Goal: Task Accomplishment & Management: Manage account settings

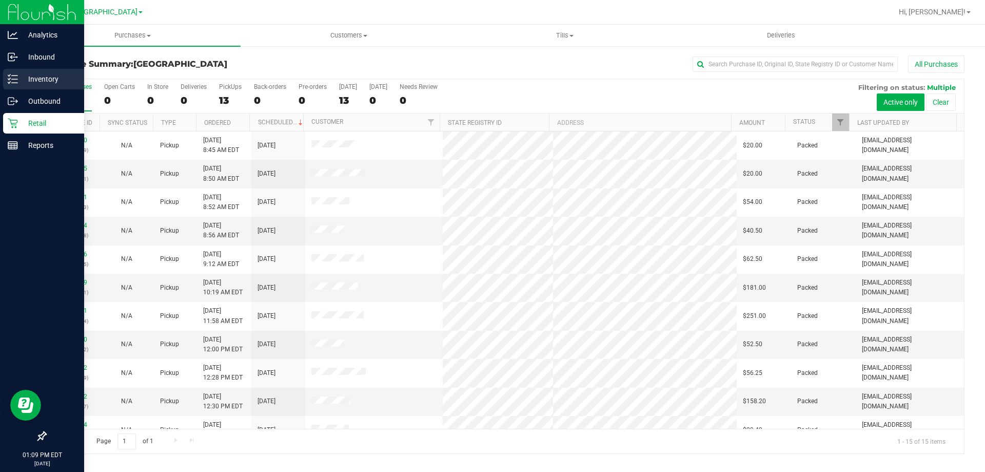
click at [34, 77] on p "Inventory" at bounding box center [49, 79] width 62 height 12
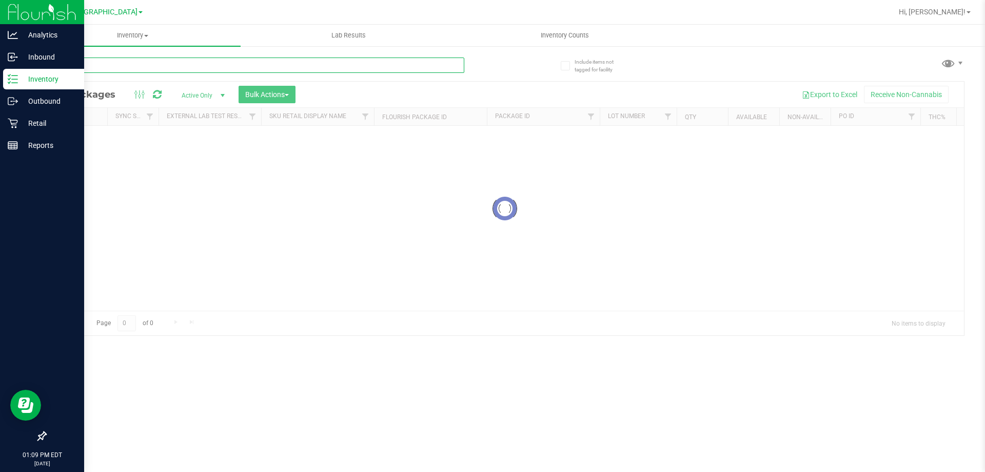
click at [125, 66] on input "text" at bounding box center [254, 64] width 419 height 15
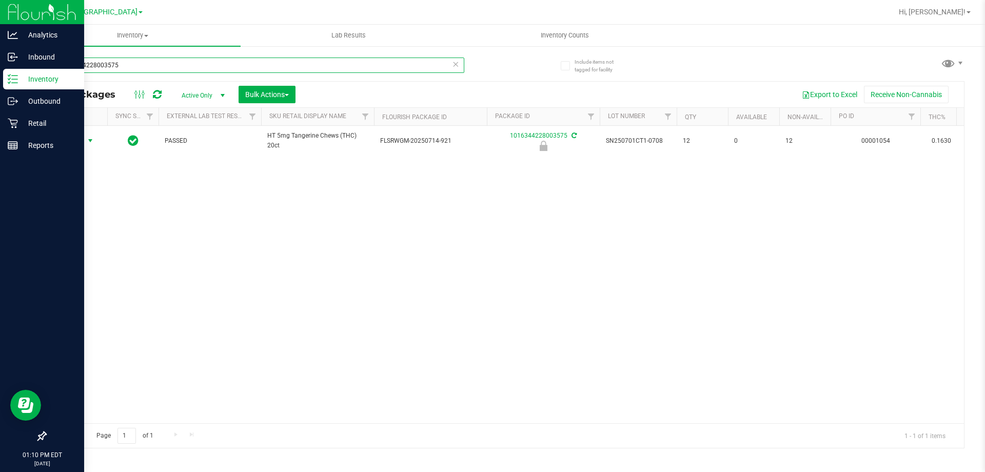
type input "1016344228003575"
click at [79, 140] on span "Action" at bounding box center [70, 140] width 28 height 14
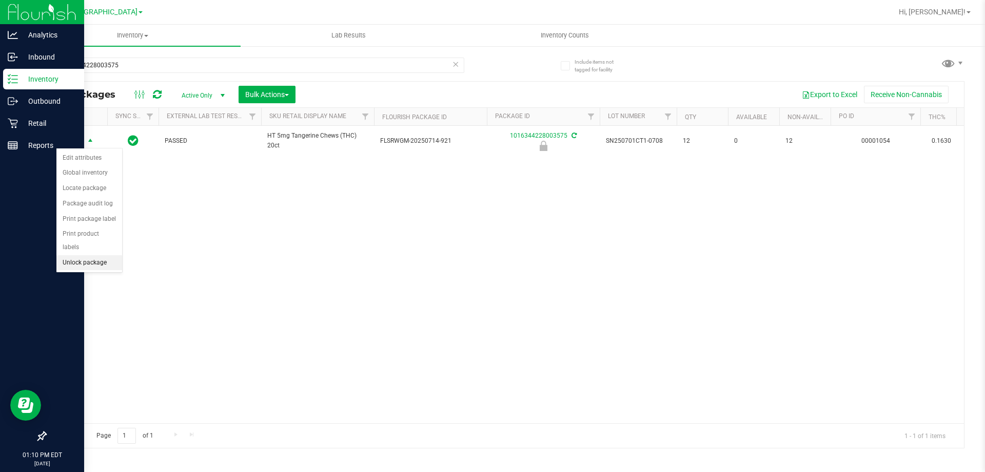
click at [77, 256] on li "Unlock package" at bounding box center [89, 262] width 66 height 15
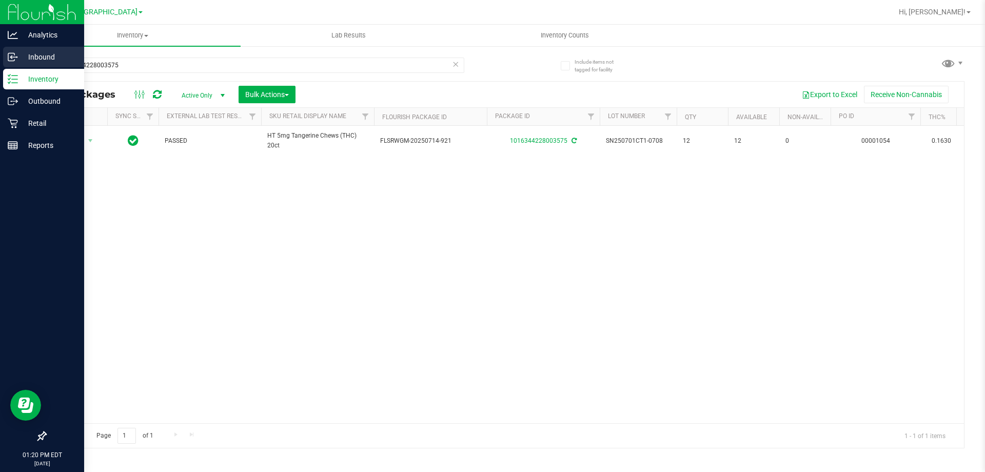
click at [34, 58] on p "Inbound" at bounding box center [49, 57] width 62 height 12
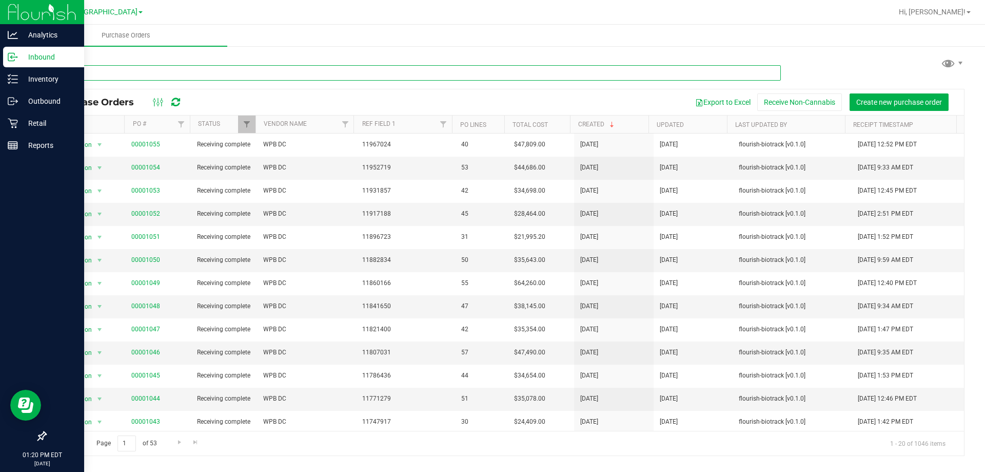
click at [208, 73] on input "text" at bounding box center [413, 72] width 736 height 15
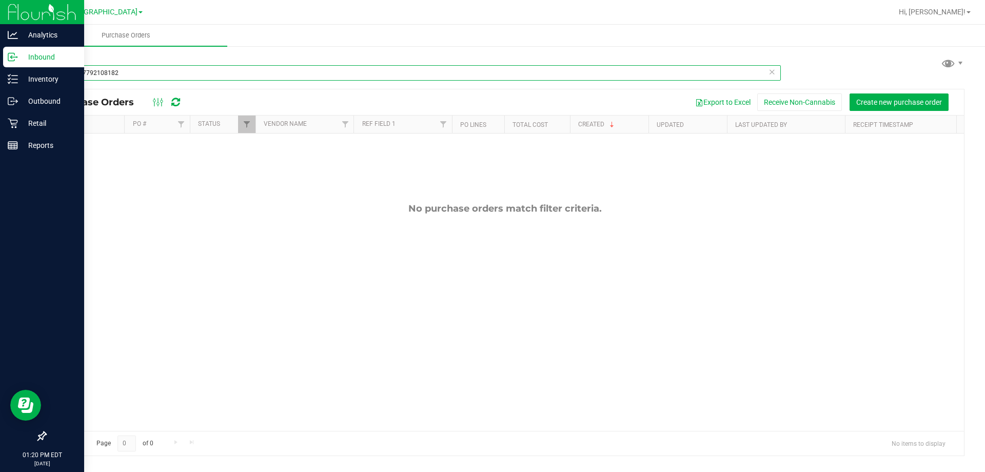
drag, startPoint x: 208, startPoint y: 73, endPoint x: 0, endPoint y: 22, distance: 214.1
click at [0, 23] on div "Analytics Inbound Inventory Outbound Retail Reports 01:20 PM EDT 09/22/2025 09/…" at bounding box center [492, 236] width 985 height 472
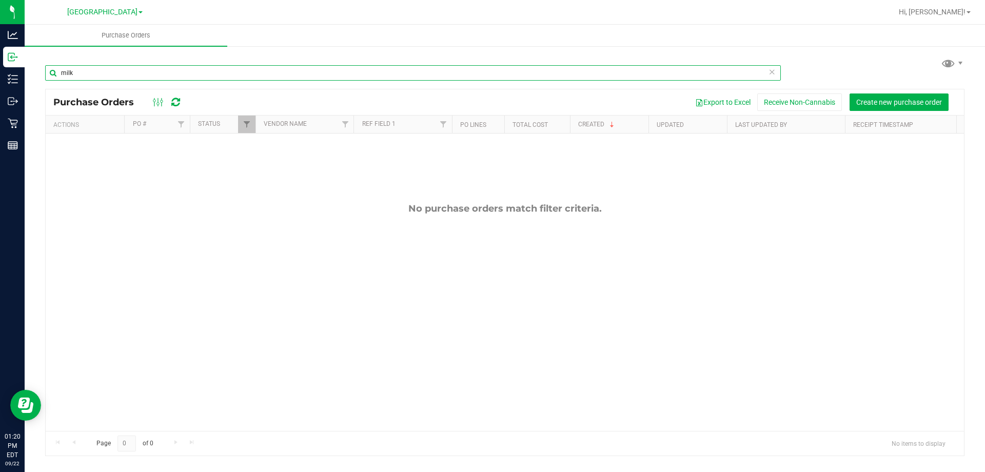
drag, startPoint x: 133, startPoint y: 75, endPoint x: 0, endPoint y: -24, distance: 166.5
click at [0, 0] on html "Analytics Inbound Inventory Outbound Retail Reports 01:20 PM EDT 09/22/2025 09/…" at bounding box center [492, 236] width 985 height 472
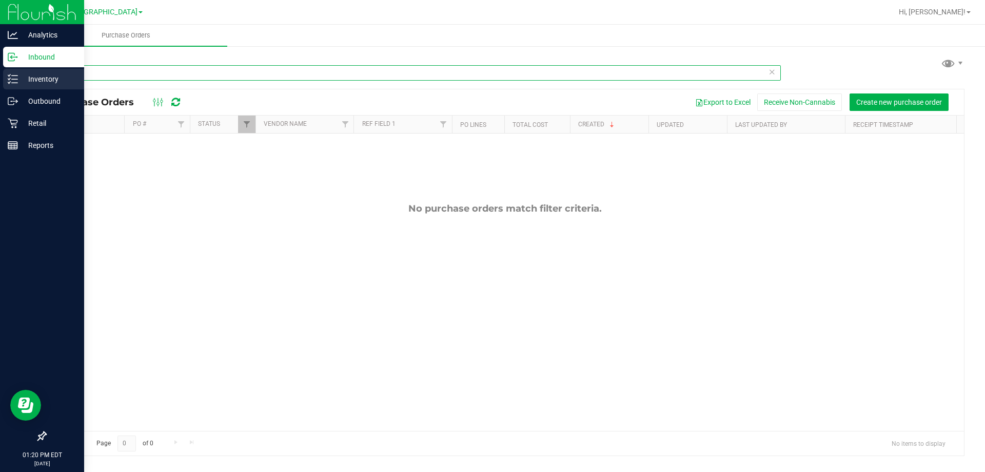
type input "milk"
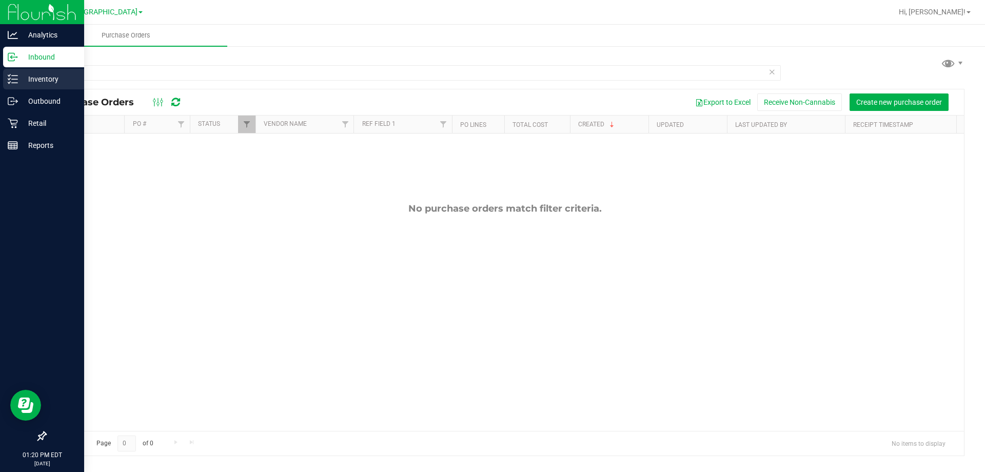
click at [23, 81] on p "Inventory" at bounding box center [49, 79] width 62 height 12
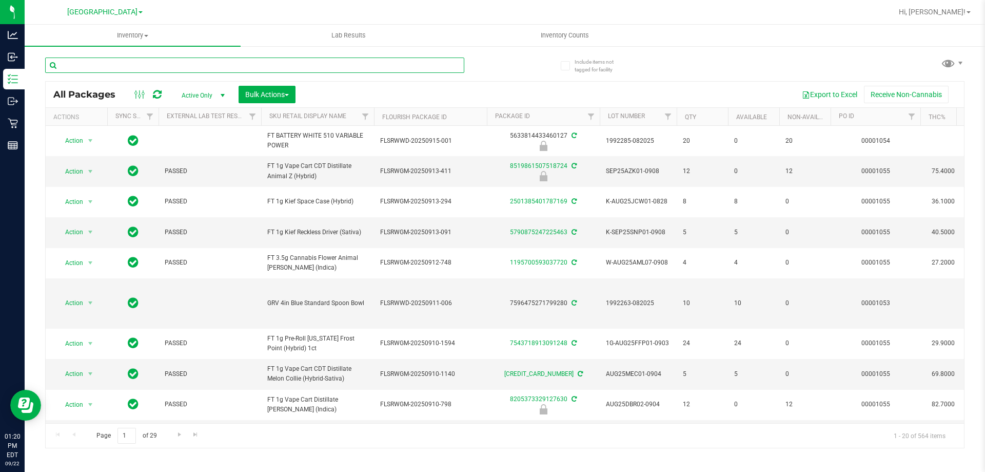
click at [156, 66] on input "text" at bounding box center [254, 64] width 419 height 15
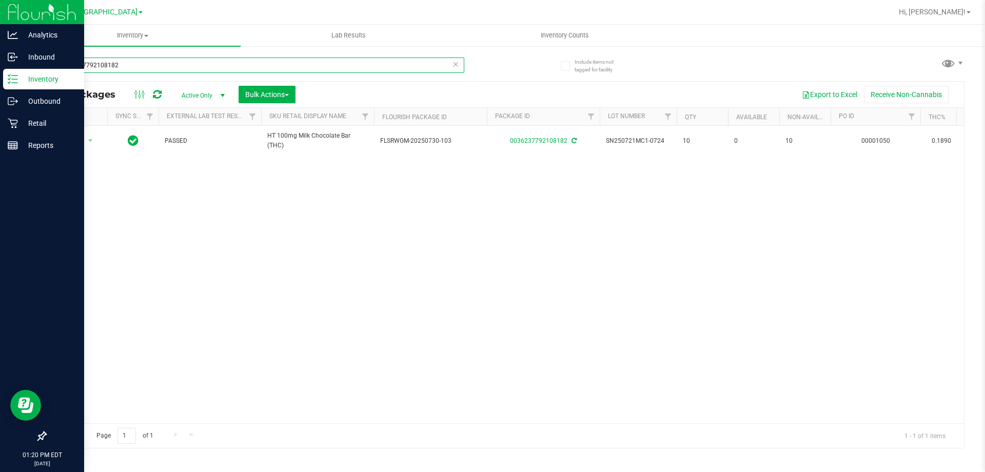
drag, startPoint x: 156, startPoint y: 66, endPoint x: 0, endPoint y: 23, distance: 161.7
click at [0, 23] on div "Analytics Inbound Inventory Outbound Retail Reports 01:20 PM EDT 09/22/2025 09/…" at bounding box center [492, 236] width 985 height 472
type input "milk"
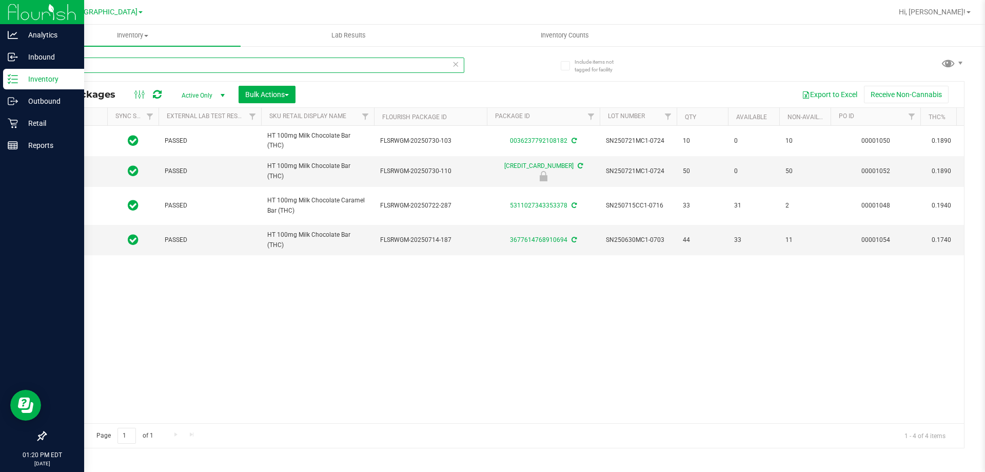
type input "2026-01-31"
type input "2026-01-18"
type input "2026-01-10"
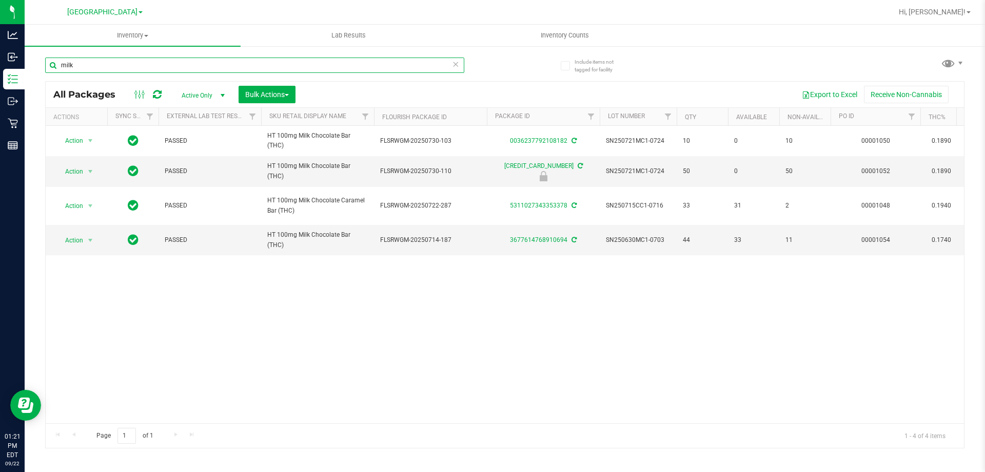
drag, startPoint x: 109, startPoint y: 66, endPoint x: 0, endPoint y: -48, distance: 157.5
click at [0, 0] on html "Analytics Inbound Inventory Outbound Retail Reports 01:21 PM EDT 09/22/2025 09/…" at bounding box center [492, 236] width 985 height 472
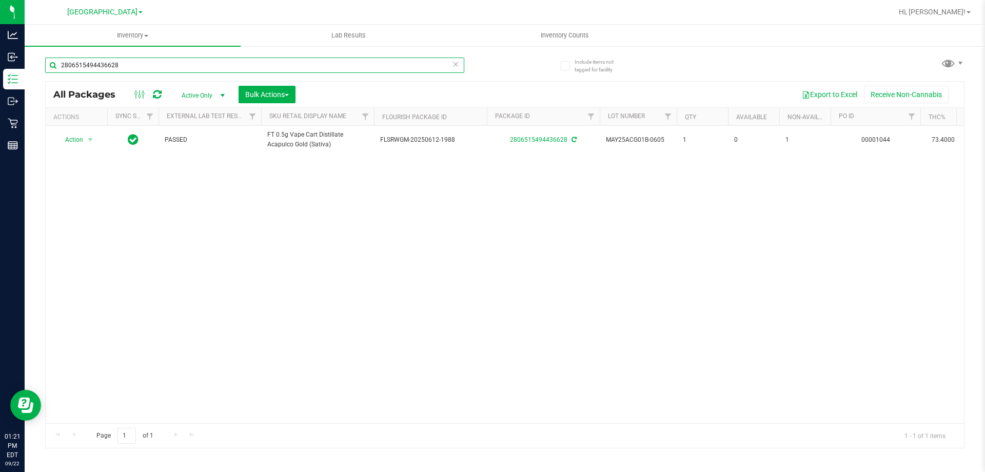
drag, startPoint x: 116, startPoint y: 67, endPoint x: 0, endPoint y: -48, distance: 162.9
click at [0, 0] on html "Analytics Inbound Inventory Outbound Retail Reports 01:21 PM EDT 09/22/2025 09/…" at bounding box center [492, 236] width 985 height 472
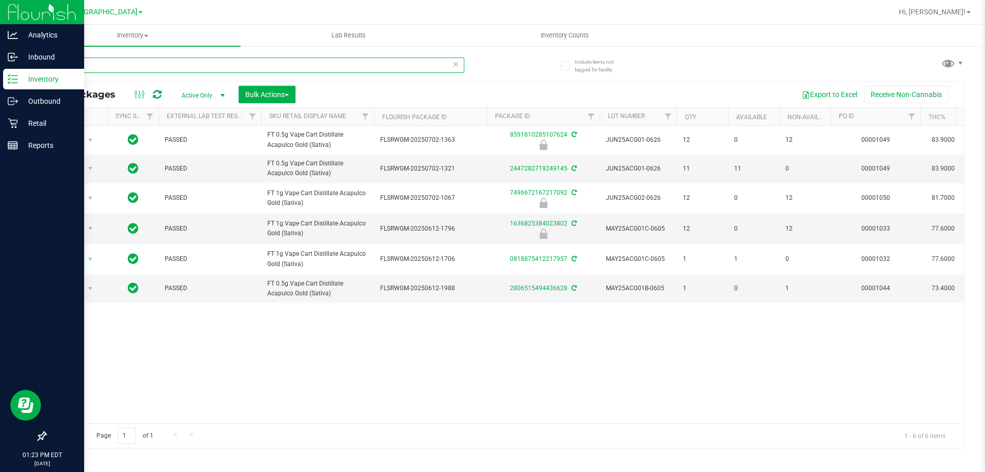
drag, startPoint x: 128, startPoint y: 60, endPoint x: 0, endPoint y: 24, distance: 132.6
click at [0, 24] on div "Analytics Inbound Inventory Outbound Retail Reports 01:23 PM EDT 09/22/2025 09/…" at bounding box center [492, 236] width 985 height 472
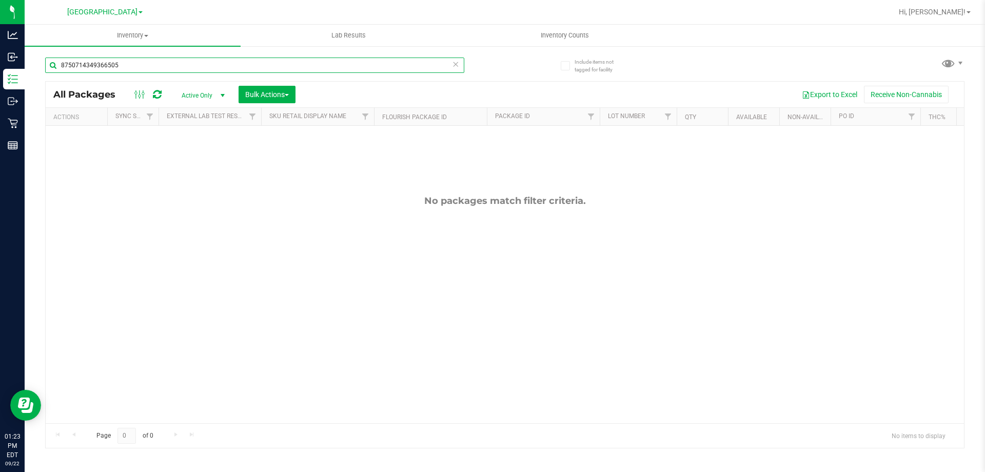
drag, startPoint x: 153, startPoint y: 65, endPoint x: 0, endPoint y: -61, distance: 197.6
click at [0, 0] on html "Analytics Inbound Inventory Outbound Retail Reports 01:23 PM EDT 09/22/2025 09/…" at bounding box center [492, 236] width 985 height 472
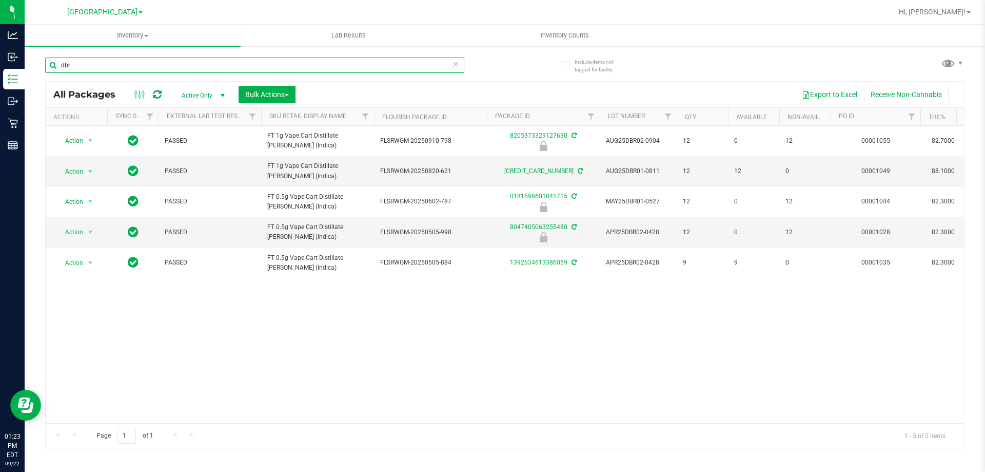
type input "dbr"
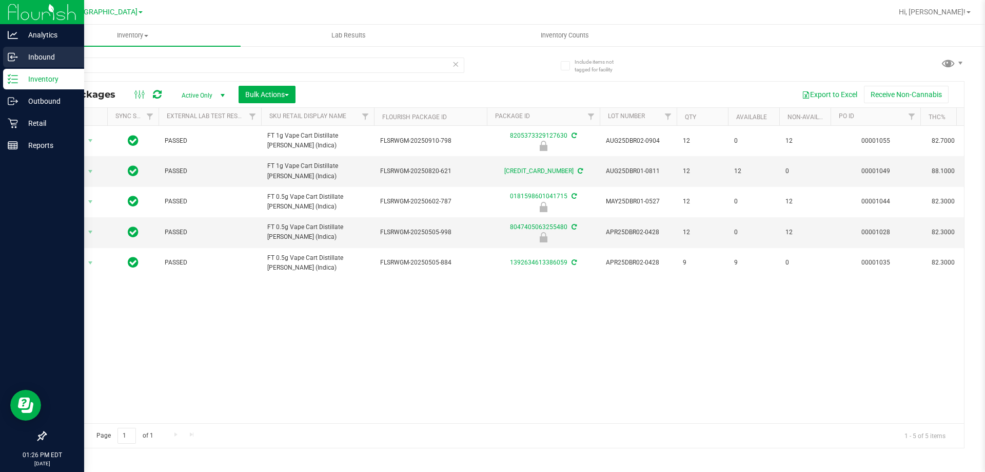
click at [36, 62] on p "Inbound" at bounding box center [49, 57] width 62 height 12
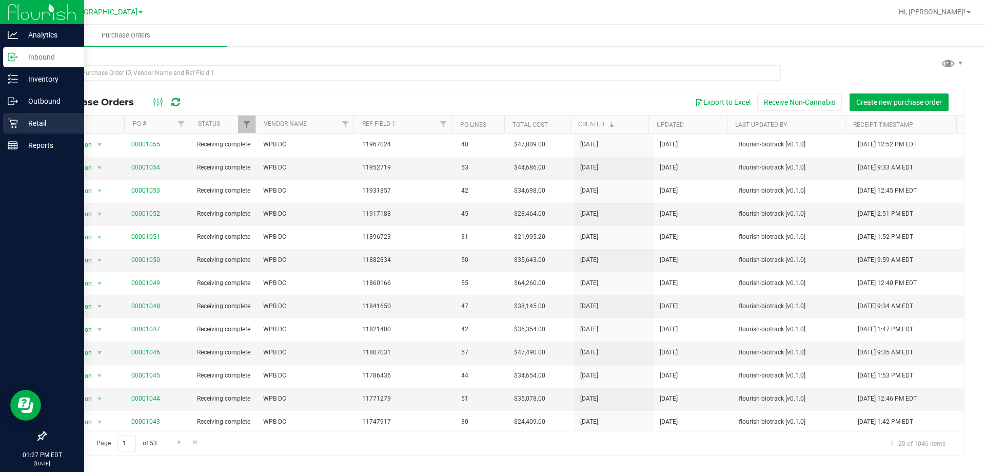
click at [13, 125] on icon at bounding box center [13, 124] width 10 height 10
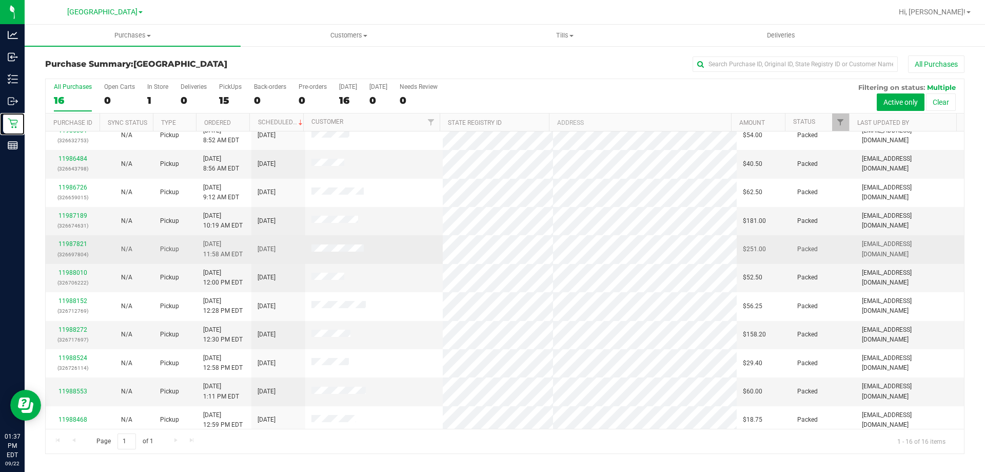
scroll to position [158, 0]
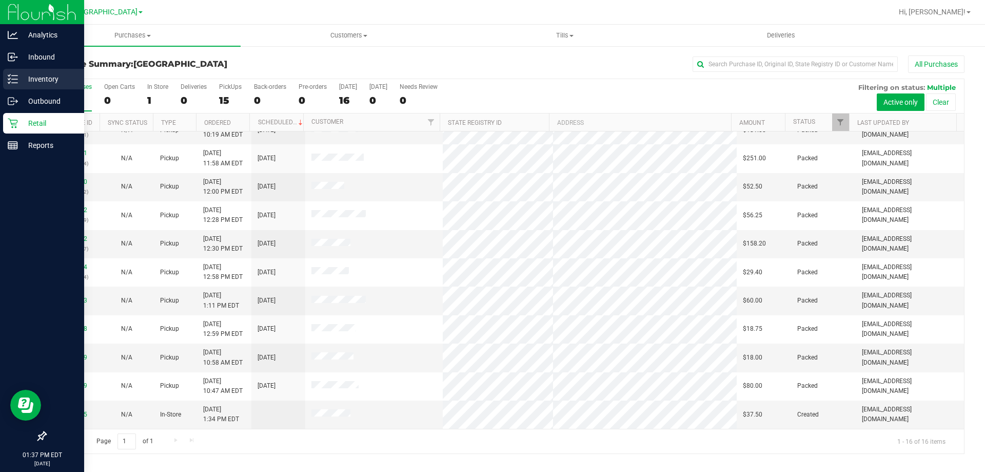
click at [31, 76] on p "Inventory" at bounding box center [49, 79] width 62 height 12
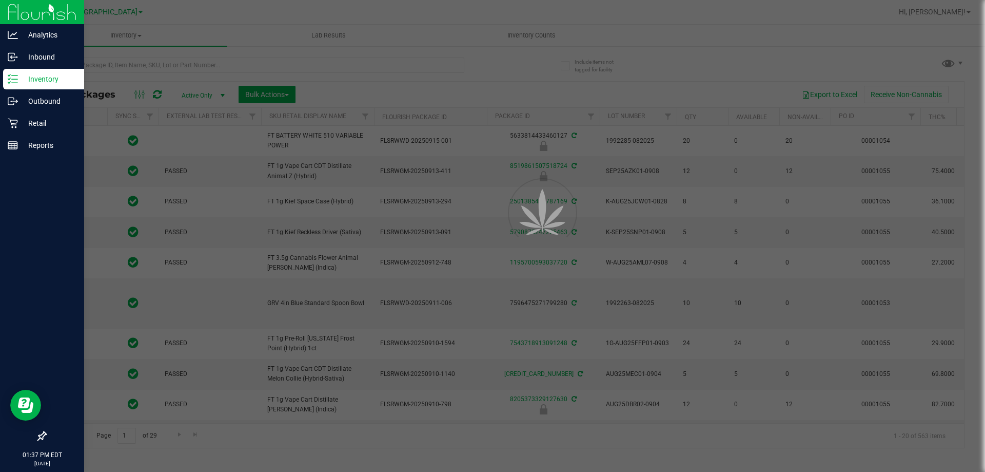
click at [112, 70] on div at bounding box center [492, 236] width 985 height 472
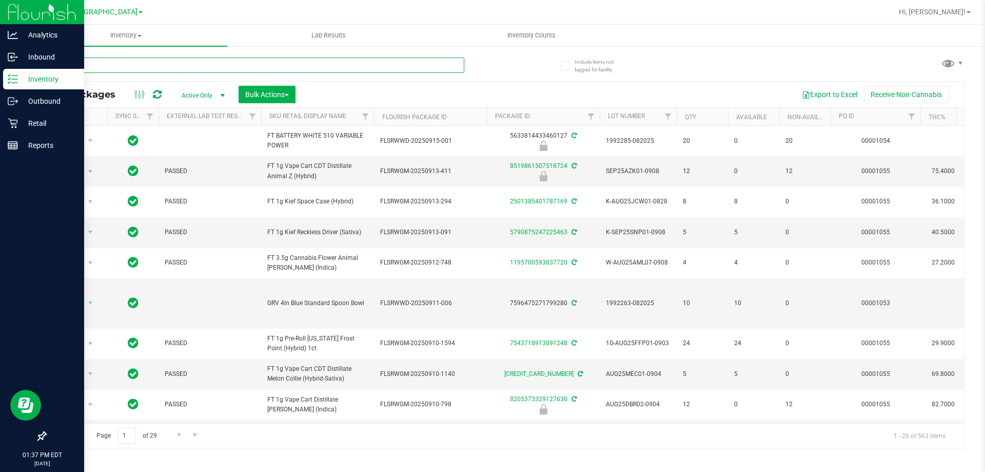
click at [112, 70] on input "text" at bounding box center [254, 64] width 419 height 15
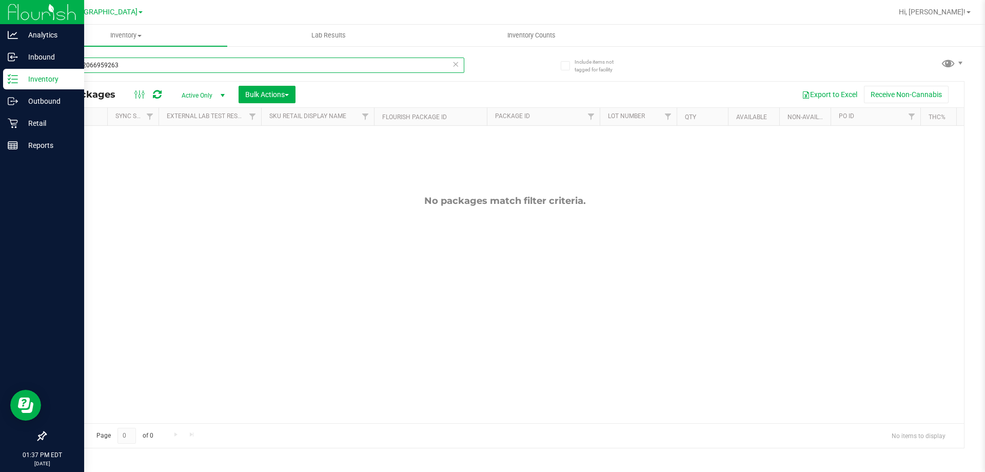
drag, startPoint x: 165, startPoint y: 70, endPoint x: 0, endPoint y: 19, distance: 173.0
click at [0, 19] on div "Analytics Inbound Inventory Outbound Retail Reports 01:37 PM EDT 09/22/2025 09/…" at bounding box center [492, 236] width 985 height 472
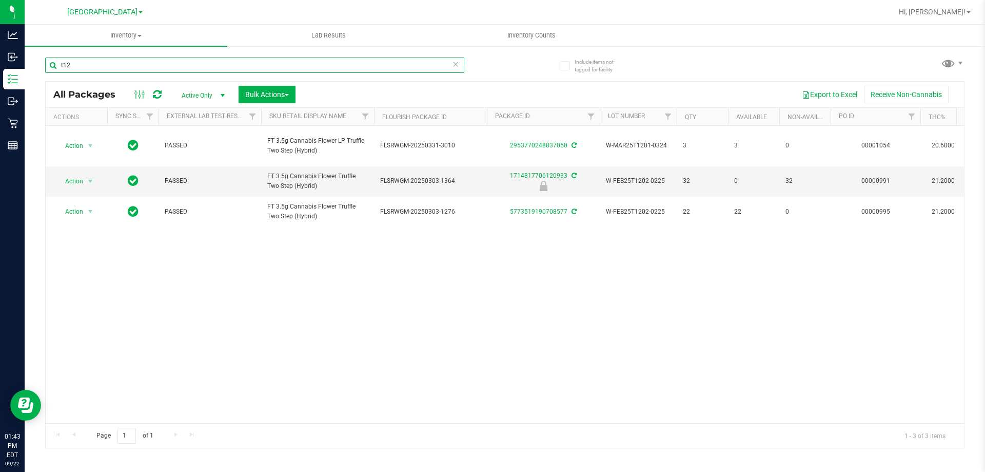
drag, startPoint x: 93, startPoint y: 68, endPoint x: 0, endPoint y: -19, distance: 127.4
click at [0, 0] on html "Analytics Inbound Inventory Outbound Retail Reports 01:43 PM EDT 09/22/2025 09/…" at bounding box center [492, 236] width 985 height 472
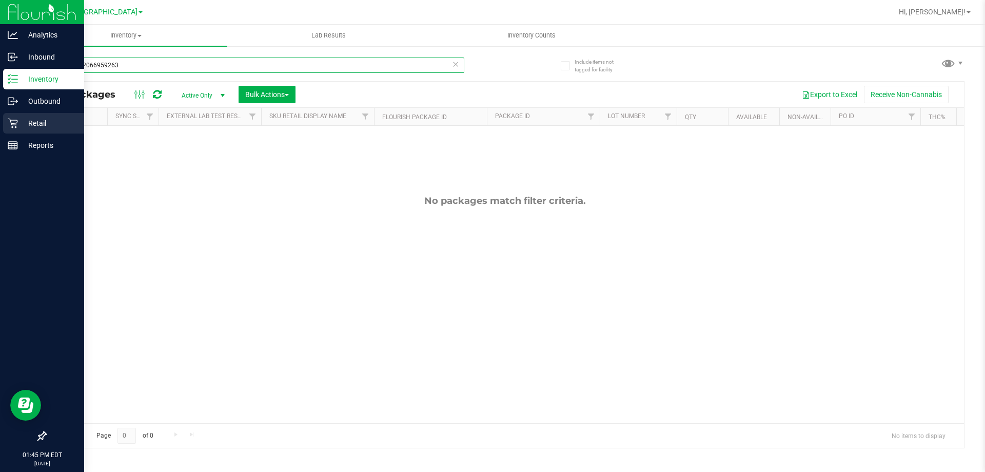
type input "1311432066959263"
click at [54, 127] on p "Retail" at bounding box center [49, 123] width 62 height 12
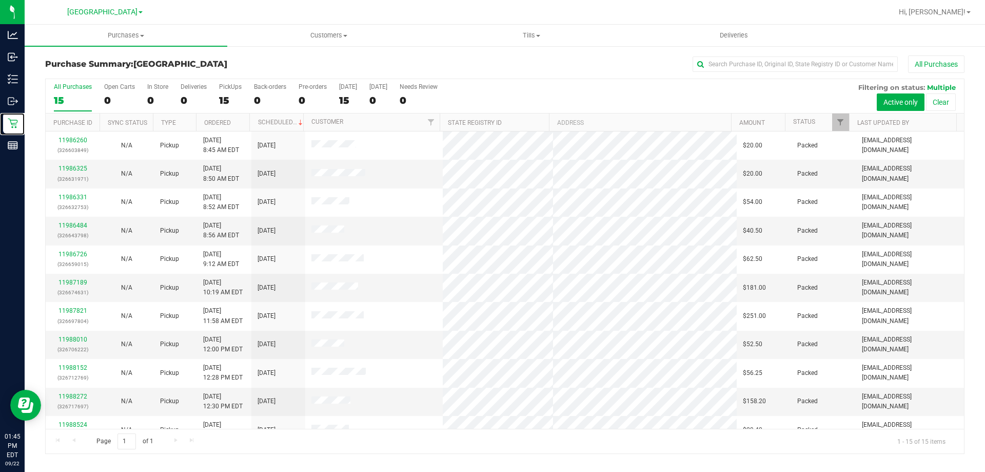
scroll to position [129, 0]
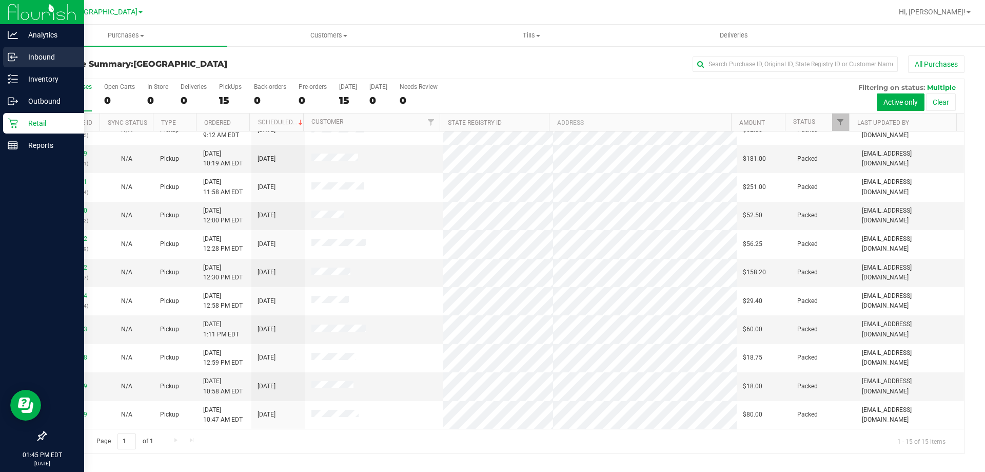
click at [24, 56] on p "Inbound" at bounding box center [49, 57] width 62 height 12
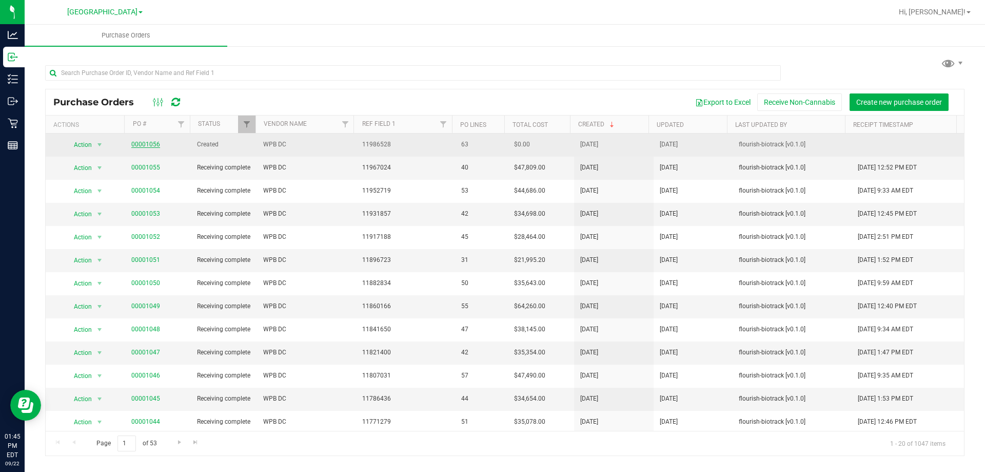
click at [147, 141] on link "00001056" at bounding box center [145, 144] width 29 height 7
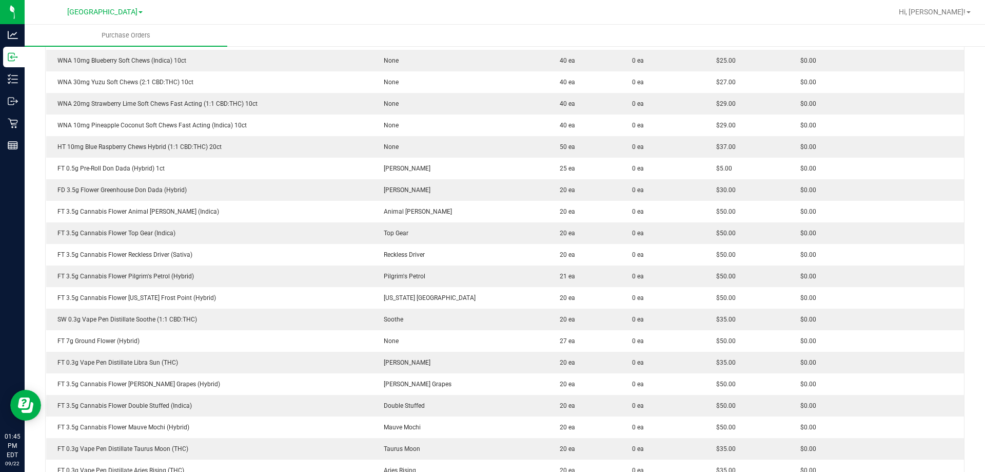
scroll to position [308, 0]
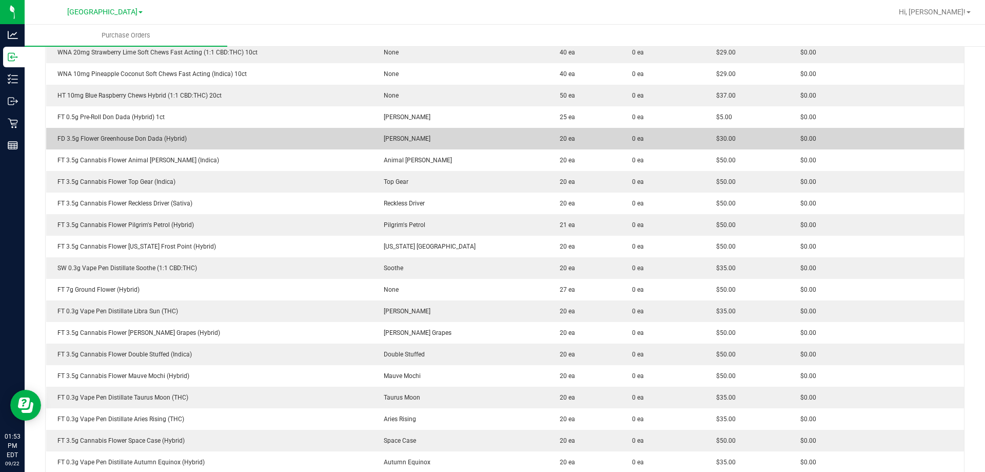
drag, startPoint x: 344, startPoint y: 135, endPoint x: 178, endPoint y: 170, distance: 169.8
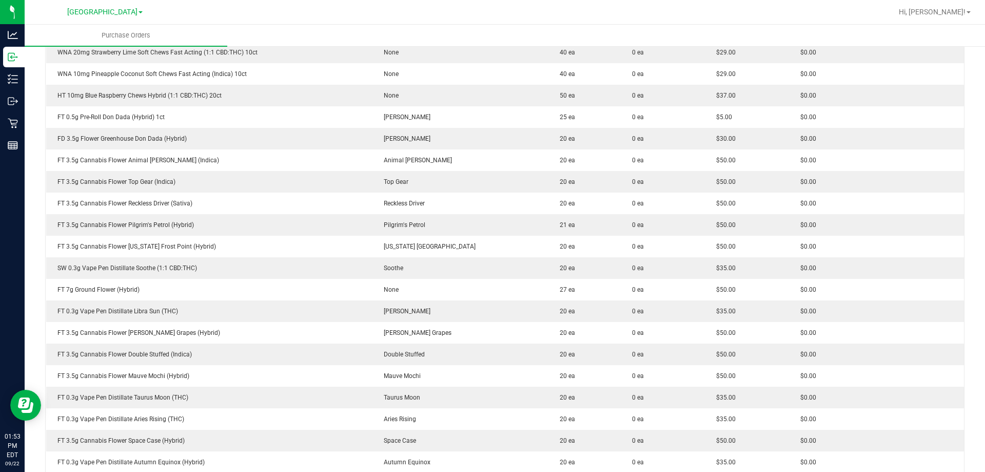
drag, startPoint x: 178, startPoint y: 170, endPoint x: 268, endPoint y: 13, distance: 181.0
click at [268, 13] on div at bounding box center [538, 12] width 709 height 20
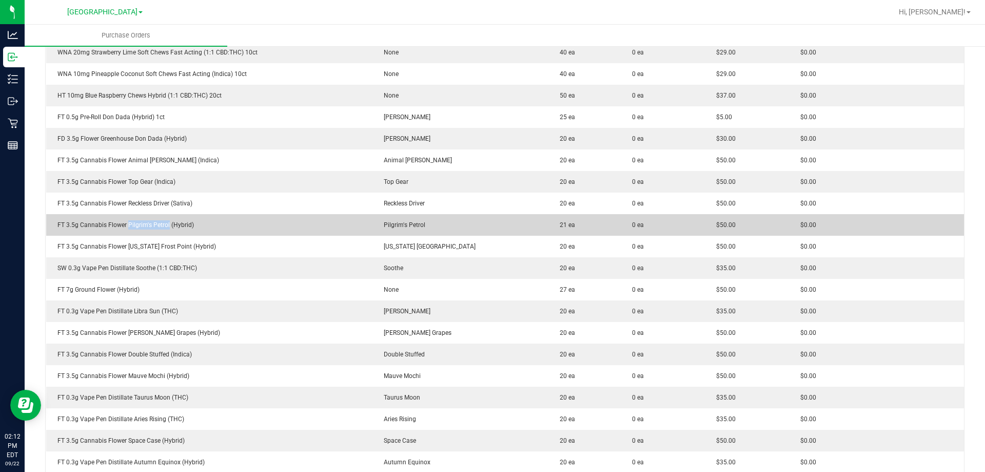
drag, startPoint x: 167, startPoint y: 226, endPoint x: 126, endPoint y: 224, distance: 41.1
click at [126, 224] on div "FT 3.5g Cannabis Flower Pilgrim's Petrol (Hybrid)" at bounding box center [209, 224] width 314 height 9
copy div "Pilgrim's Petrol"
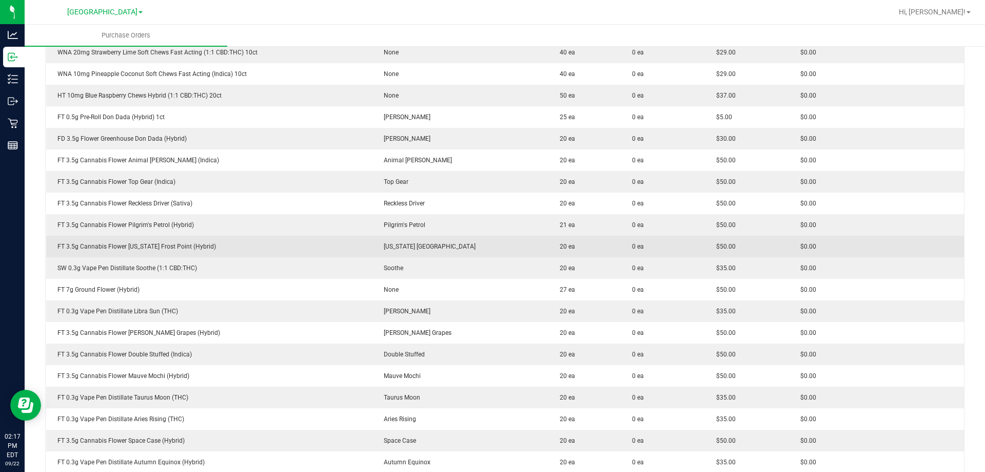
click at [245, 245] on div "FT 3.5g Cannabis Flower Florida Frost Point (Hybrid)" at bounding box center [209, 246] width 314 height 9
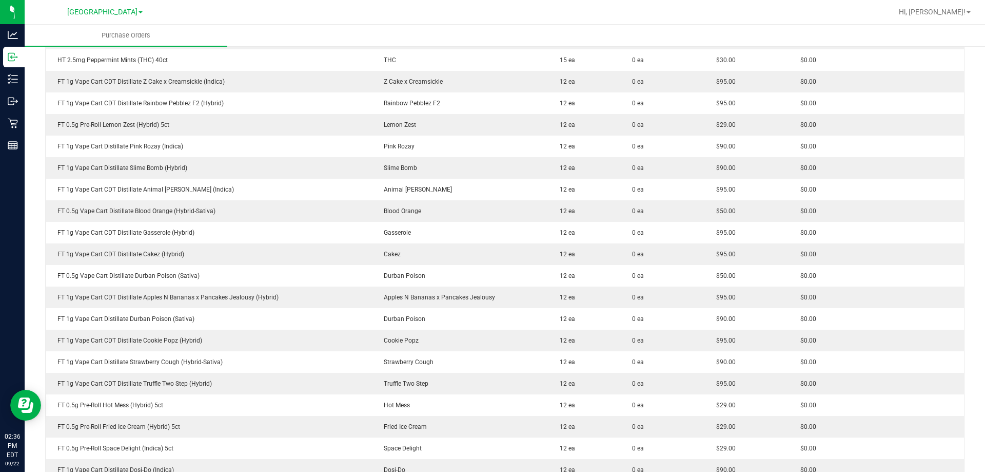
scroll to position [821, 0]
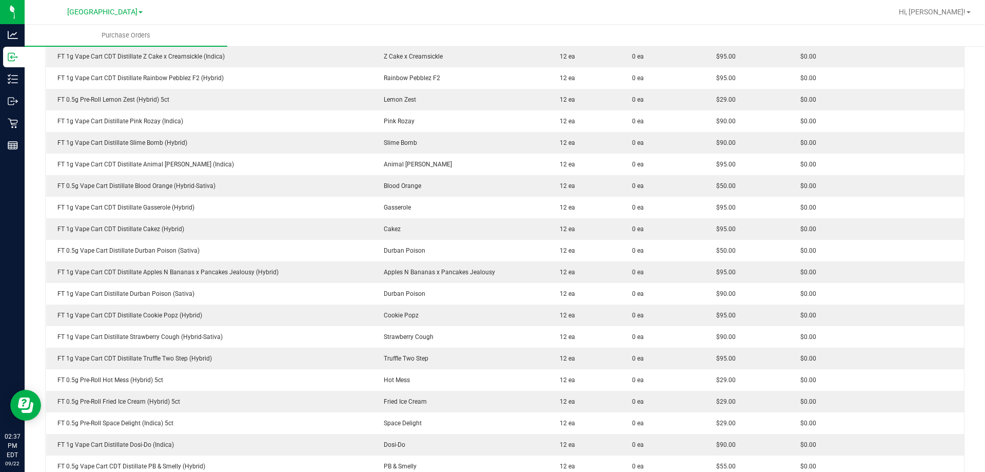
click at [52, 15] on div "[GEOGRAPHIC_DATA]" at bounding box center [105, 12] width 150 height 16
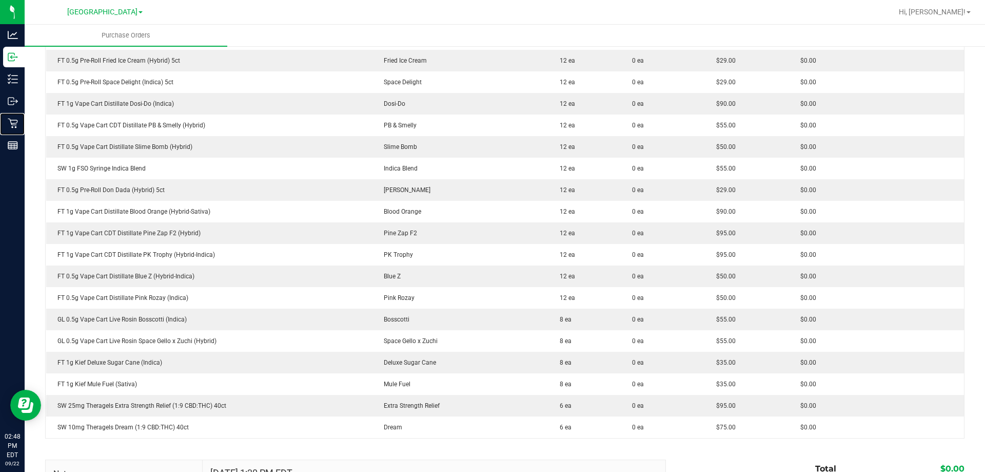
scroll to position [1180, 0]
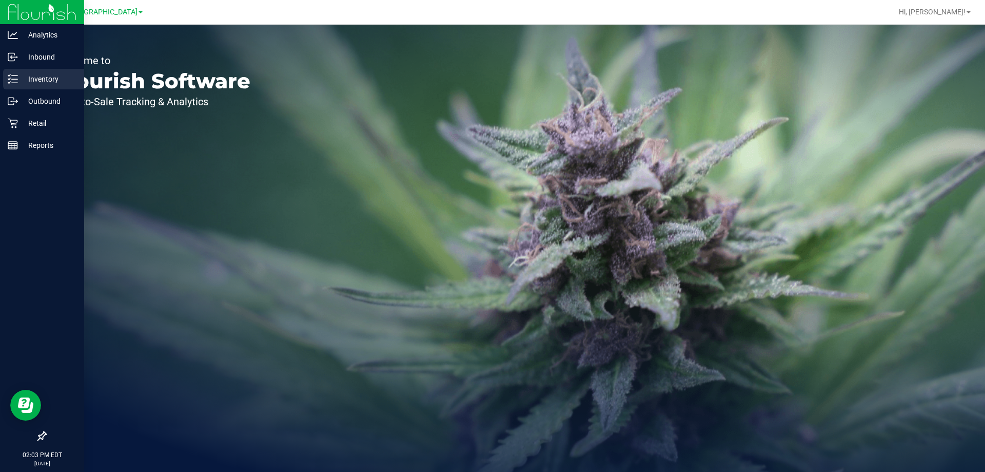
click at [37, 82] on p "Inventory" at bounding box center [49, 79] width 62 height 12
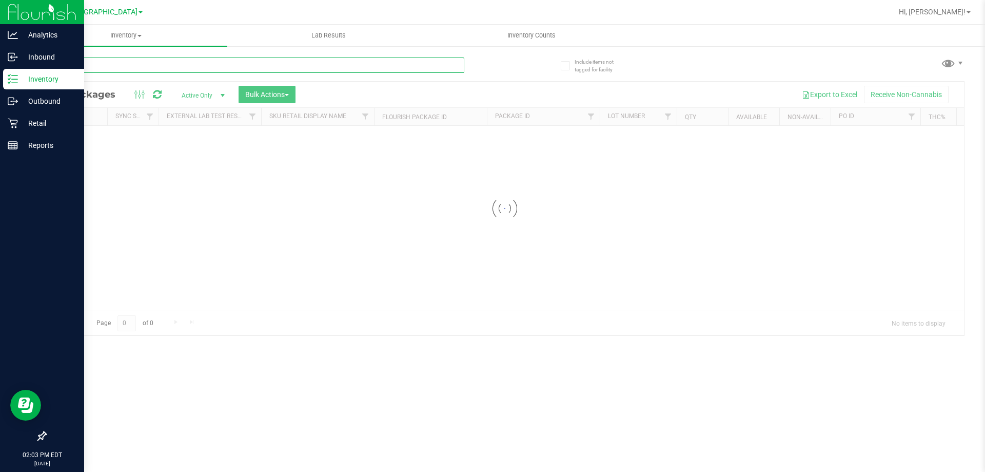
click at [144, 65] on input "text" at bounding box center [254, 64] width 419 height 15
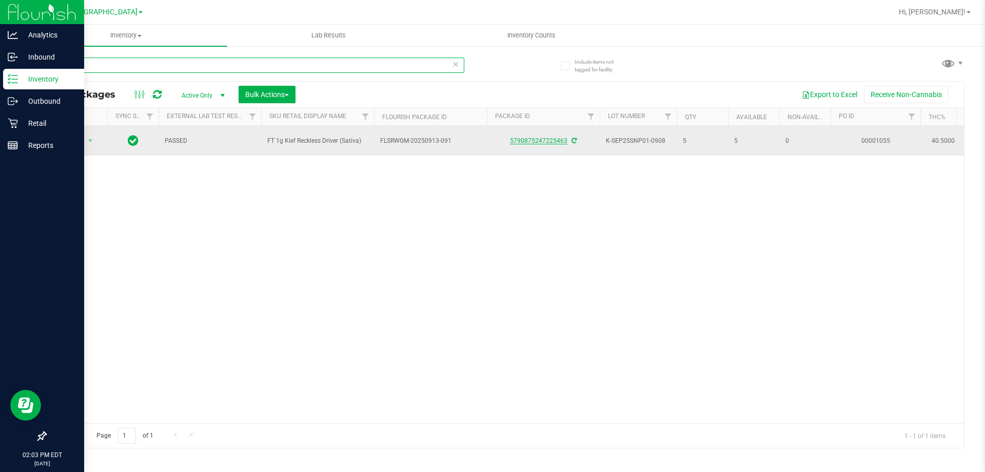
type input "reckless"
click at [524, 139] on link "5790875247225463" at bounding box center [538, 140] width 57 height 7
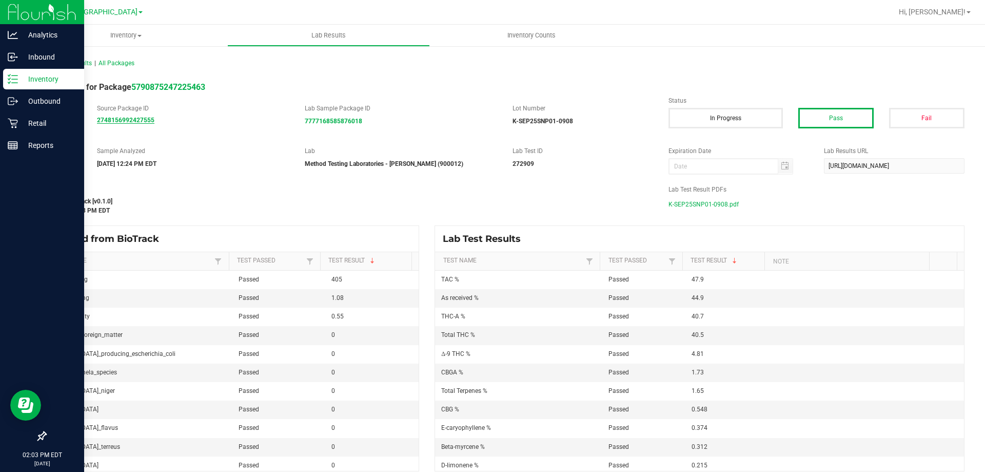
click at [145, 119] on strong "2748156992427555" at bounding box center [125, 119] width 57 height 7
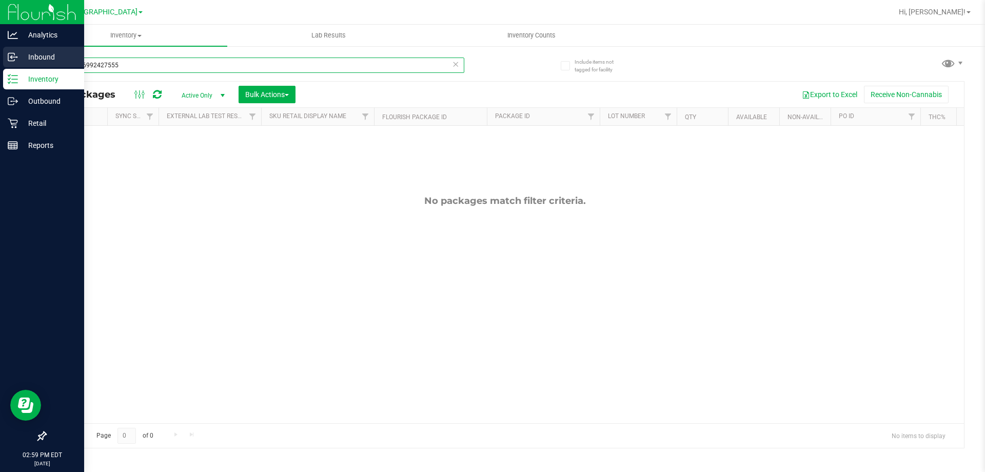
drag, startPoint x: 142, startPoint y: 68, endPoint x: 0, endPoint y: 54, distance: 142.8
click at [0, 54] on div "Analytics Inbound Inventory Outbound Retail Reports 02:59 PM EDT 09/22/2025 09/…" at bounding box center [492, 236] width 985 height 472
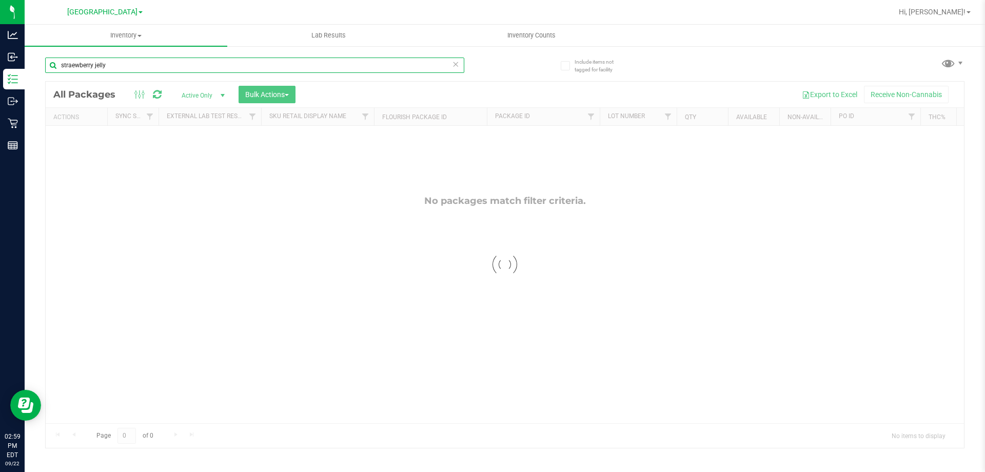
click at [75, 66] on input "straewberry jelly" at bounding box center [254, 64] width 419 height 15
type input "strawberry jelly"
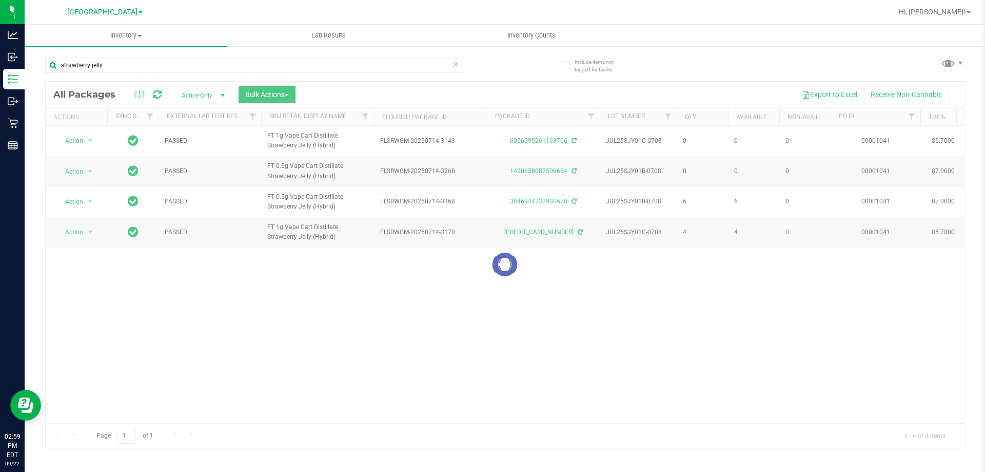
click at [376, 348] on div at bounding box center [505, 265] width 919 height 366
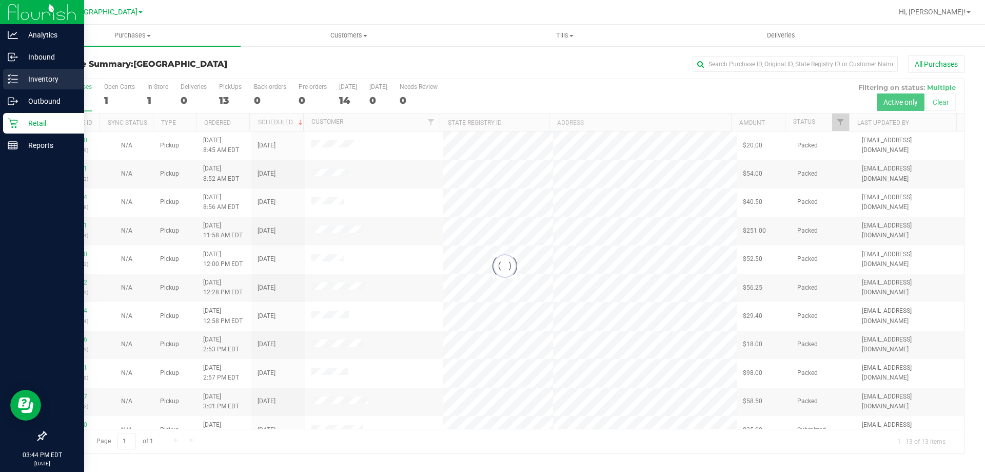
click at [25, 80] on p "Inventory" at bounding box center [49, 79] width 62 height 12
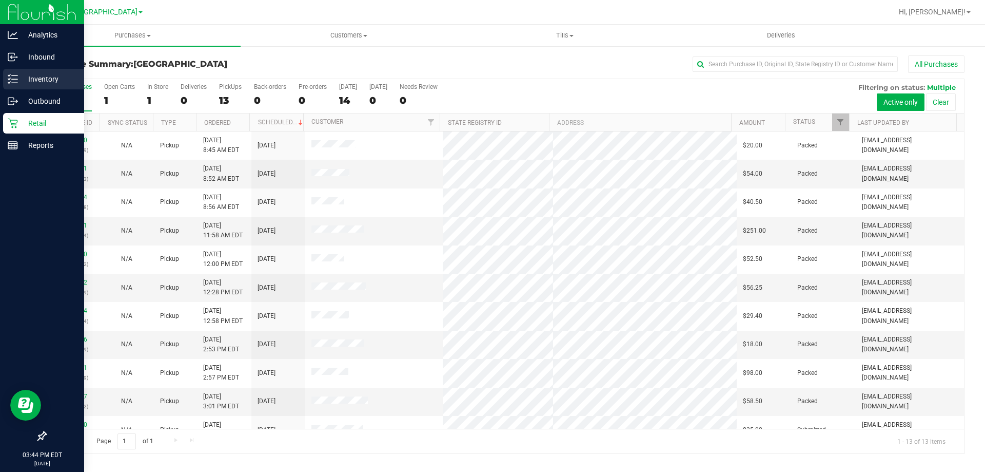
click at [25, 80] on p "Inventory" at bounding box center [49, 79] width 62 height 12
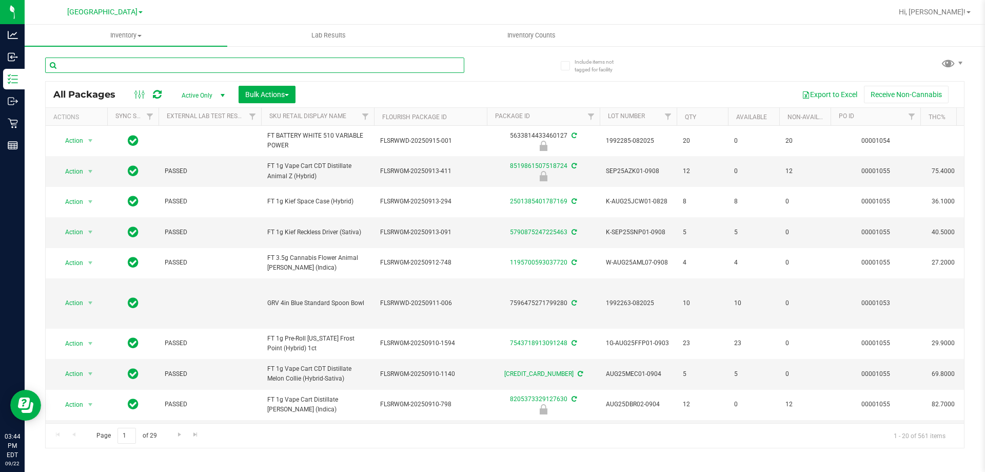
click at [214, 64] on input "text" at bounding box center [254, 64] width 419 height 15
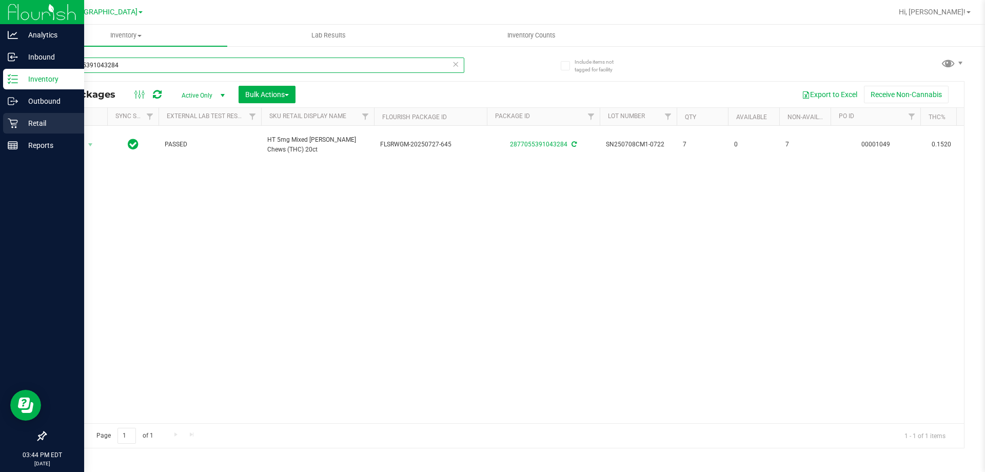
type input "2877055391043284"
click at [38, 123] on p "Retail" at bounding box center [49, 123] width 62 height 12
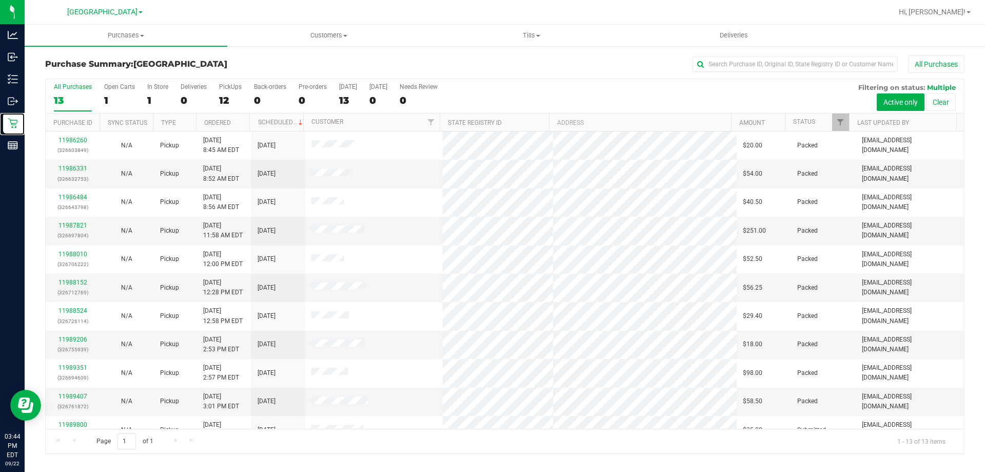
scroll to position [72, 0]
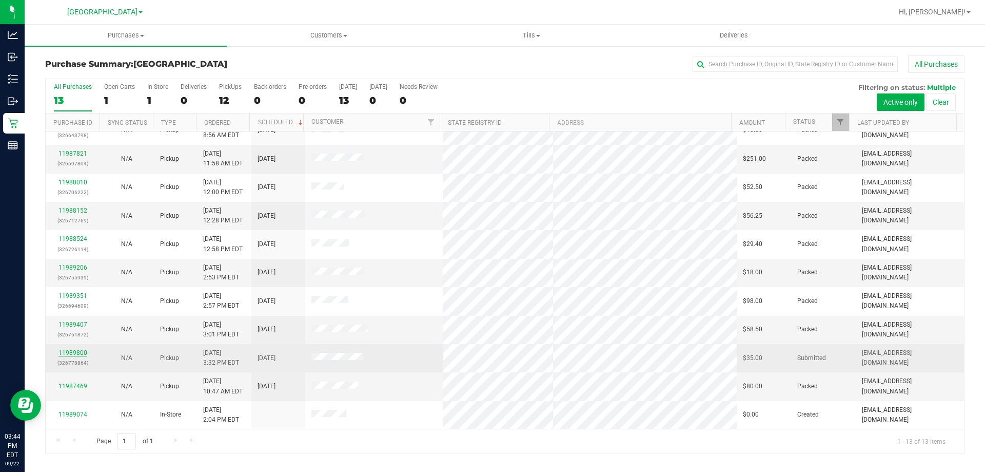
click at [72, 354] on link "11989800" at bounding box center [72, 352] width 29 height 7
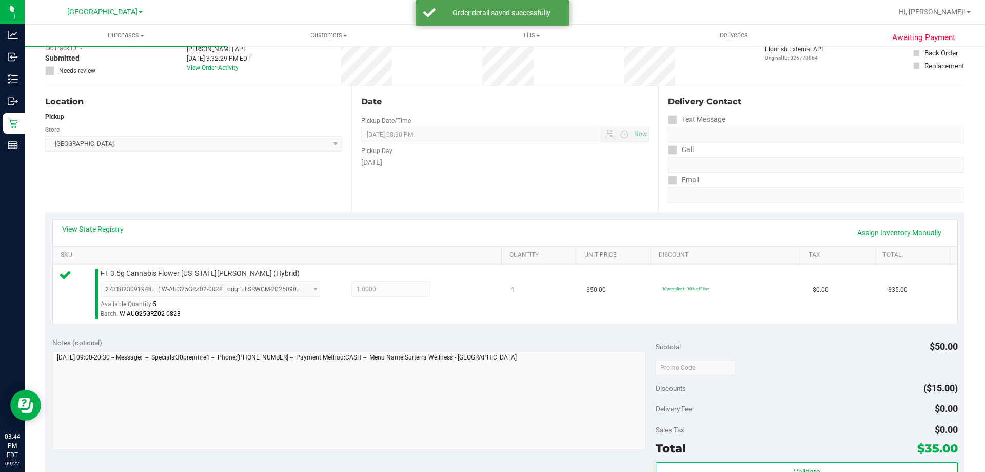
scroll to position [154, 0]
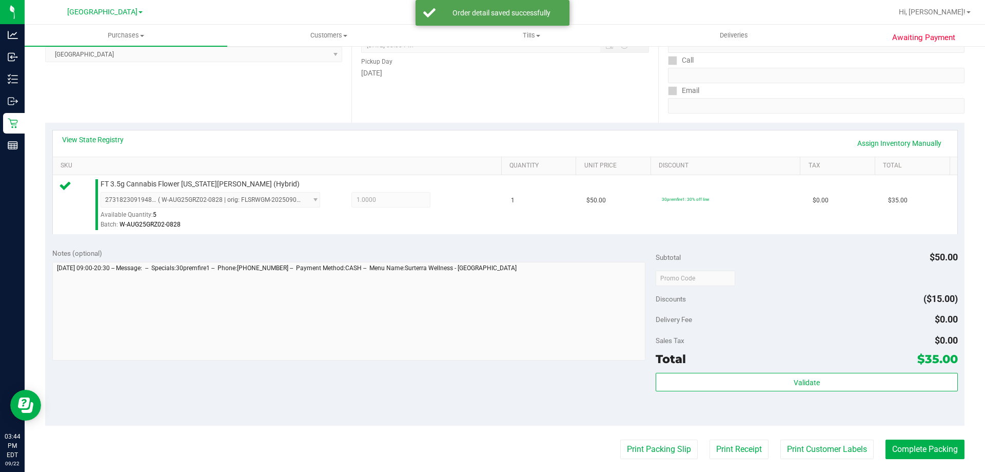
click at [774, 393] on div "Validate" at bounding box center [807, 396] width 302 height 46
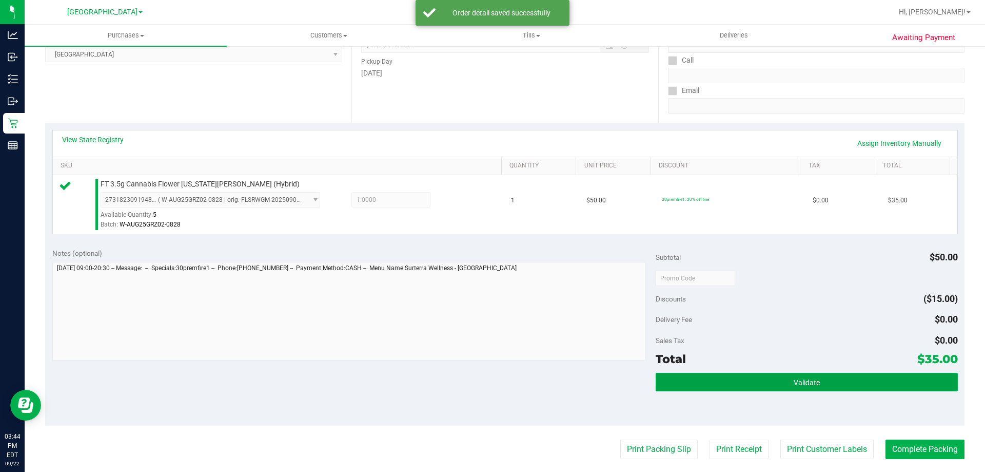
click at [774, 388] on button "Validate" at bounding box center [807, 382] width 302 height 18
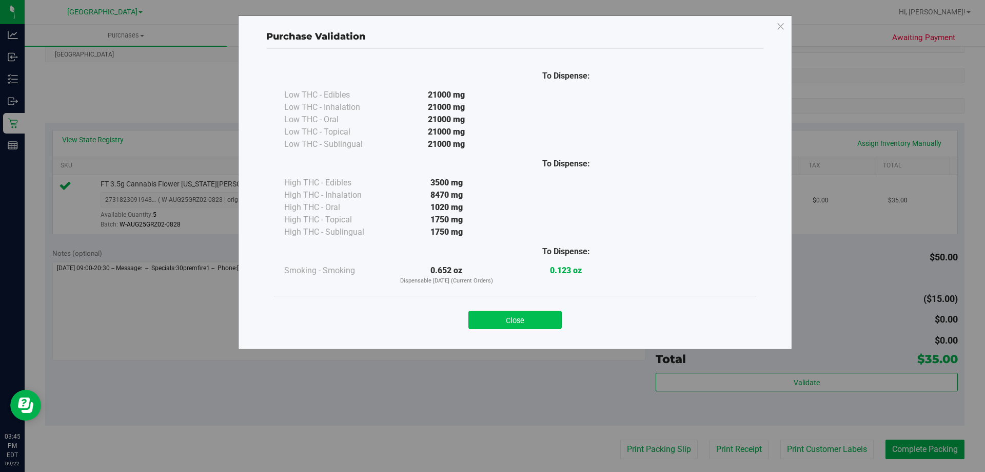
click at [534, 319] on button "Close" at bounding box center [515, 319] width 93 height 18
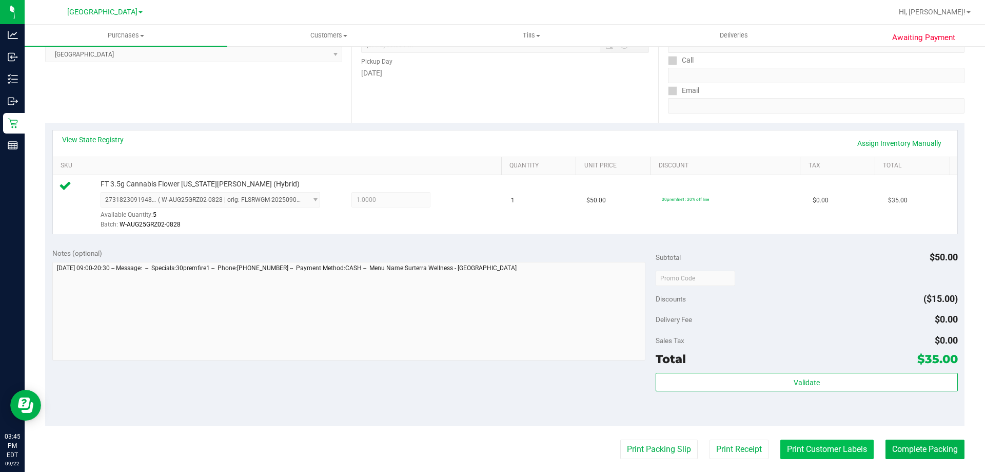
click at [786, 449] on button "Print Customer Labels" at bounding box center [827, 448] width 93 height 19
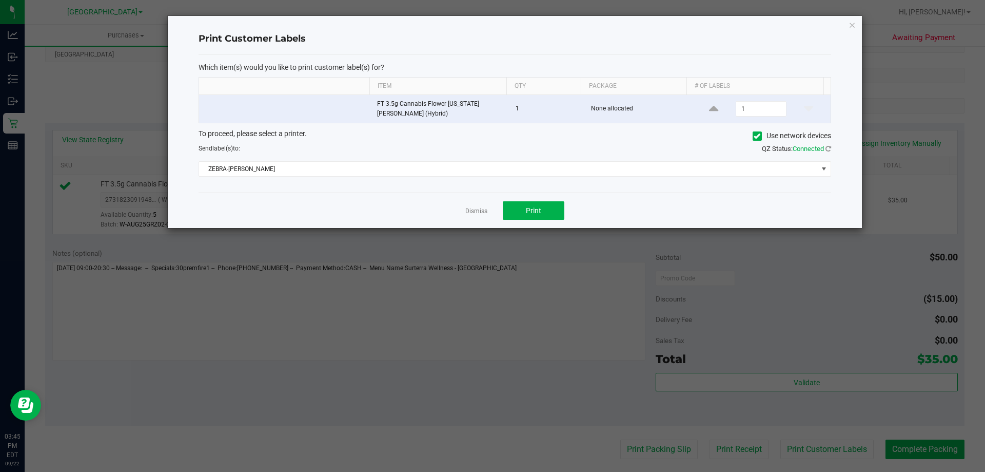
click at [542, 223] on div "Dismiss Print" at bounding box center [515, 209] width 633 height 35
click at [522, 214] on button "Print" at bounding box center [534, 210] width 62 height 18
click at [854, 25] on icon "button" at bounding box center [852, 24] width 7 height 12
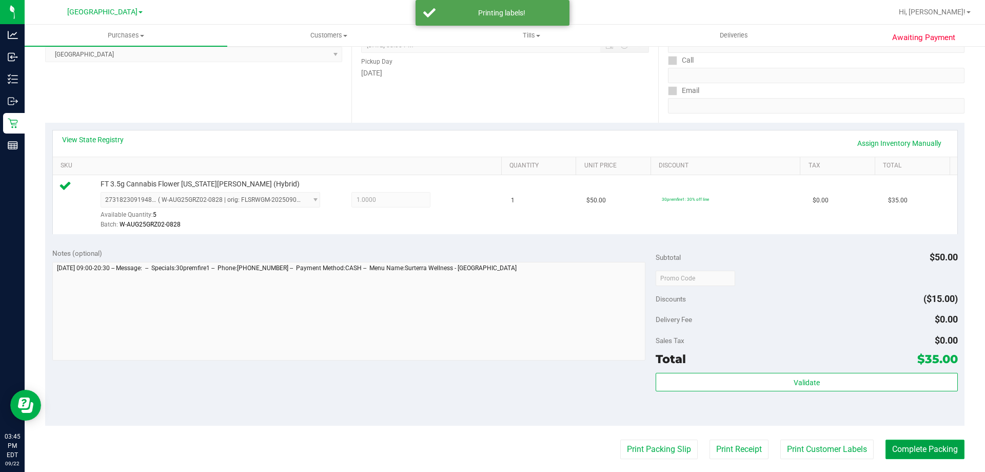
click at [934, 459] on button "Complete Packing" at bounding box center [925, 448] width 79 height 19
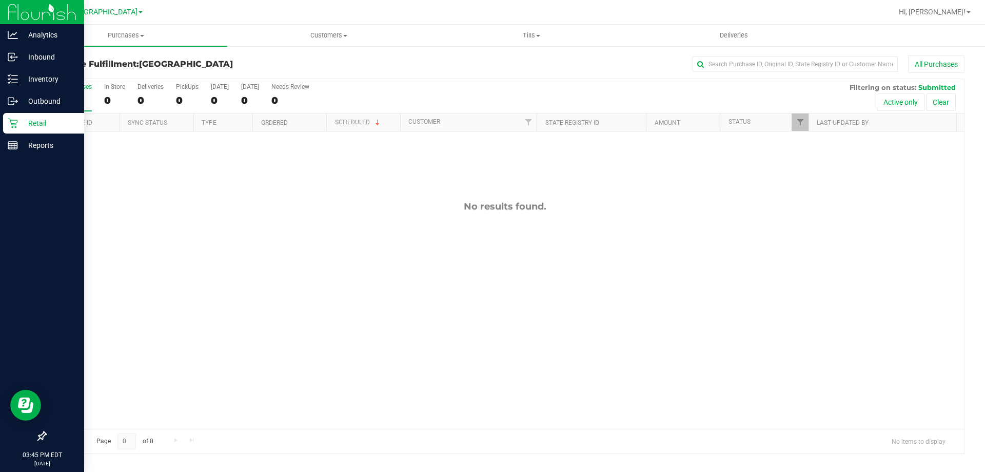
click at [18, 121] on p "Retail" at bounding box center [49, 123] width 62 height 12
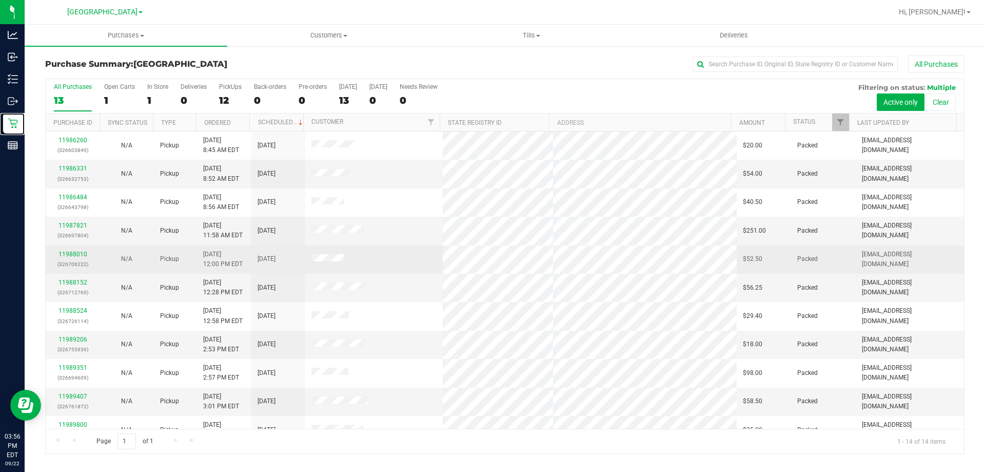
scroll to position [101, 0]
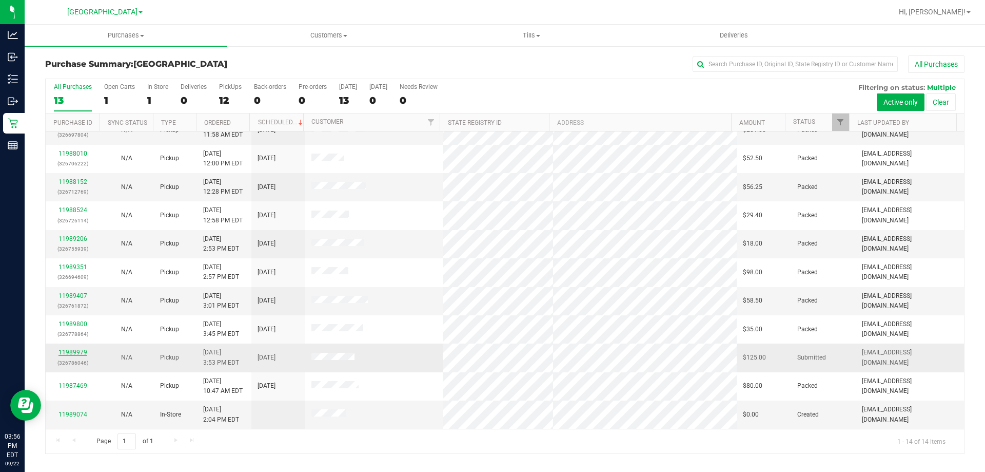
click at [68, 353] on link "11989979" at bounding box center [72, 351] width 29 height 7
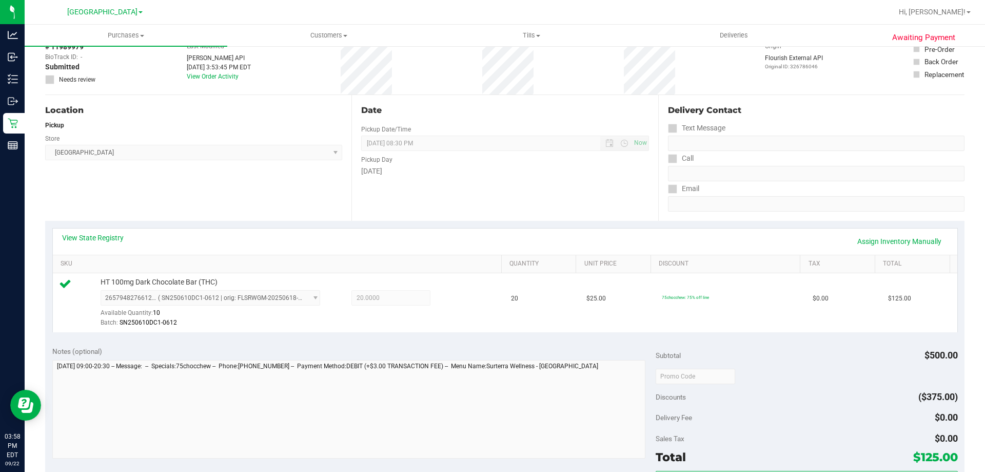
scroll to position [154, 0]
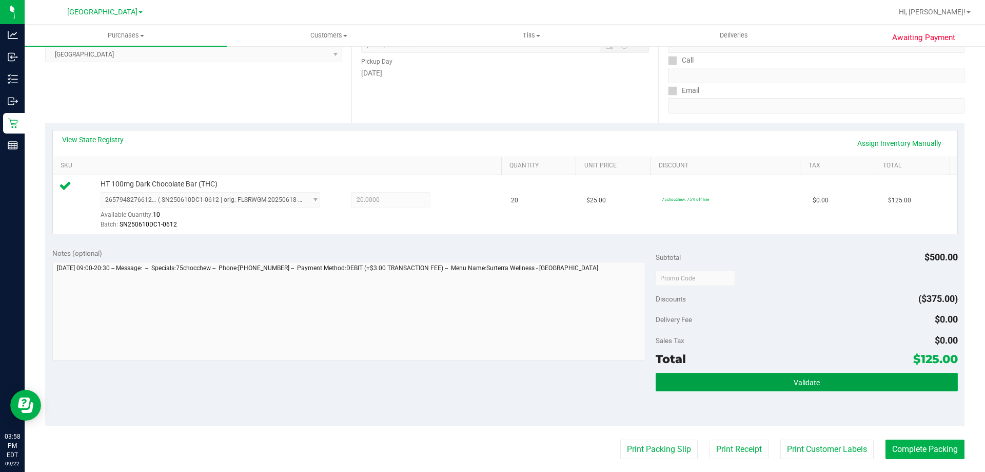
click at [770, 380] on button "Validate" at bounding box center [807, 382] width 302 height 18
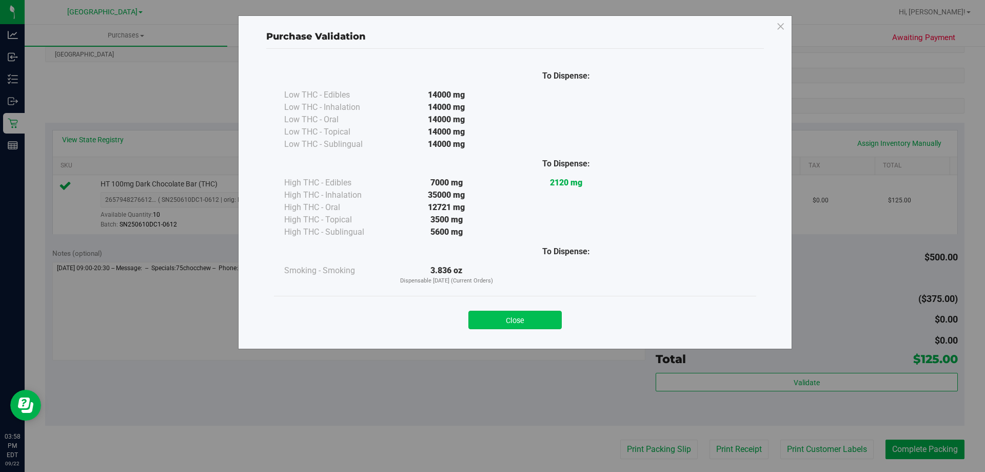
click at [499, 319] on button "Close" at bounding box center [515, 319] width 93 height 18
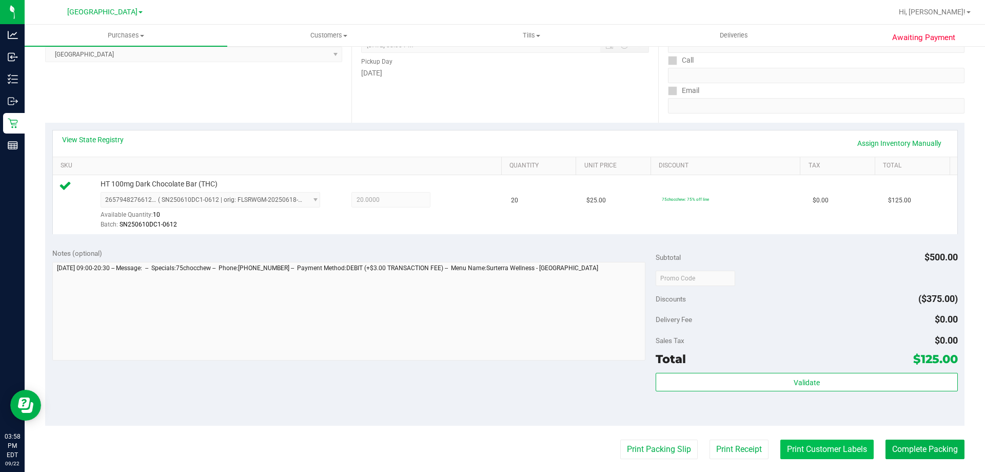
click at [784, 444] on button "Print Customer Labels" at bounding box center [827, 448] width 93 height 19
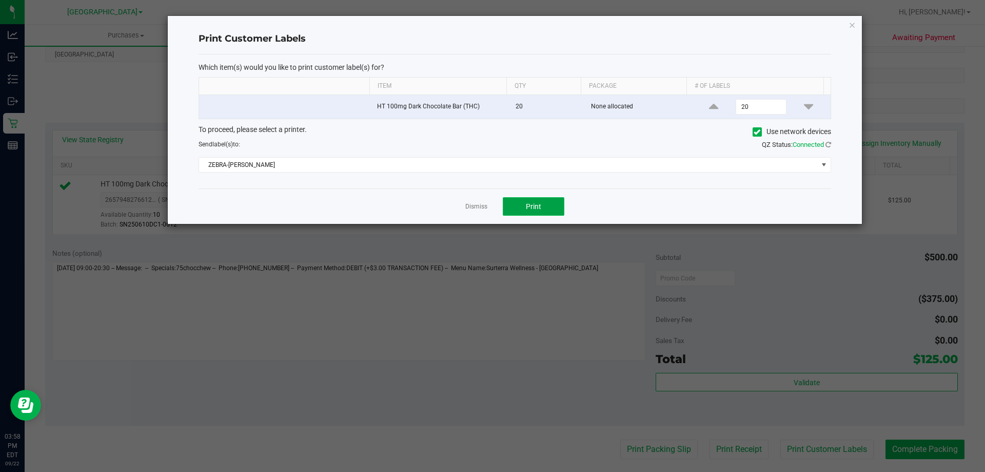
click at [540, 210] on span "Print" at bounding box center [533, 206] width 15 height 8
click at [846, 24] on div "Print Customer Labels Which item(s) would you like to print customer label(s) f…" at bounding box center [515, 120] width 694 height 208
click at [854, 28] on icon "button" at bounding box center [852, 24] width 7 height 12
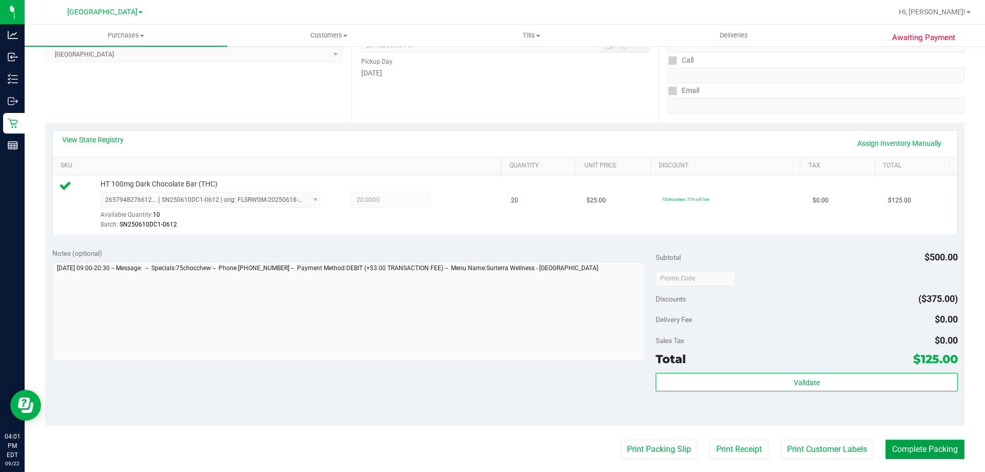
click at [932, 454] on button "Complete Packing" at bounding box center [925, 448] width 79 height 19
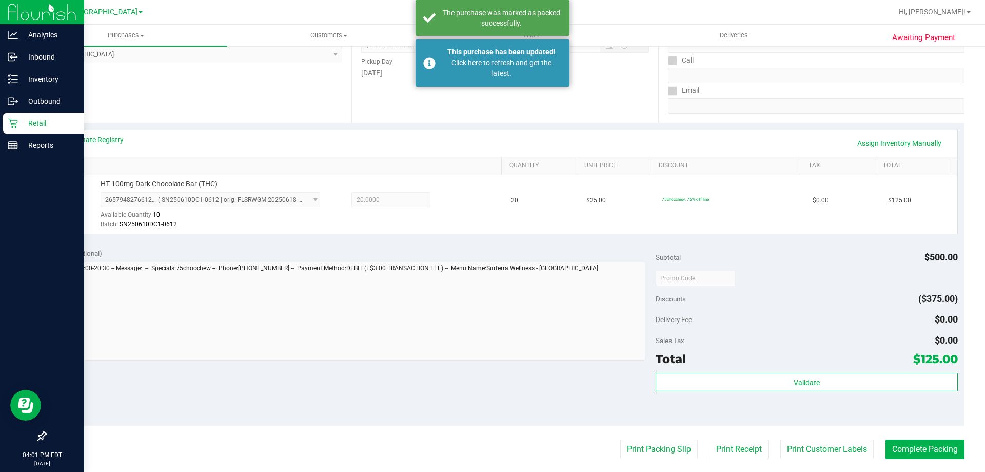
click at [39, 123] on p "Retail" at bounding box center [49, 123] width 62 height 12
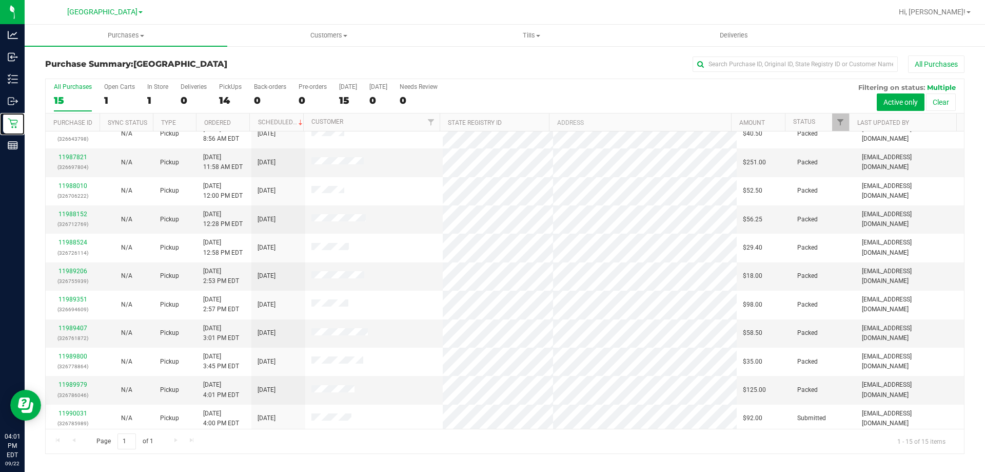
scroll to position [129, 0]
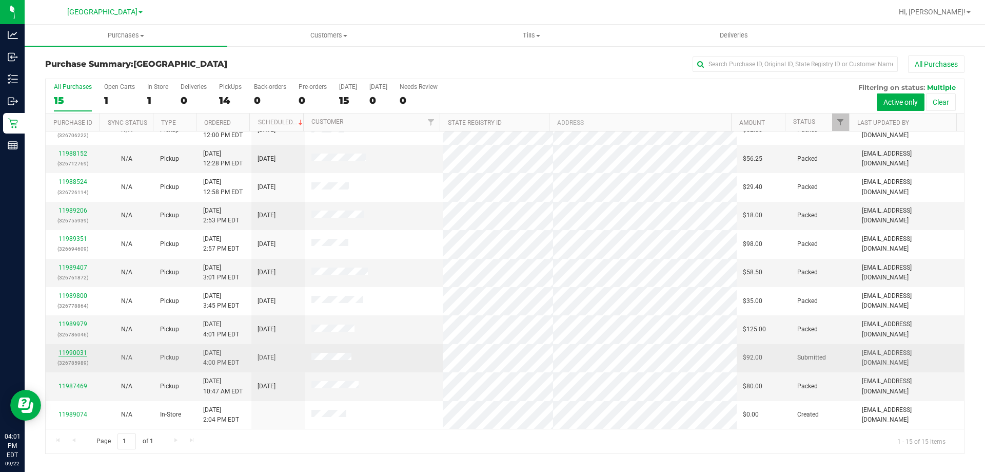
click at [74, 349] on link "11990031" at bounding box center [72, 352] width 29 height 7
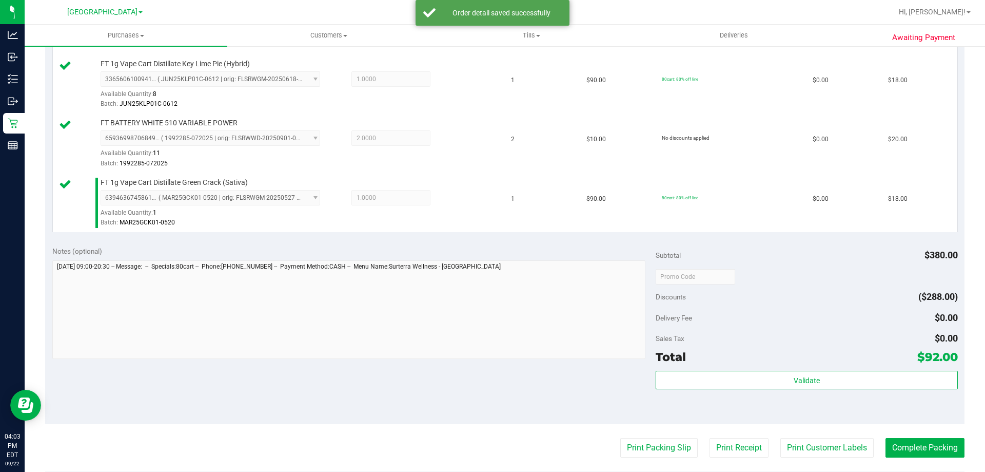
scroll to position [462, 0]
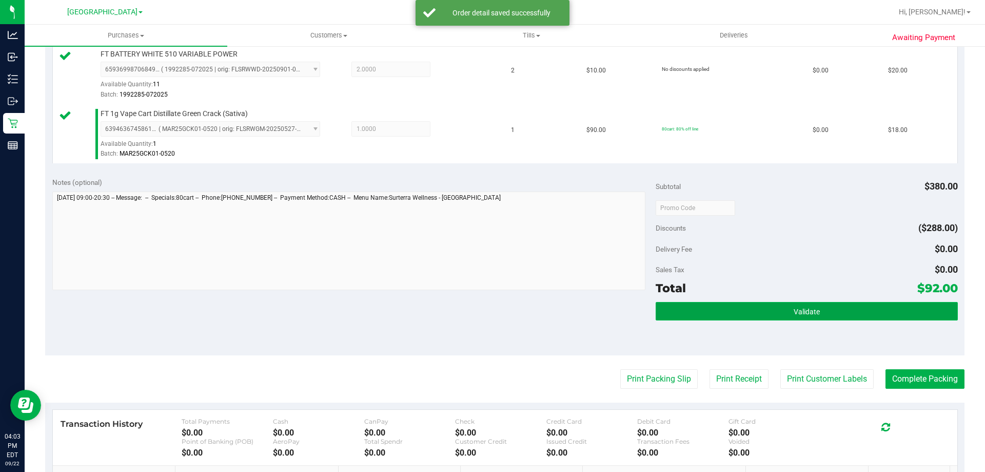
click at [799, 310] on span "Validate" at bounding box center [807, 311] width 26 height 8
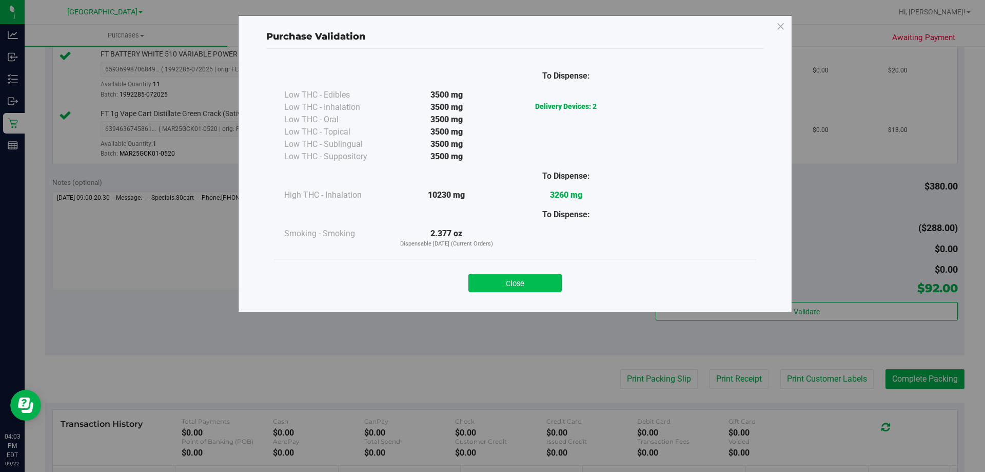
click at [502, 282] on button "Close" at bounding box center [515, 283] width 93 height 18
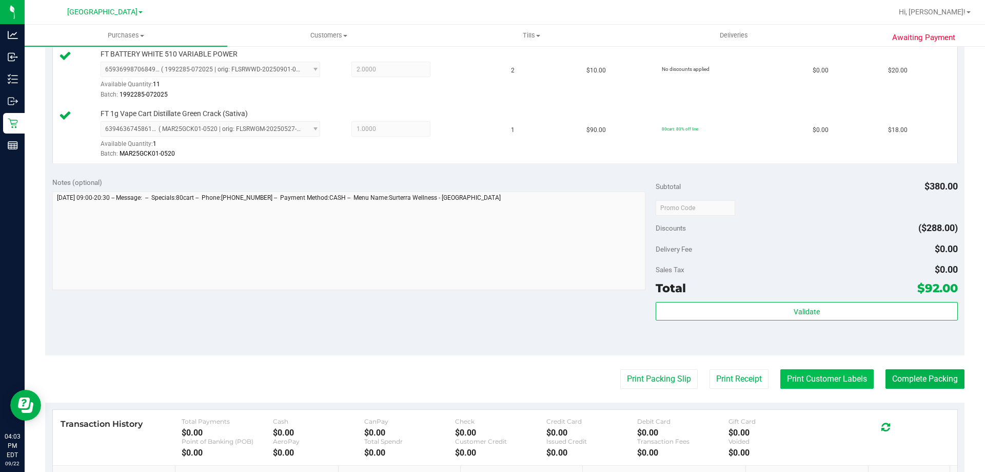
click at [853, 383] on button "Print Customer Labels" at bounding box center [827, 378] width 93 height 19
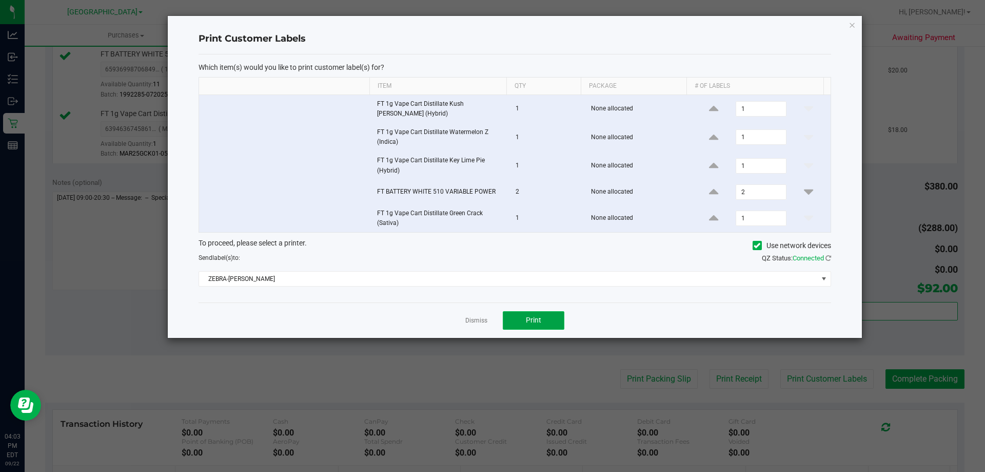
click at [553, 321] on button "Print" at bounding box center [534, 320] width 62 height 18
click at [855, 29] on icon "button" at bounding box center [852, 24] width 7 height 12
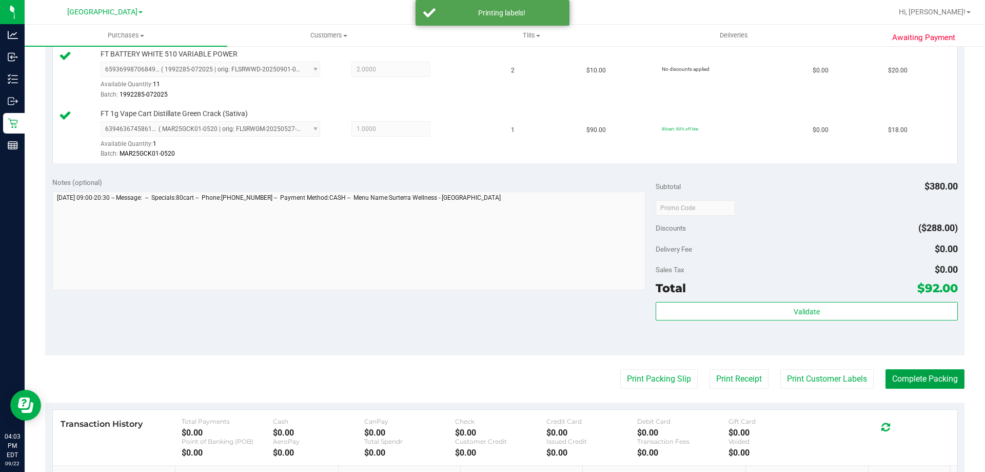
drag, startPoint x: 943, startPoint y: 369, endPoint x: 890, endPoint y: 392, distance: 58.1
click at [940, 371] on button "Complete Packing" at bounding box center [925, 378] width 79 height 19
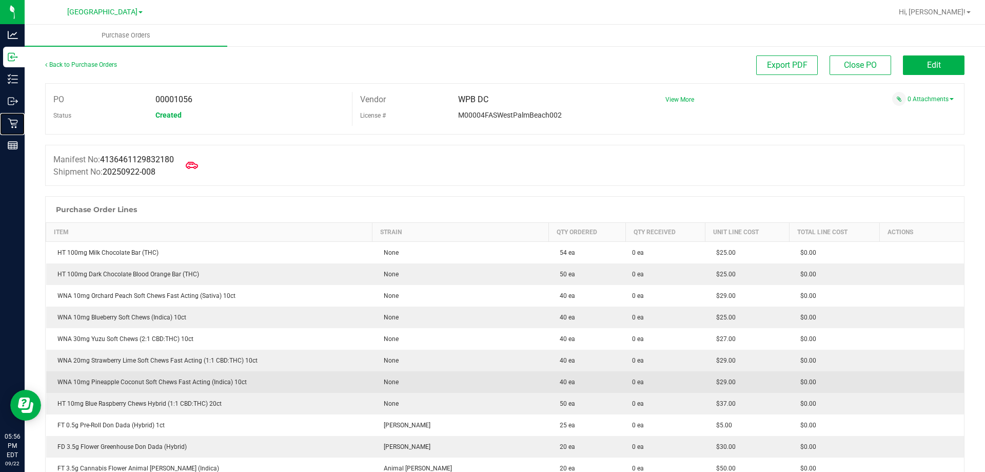
scroll to position [51, 0]
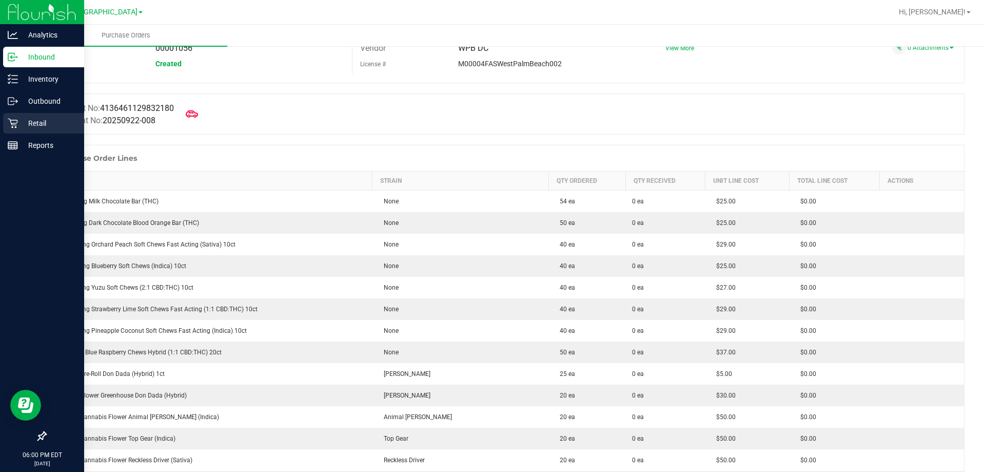
click at [19, 125] on p "Retail" at bounding box center [49, 123] width 62 height 12
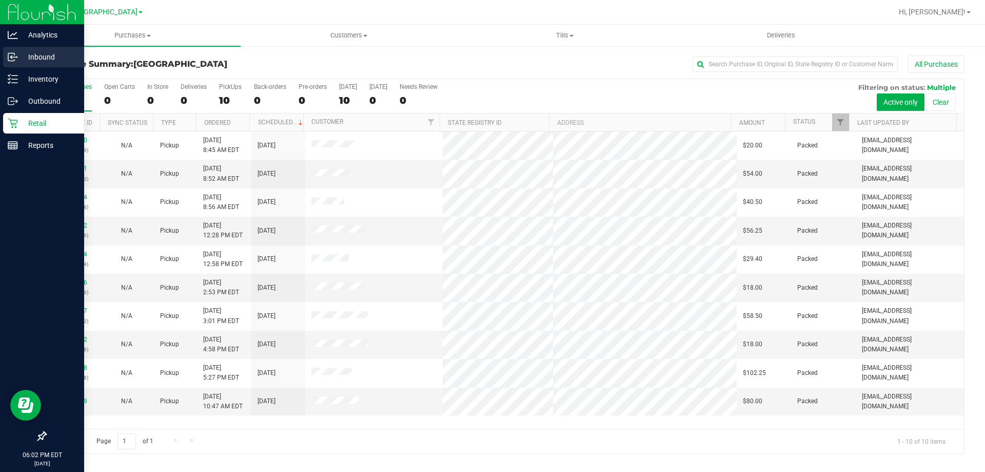
click at [51, 52] on p "Inbound" at bounding box center [49, 57] width 62 height 12
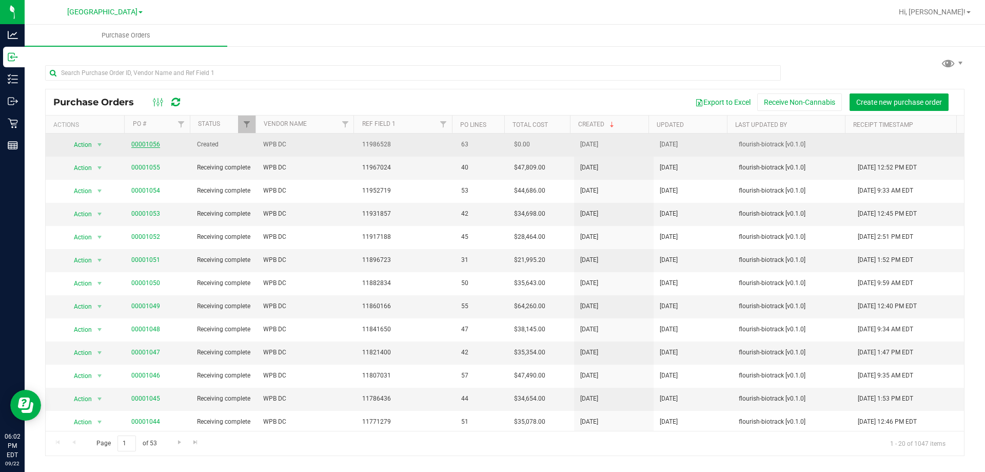
click at [145, 143] on link "00001056" at bounding box center [145, 144] width 29 height 7
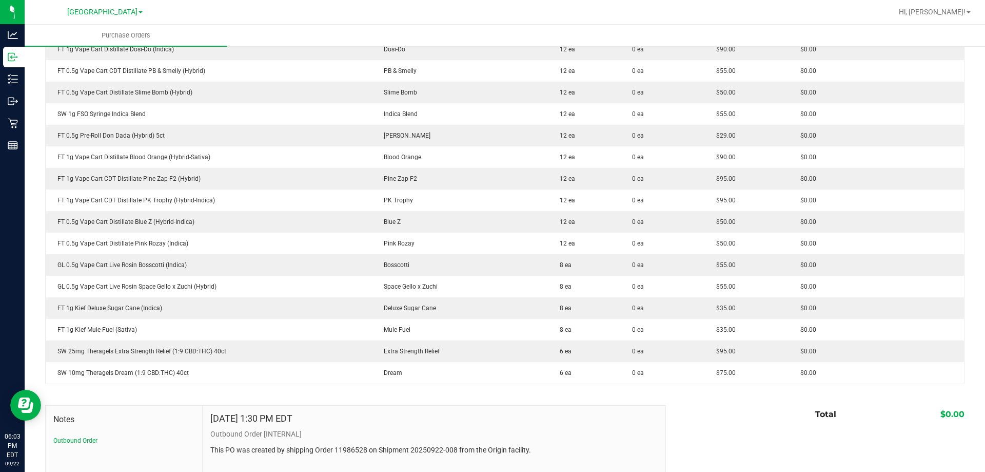
scroll to position [1232, 0]
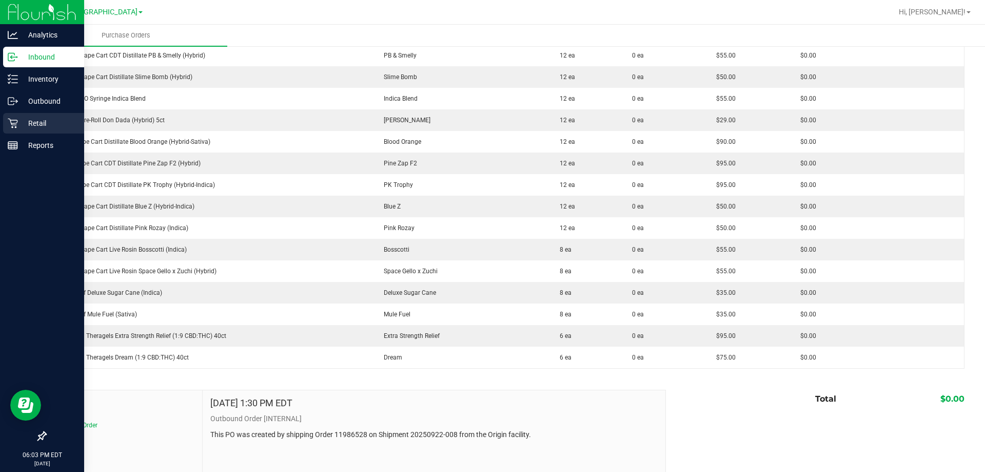
click at [13, 117] on div "Retail" at bounding box center [43, 123] width 81 height 21
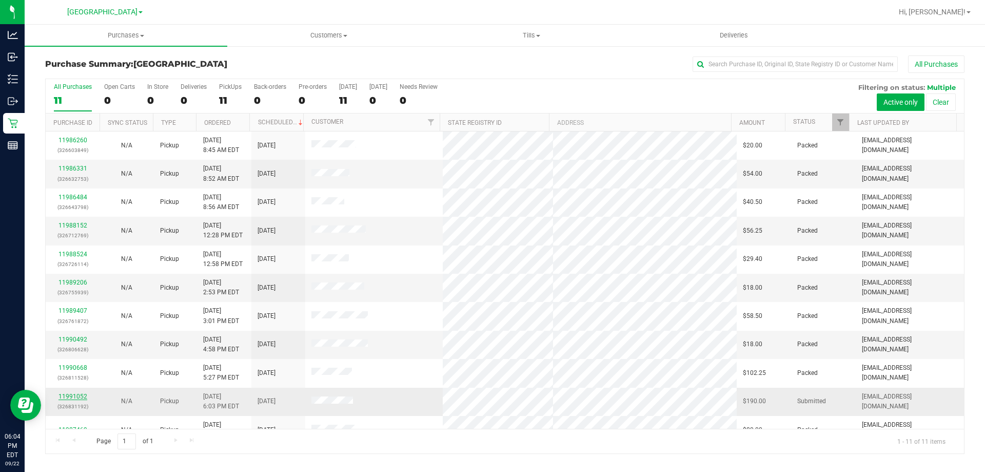
click at [82, 394] on link "11991052" at bounding box center [72, 396] width 29 height 7
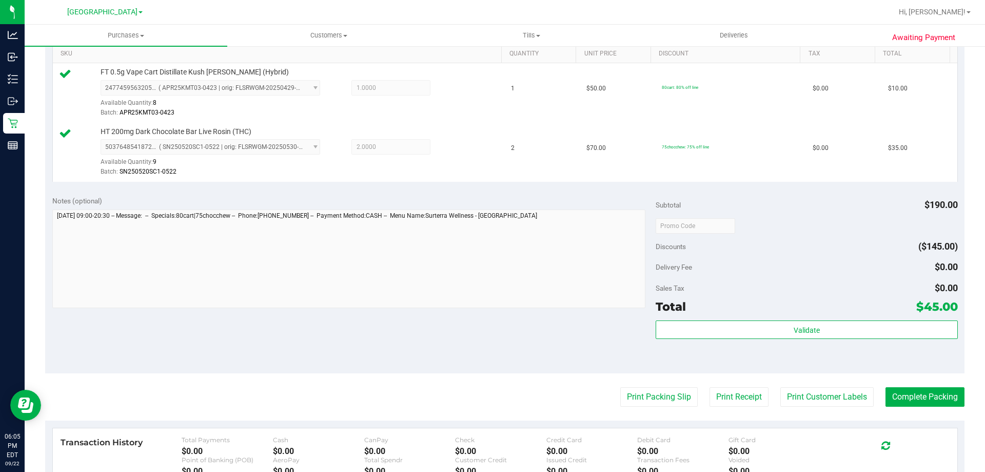
scroll to position [359, 0]
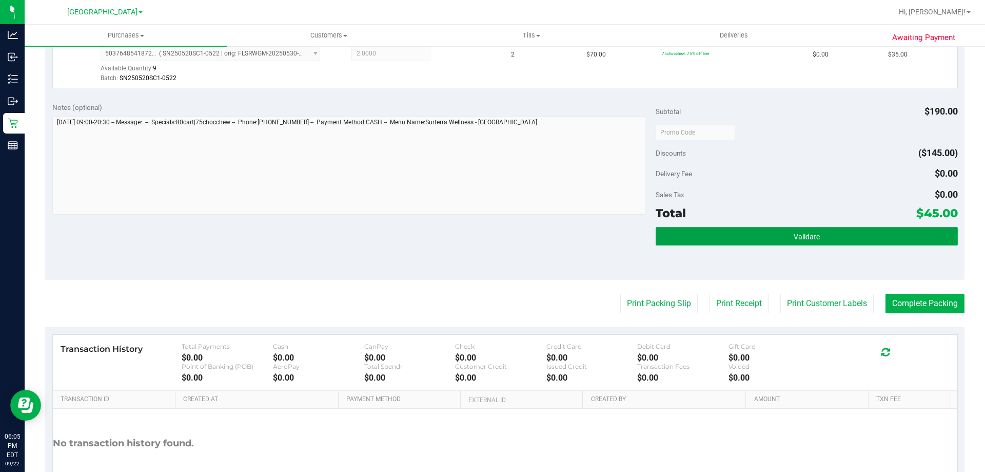
click at [765, 240] on button "Validate" at bounding box center [807, 236] width 302 height 18
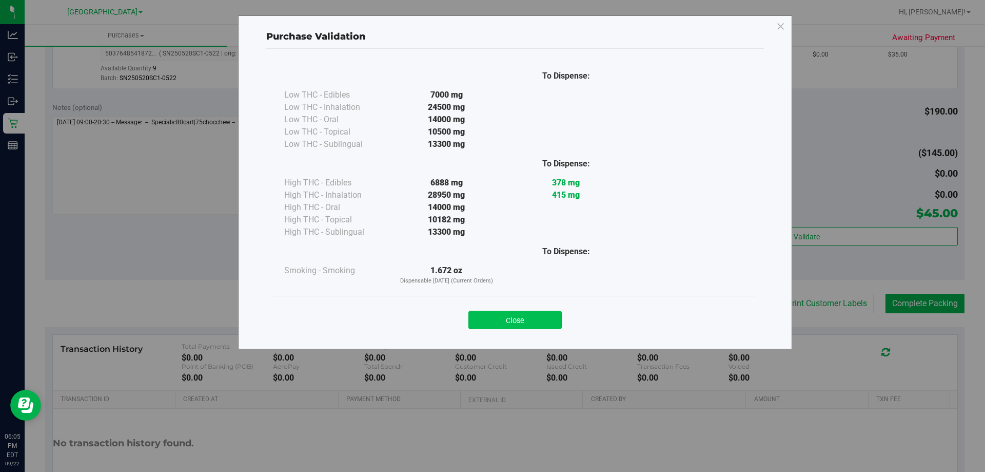
click at [532, 318] on button "Close" at bounding box center [515, 319] width 93 height 18
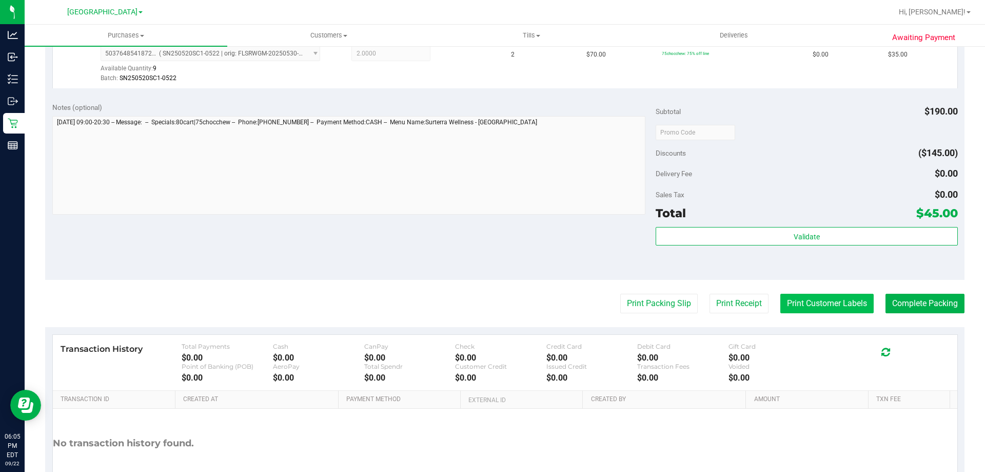
click at [824, 301] on button "Print Customer Labels" at bounding box center [827, 303] width 93 height 19
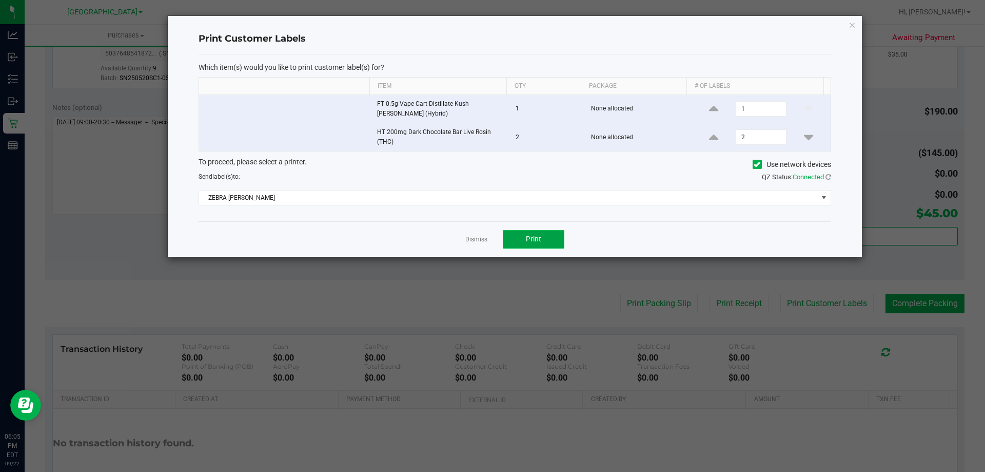
click at [532, 235] on span "Print" at bounding box center [533, 239] width 15 height 8
click at [858, 29] on div "Print Customer Labels Which item(s) would you like to print customer label(s) f…" at bounding box center [515, 136] width 694 height 241
click at [856, 25] on div "Print Customer Labels Which item(s) would you like to print customer label(s) f…" at bounding box center [515, 136] width 694 height 241
click at [851, 25] on icon "button" at bounding box center [852, 24] width 7 height 12
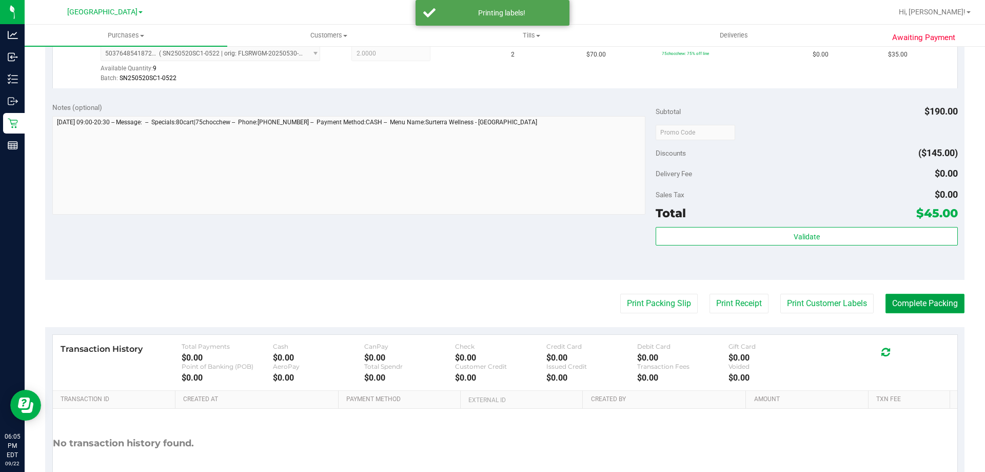
click at [913, 303] on button "Complete Packing" at bounding box center [925, 303] width 79 height 19
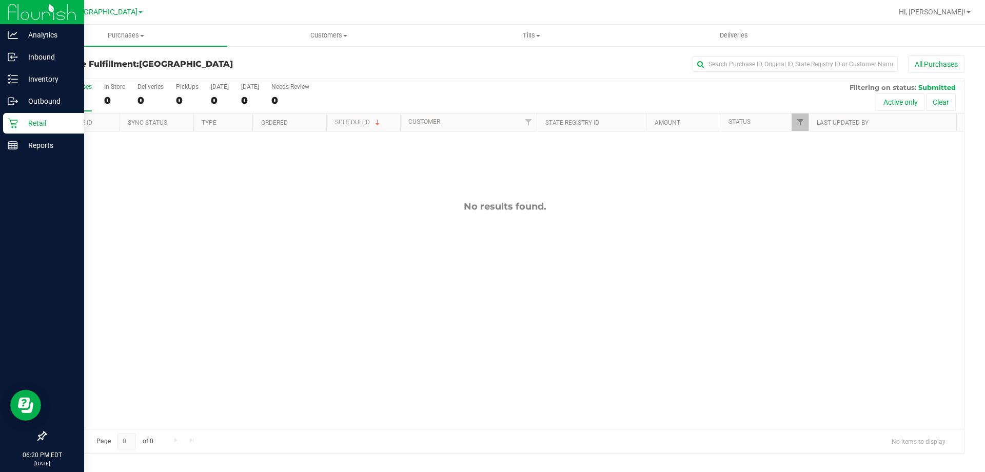
click at [19, 123] on p "Retail" at bounding box center [49, 123] width 62 height 12
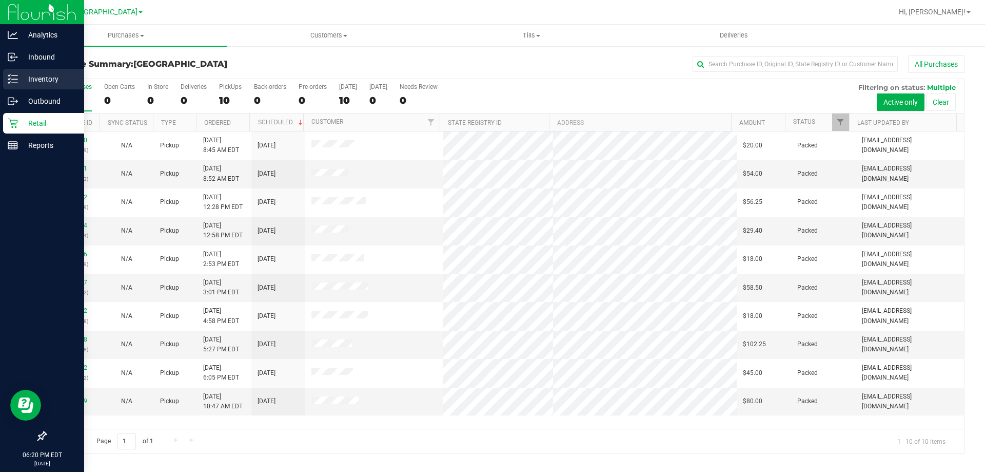
click at [52, 76] on p "Inventory" at bounding box center [49, 79] width 62 height 12
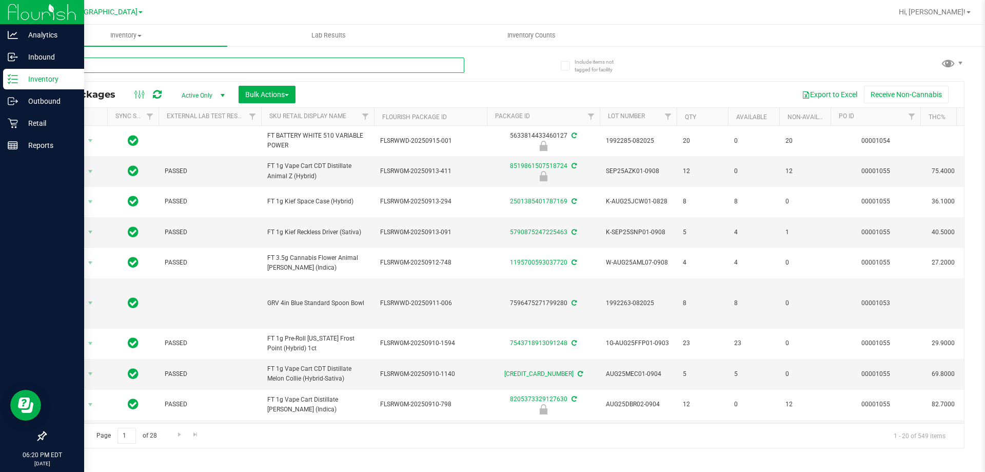
click at [150, 60] on input "text" at bounding box center [254, 64] width 419 height 15
type input "4380531111123054"
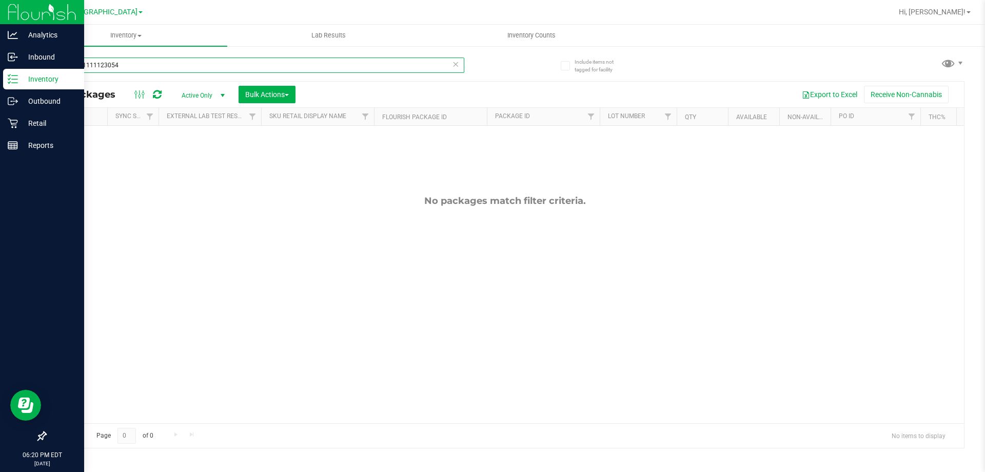
drag, startPoint x: 129, startPoint y: 60, endPoint x: 0, endPoint y: -62, distance: 177.9
click at [0, 0] on html "Analytics Inbound Inventory Outbound Retail Reports 06:20 PM EDT 09/22/2025 09/…" at bounding box center [492, 236] width 985 height 472
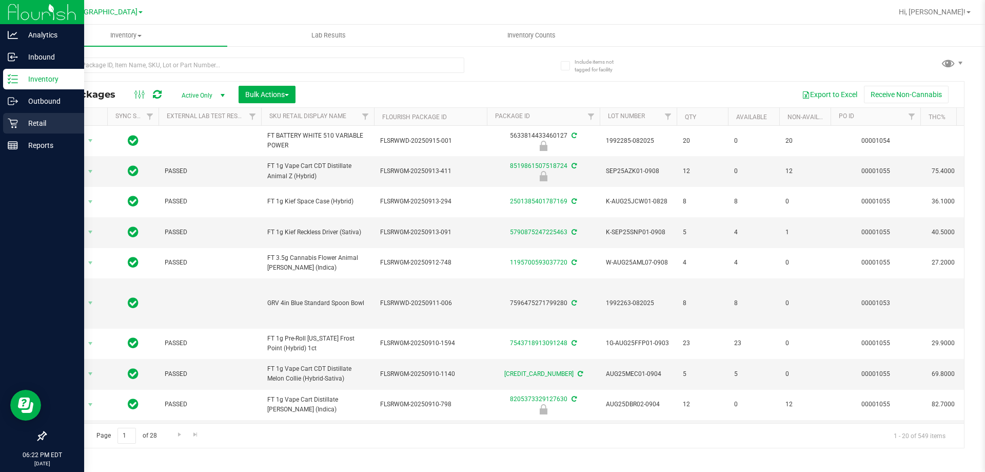
click at [32, 124] on p "Retail" at bounding box center [49, 123] width 62 height 12
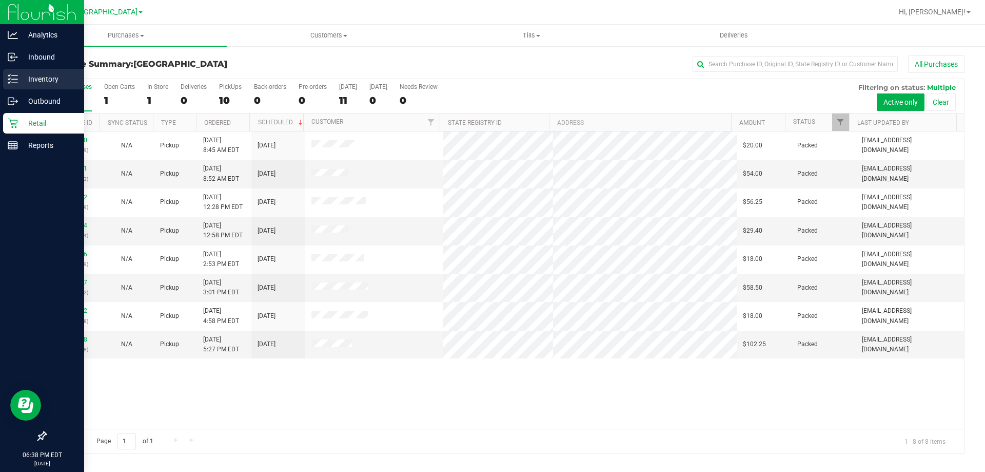
click at [32, 72] on div "Inventory" at bounding box center [43, 79] width 81 height 21
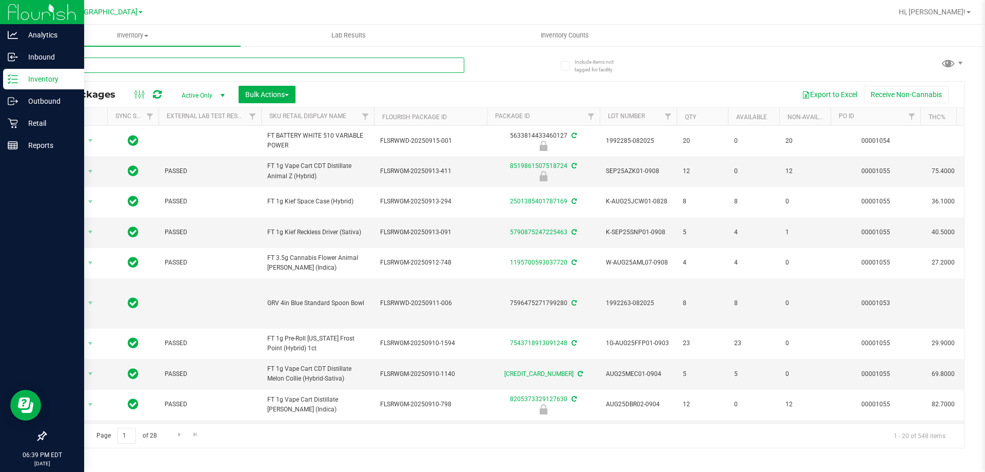
click at [190, 67] on input "text" at bounding box center [254, 64] width 419 height 15
type input "5550286407995662"
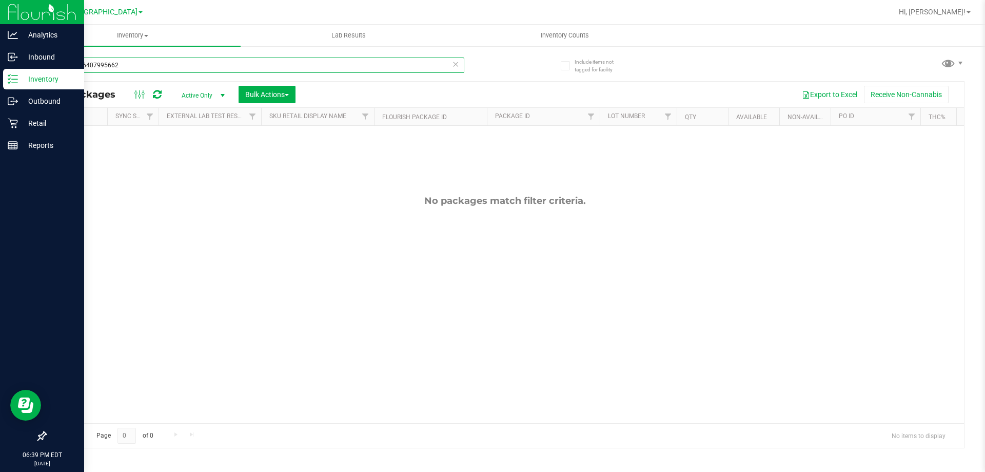
drag, startPoint x: 197, startPoint y: 72, endPoint x: 0, endPoint y: -62, distance: 238.1
click at [0, 0] on html "Analytics Inbound Inventory Outbound Retail Reports 06:39 PM EDT 09/22/2025 09/…" at bounding box center [492, 236] width 985 height 472
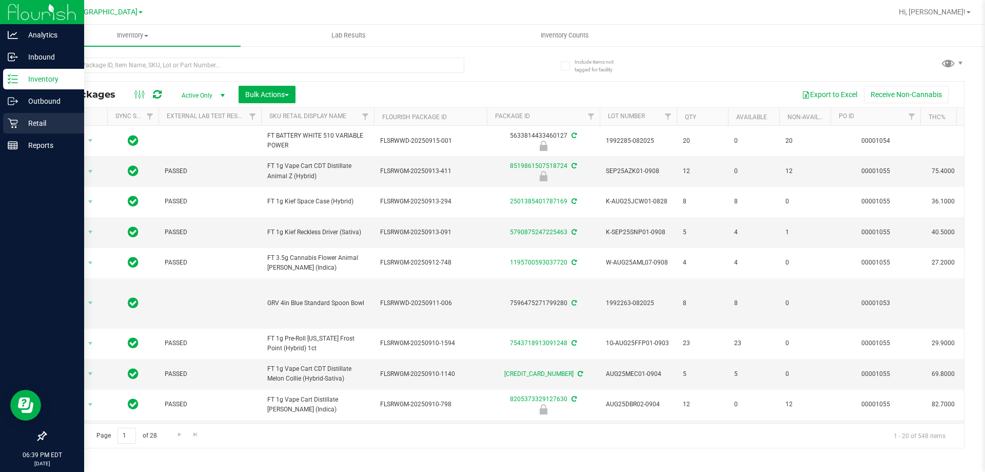
click at [16, 120] on icon at bounding box center [13, 124] width 10 height 10
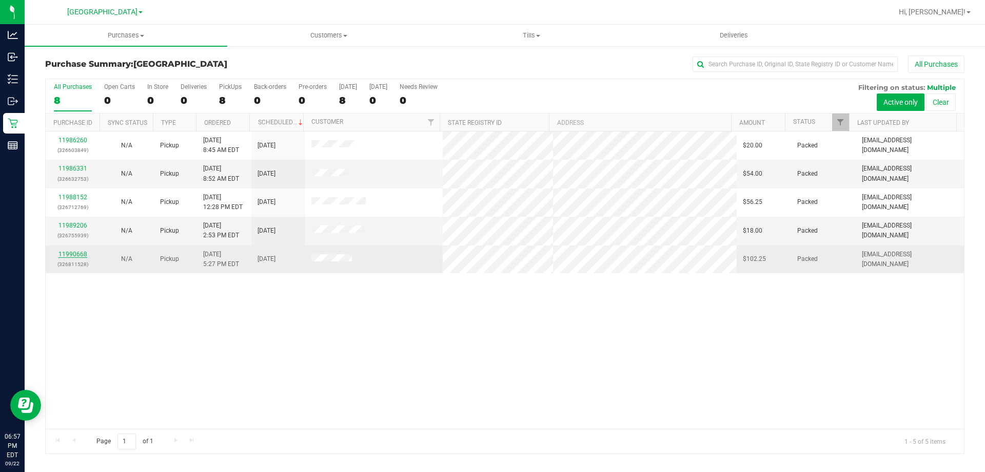
click at [82, 257] on link "11990668" at bounding box center [72, 253] width 29 height 7
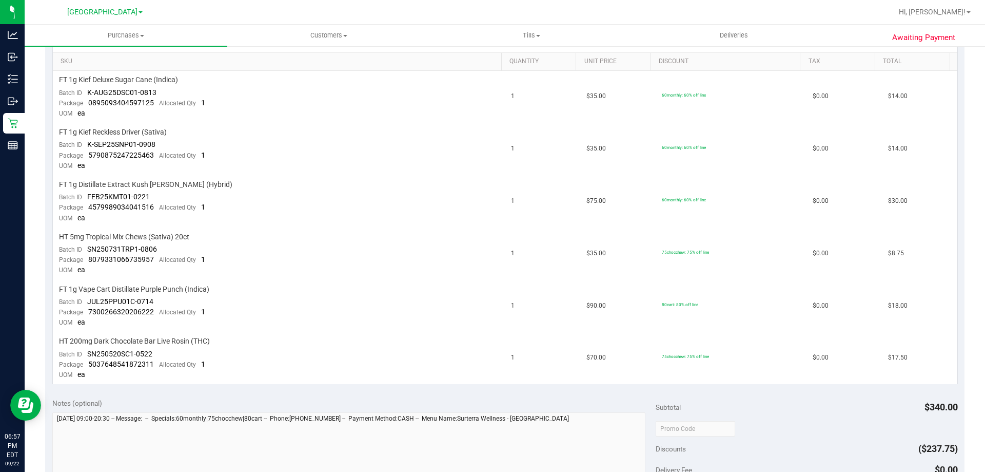
scroll to position [103, 0]
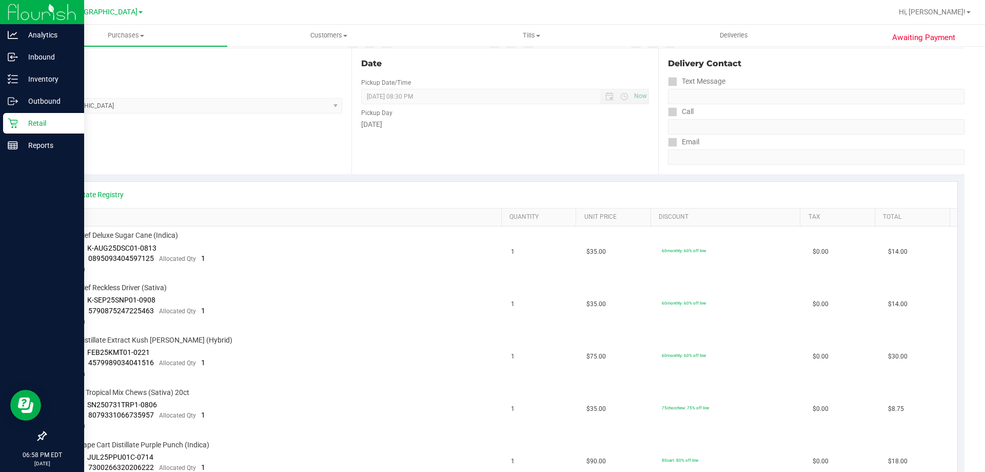
click at [20, 119] on p "Retail" at bounding box center [49, 123] width 62 height 12
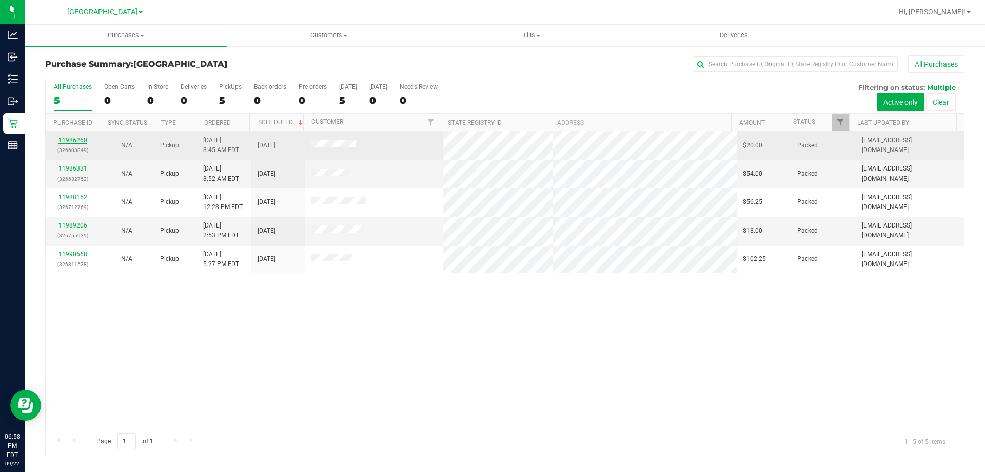
click at [65, 138] on link "11986260" at bounding box center [72, 139] width 29 height 7
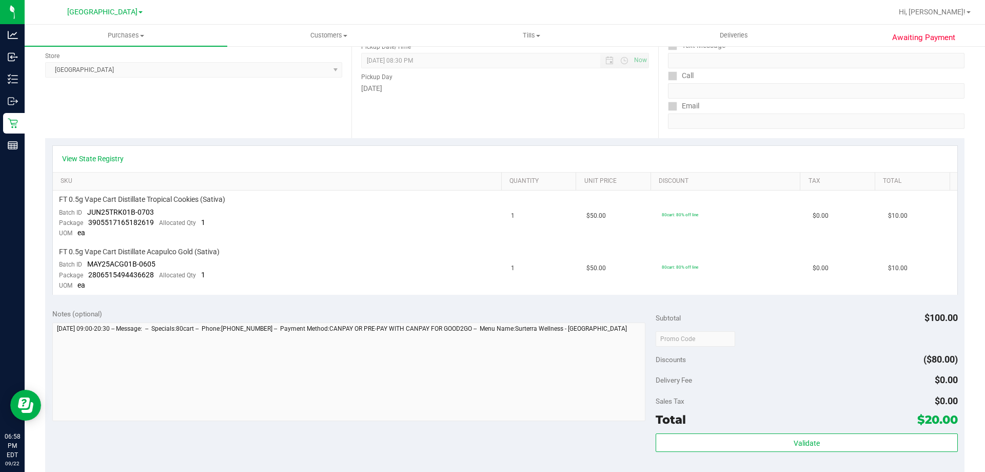
scroll to position [205, 0]
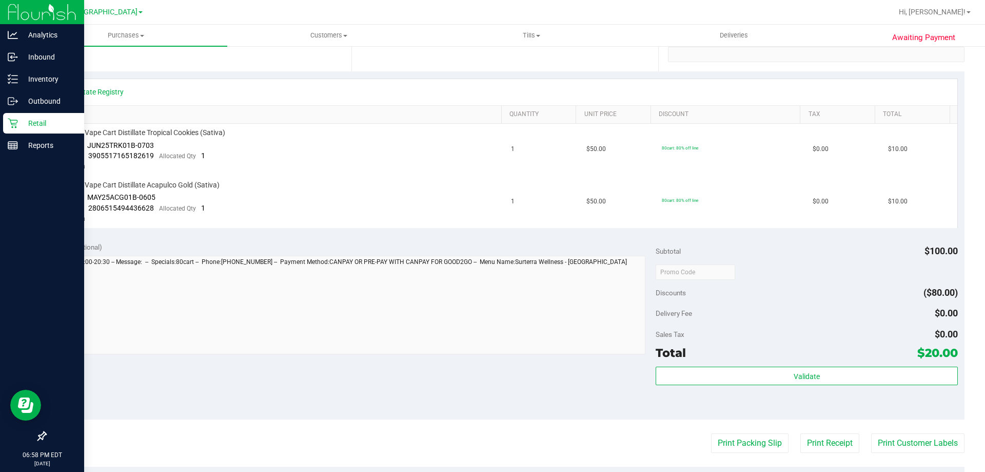
click at [18, 126] on p "Retail" at bounding box center [49, 123] width 62 height 12
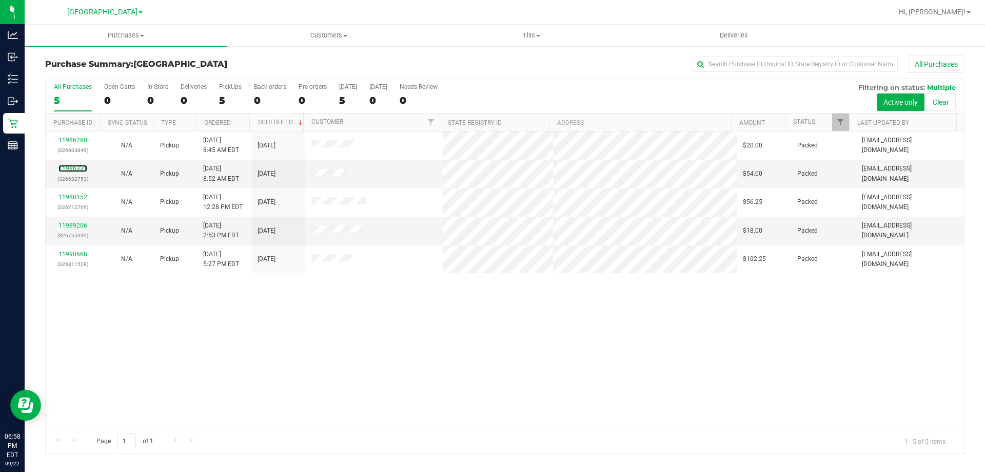
click at [71, 168] on link "11986331" at bounding box center [72, 168] width 29 height 7
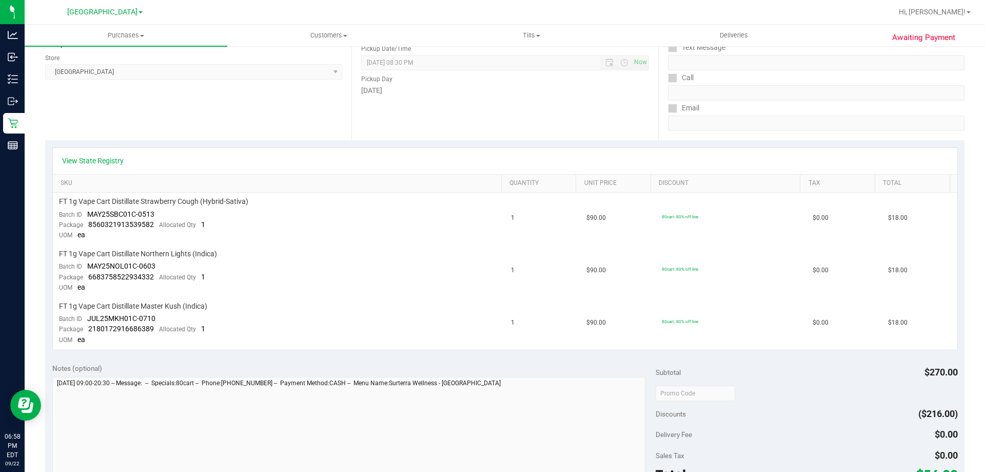
scroll to position [154, 0]
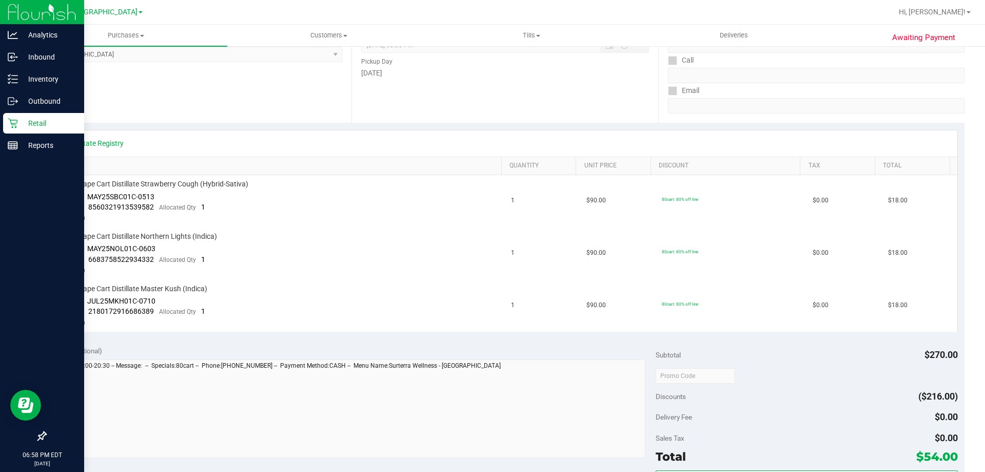
click at [25, 117] on p "Retail" at bounding box center [49, 123] width 62 height 12
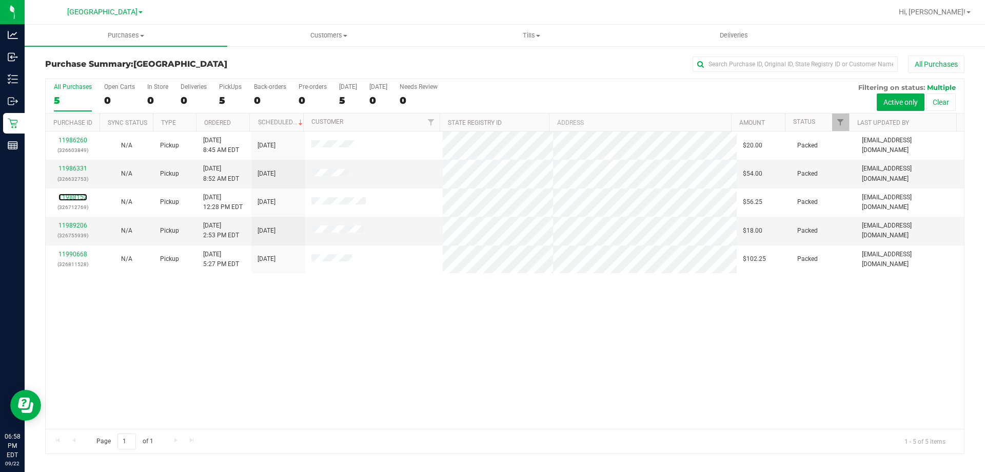
click at [77, 198] on link "11988152" at bounding box center [72, 196] width 29 height 7
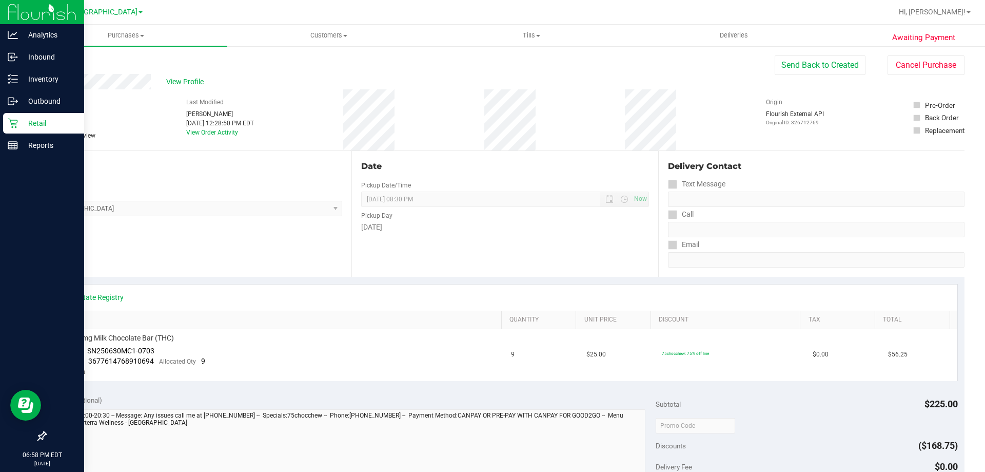
click at [28, 123] on p "Retail" at bounding box center [49, 123] width 62 height 12
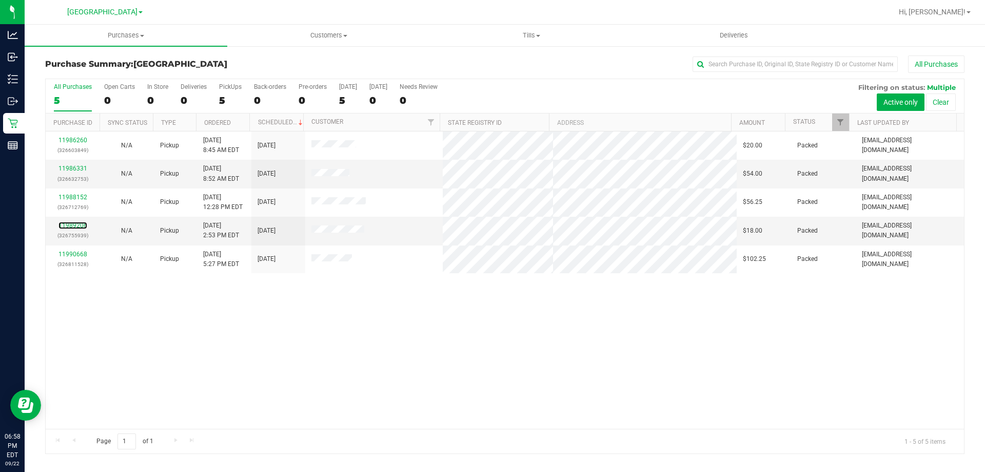
click at [69, 226] on link "11989206" at bounding box center [72, 225] width 29 height 7
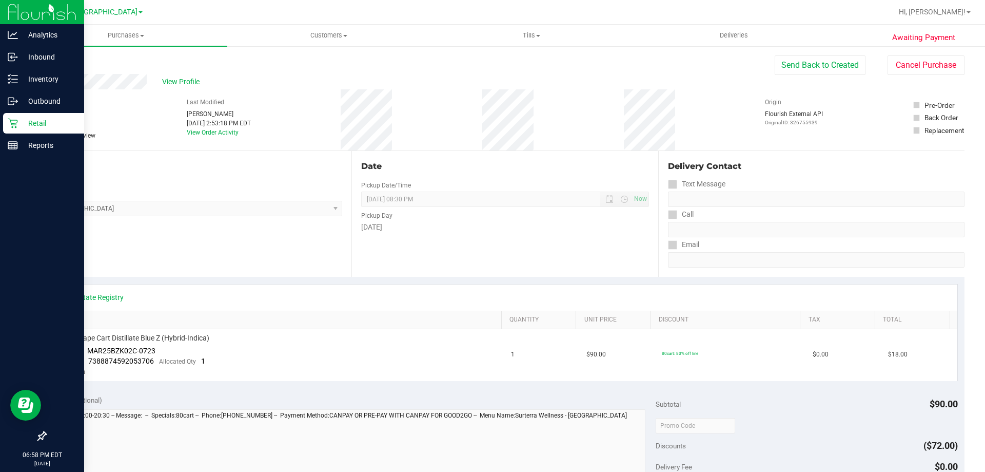
click at [22, 127] on p "Retail" at bounding box center [49, 123] width 62 height 12
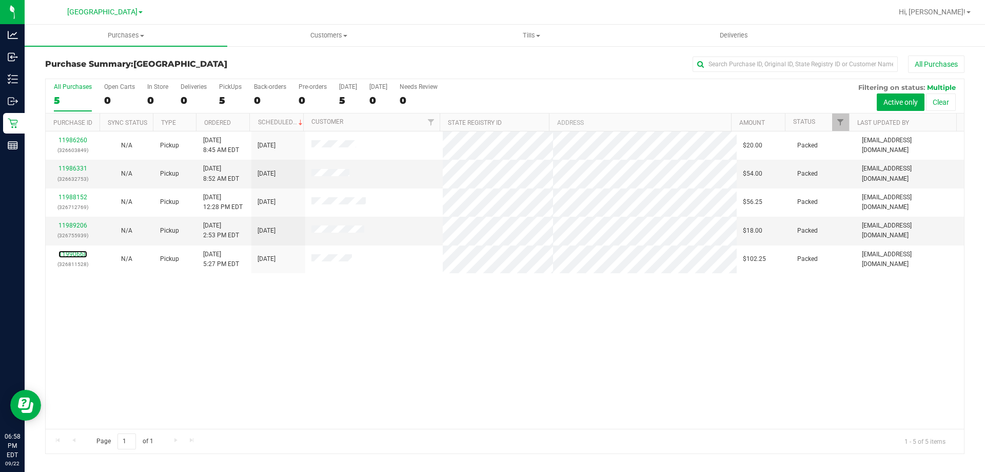
click at [75, 251] on link "11990668" at bounding box center [72, 253] width 29 height 7
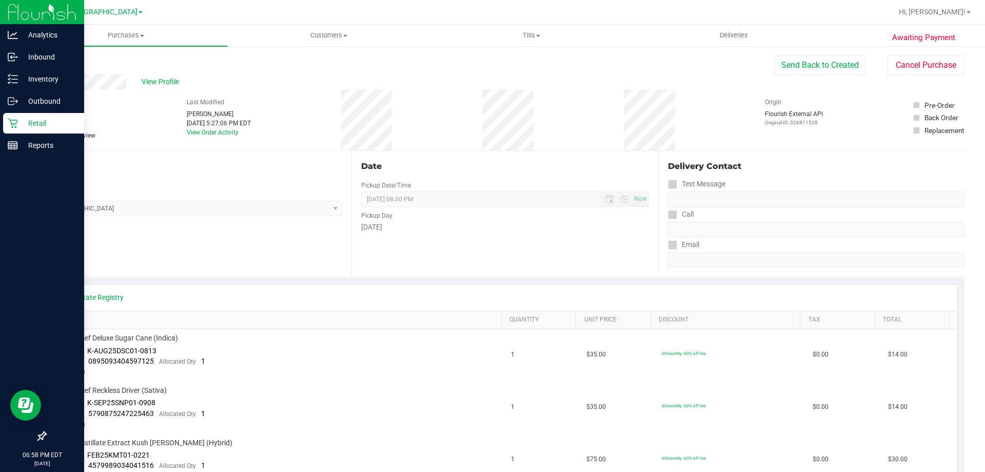
click at [27, 116] on div "Retail" at bounding box center [43, 123] width 81 height 21
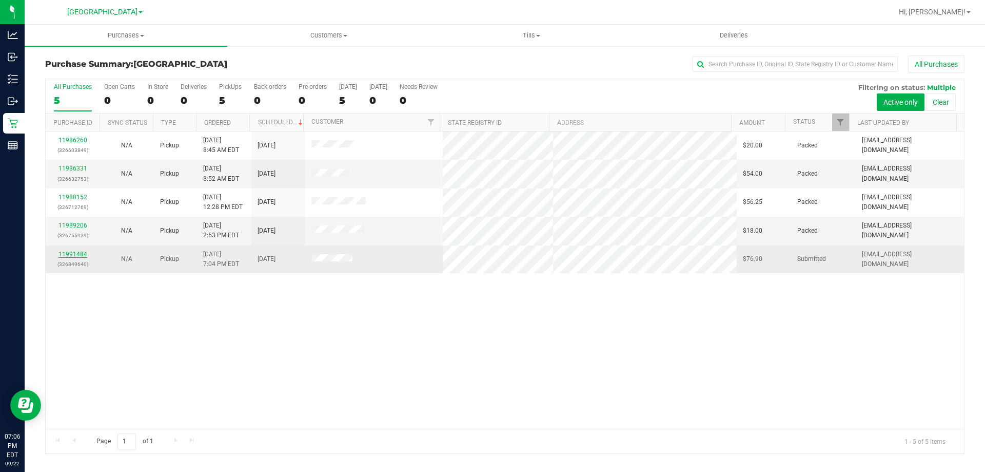
click at [81, 254] on link "11991484" at bounding box center [72, 253] width 29 height 7
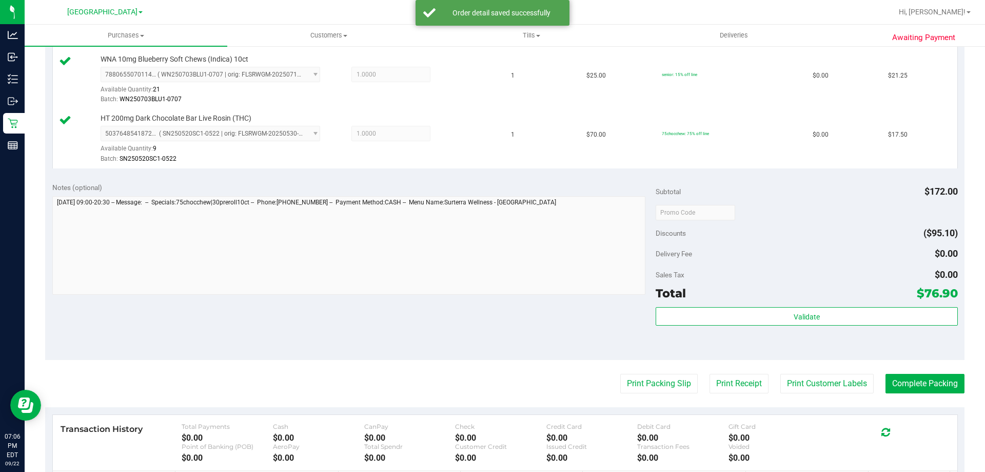
scroll to position [411, 0]
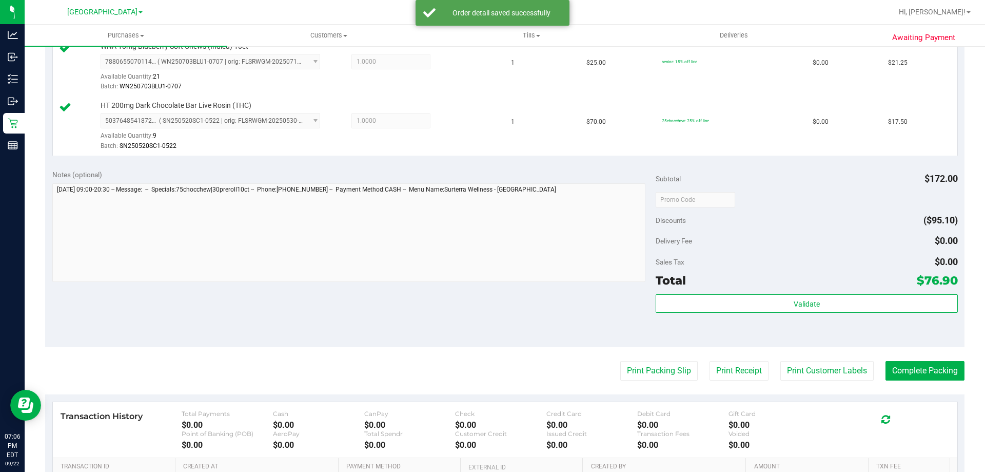
click at [738, 291] on div "Subtotal $172.00 Discounts ($95.10) Delivery Fee $0.00 Sales Tax $0.00 Total $7…" at bounding box center [807, 254] width 302 height 171
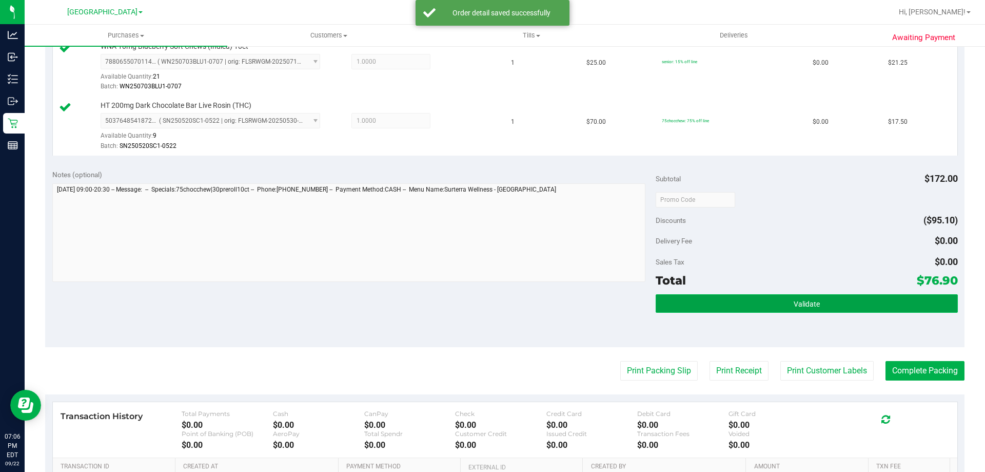
click at [745, 307] on button "Validate" at bounding box center [807, 303] width 302 height 18
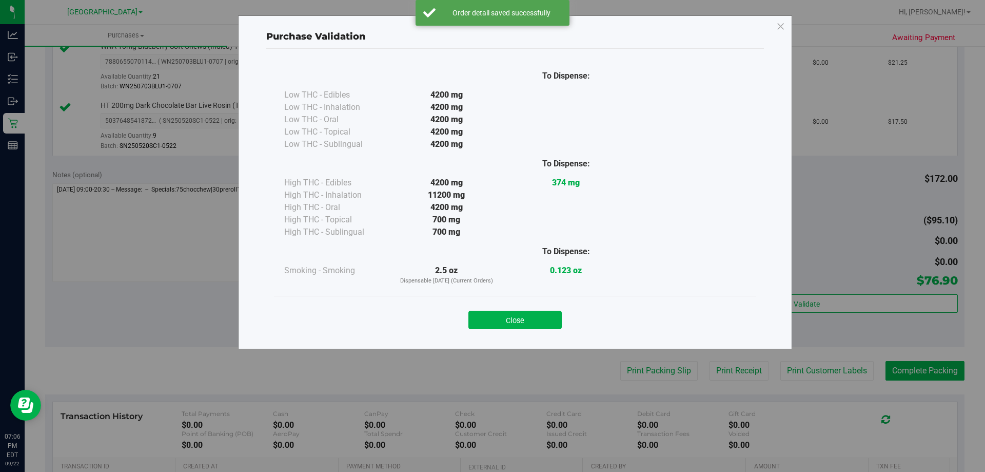
drag, startPoint x: 516, startPoint y: 321, endPoint x: 823, endPoint y: 381, distance: 313.2
click at [516, 322] on button "Close" at bounding box center [515, 319] width 93 height 18
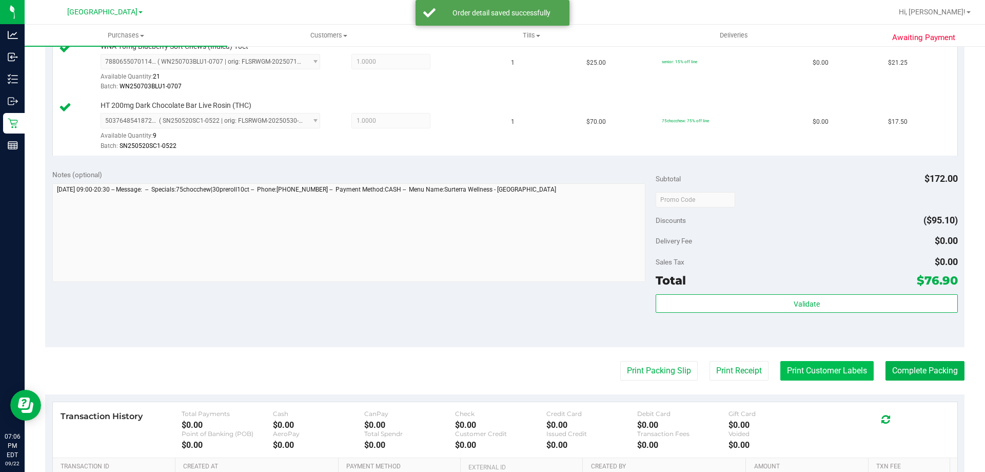
click at [822, 369] on button "Print Customer Labels" at bounding box center [827, 370] width 93 height 19
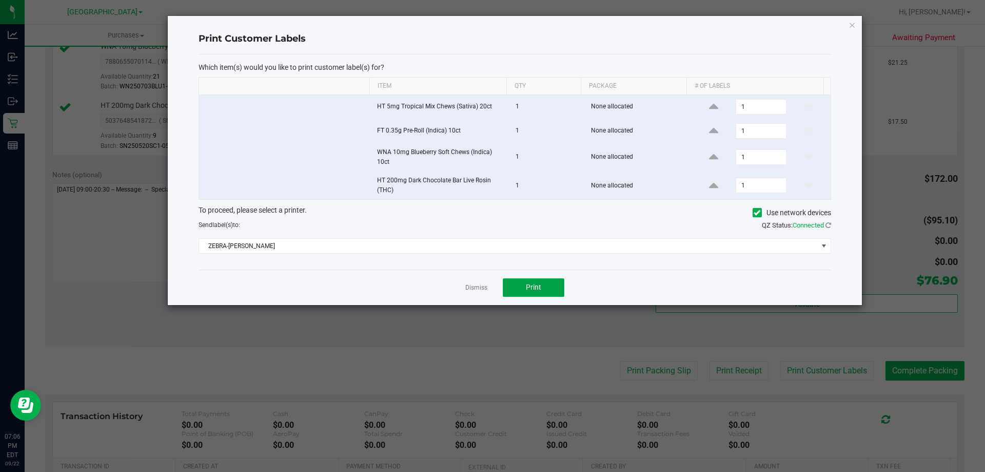
click at [508, 283] on button "Print" at bounding box center [534, 287] width 62 height 18
click at [851, 23] on icon "button" at bounding box center [852, 24] width 7 height 12
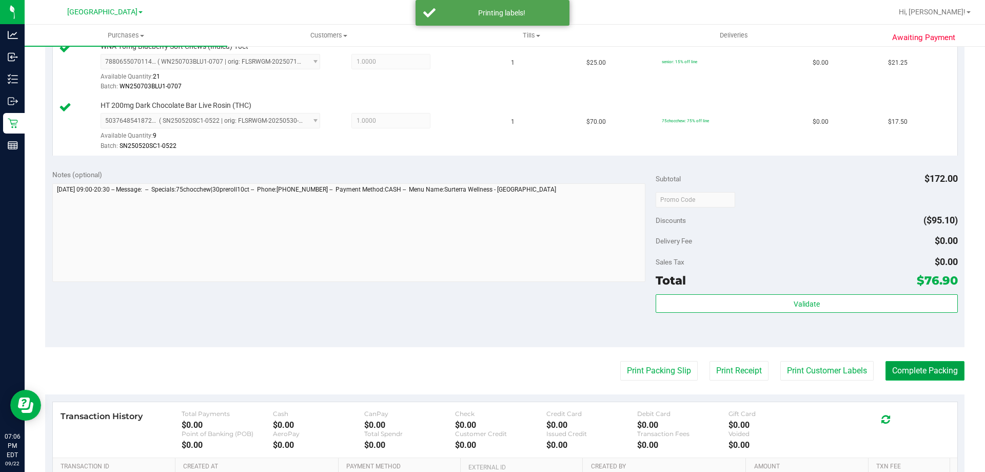
click at [939, 372] on button "Complete Packing" at bounding box center [925, 370] width 79 height 19
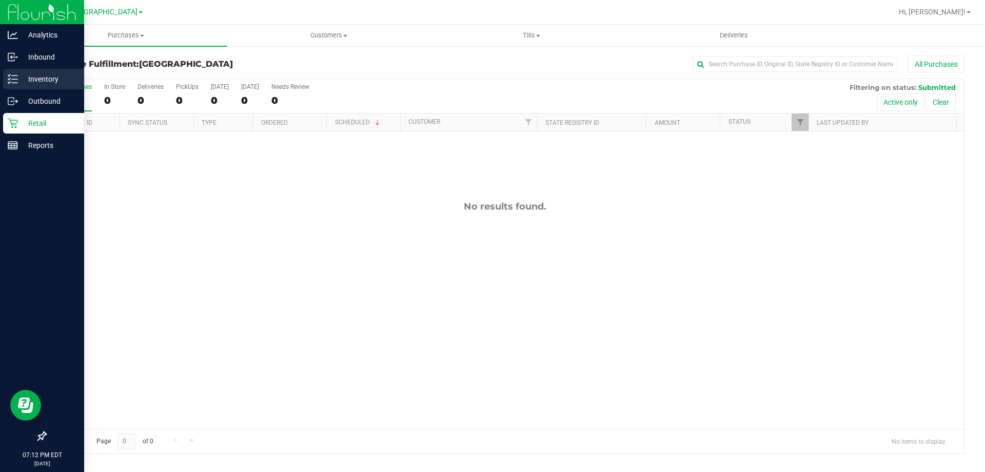
click at [52, 79] on p "Inventory" at bounding box center [49, 79] width 62 height 12
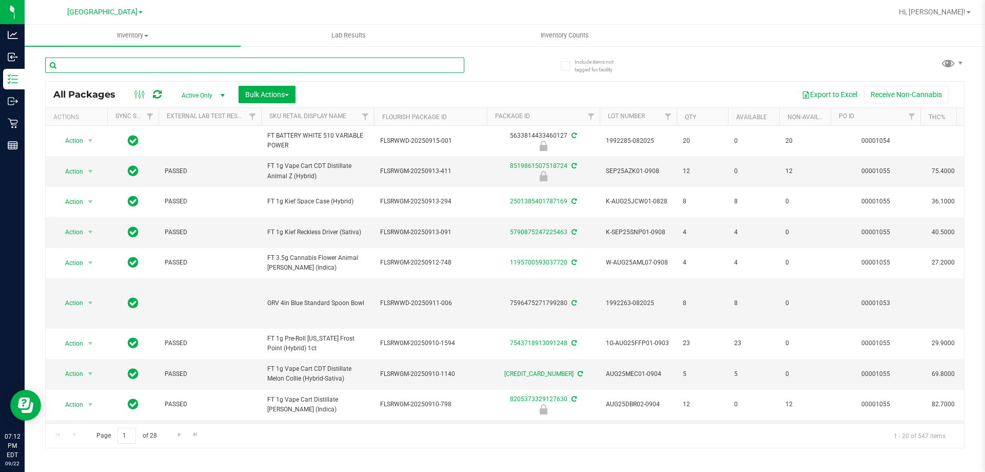
click at [214, 72] on input "text" at bounding box center [254, 64] width 419 height 15
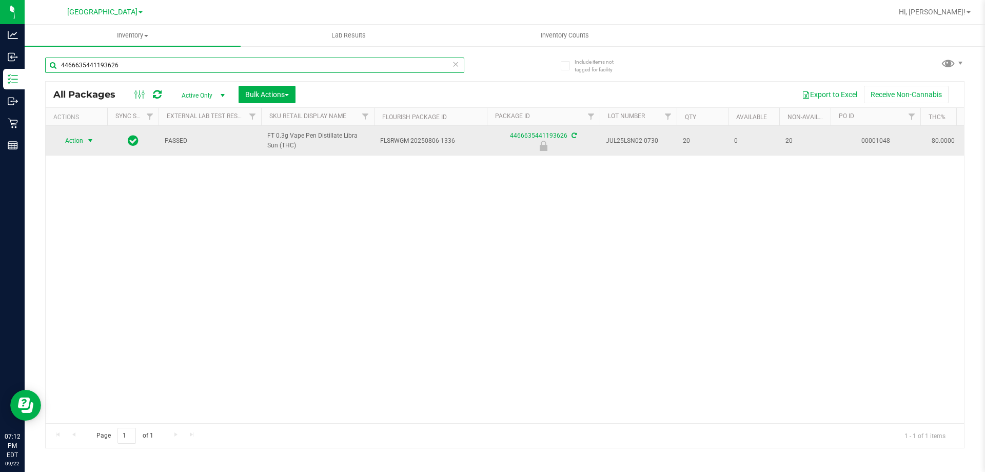
type input "4466635441193626"
click at [77, 142] on span "Action" at bounding box center [70, 140] width 28 height 14
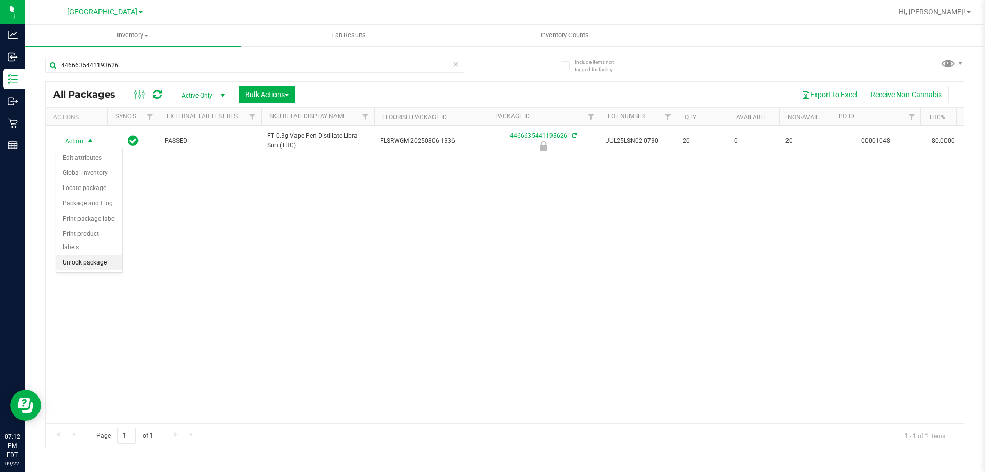
click at [76, 255] on li "Unlock package" at bounding box center [89, 262] width 66 height 15
click at [581, 36] on span "Inventory Counts" at bounding box center [565, 35] width 76 height 9
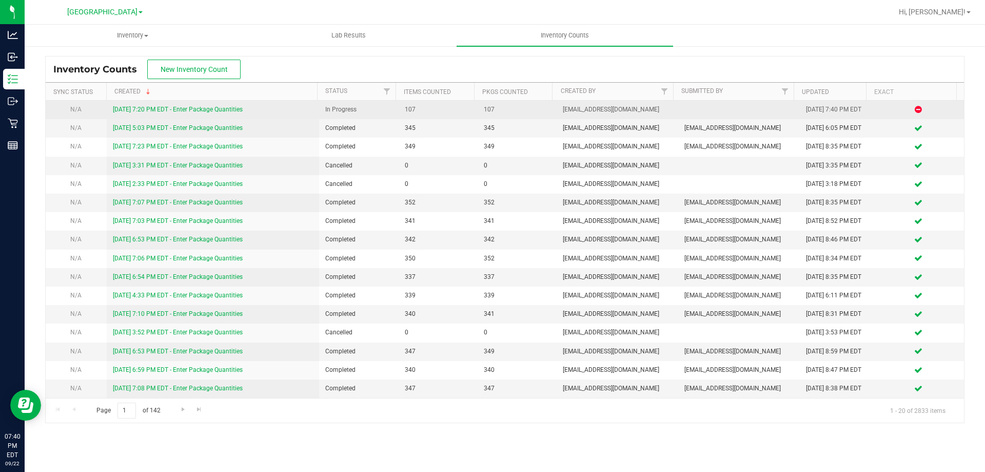
click at [222, 110] on link "9/22/25 7:20 PM EDT - Enter Package Quantities" at bounding box center [178, 109] width 130 height 7
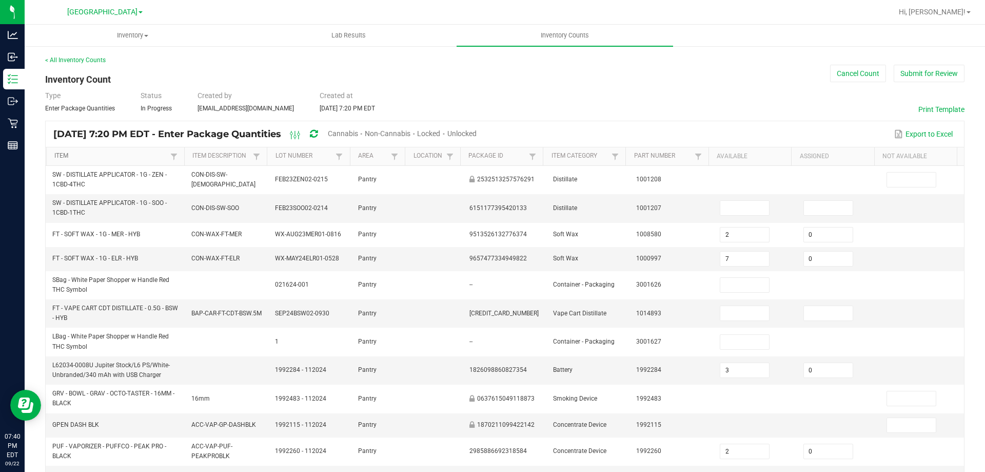
click at [62, 158] on link "Item" at bounding box center [110, 156] width 113 height 8
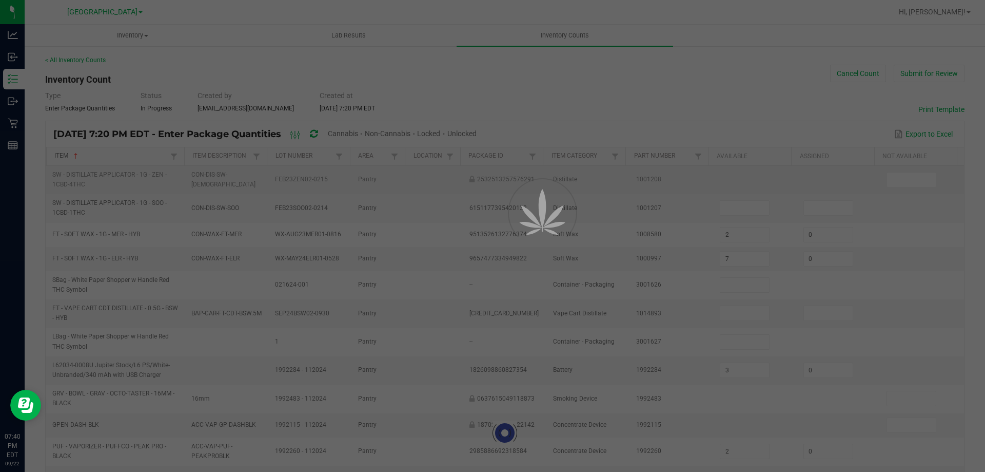
type input "1"
type input "3"
type input "6"
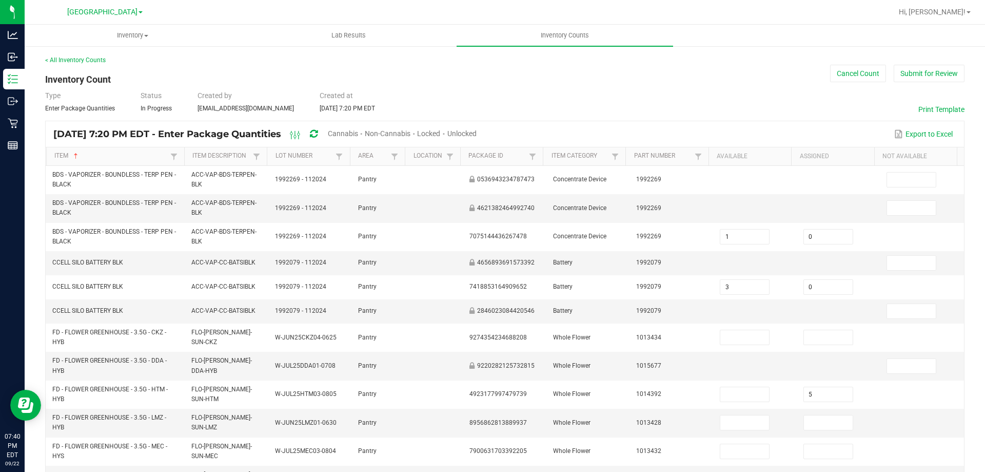
click at [358, 134] on span "Cannabis" at bounding box center [343, 133] width 30 height 8
click at [477, 137] on span "Unlocked" at bounding box center [462, 133] width 29 height 8
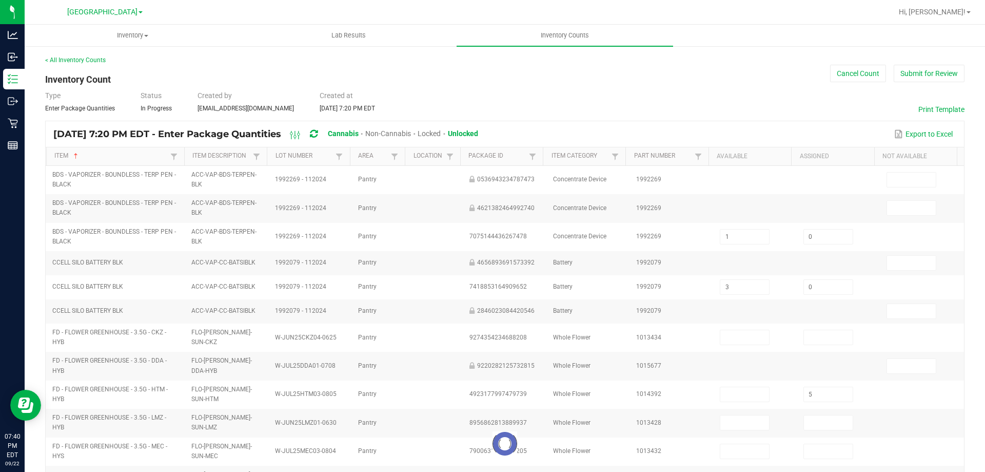
type input "10"
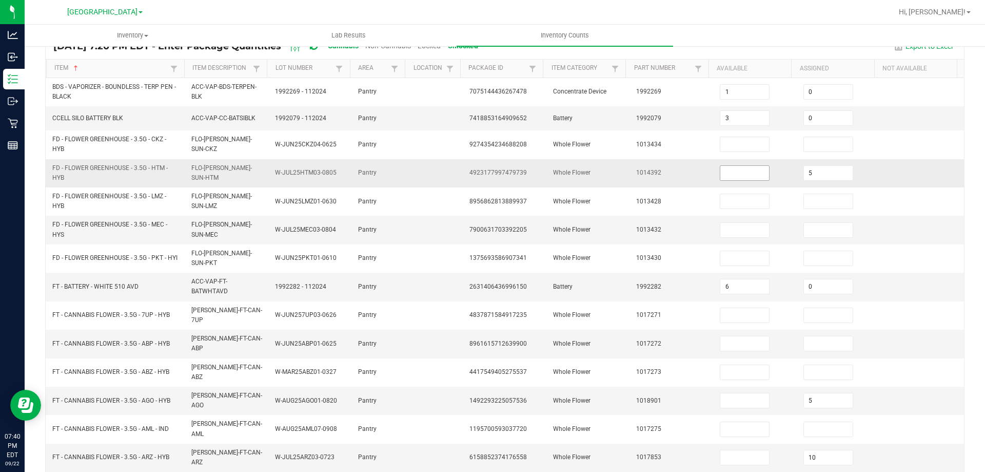
scroll to position [154, 0]
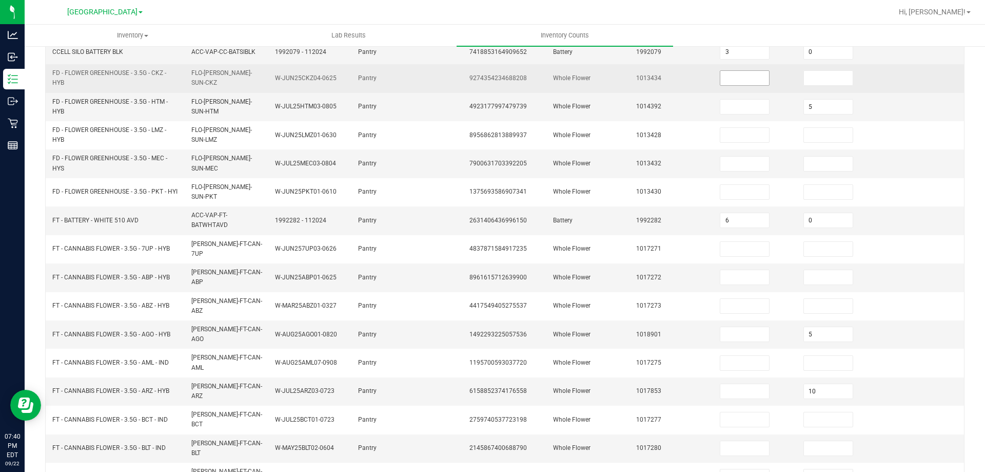
click at [730, 80] on input at bounding box center [744, 78] width 49 height 14
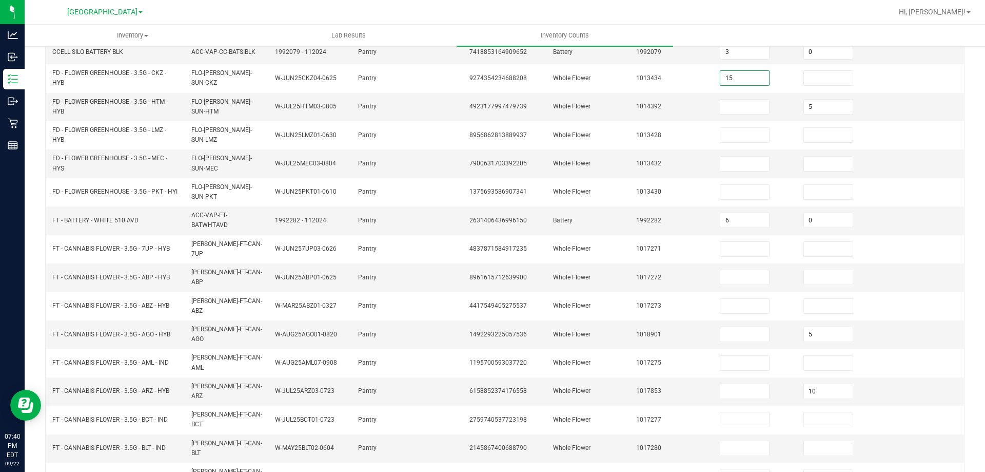
type input "15"
type input "0"
type input "15"
type input "0"
type input "8"
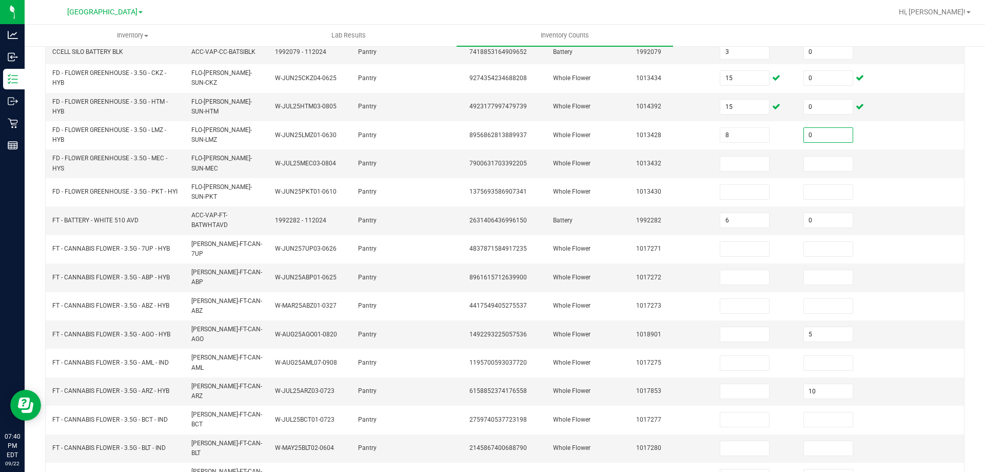
type input "0"
type input "17"
type input "0"
type input "11"
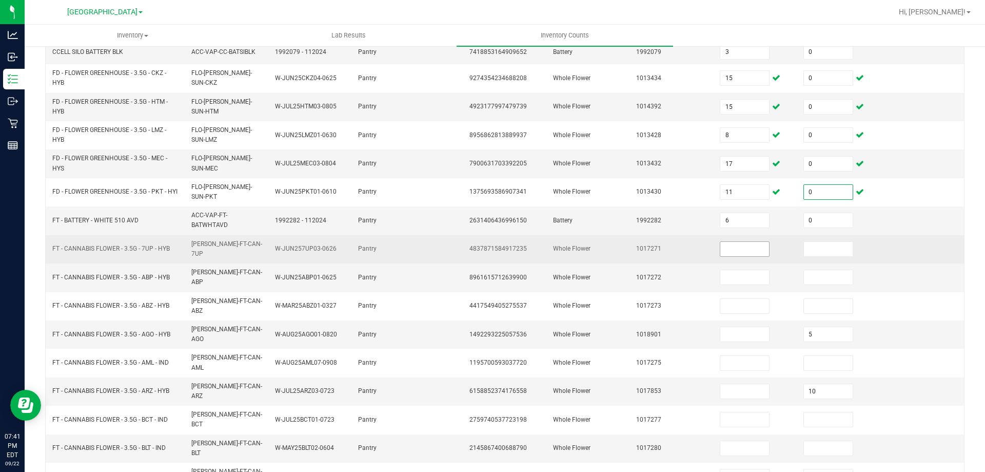
type input "0"
click at [725, 244] on input at bounding box center [744, 249] width 49 height 14
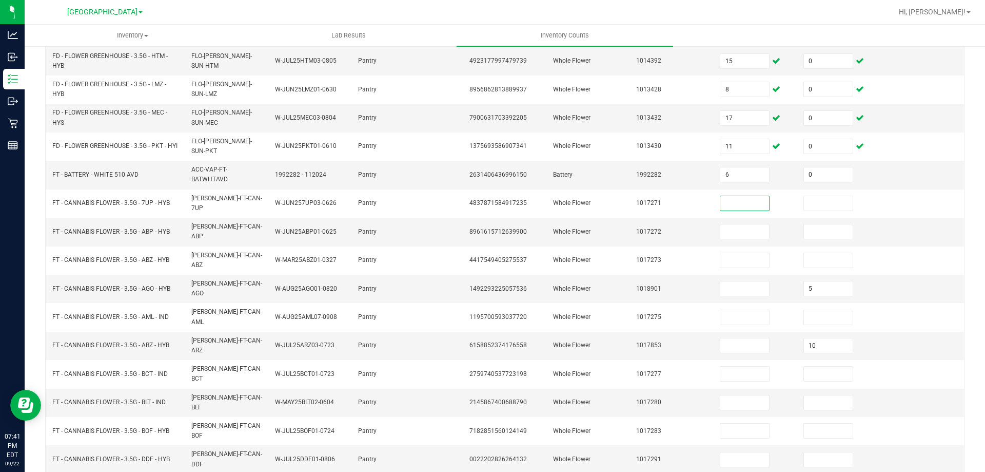
scroll to position [239, 0]
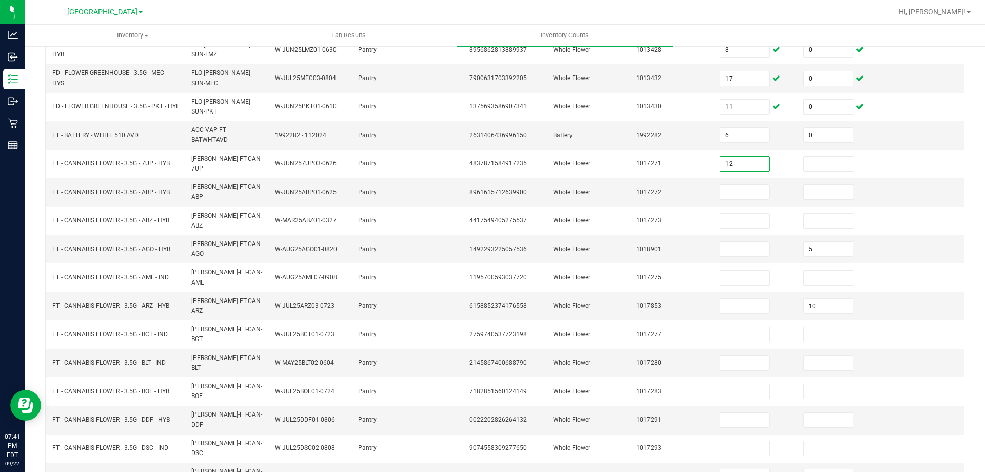
type input "12"
type input "0"
type input "7"
type input "0"
type input "10"
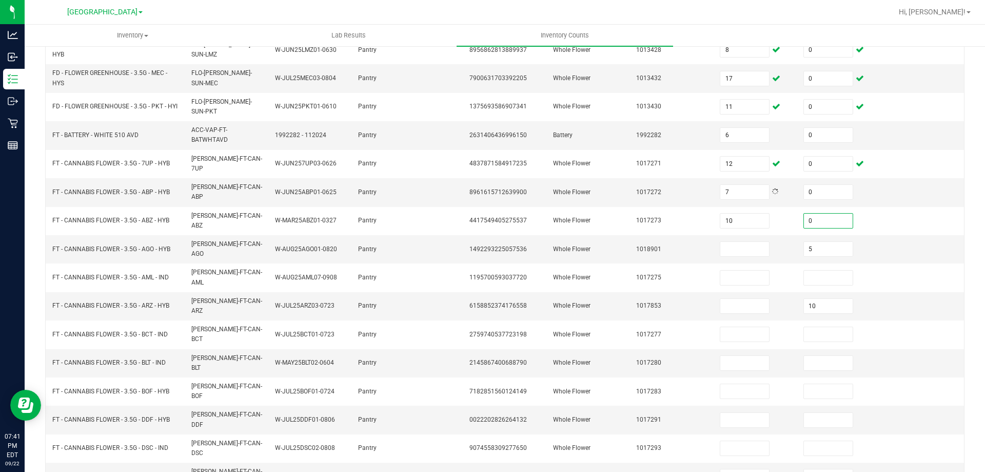
type input "0"
type input "17"
type input "0"
type input "3"
type input "0"
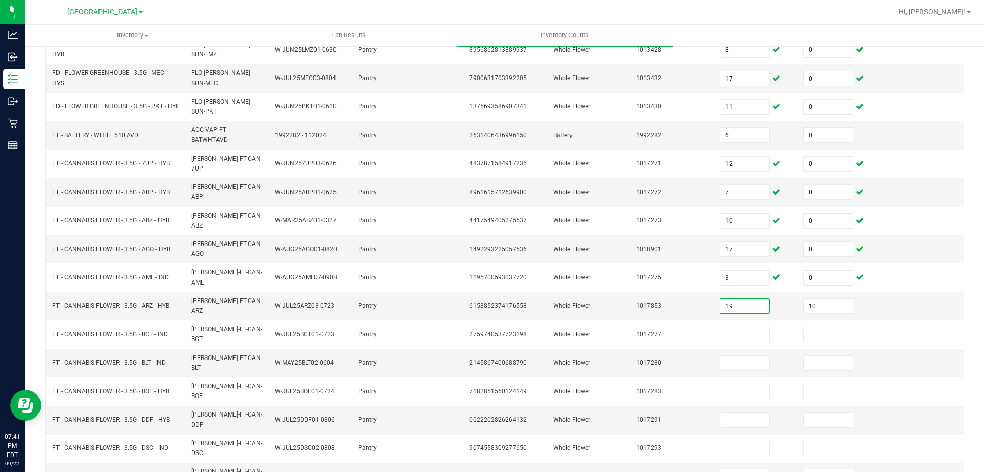
type input "19"
type input "0"
type input "16"
type input "0"
type input "15"
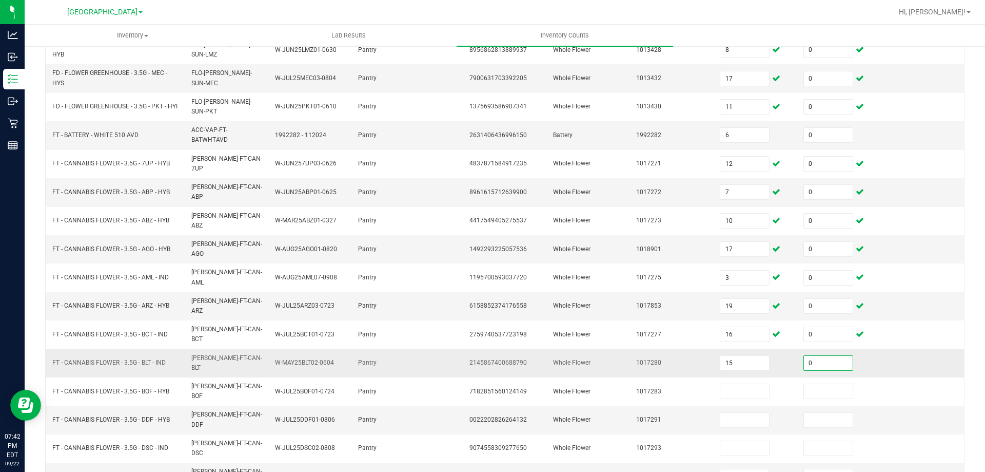
type input "0"
type input "7"
type input "0"
type input "13"
type input "0"
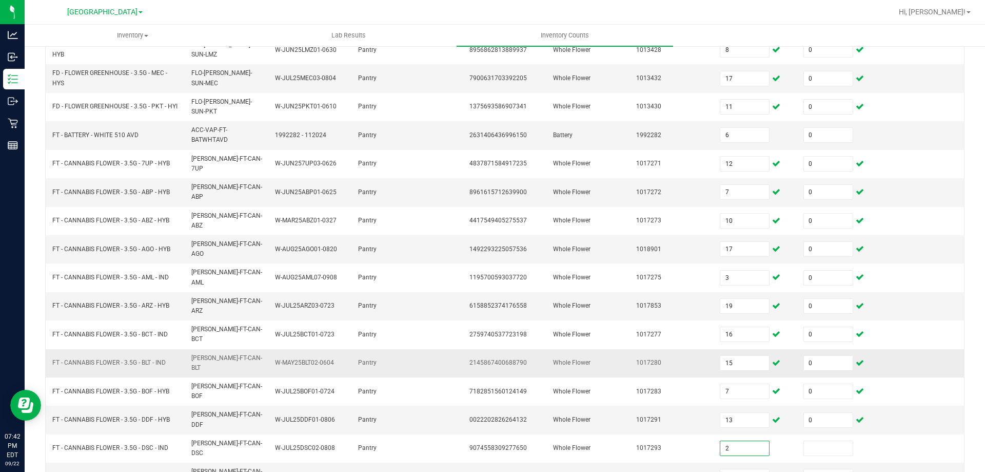
type input "2"
type input "0"
type input "4"
type input "0"
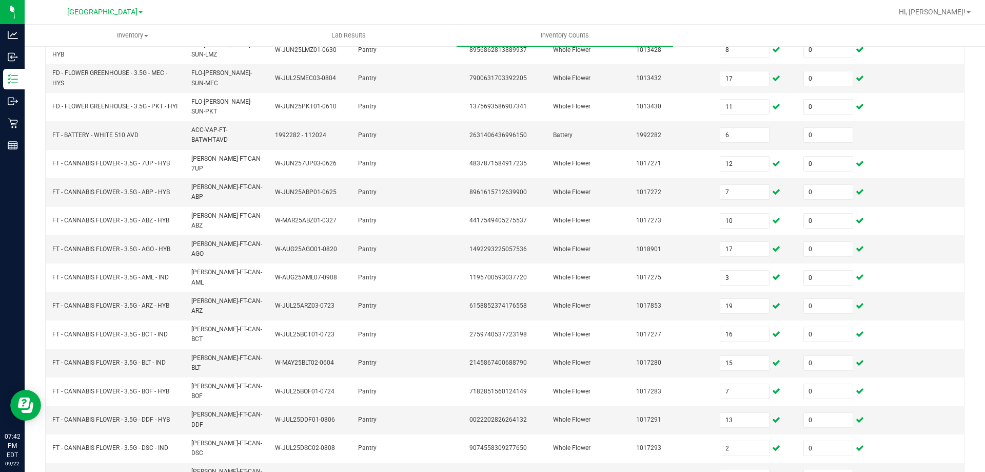
type input "5"
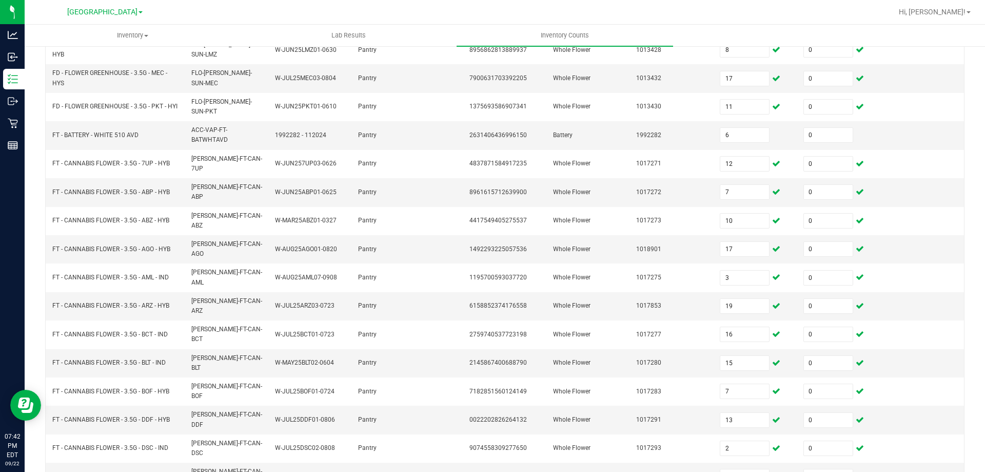
type input "15"
type input "5"
type input "10"
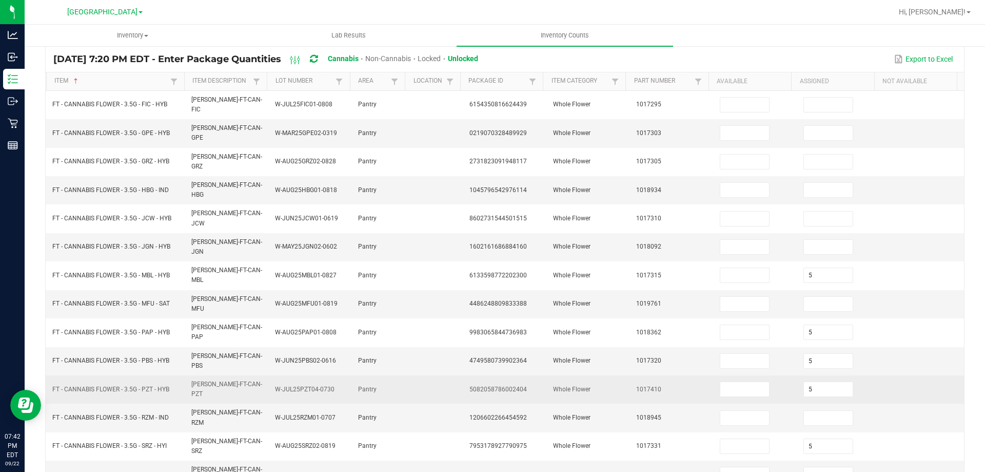
scroll to position [0, 0]
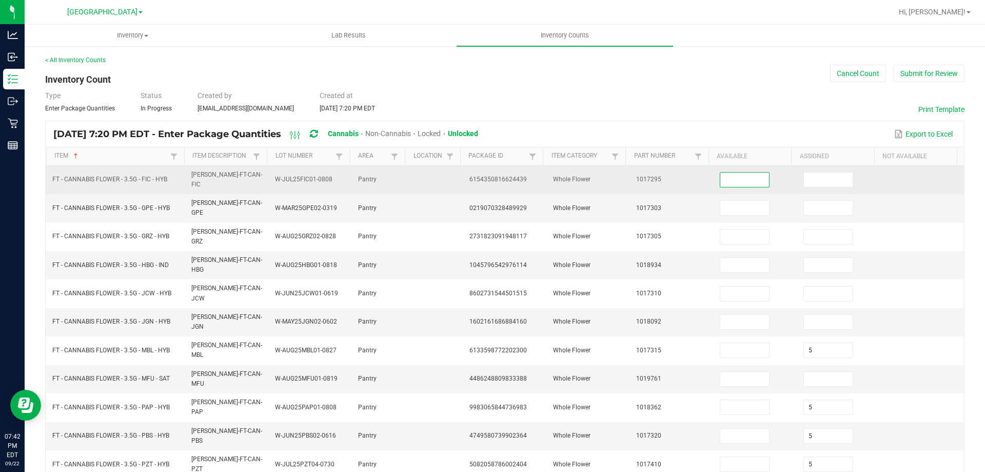
click at [735, 172] on input at bounding box center [744, 179] width 49 height 14
type input "10"
type input "0"
type input "1"
type input "0"
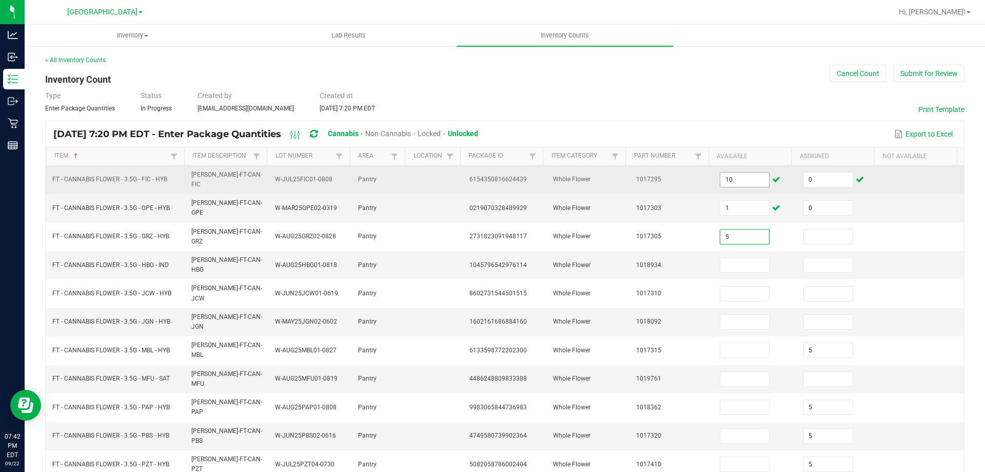
type input "5"
type input "0"
type input "10"
type input "0"
type input "4"
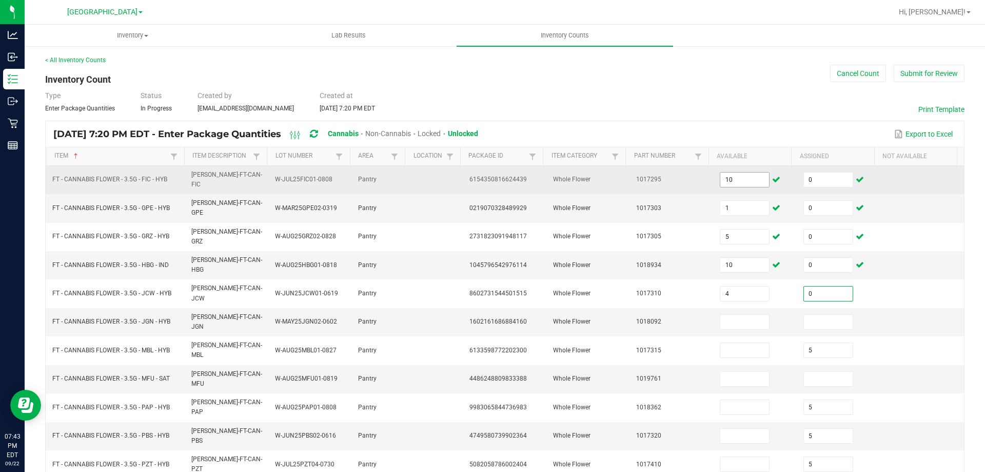
type input "0"
type input "13"
type input "0"
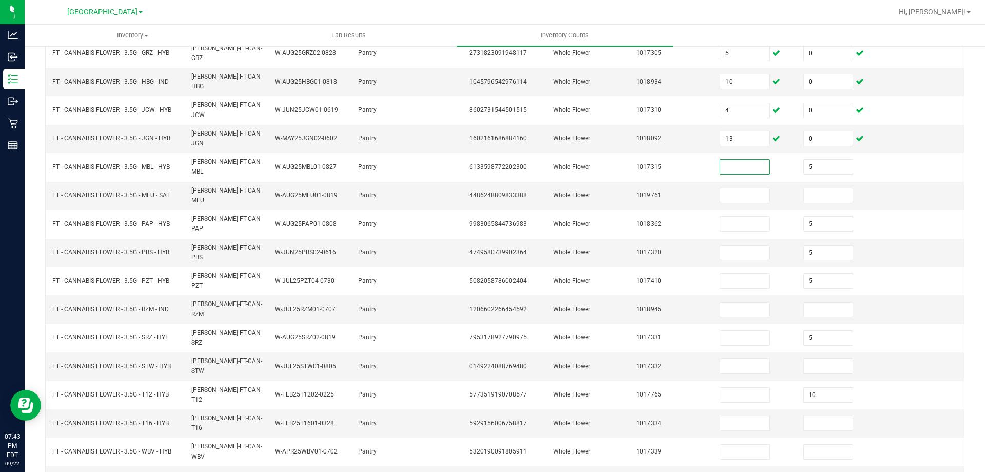
scroll to position [213, 0]
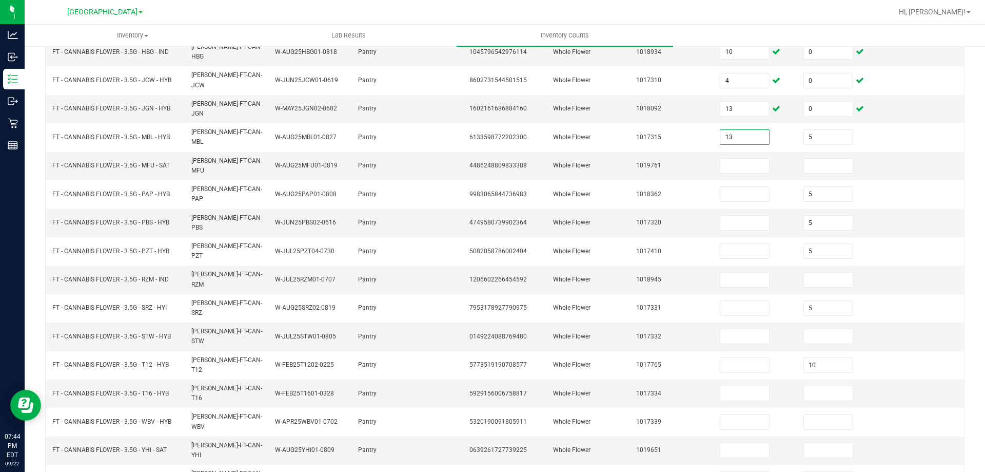
type input "13"
type input "0"
type input "14"
type input "0"
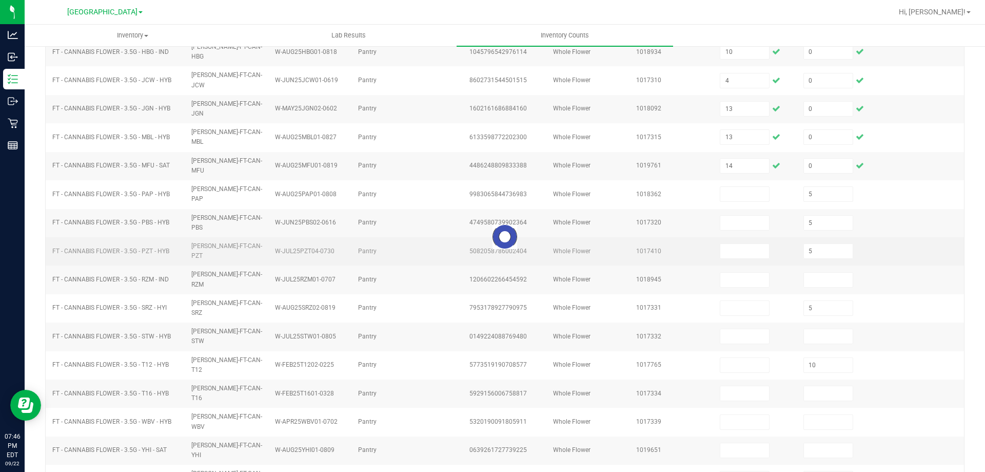
type input "15"
type input "8"
type input "11"
type input "10"
type input "0"
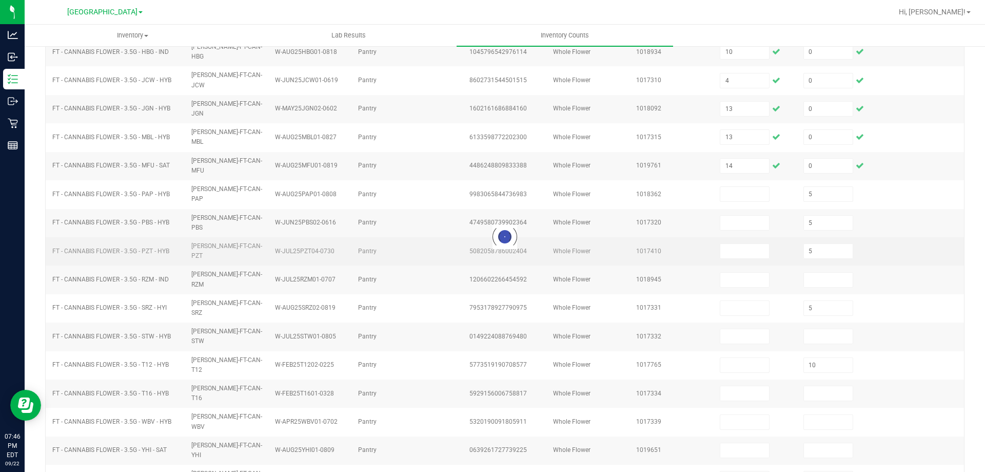
type input "19"
type input "0"
type input "7"
type input "0"
type input "4"
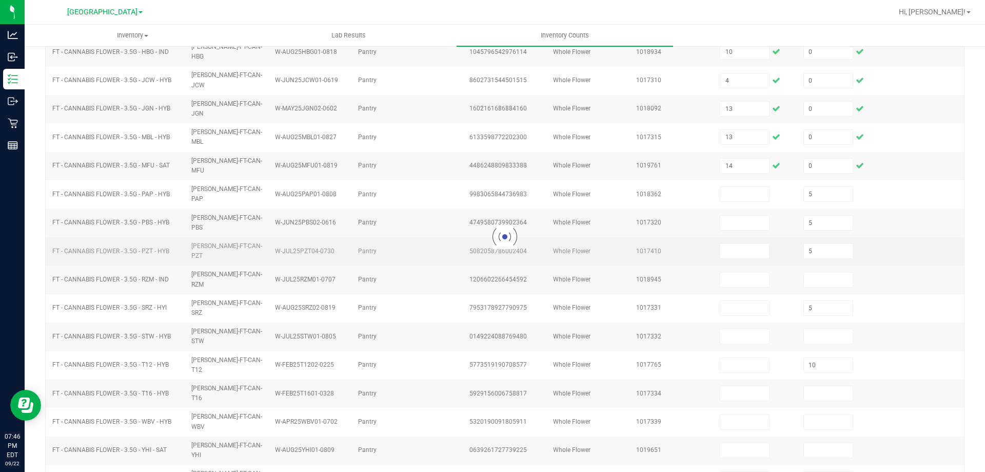
type input "0"
type input "12"
type input "0"
type input "7"
type input "0"
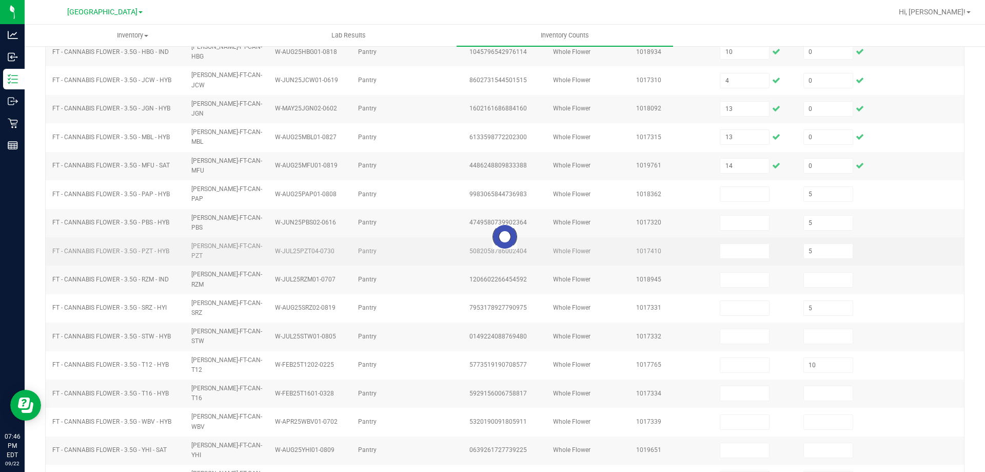
type input "2"
type input "0"
type input "1"
type input "3"
type input "15"
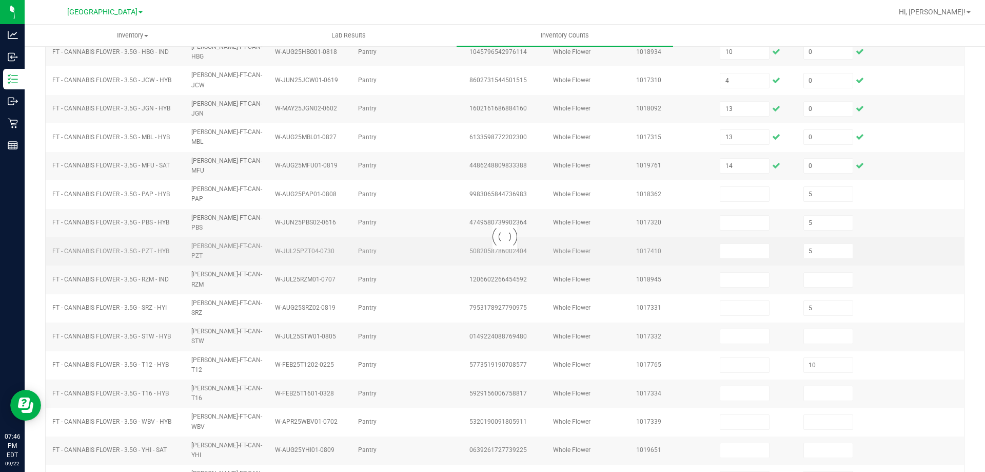
type input "17"
type input "6"
type input "17"
type input "0"
type input "3"
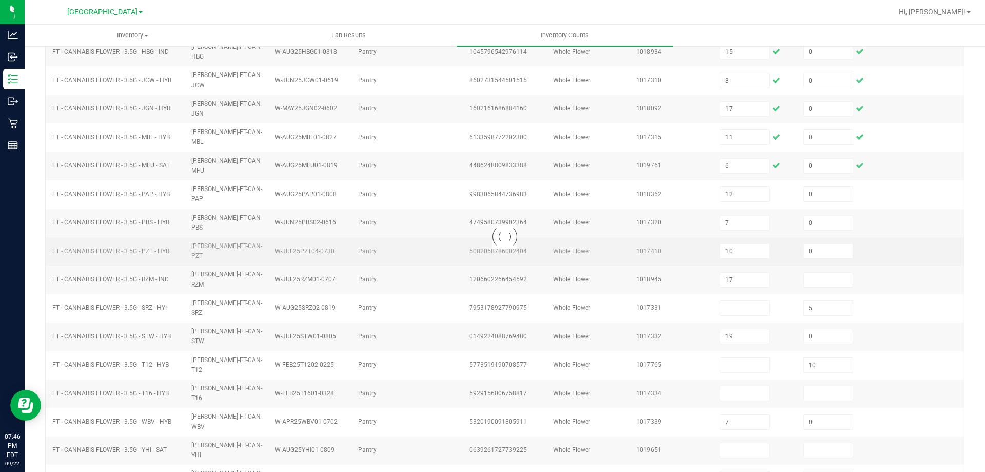
type input "0"
type input "16"
type input "0"
type input "15"
type input "0"
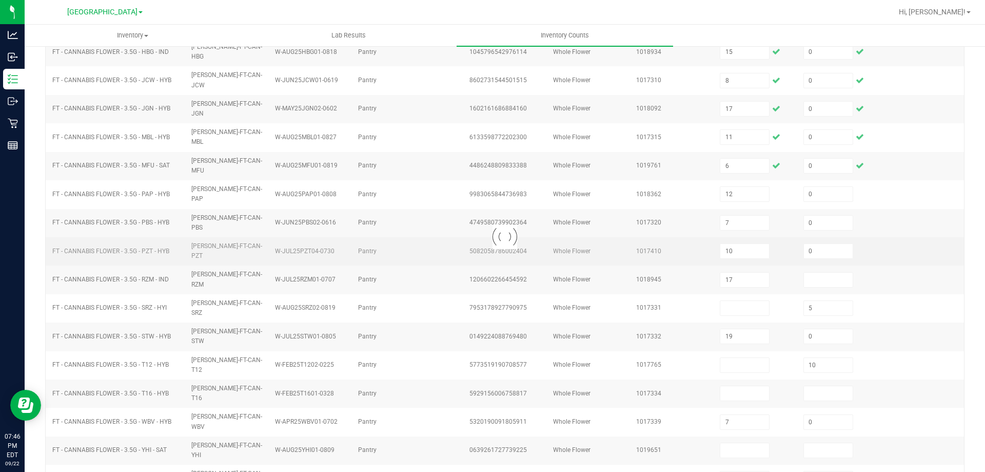
type input "13"
type input "0"
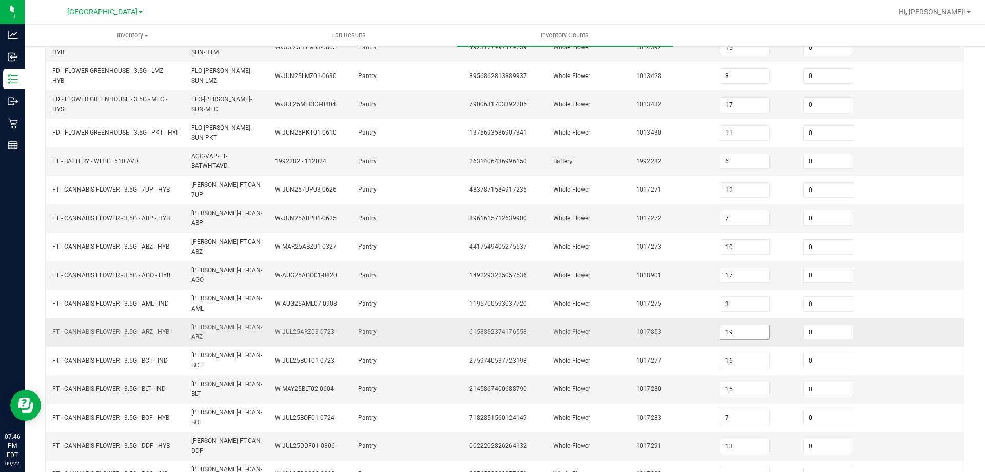
click at [735, 325] on input "19" at bounding box center [744, 332] width 49 height 14
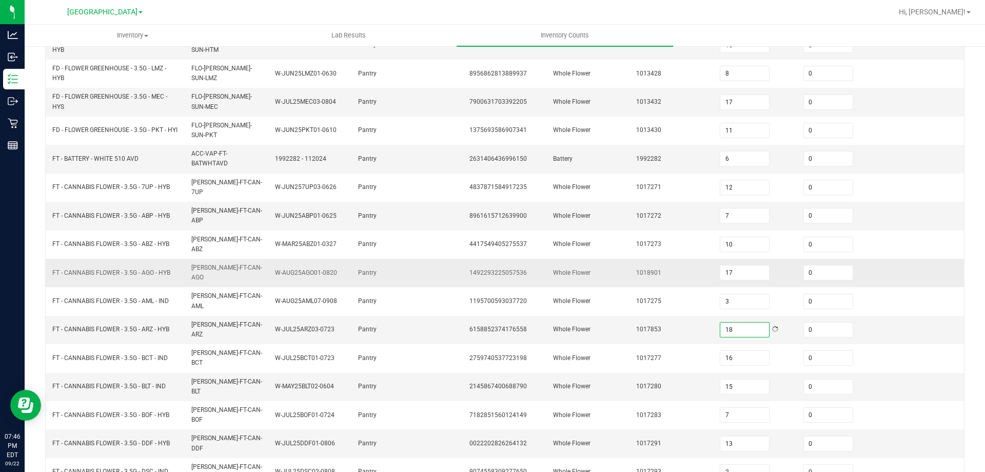
type input "18"
click at [935, 259] on td at bounding box center [923, 273] width 84 height 28
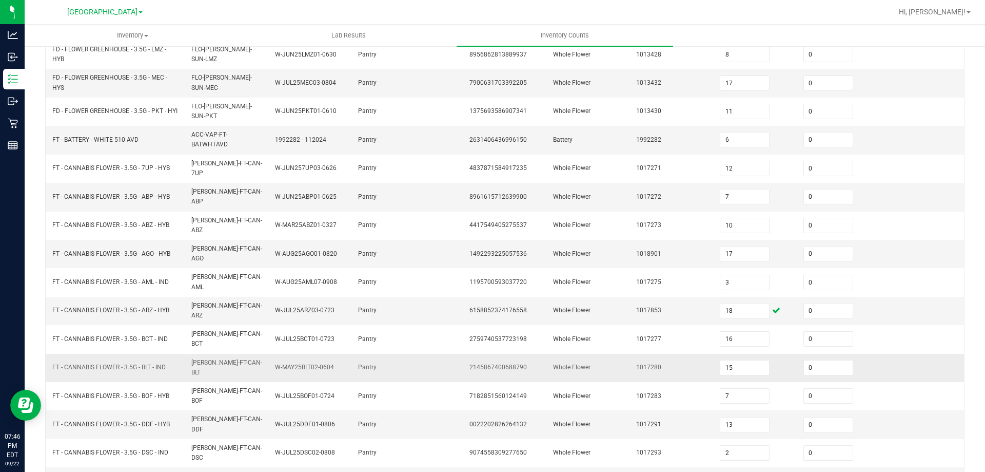
scroll to position [239, 0]
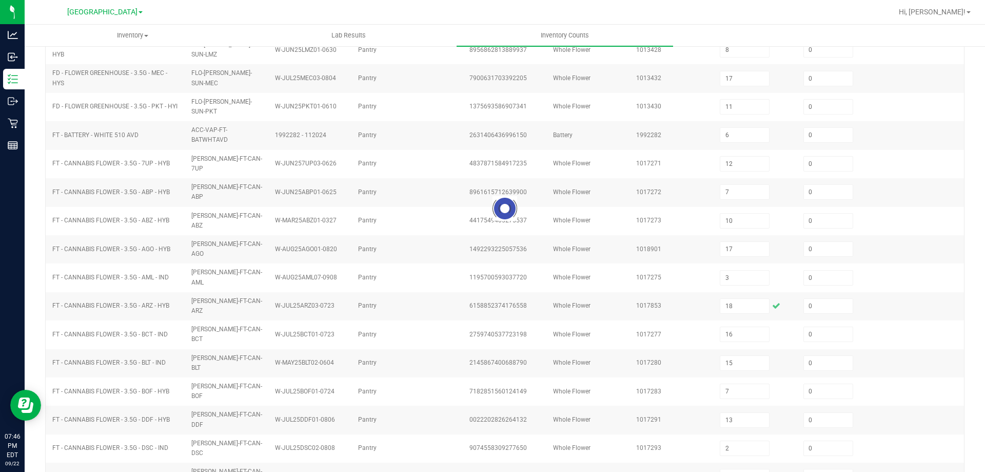
type input "5"
type input "4"
type input "13"
type input "5"
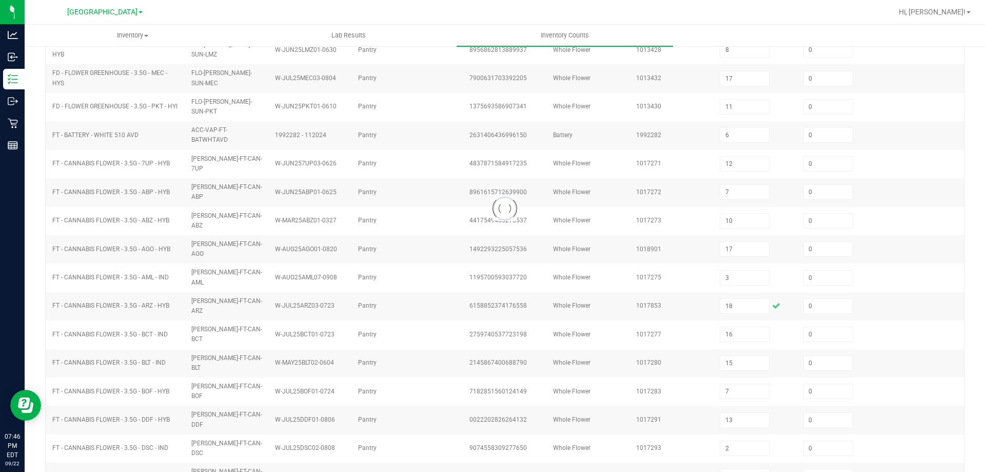
type input "5"
type input "15"
type input "10"
type input "1"
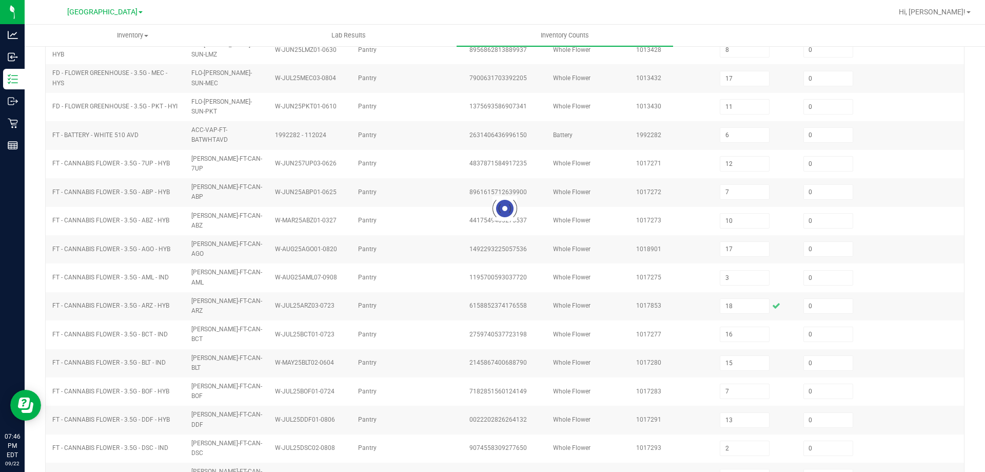
type input "10"
type input "13"
type input "14"
type input "5"
type input "10"
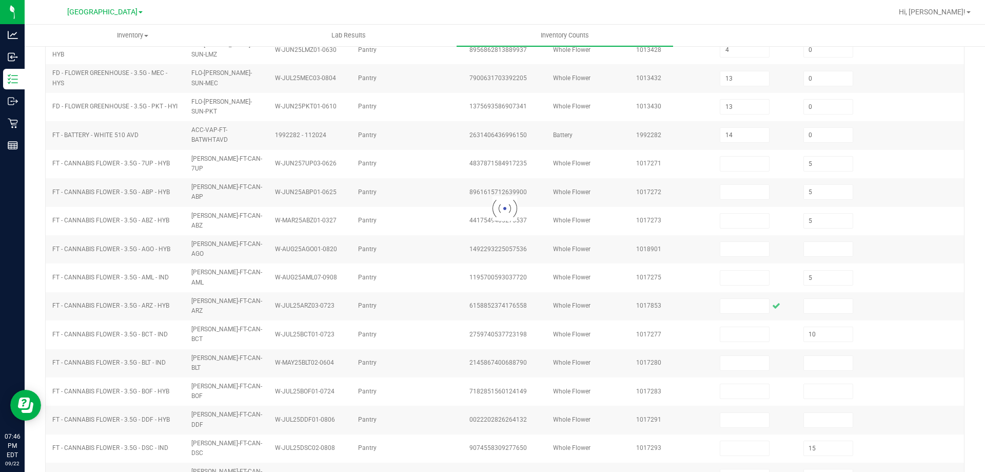
scroll to position [213, 0]
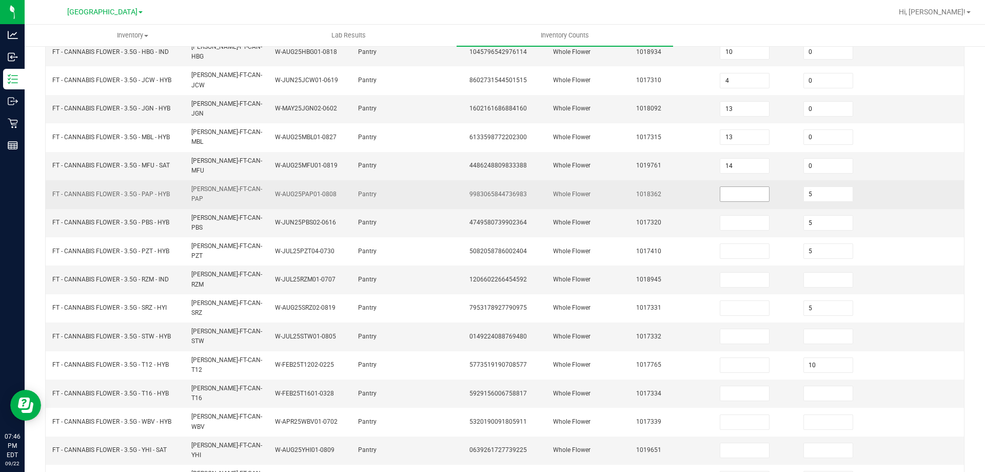
click at [723, 187] on input at bounding box center [744, 194] width 49 height 14
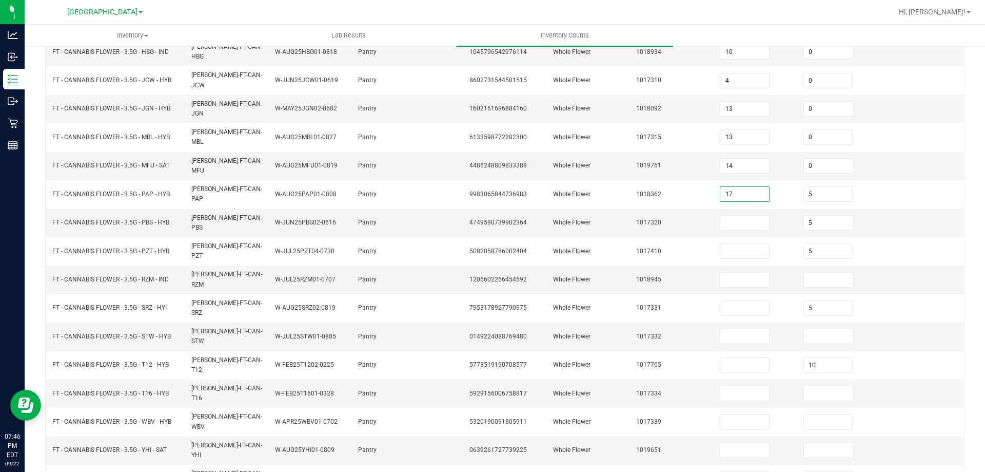
type input "17"
type input "0"
type input "12"
type input "0"
type input "17"
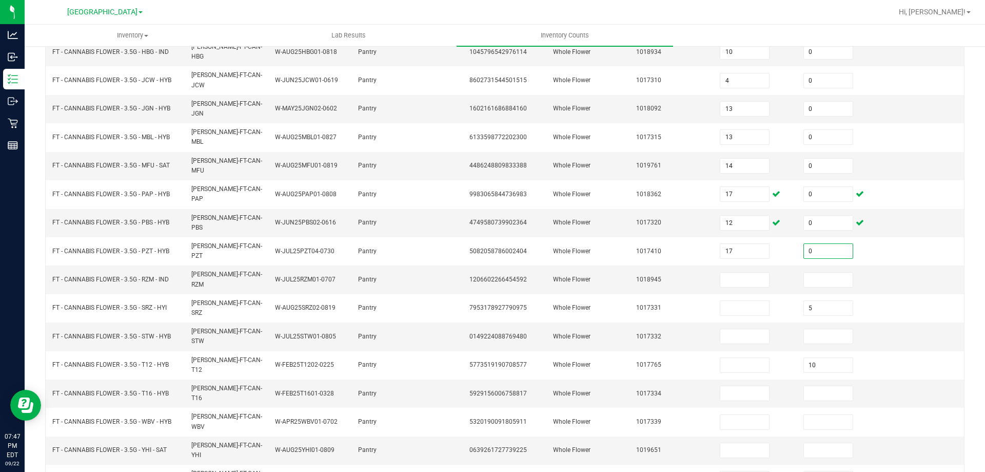
type input "0"
type input "1"
type input "0"
type input "17"
type input "0"
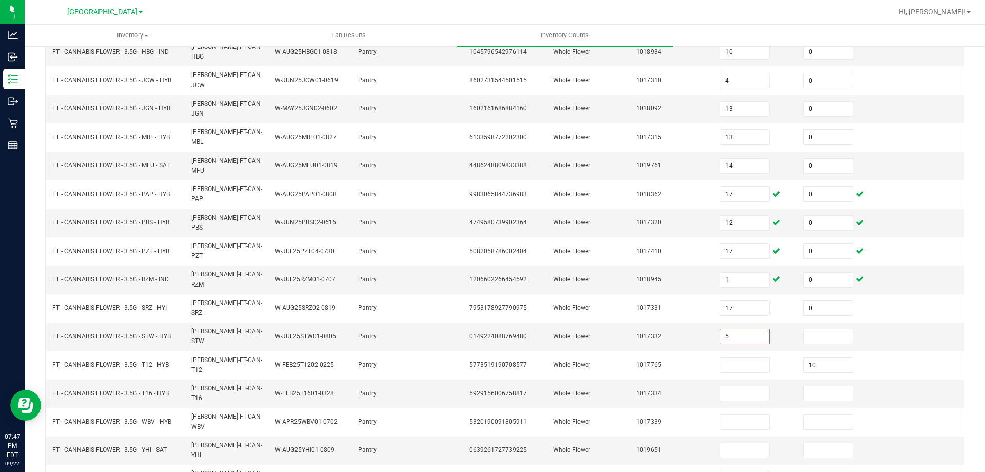
type input "5"
type input "0"
type input "22"
type input "0"
type input "12"
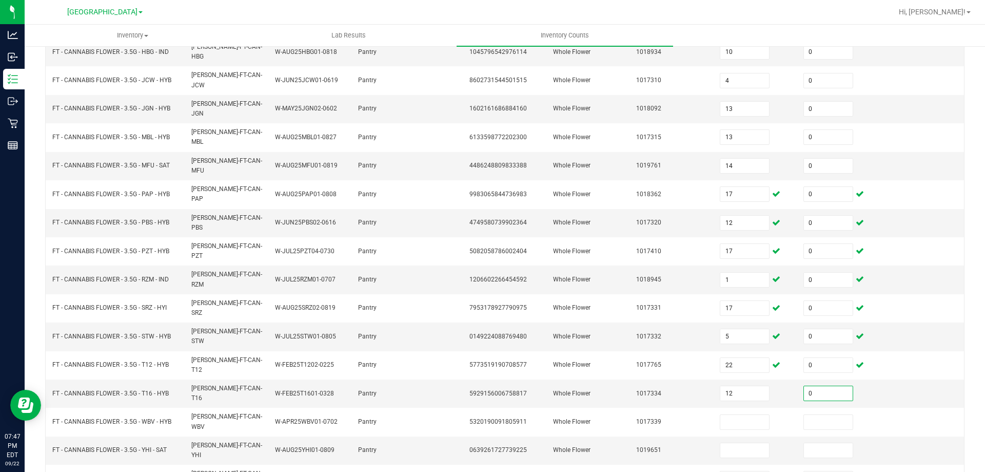
type input "0"
type input "11"
type input "0"
type input "6"
type input "0"
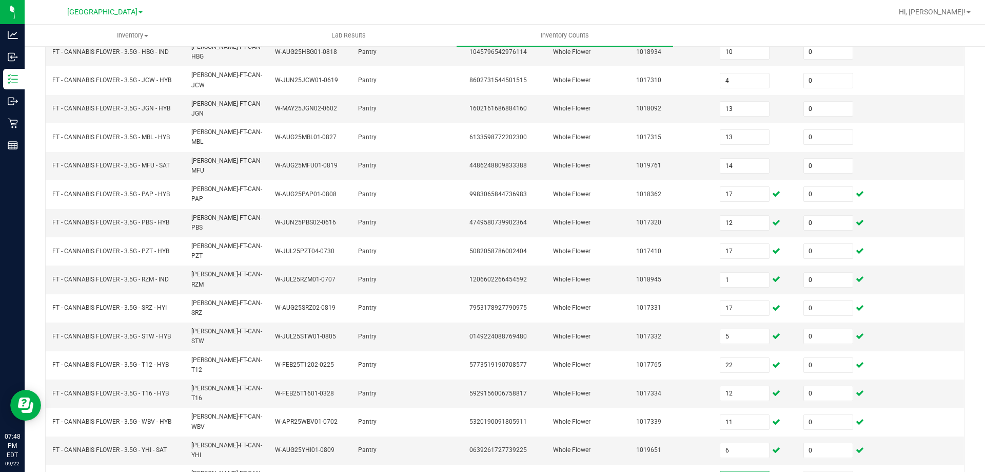
type input "32"
type input "0"
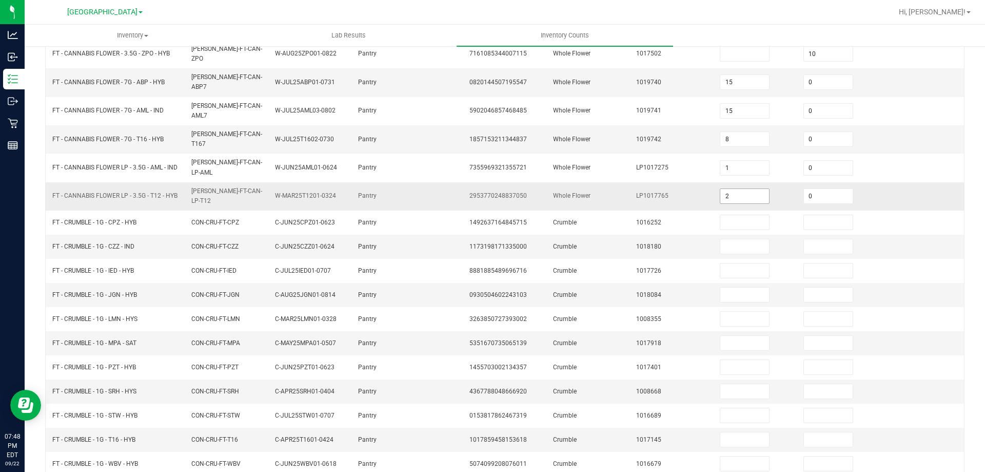
scroll to position [0, 0]
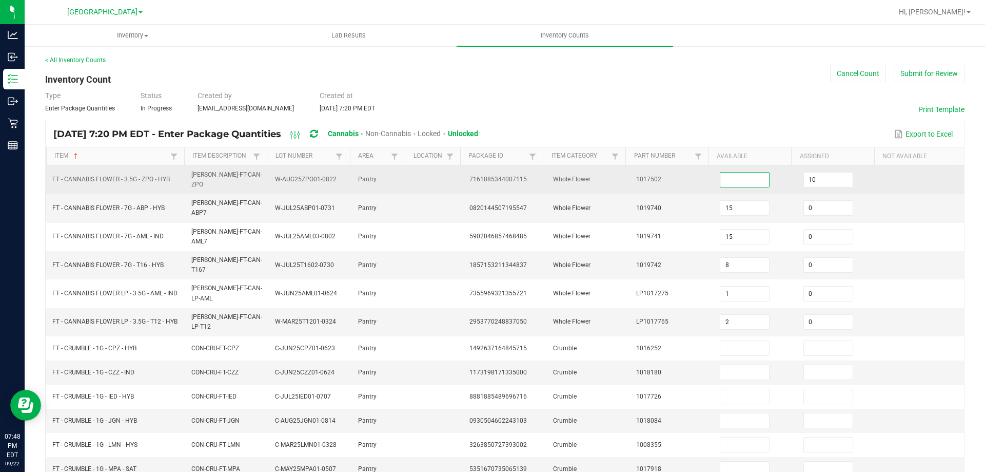
click at [736, 177] on input at bounding box center [744, 179] width 49 height 14
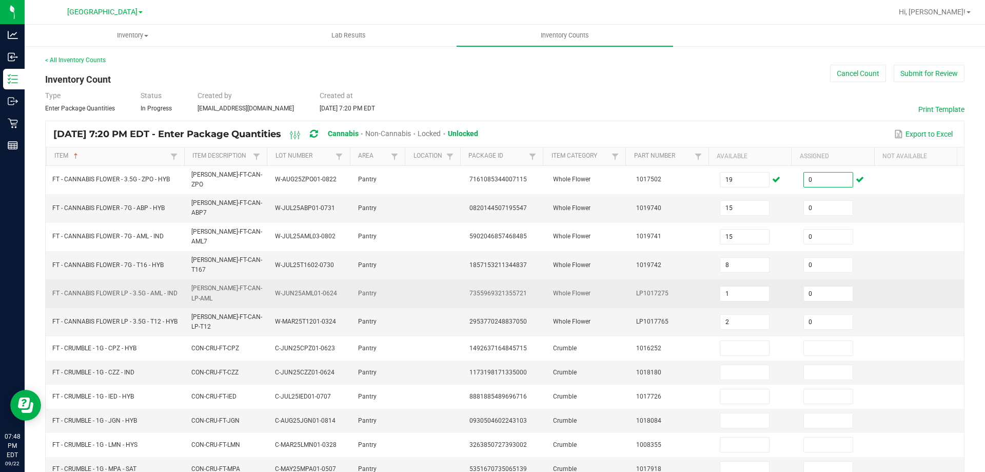
click at [860, 279] on td "0" at bounding box center [839, 293] width 84 height 28
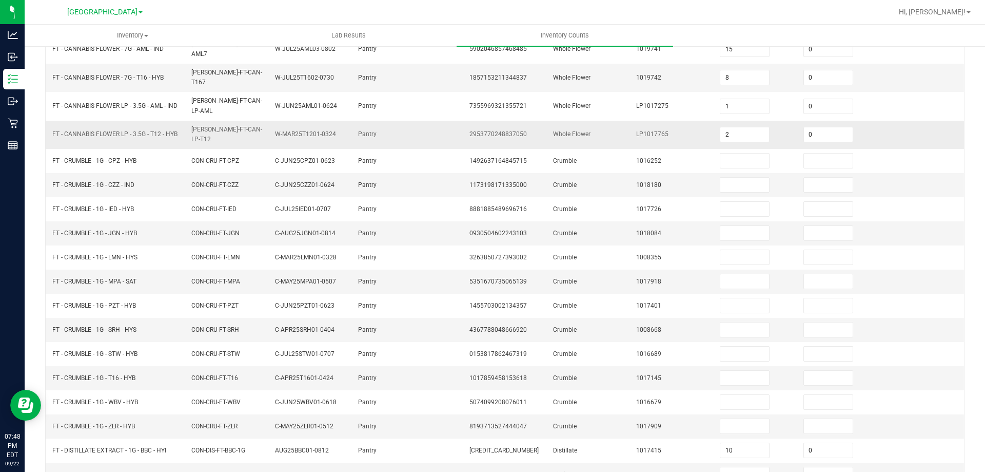
scroll to position [205, 0]
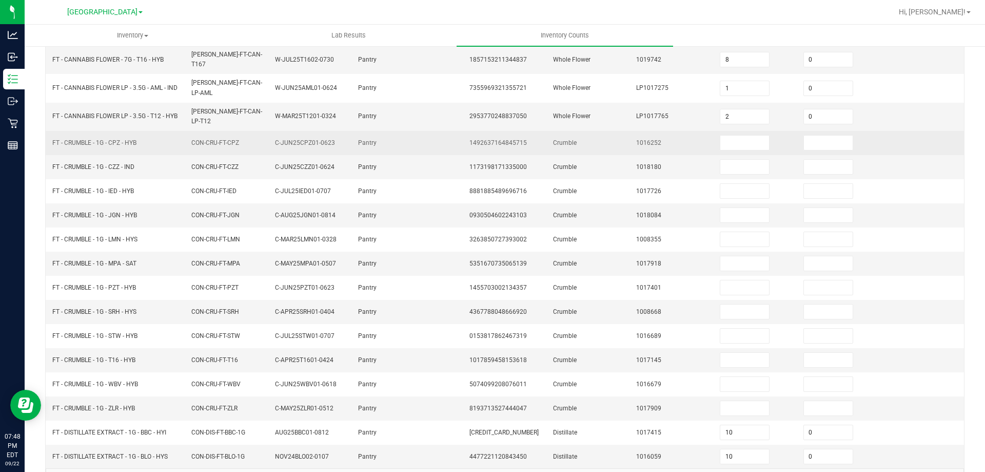
click at [714, 131] on td at bounding box center [756, 143] width 84 height 24
click at [727, 135] on input at bounding box center [744, 142] width 49 height 14
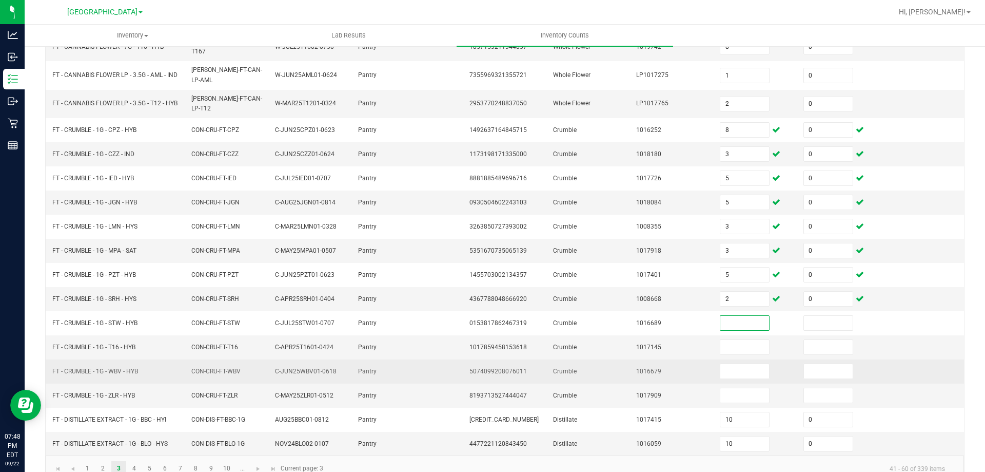
scroll to position [222, 0]
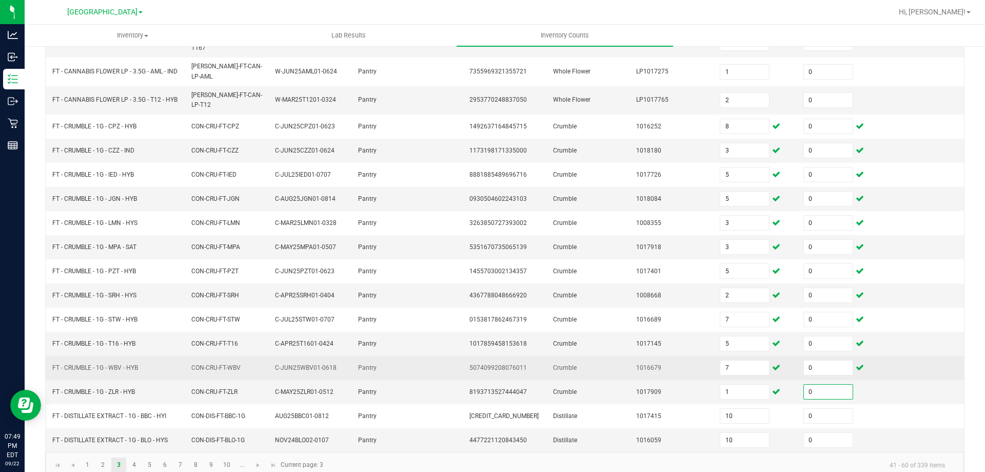
click at [926, 359] on td at bounding box center [923, 368] width 84 height 24
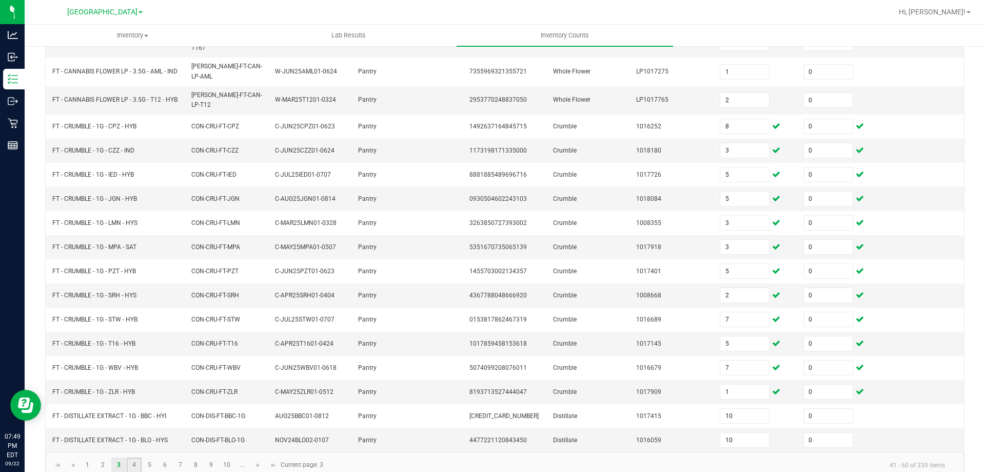
click at [132, 457] on link "4" at bounding box center [134, 464] width 15 height 15
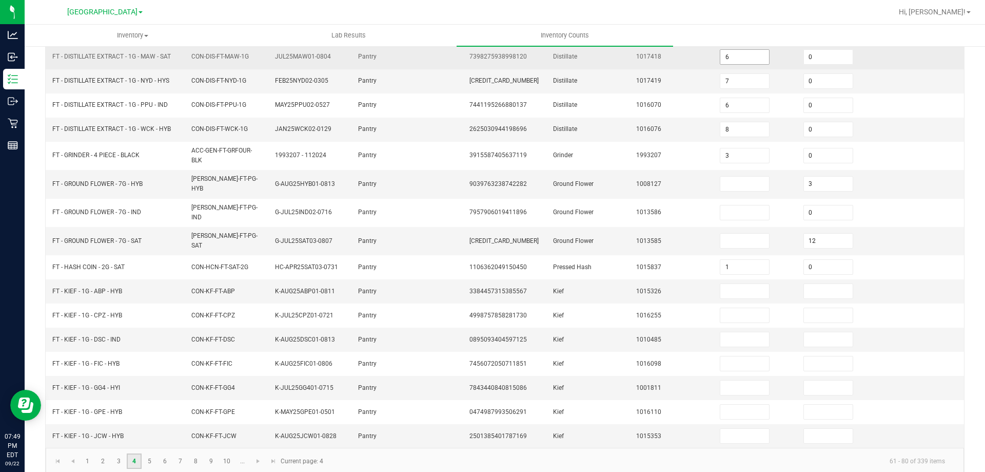
scroll to position [218, 0]
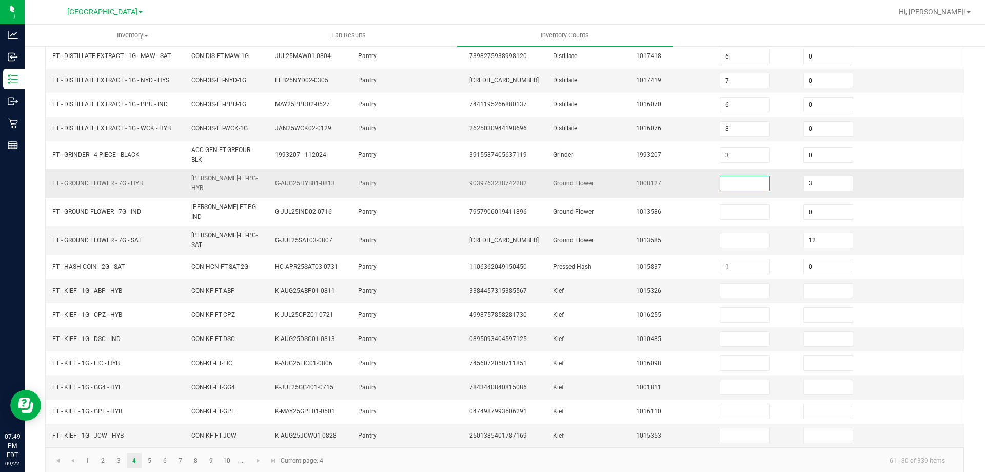
click at [738, 186] on input at bounding box center [744, 183] width 49 height 14
click at [735, 283] on input at bounding box center [744, 290] width 49 height 14
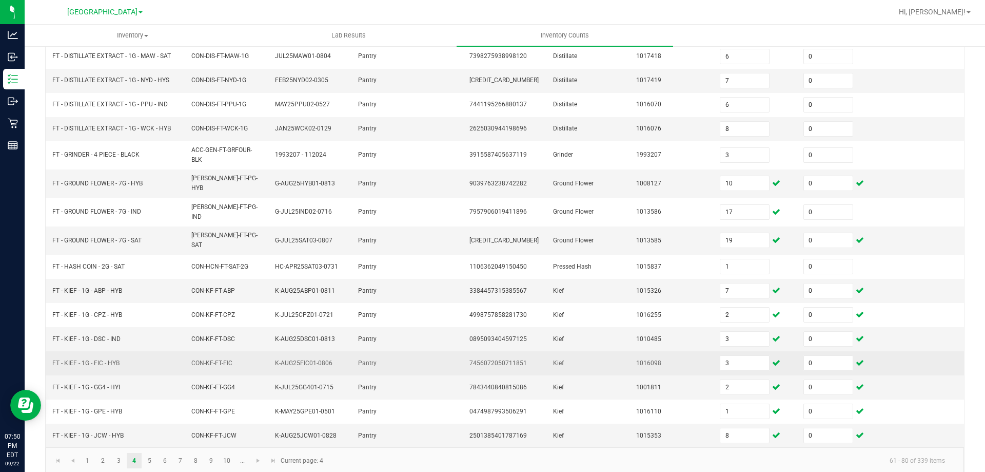
click at [883, 358] on td at bounding box center [923, 363] width 84 height 24
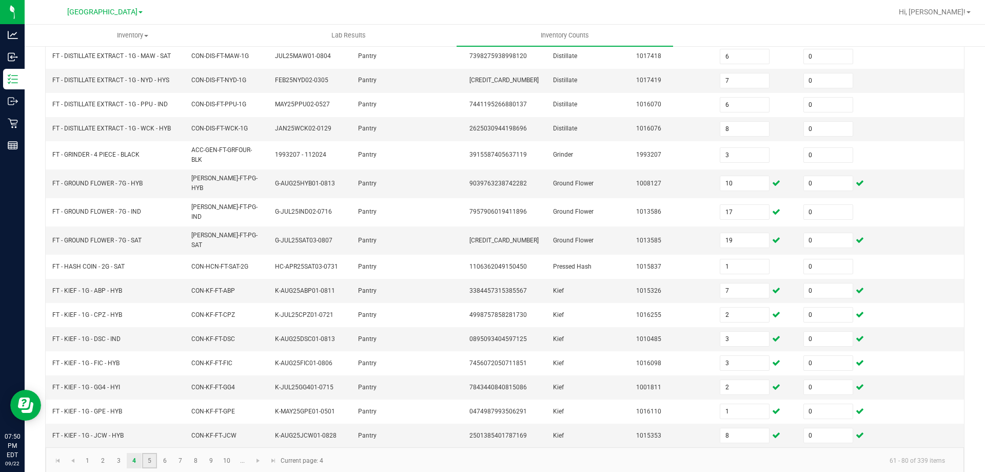
click at [153, 453] on link "5" at bounding box center [149, 460] width 15 height 15
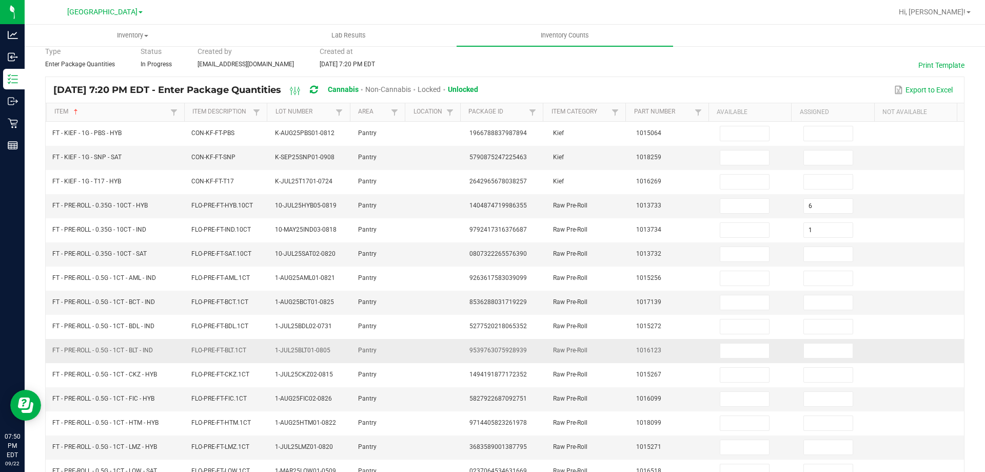
scroll to position [0, 0]
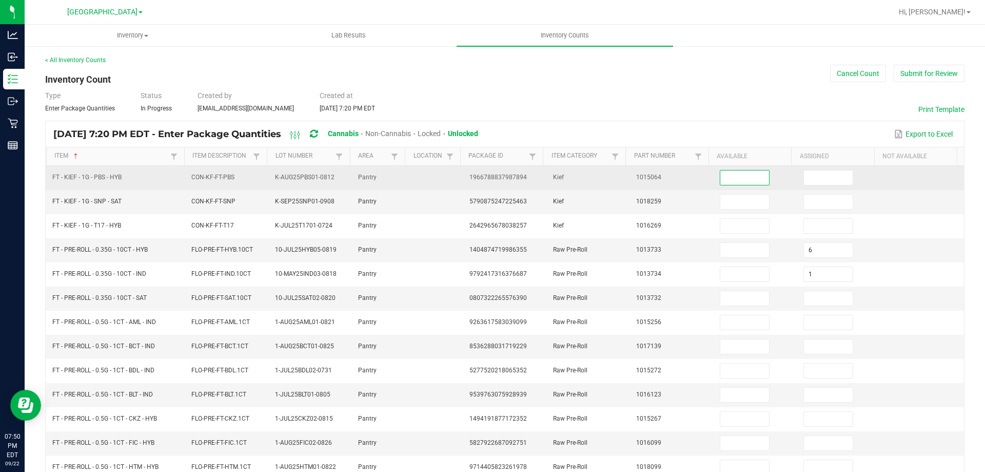
click at [744, 177] on input at bounding box center [744, 177] width 49 height 14
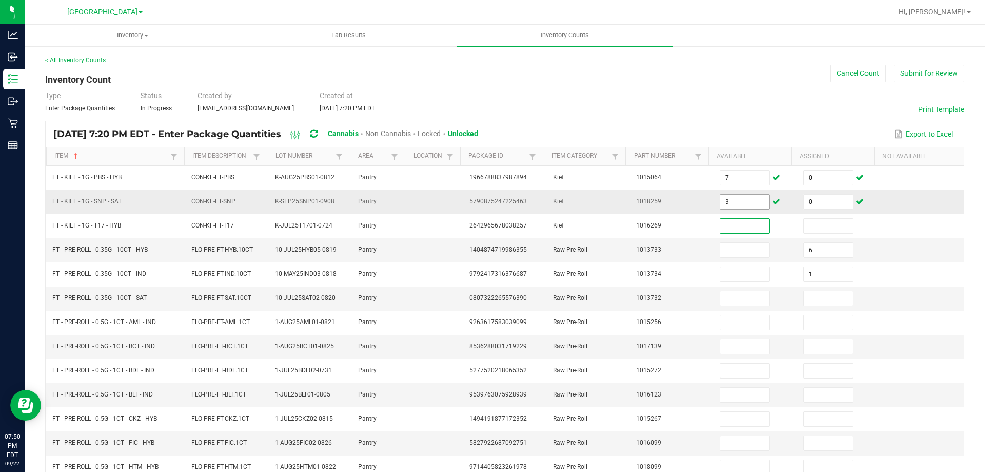
click at [755, 200] on input "3" at bounding box center [744, 201] width 49 height 14
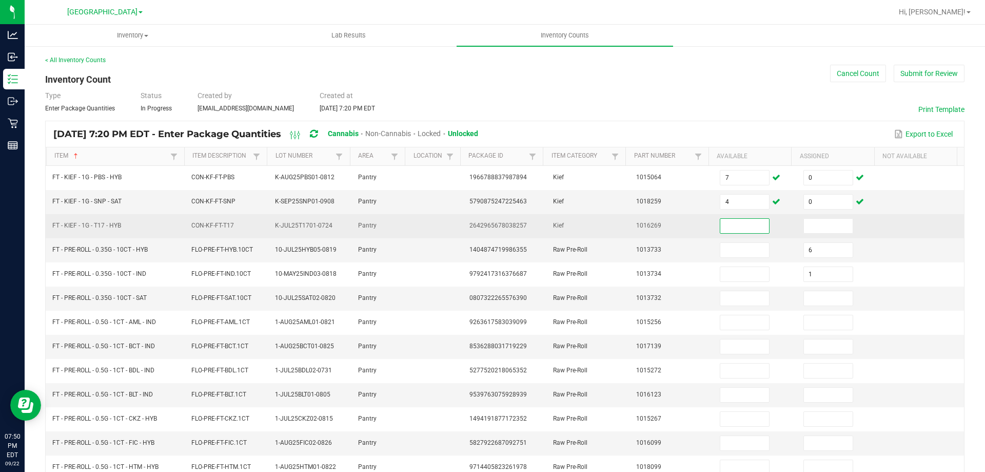
click at [747, 222] on input at bounding box center [744, 226] width 49 height 14
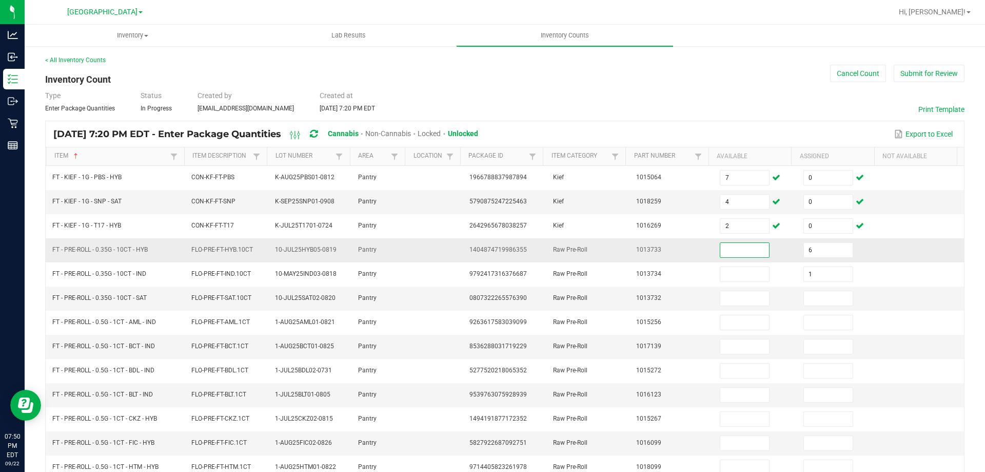
click at [739, 255] on input at bounding box center [744, 250] width 49 height 14
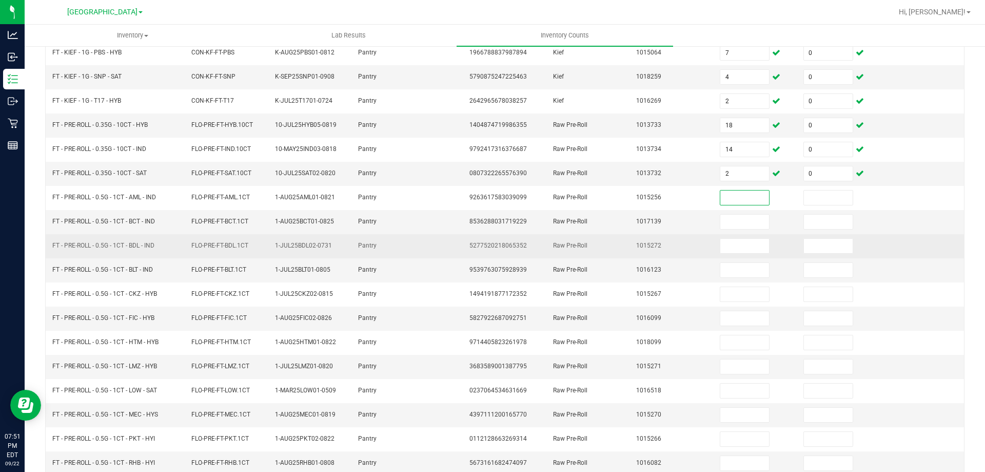
scroll to position [205, 0]
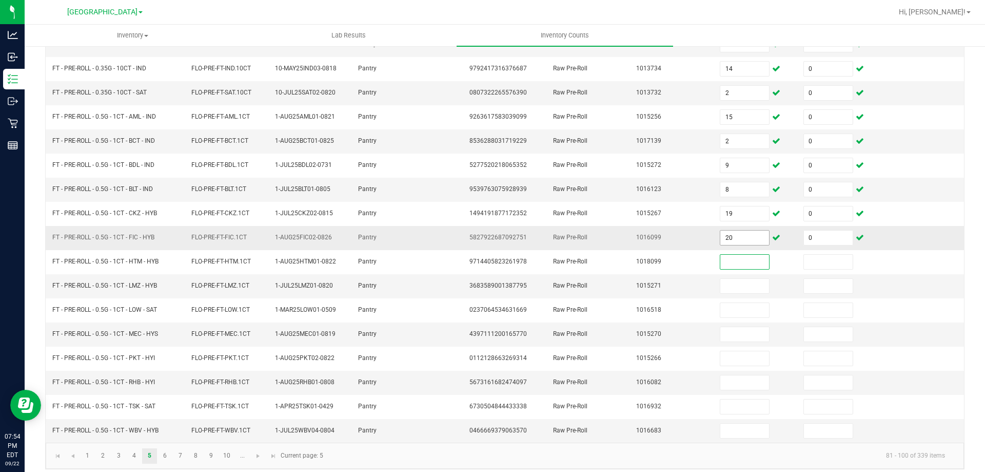
click at [748, 238] on input "20" at bounding box center [744, 237] width 49 height 14
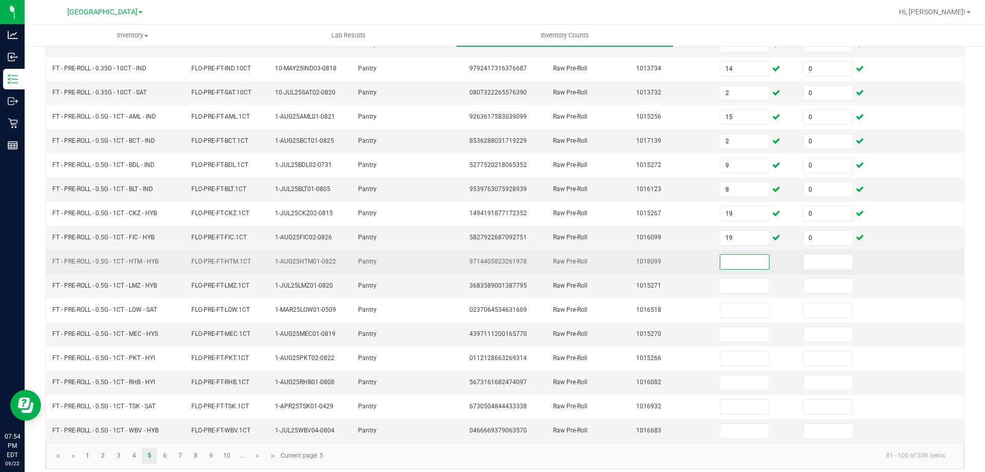
click at [748, 265] on input at bounding box center [744, 262] width 49 height 14
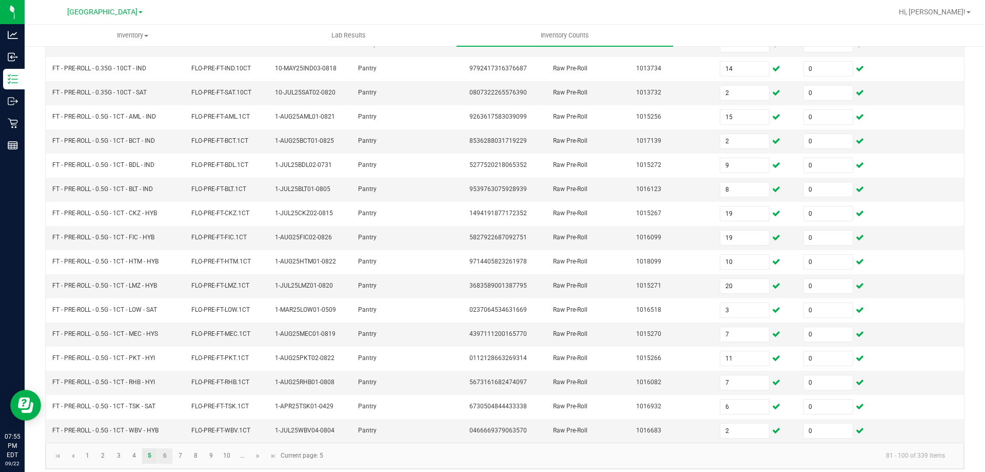
click at [168, 460] on link "6" at bounding box center [165, 455] width 15 height 15
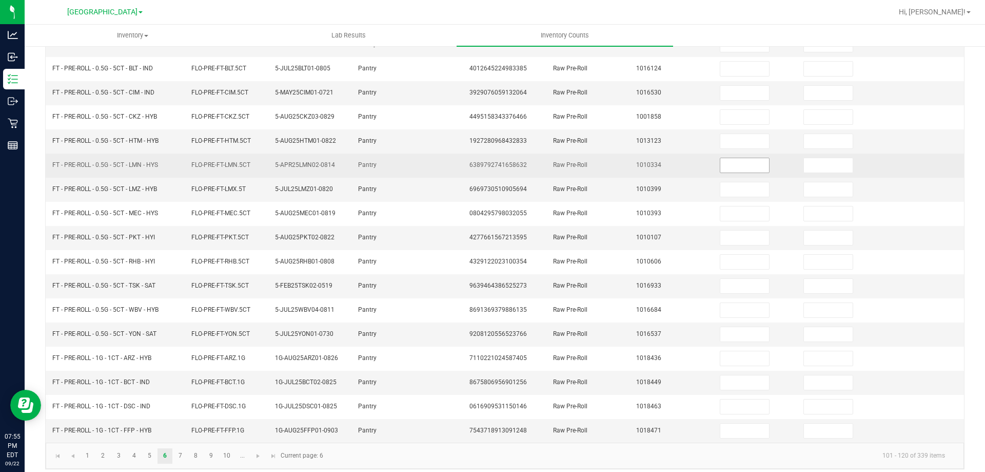
scroll to position [0, 0]
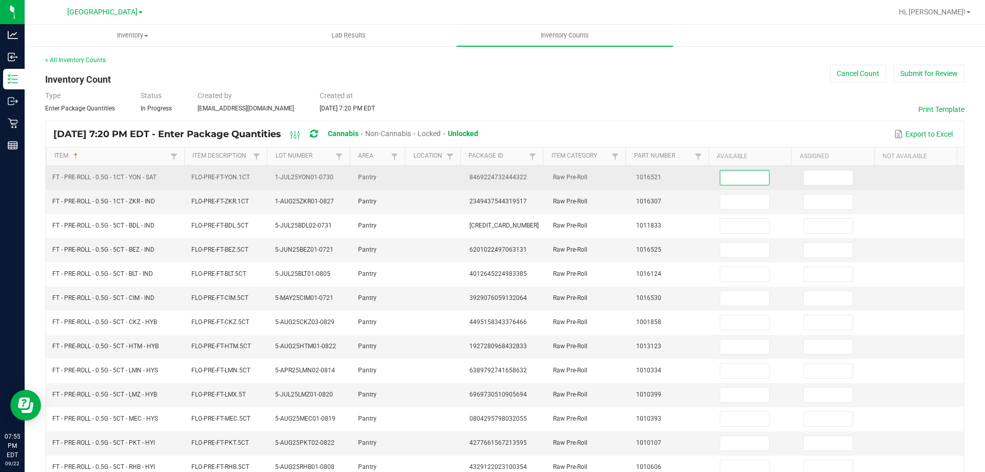
click at [724, 171] on input at bounding box center [744, 177] width 49 height 14
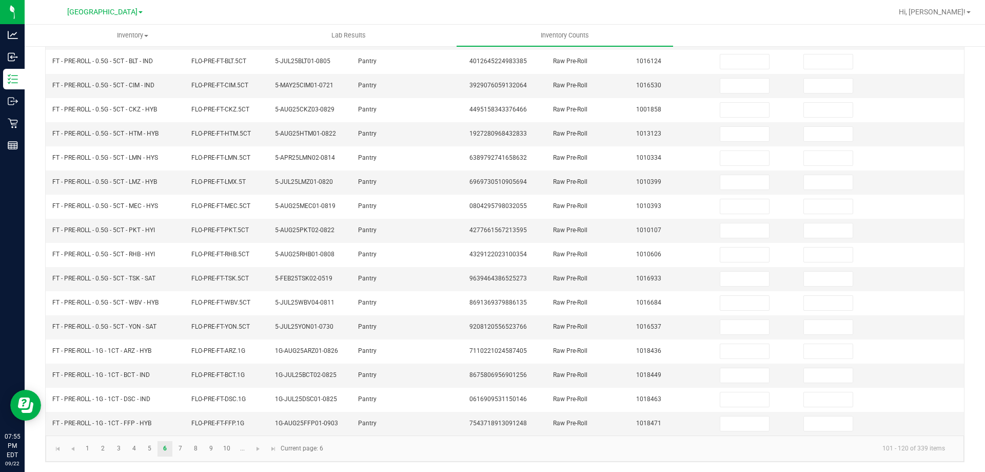
scroll to position [213, 0]
click at [150, 453] on link "5" at bounding box center [149, 447] width 15 height 15
click at [157, 453] on link "5" at bounding box center [149, 447] width 15 height 15
click at [164, 453] on link "6" at bounding box center [165, 447] width 15 height 15
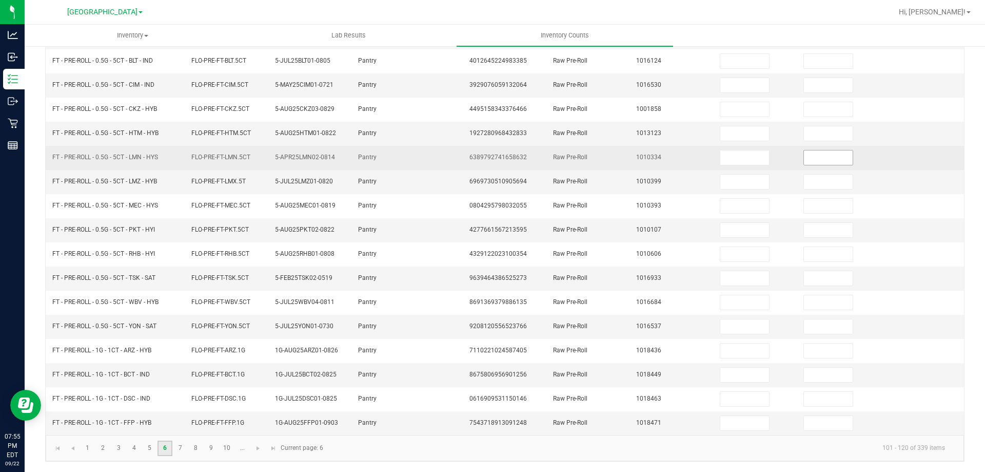
scroll to position [0, 0]
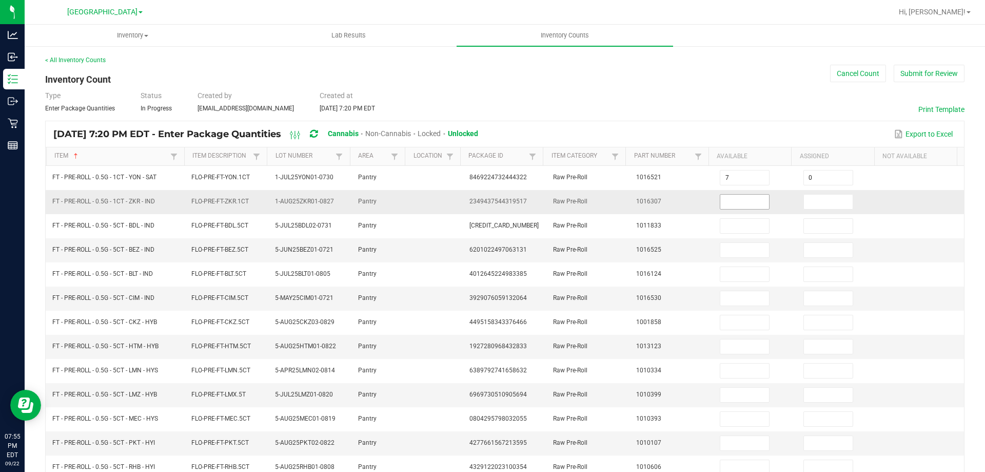
click at [733, 200] on input at bounding box center [744, 201] width 49 height 14
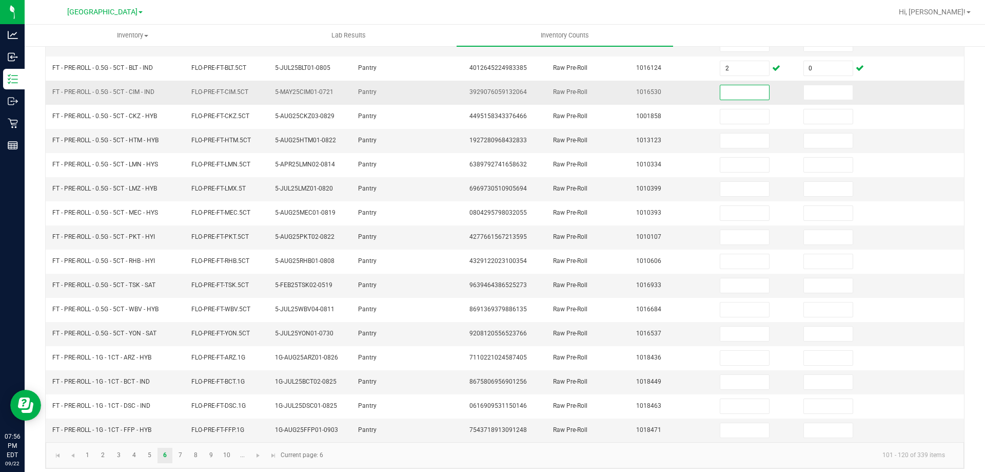
scroll to position [213, 0]
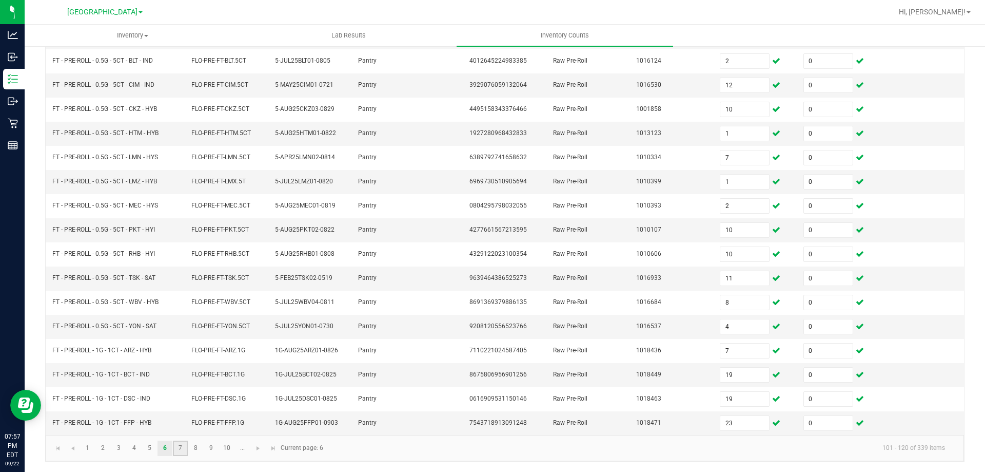
click at [181, 452] on link "7" at bounding box center [180, 447] width 15 height 15
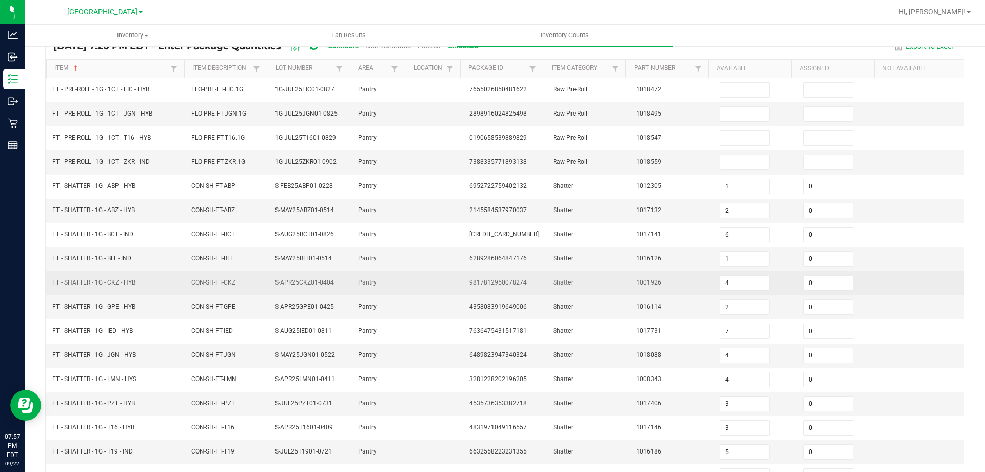
scroll to position [0, 0]
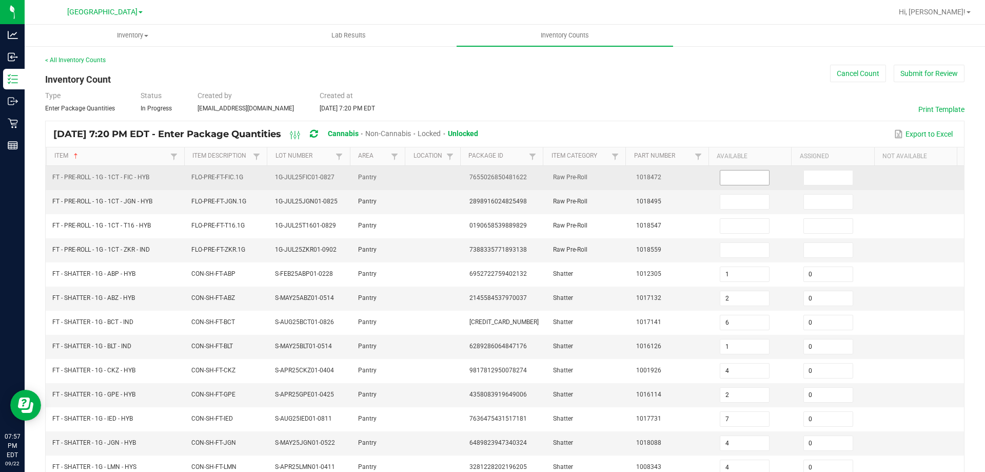
click at [727, 177] on input at bounding box center [744, 177] width 49 height 14
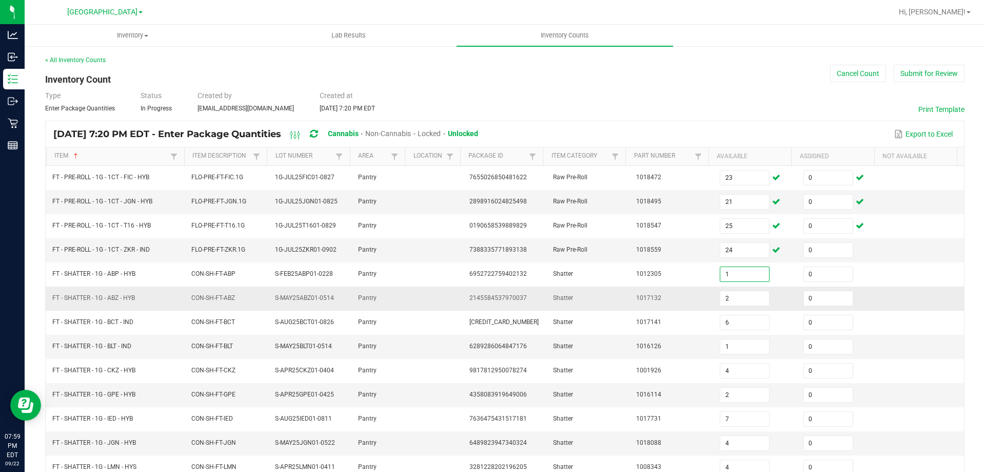
click at [933, 289] on td at bounding box center [923, 298] width 84 height 24
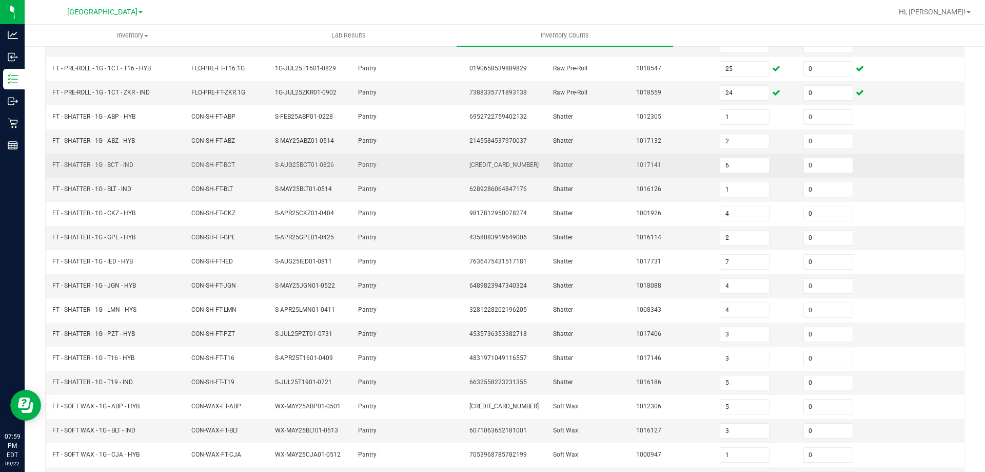
scroll to position [213, 0]
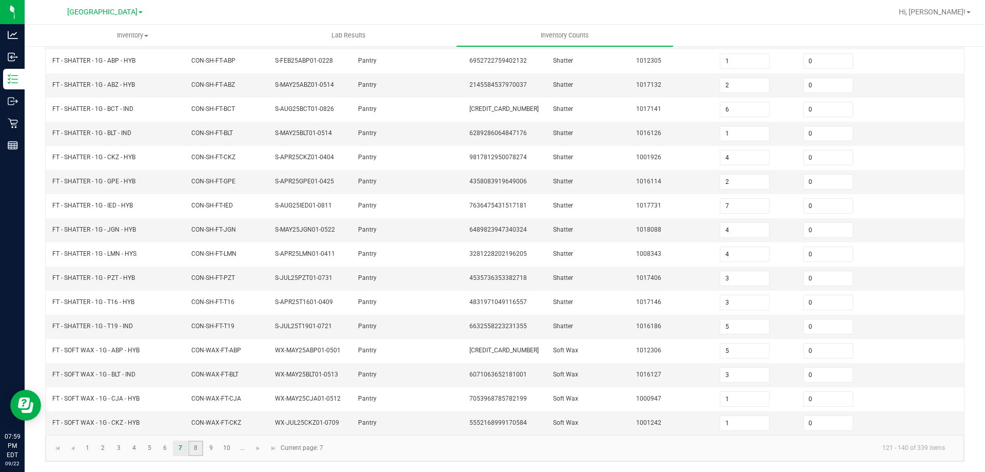
click at [193, 453] on link "8" at bounding box center [195, 447] width 15 height 15
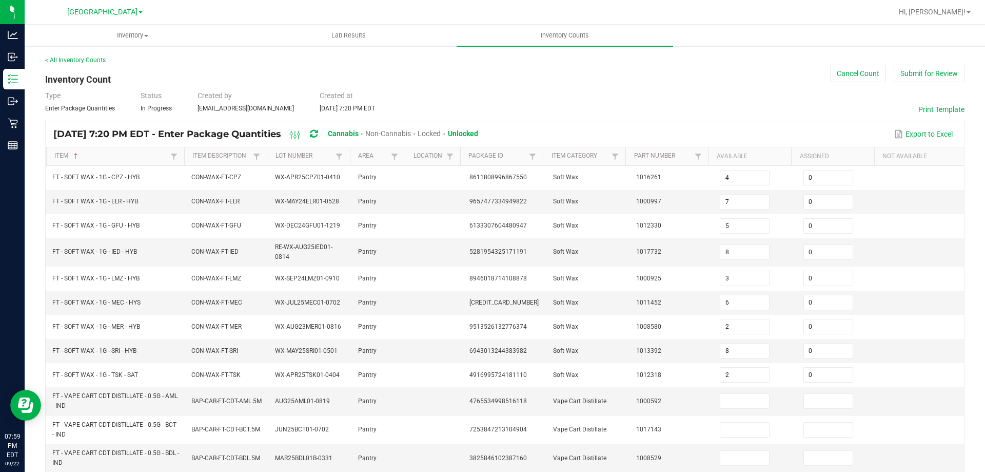
scroll to position [257, 0]
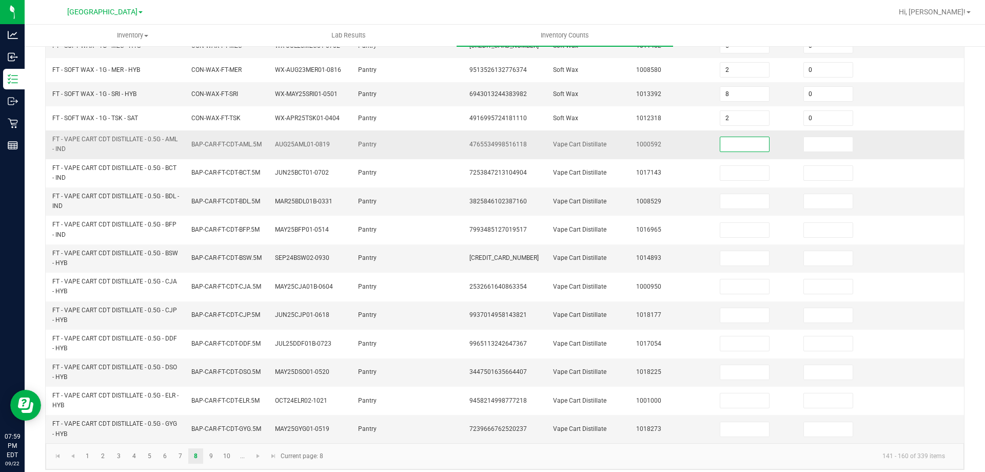
click at [726, 151] on input at bounding box center [744, 144] width 49 height 14
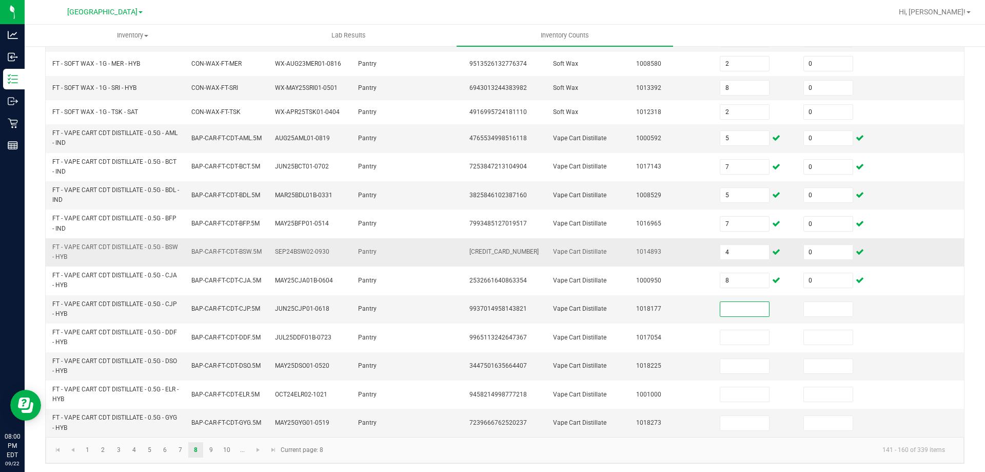
scroll to position [265, 0]
click at [210, 449] on link "9" at bounding box center [211, 447] width 15 height 15
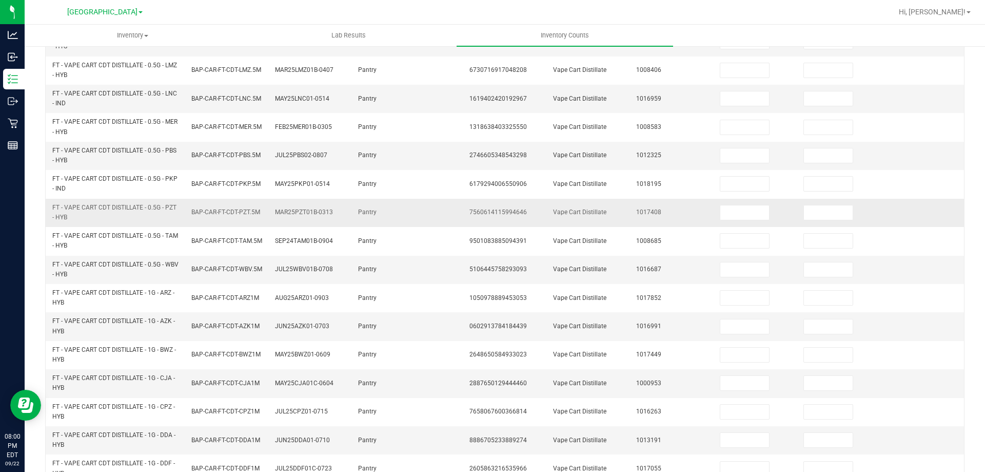
scroll to position [60, 0]
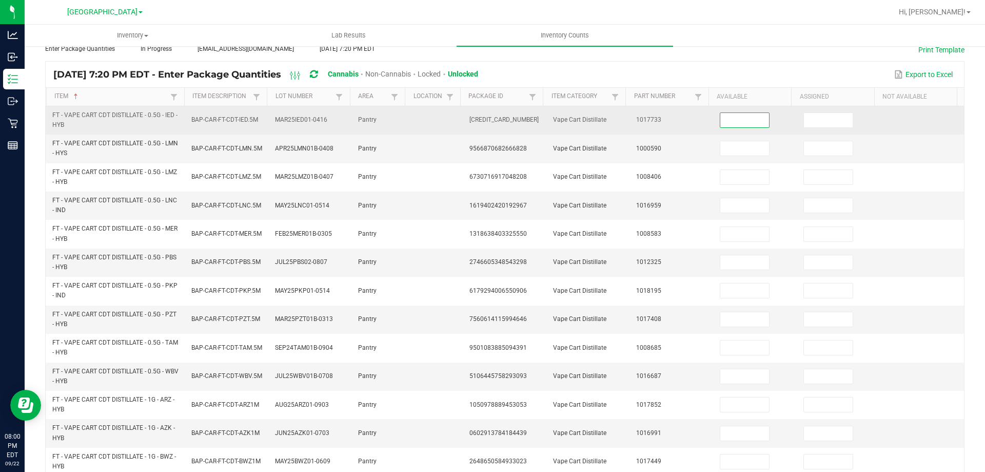
click at [722, 119] on input at bounding box center [744, 120] width 49 height 14
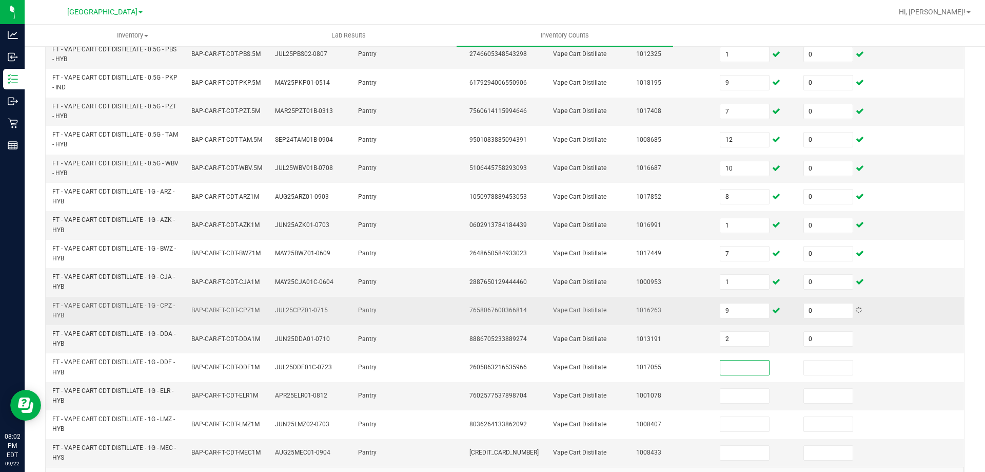
scroll to position [299, 0]
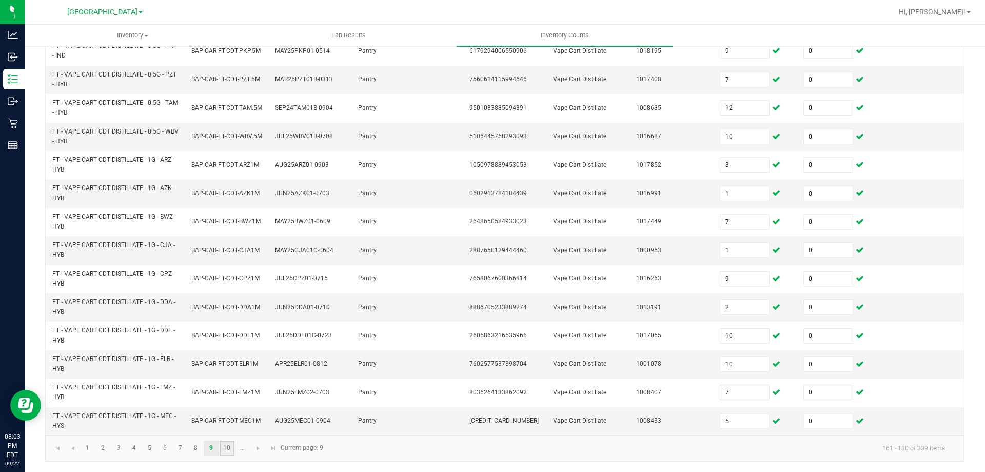
click at [231, 447] on link "10" at bounding box center [227, 447] width 15 height 15
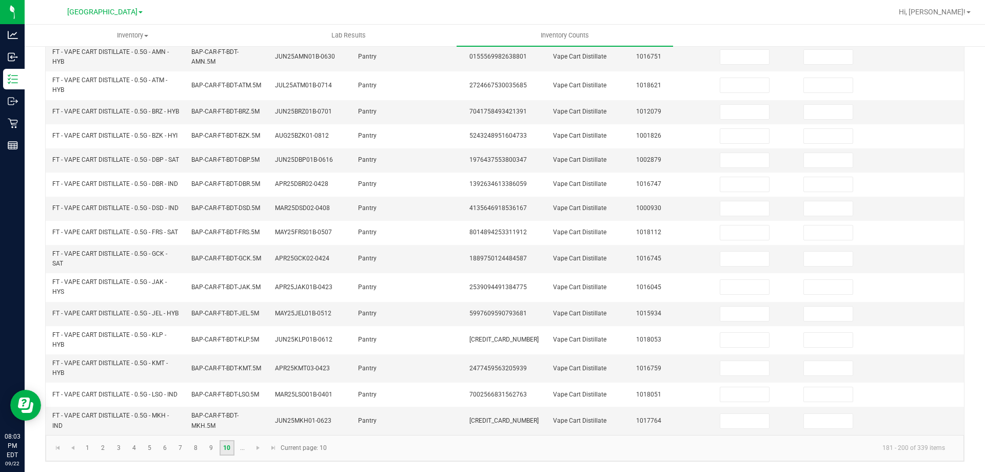
scroll to position [0, 0]
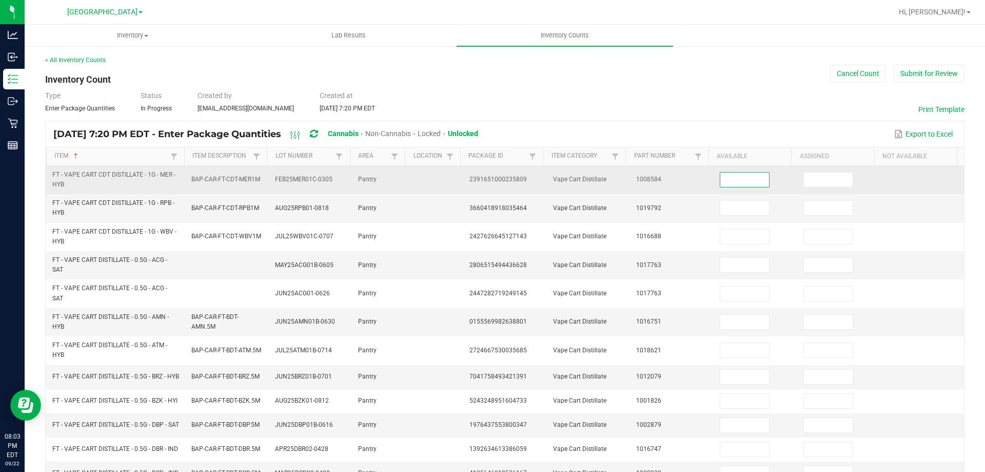
click at [731, 177] on input at bounding box center [744, 179] width 49 height 14
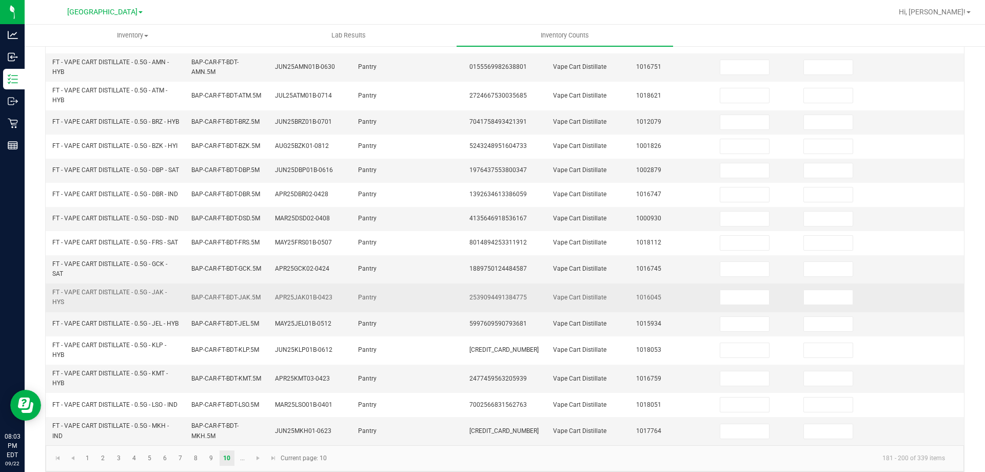
scroll to position [299, 0]
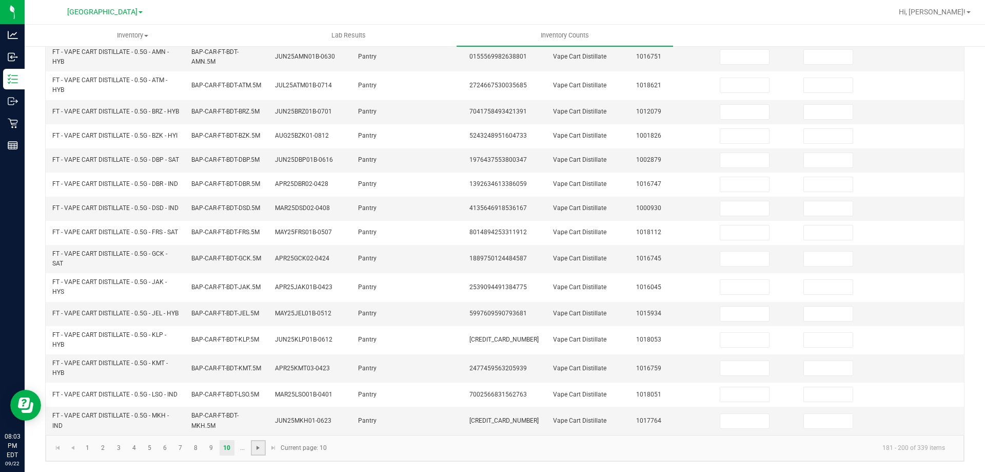
click at [258, 448] on span "Go to the next page" at bounding box center [258, 447] width 8 height 8
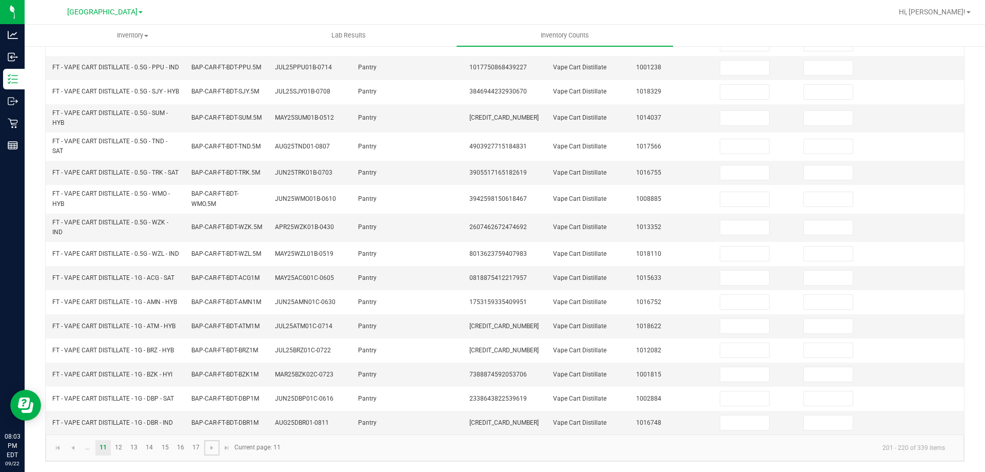
scroll to position [274, 0]
click at [121, 447] on link "12" at bounding box center [118, 447] width 15 height 15
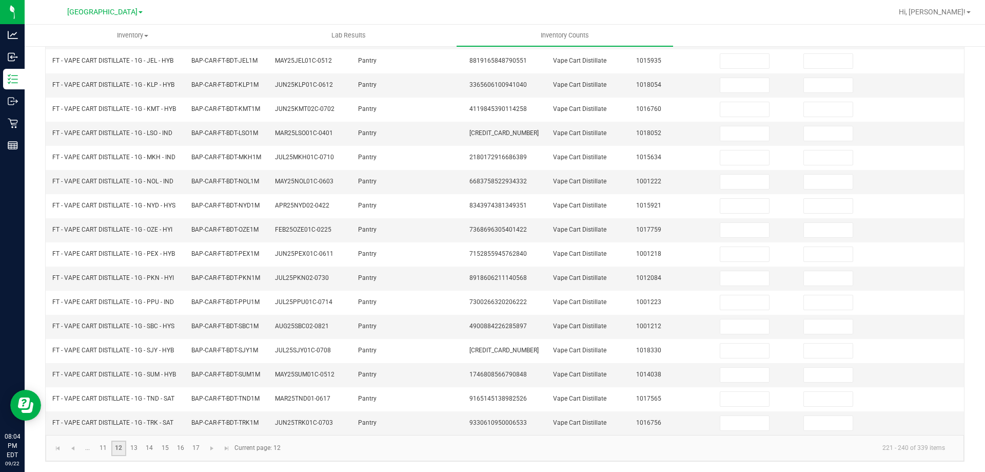
scroll to position [218, 0]
click at [128, 446] on link "13" at bounding box center [134, 447] width 15 height 15
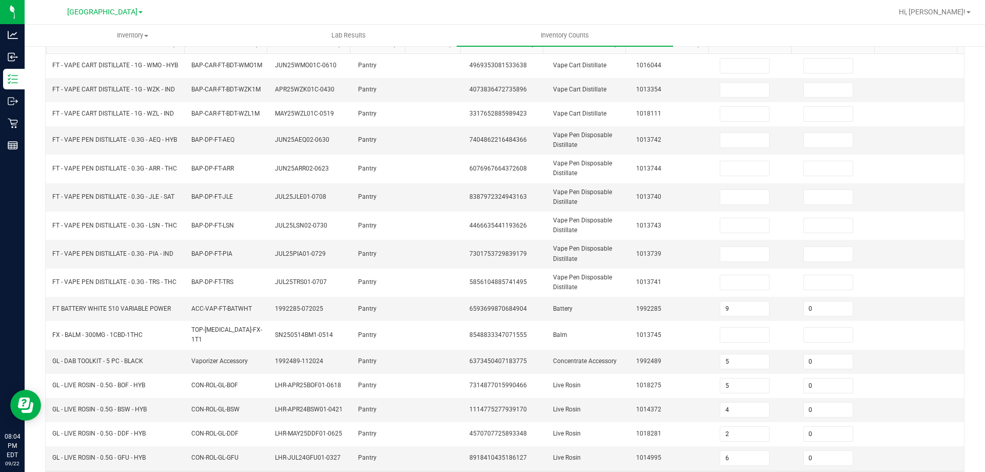
scroll to position [64, 0]
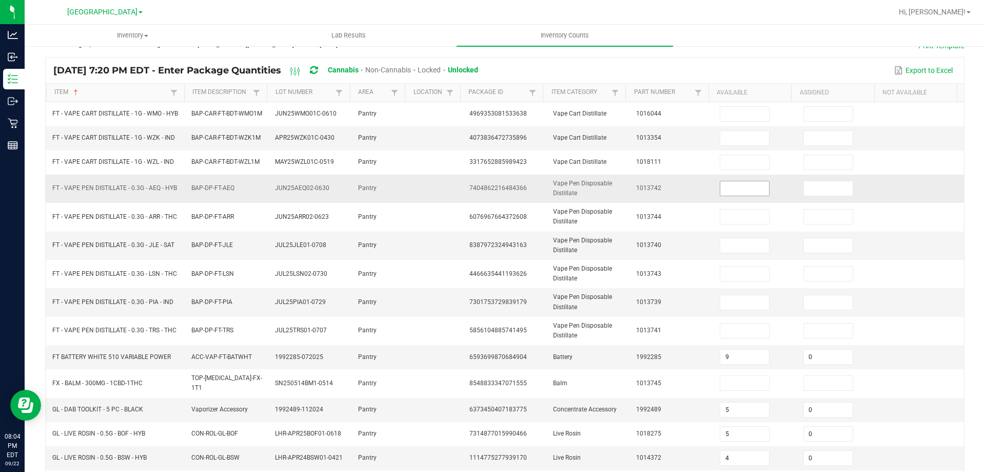
click at [739, 193] on input at bounding box center [744, 188] width 49 height 14
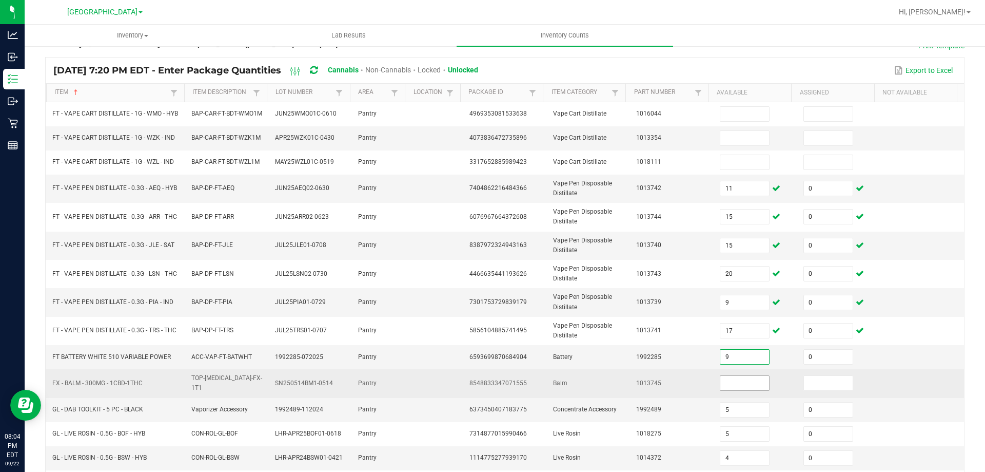
click at [732, 385] on input at bounding box center [744, 383] width 49 height 14
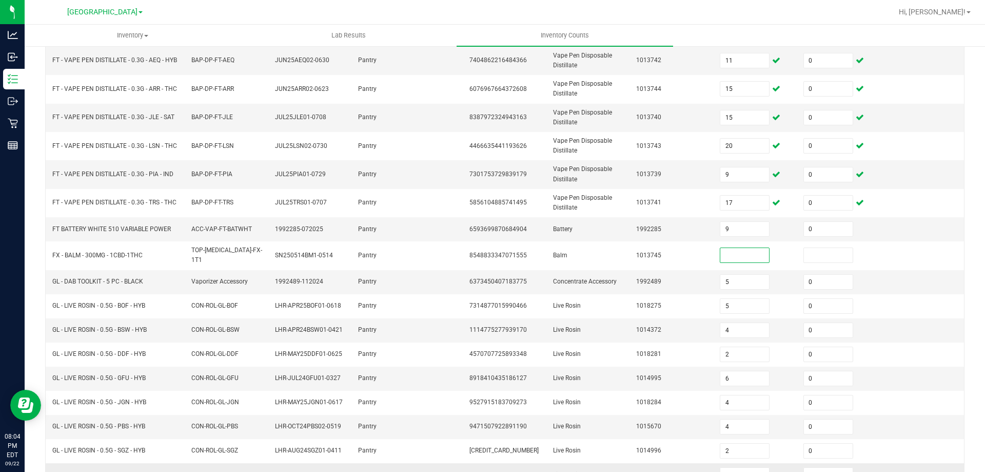
scroll to position [243, 0]
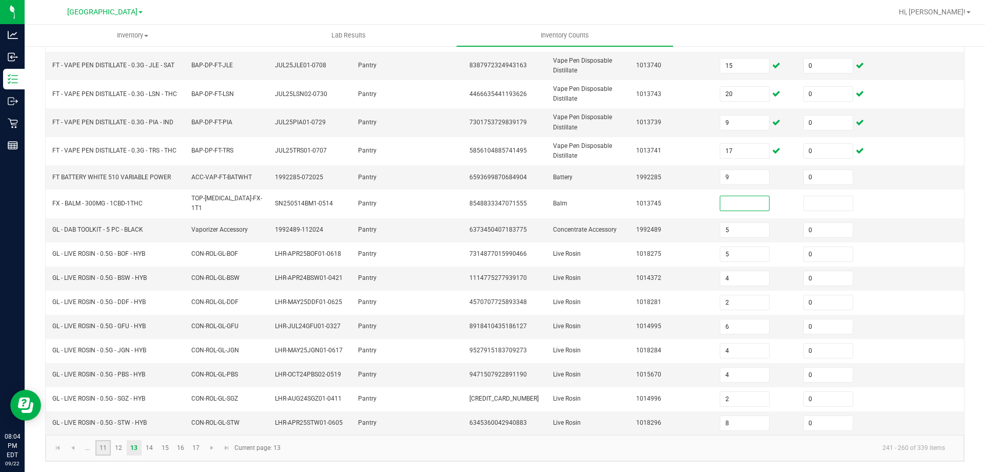
click at [105, 444] on link "11" at bounding box center [102, 447] width 15 height 15
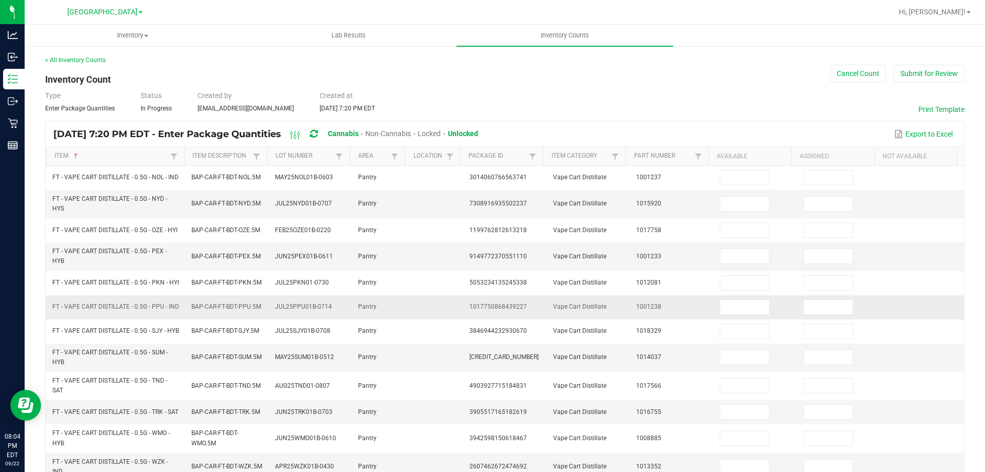
scroll to position [274, 0]
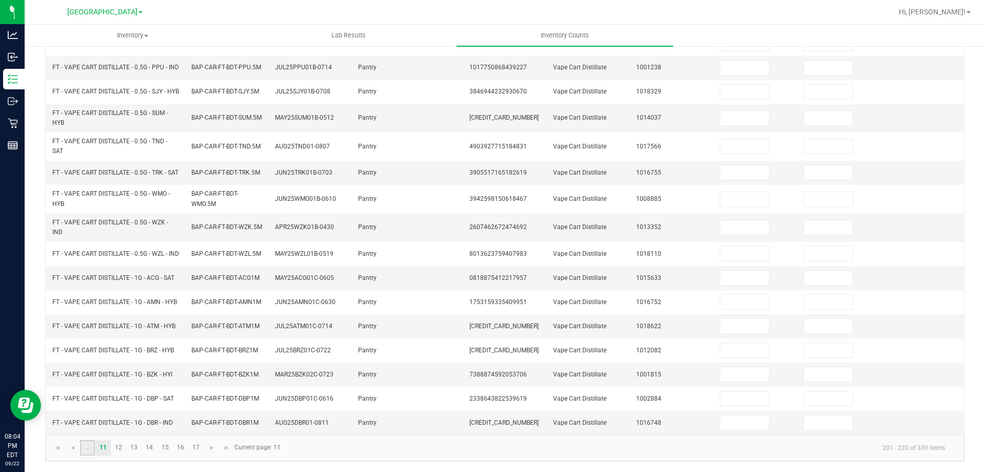
click at [80, 448] on link "..." at bounding box center [87, 447] width 15 height 15
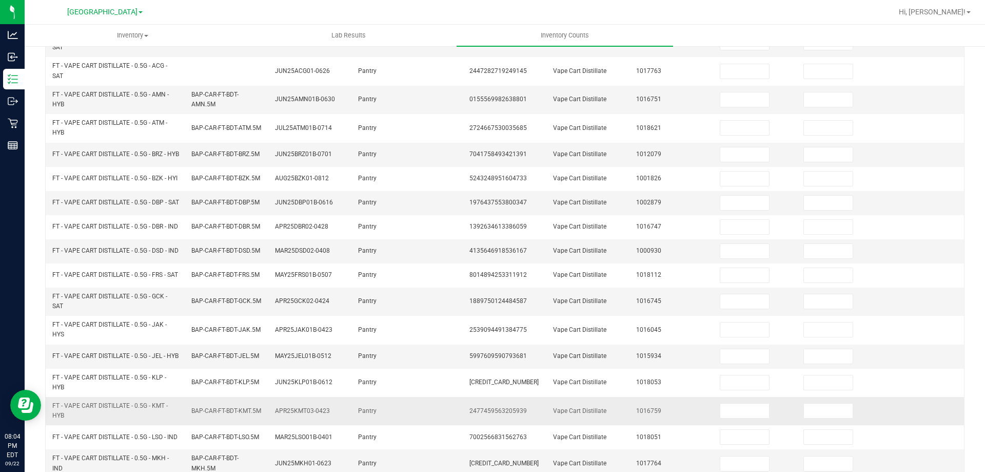
scroll to position [17, 0]
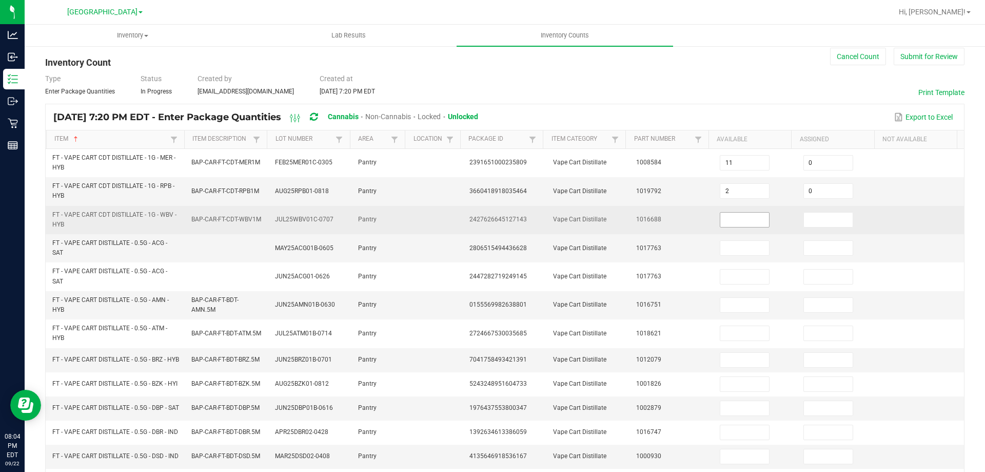
click at [742, 224] on input at bounding box center [744, 219] width 49 height 14
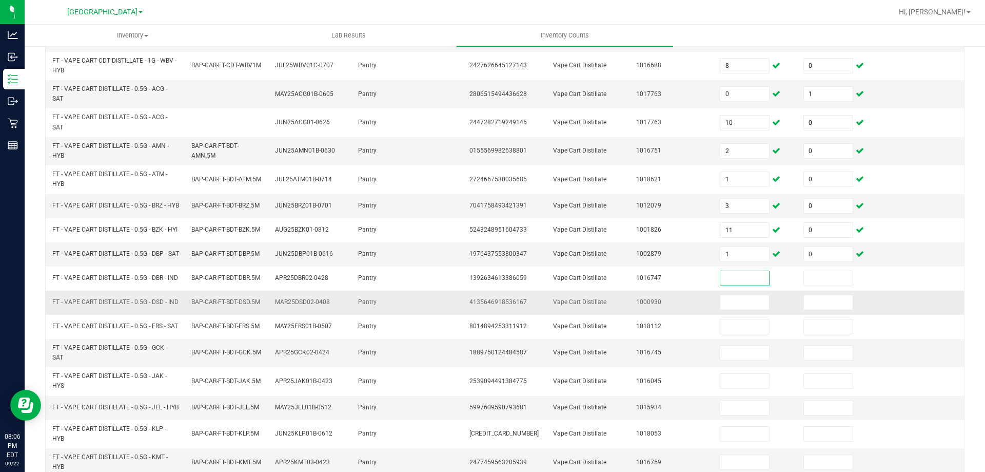
scroll to position [299, 0]
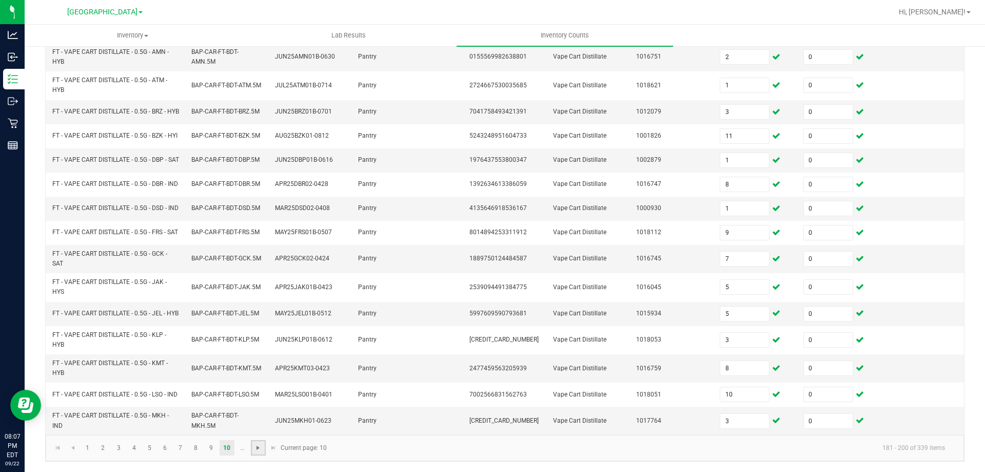
click at [261, 452] on span "Go to the next page" at bounding box center [258, 447] width 8 height 8
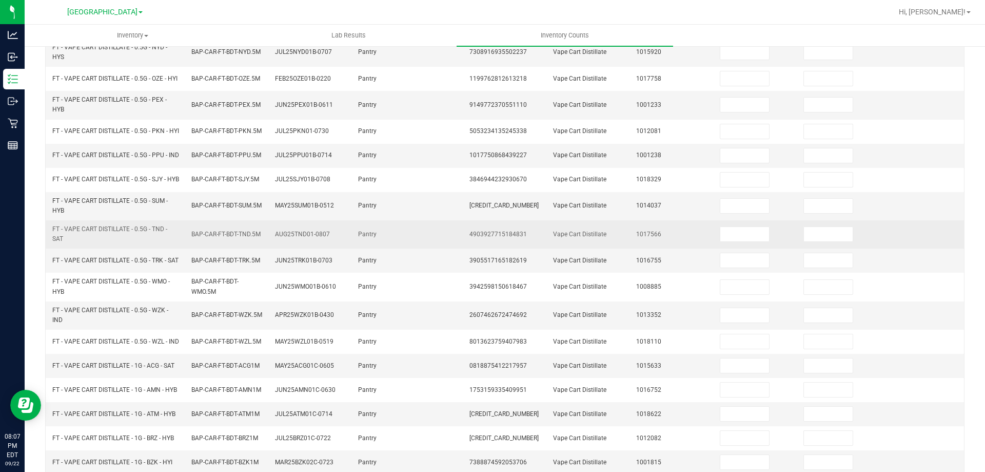
scroll to position [68, 0]
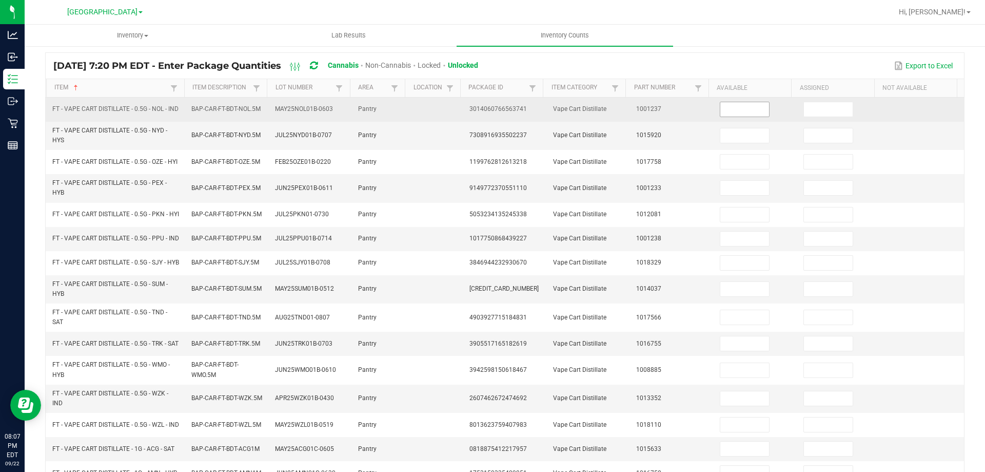
click at [738, 113] on input at bounding box center [744, 109] width 49 height 14
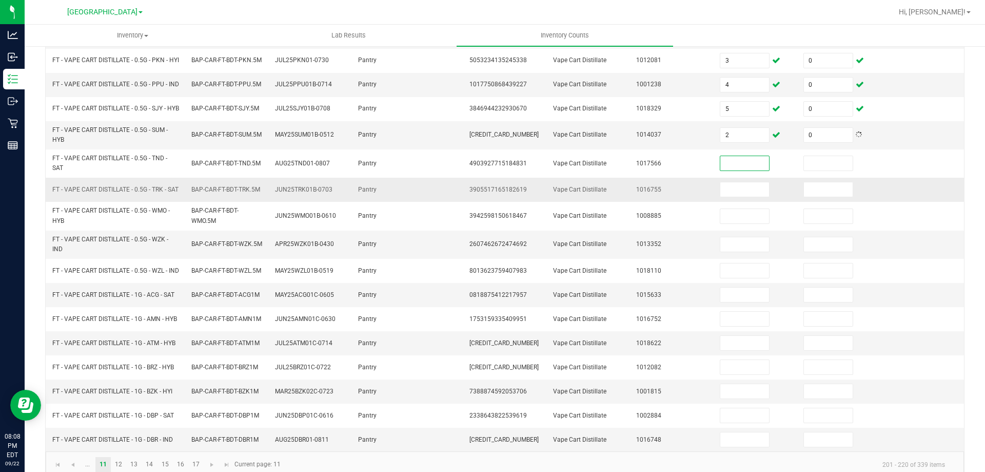
scroll to position [274, 0]
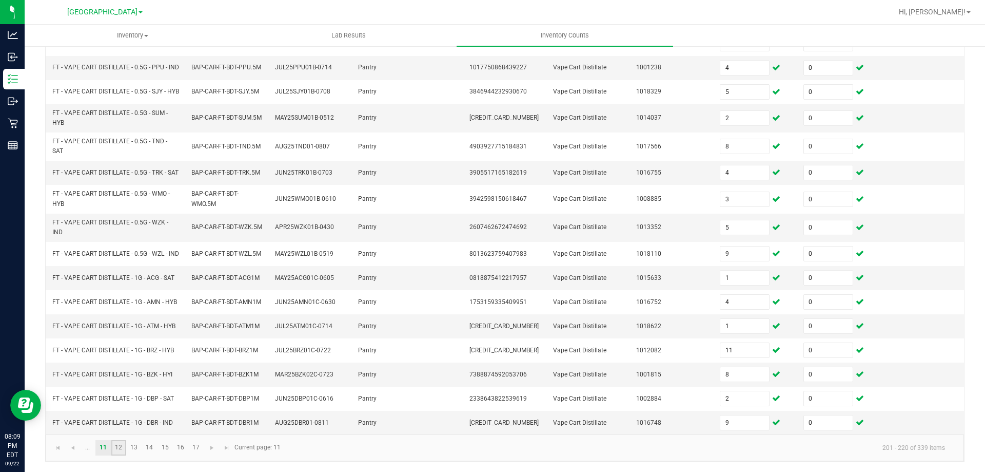
click at [119, 451] on link "12" at bounding box center [118, 447] width 15 height 15
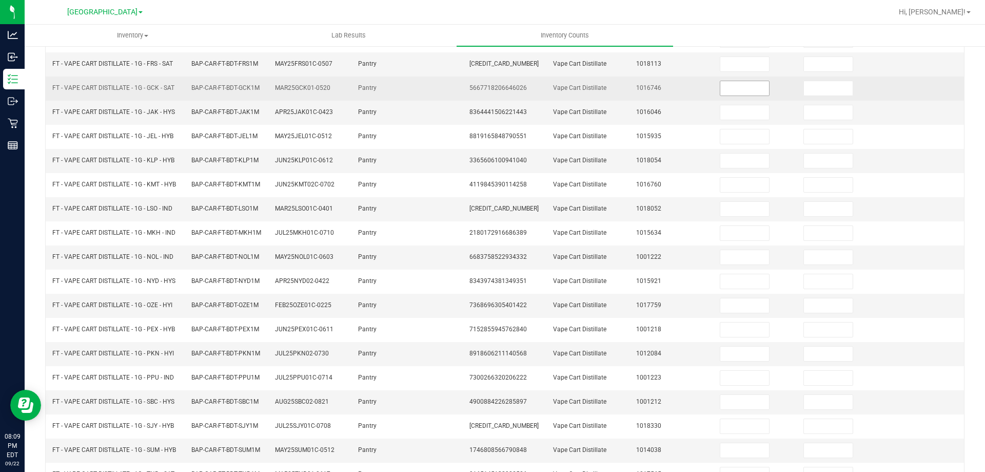
scroll to position [64, 0]
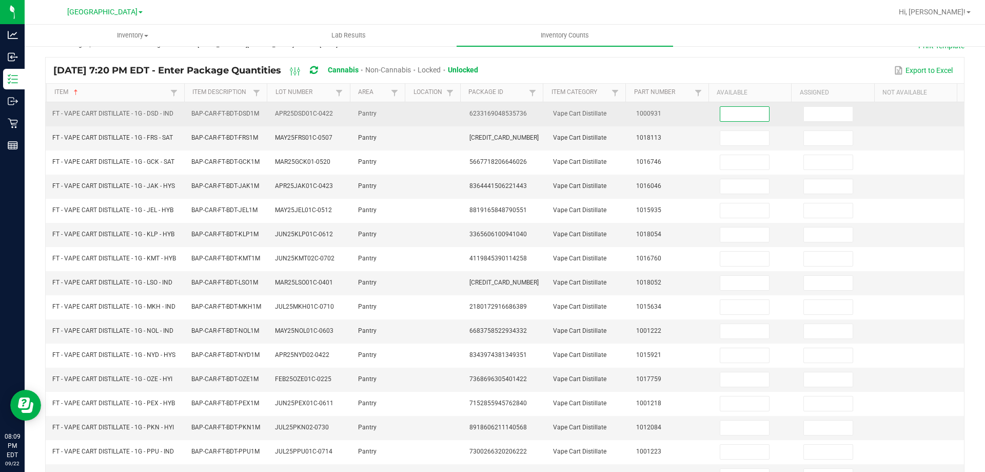
click at [730, 113] on input at bounding box center [744, 114] width 49 height 14
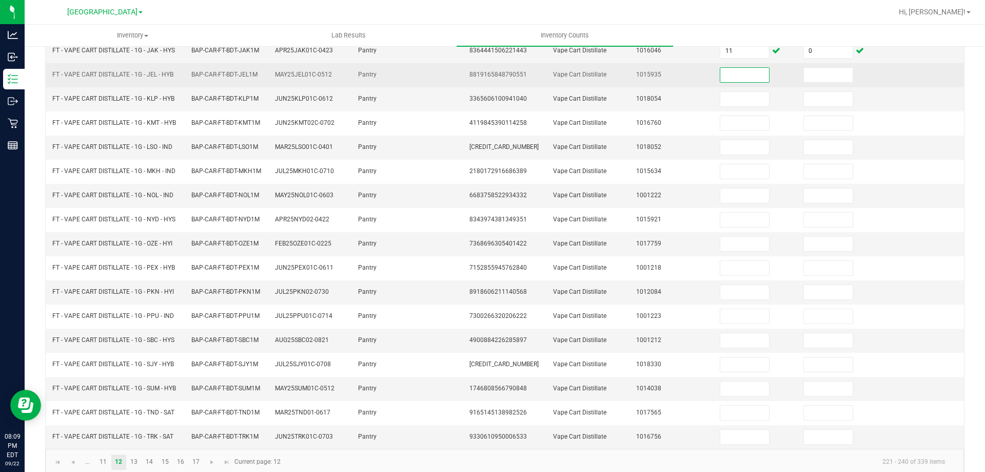
scroll to position [218, 0]
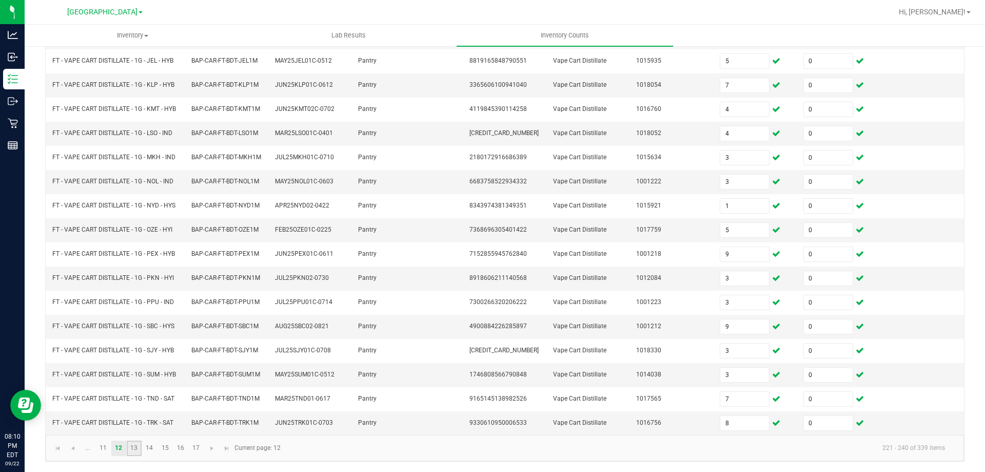
click at [135, 446] on link "13" at bounding box center [134, 447] width 15 height 15
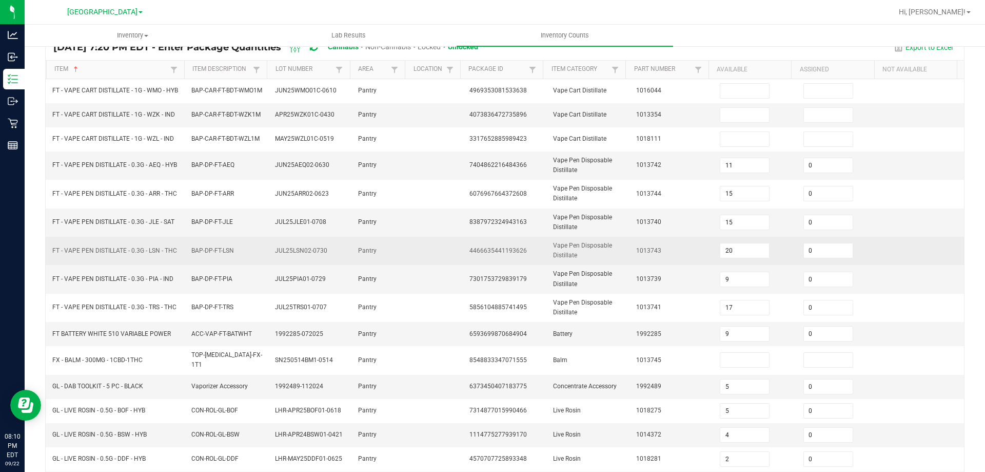
scroll to position [0, 0]
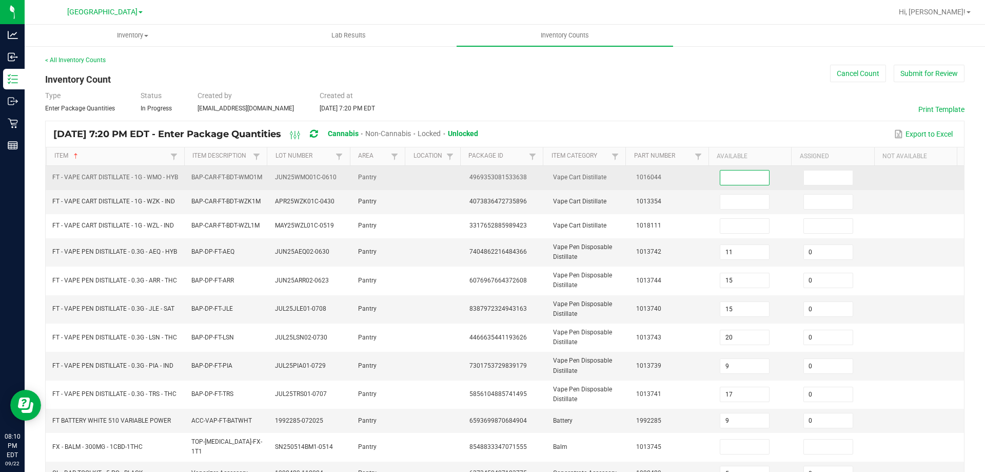
click at [720, 183] on input at bounding box center [744, 177] width 49 height 14
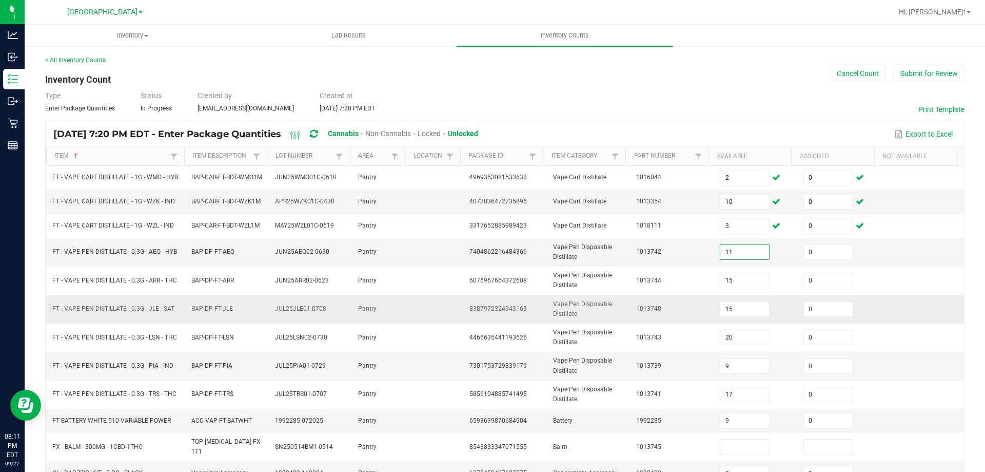
click at [915, 302] on td at bounding box center [923, 309] width 84 height 28
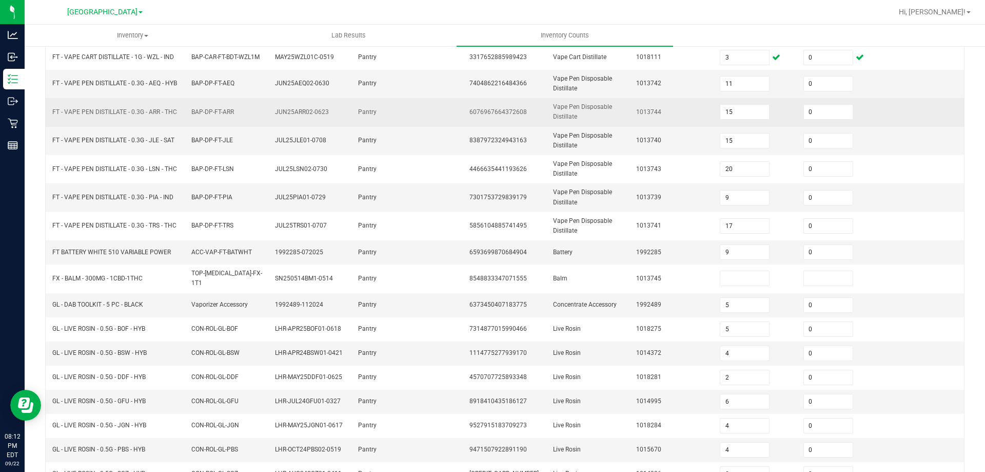
scroll to position [243, 0]
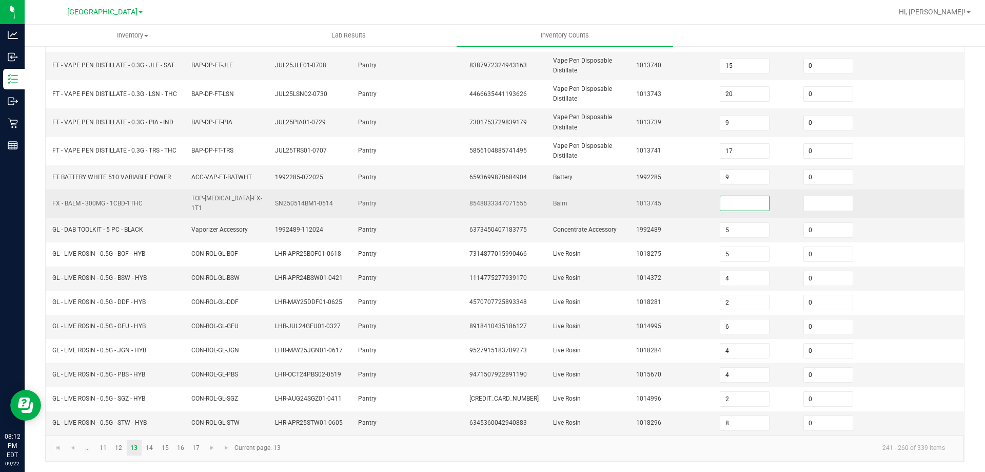
click at [740, 208] on input at bounding box center [744, 203] width 49 height 14
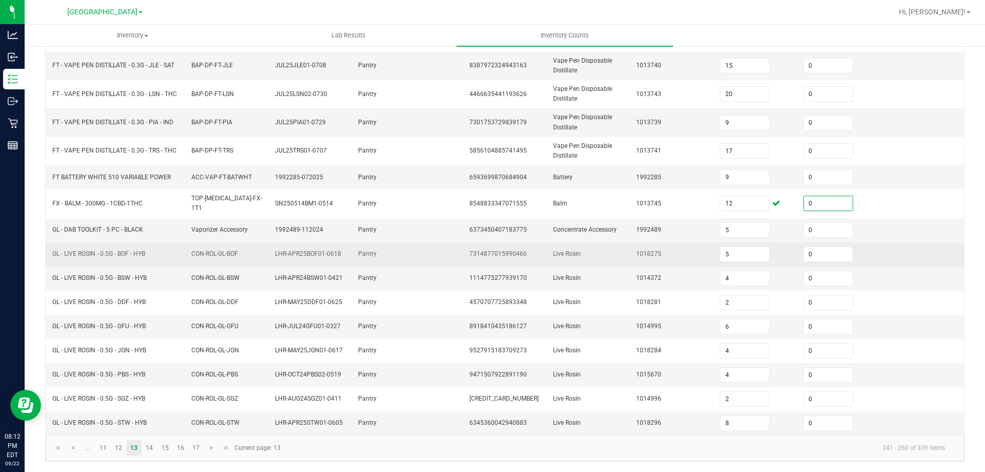
click at [890, 250] on td at bounding box center [923, 254] width 84 height 24
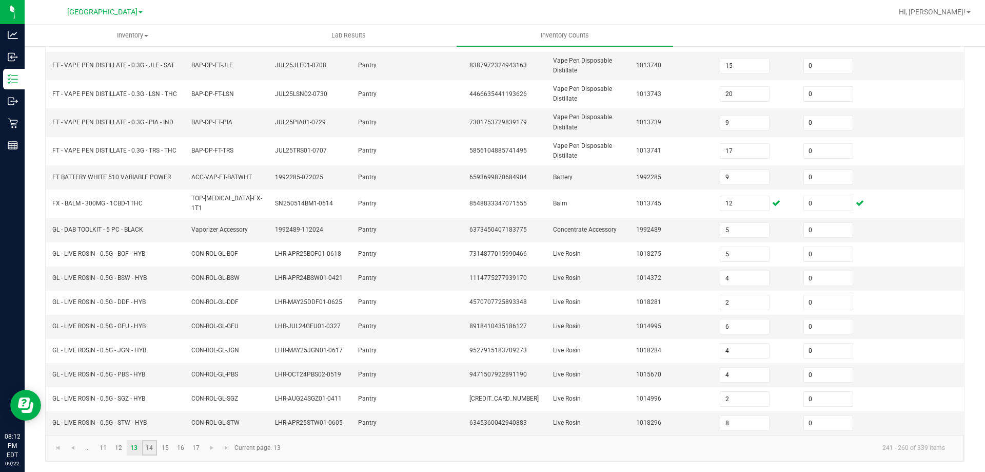
click at [152, 448] on link "14" at bounding box center [149, 447] width 15 height 15
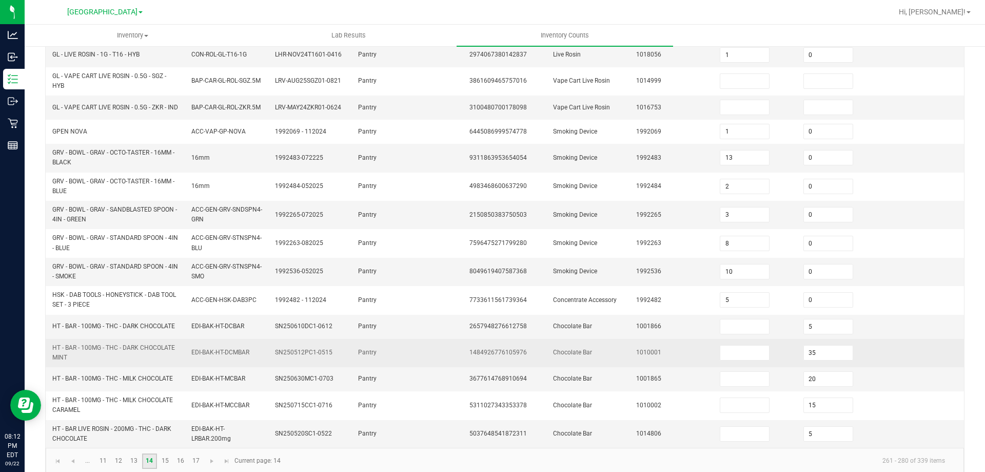
scroll to position [89, 0]
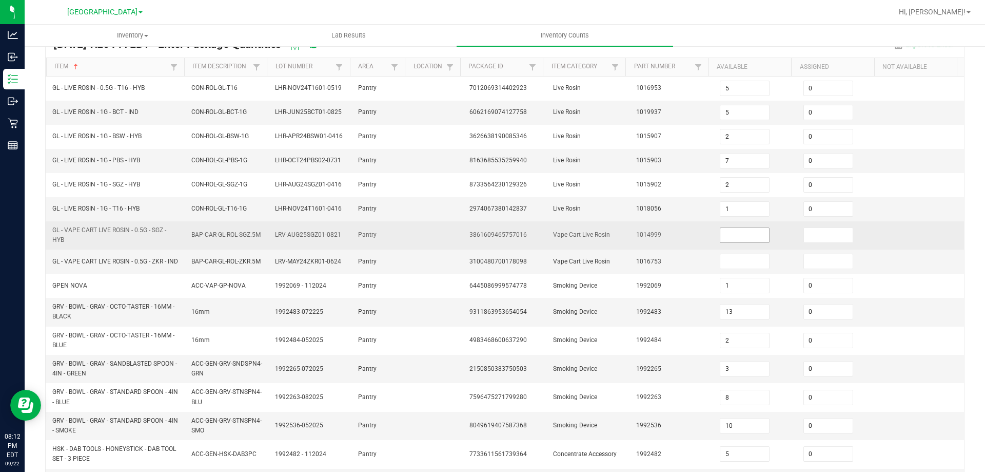
click at [720, 234] on input at bounding box center [744, 235] width 49 height 14
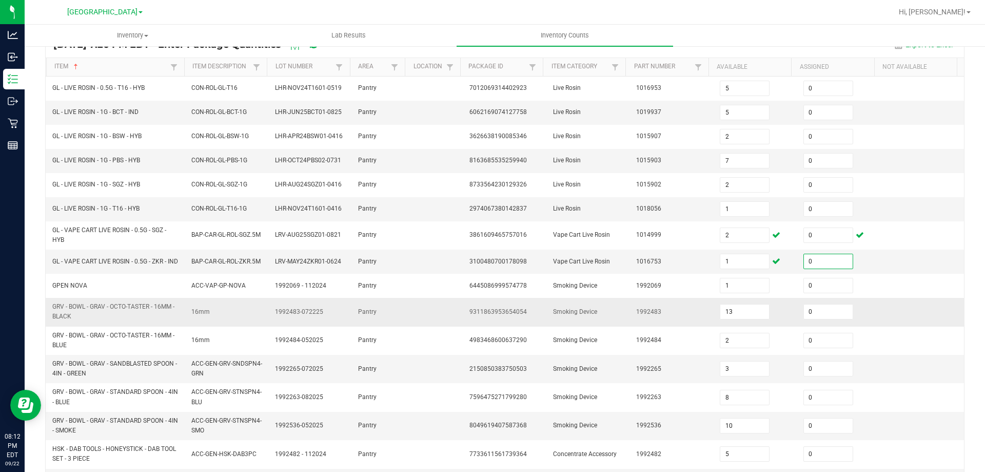
click at [891, 303] on td at bounding box center [923, 312] width 84 height 28
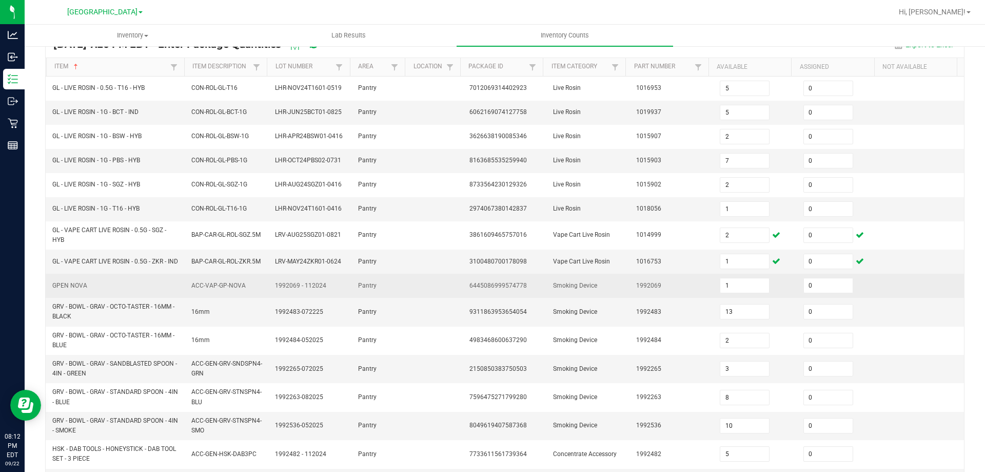
scroll to position [261, 0]
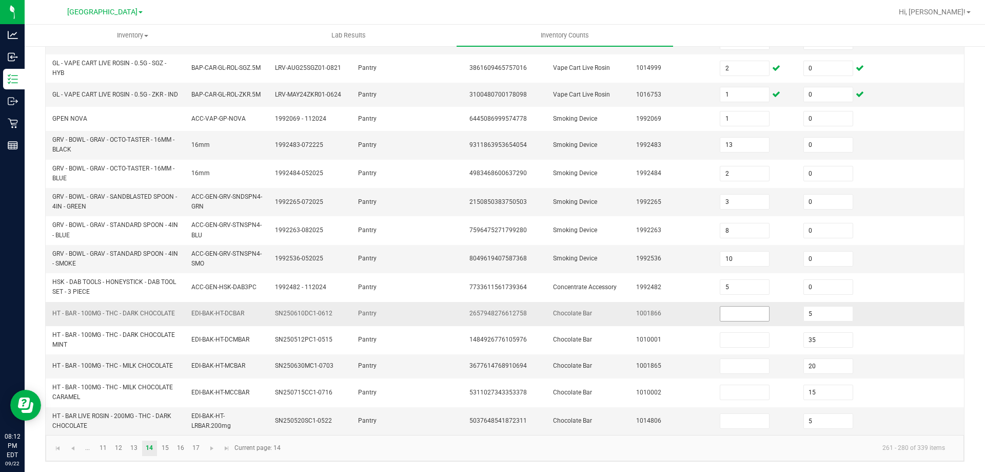
click at [752, 310] on input at bounding box center [744, 313] width 49 height 14
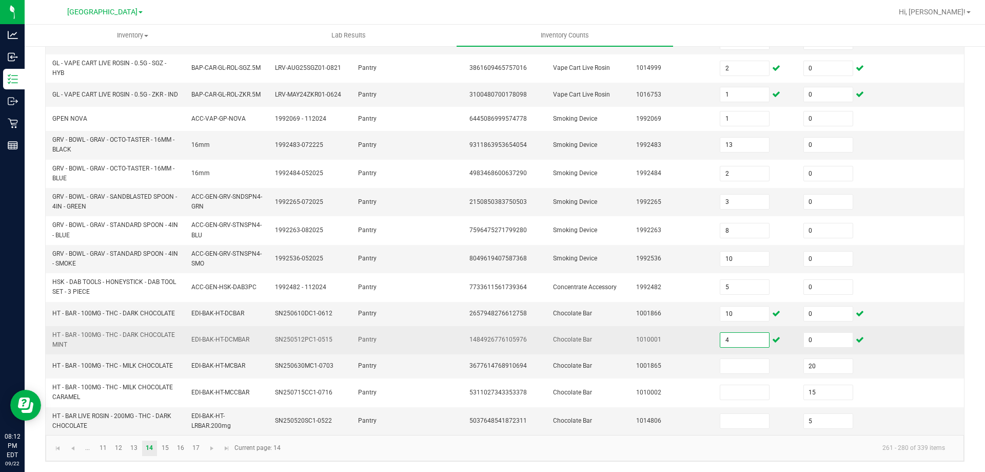
click at [734, 338] on input "4" at bounding box center [744, 340] width 49 height 14
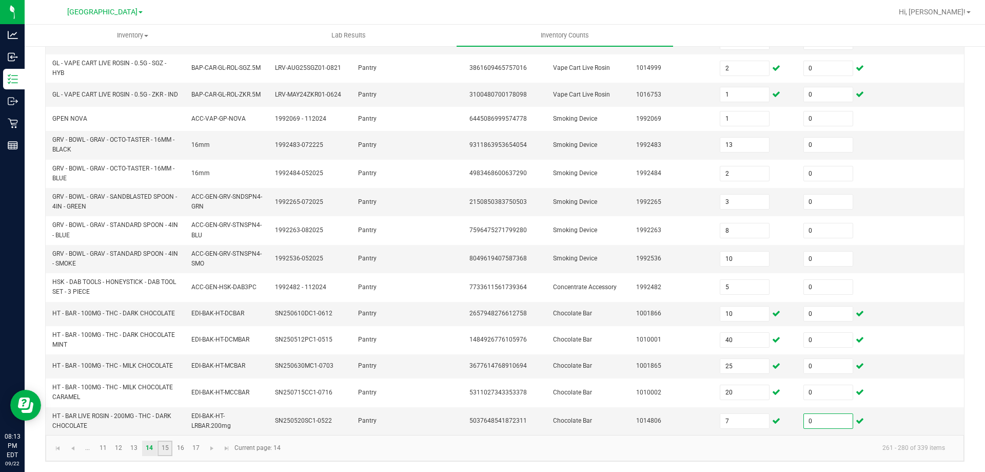
click at [170, 446] on link "15" at bounding box center [165, 447] width 15 height 15
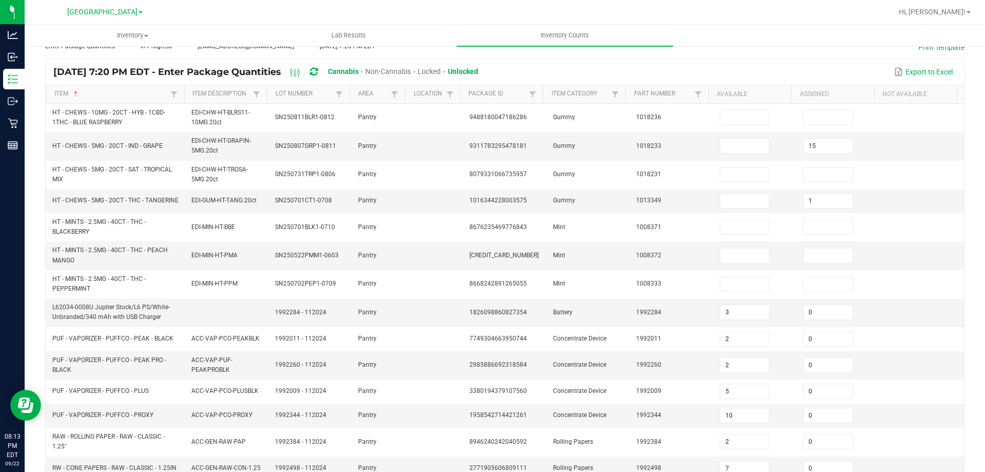
scroll to position [55, 0]
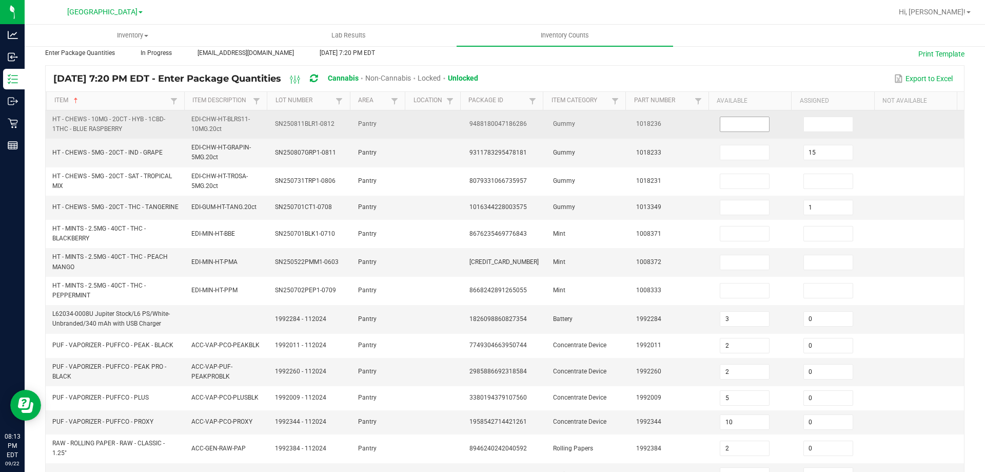
click at [720, 125] on input at bounding box center [744, 124] width 49 height 14
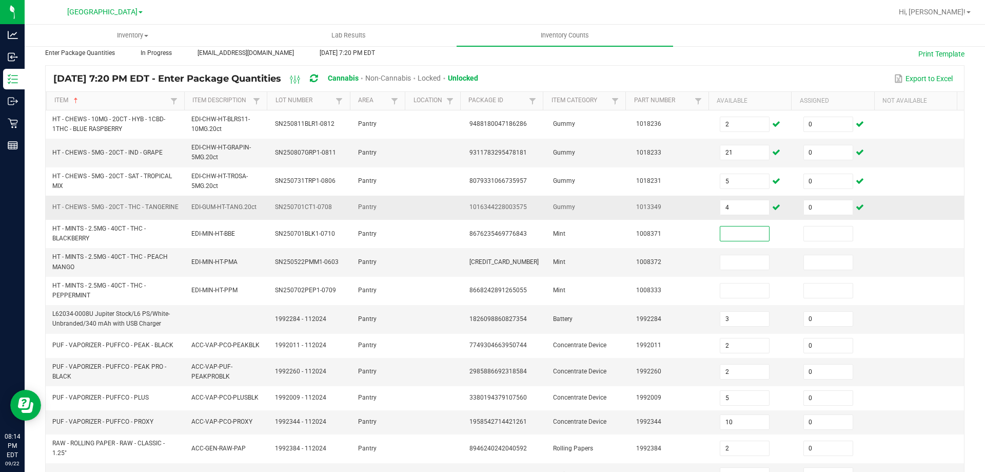
click at [738, 218] on td "4" at bounding box center [756, 208] width 84 height 24
click at [740, 206] on input "4" at bounding box center [744, 207] width 49 height 14
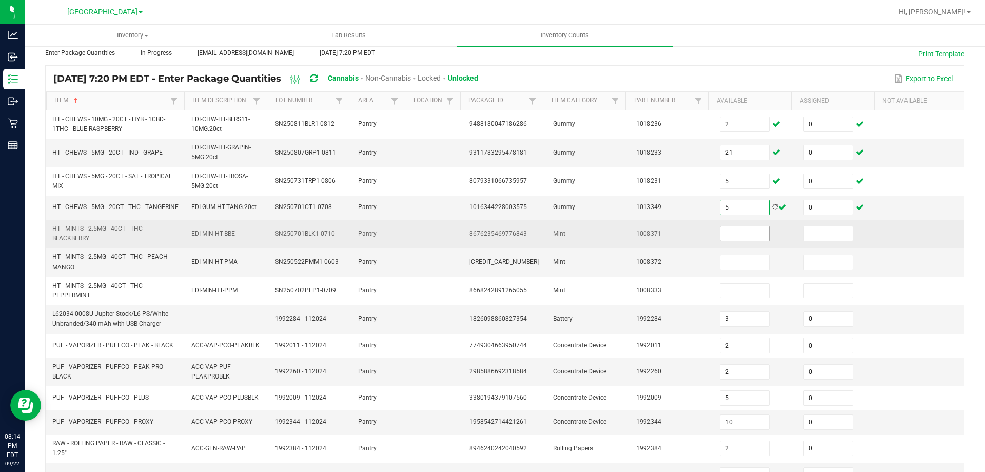
click at [747, 241] on input at bounding box center [744, 233] width 49 height 14
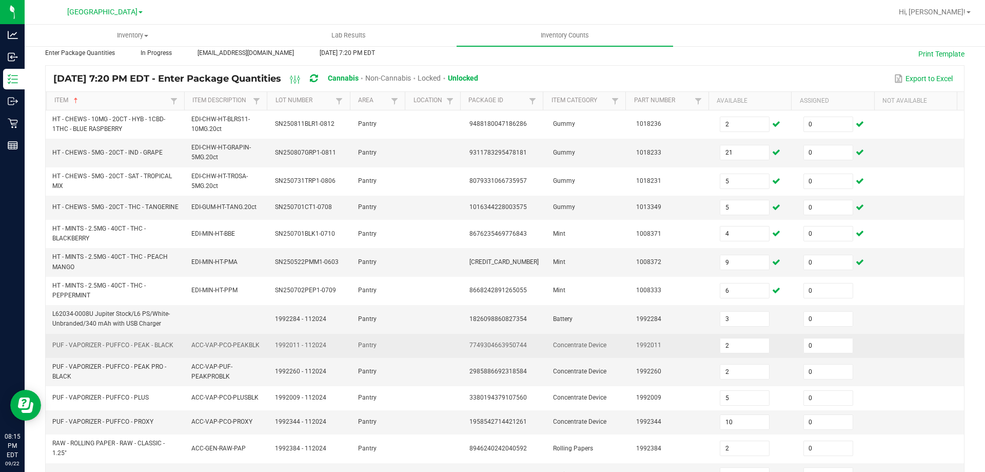
click at [881, 357] on td at bounding box center [923, 346] width 84 height 24
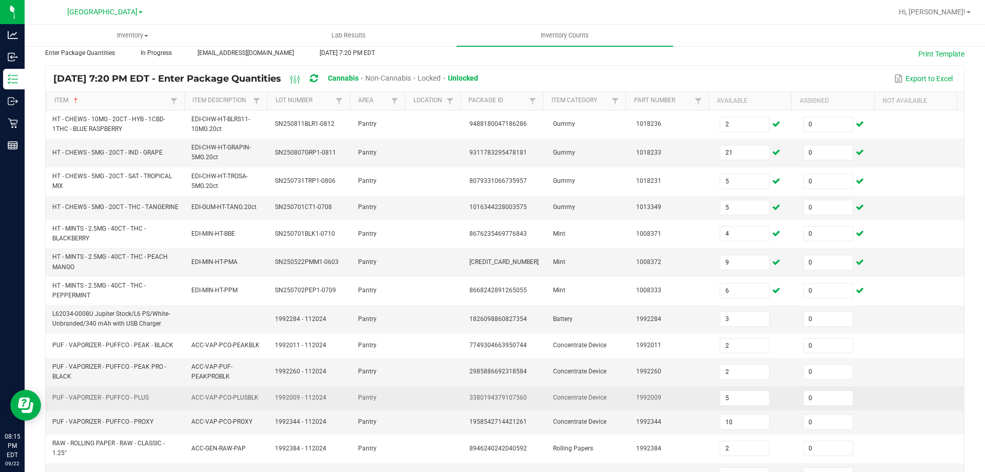
scroll to position [269, 0]
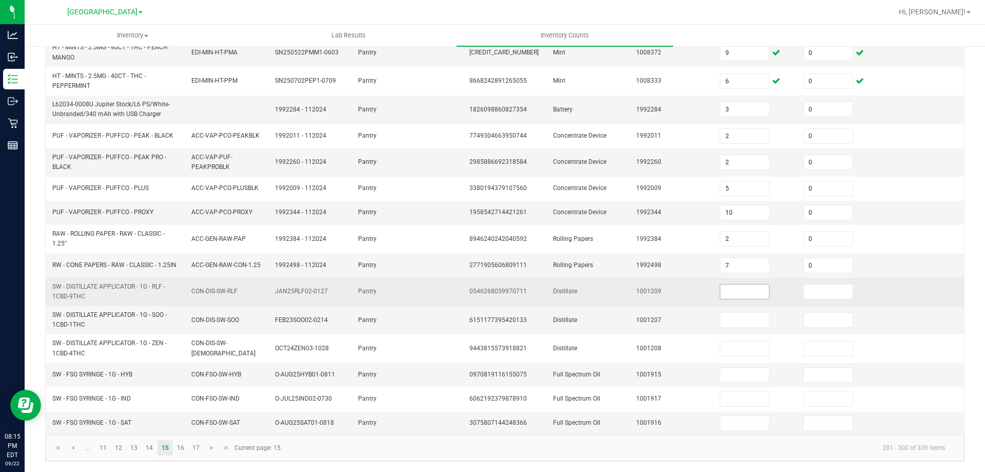
click at [747, 289] on input at bounding box center [744, 291] width 49 height 14
click at [923, 291] on td at bounding box center [923, 292] width 84 height 28
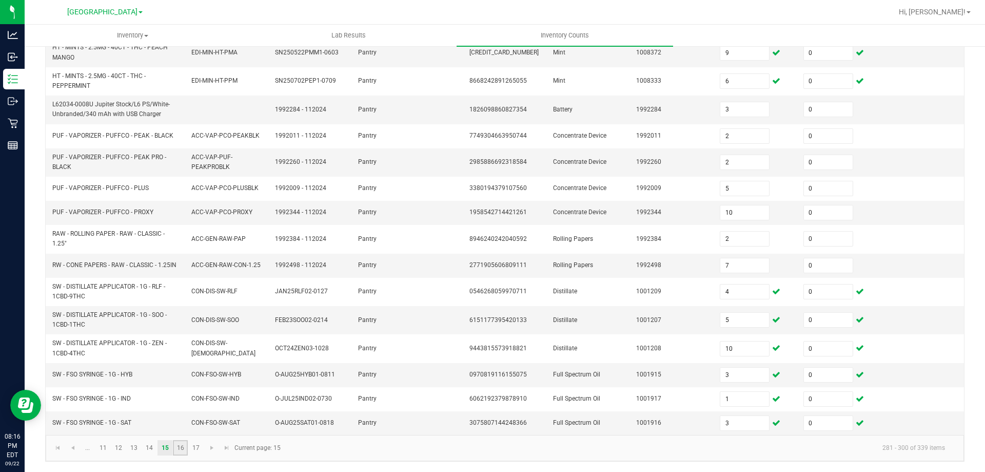
click at [182, 449] on link "16" at bounding box center [180, 447] width 15 height 15
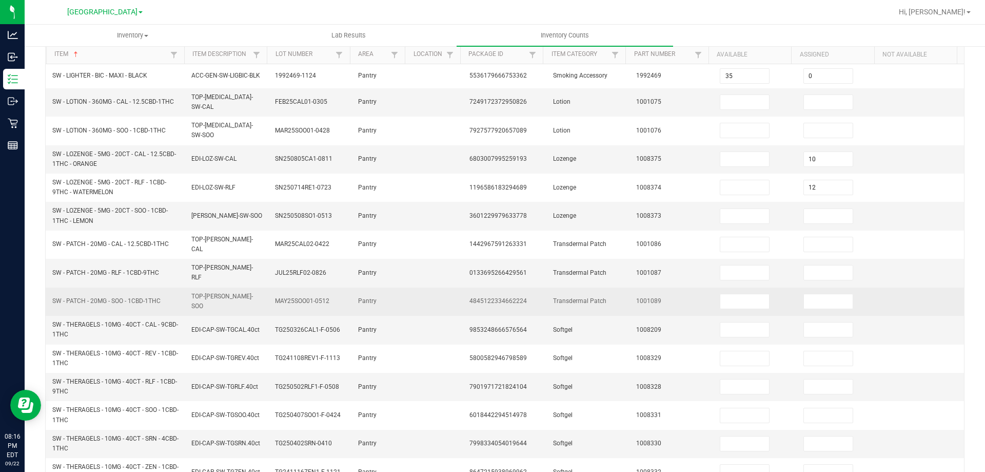
scroll to position [13, 0]
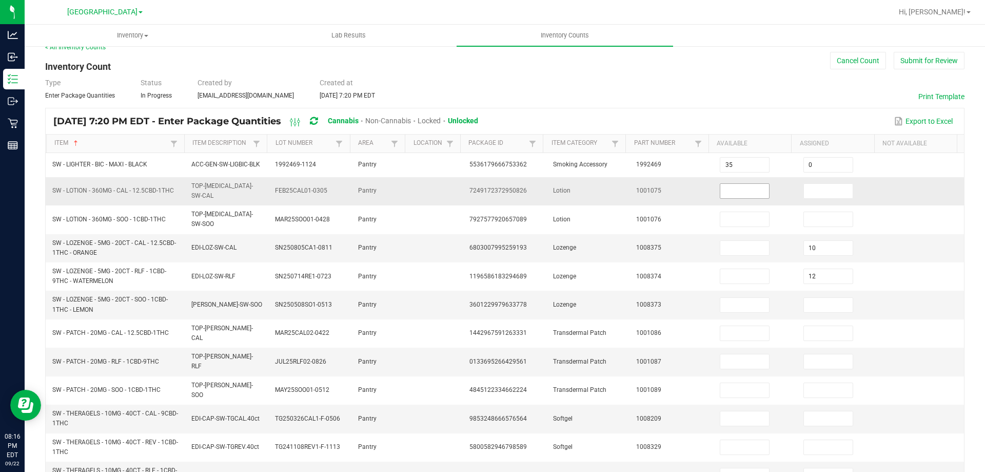
click at [748, 189] on input at bounding box center [744, 191] width 49 height 14
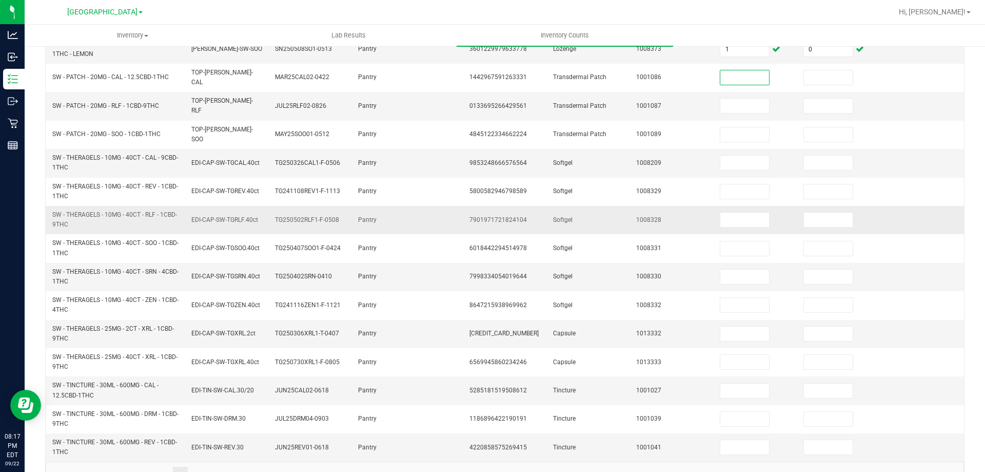
scroll to position [269, 0]
click at [192, 465] on link "17" at bounding box center [195, 472] width 15 height 15
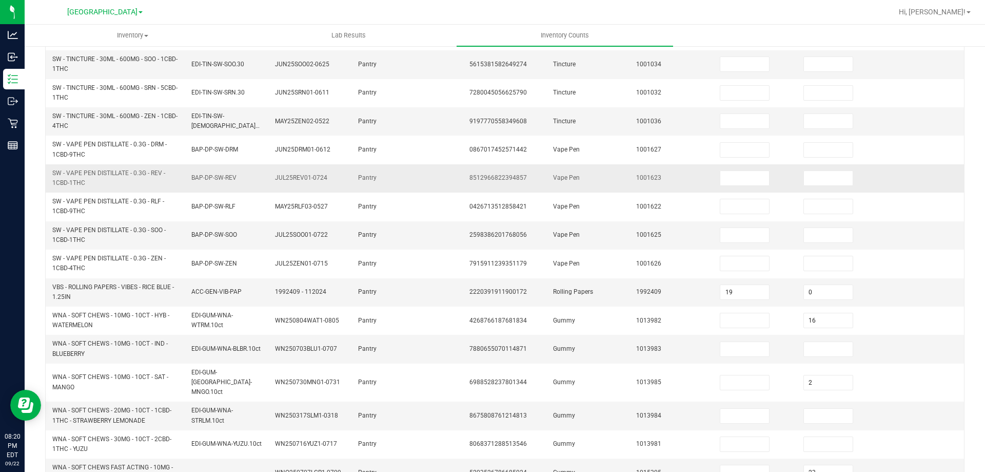
scroll to position [0, 0]
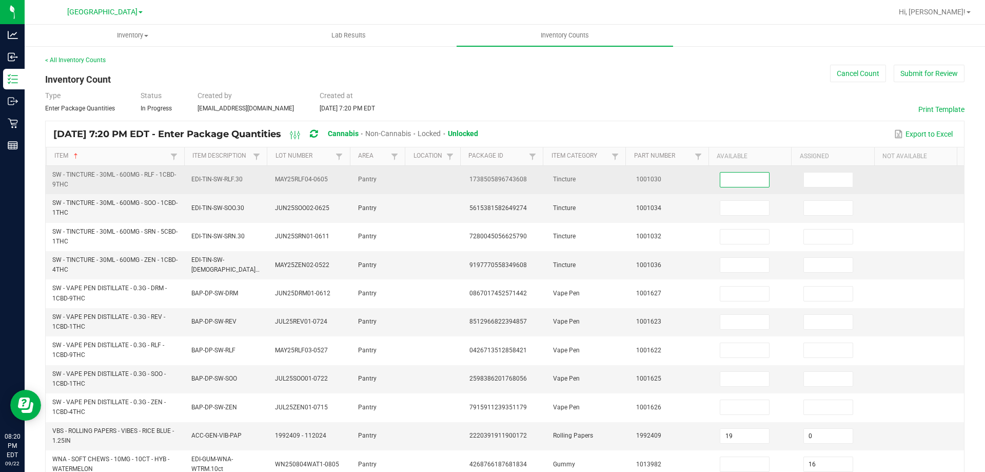
click at [733, 182] on input at bounding box center [744, 179] width 49 height 14
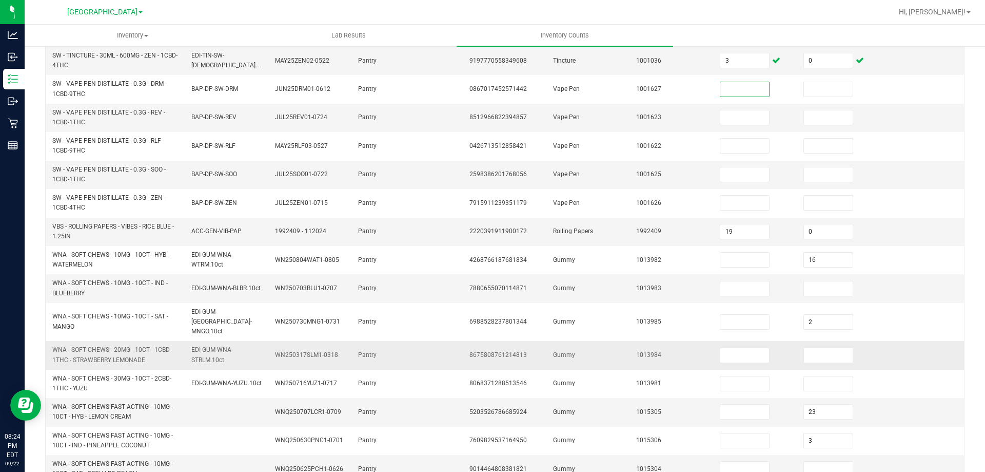
scroll to position [205, 0]
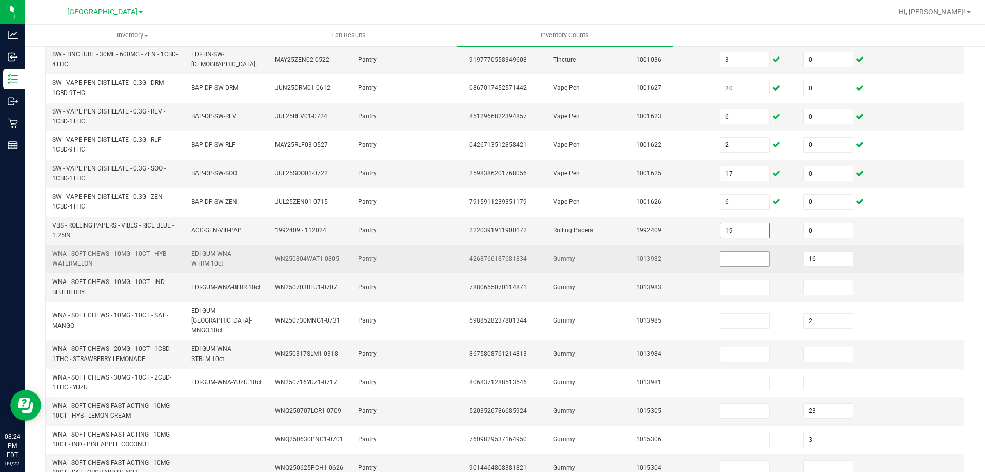
click at [727, 256] on input at bounding box center [744, 258] width 49 height 14
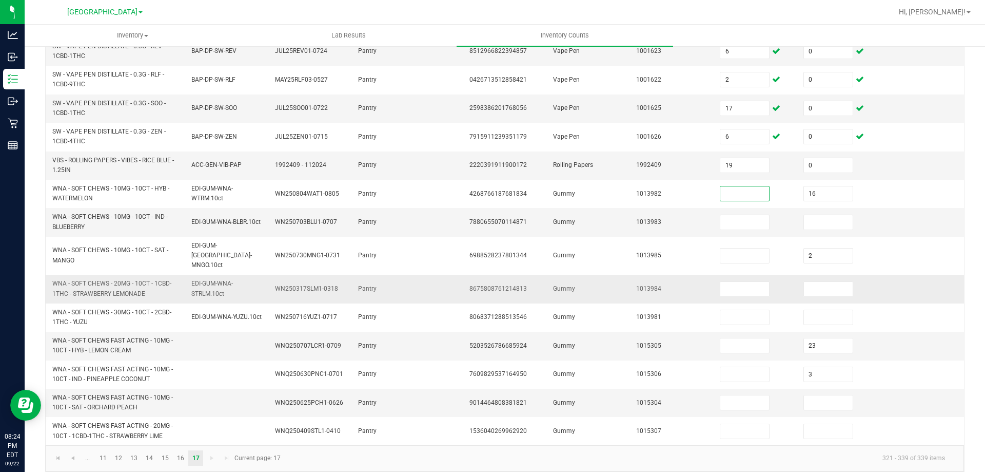
scroll to position [271, 0]
click at [892, 286] on td at bounding box center [923, 288] width 84 height 28
click at [100, 453] on link "11" at bounding box center [102, 457] width 15 height 15
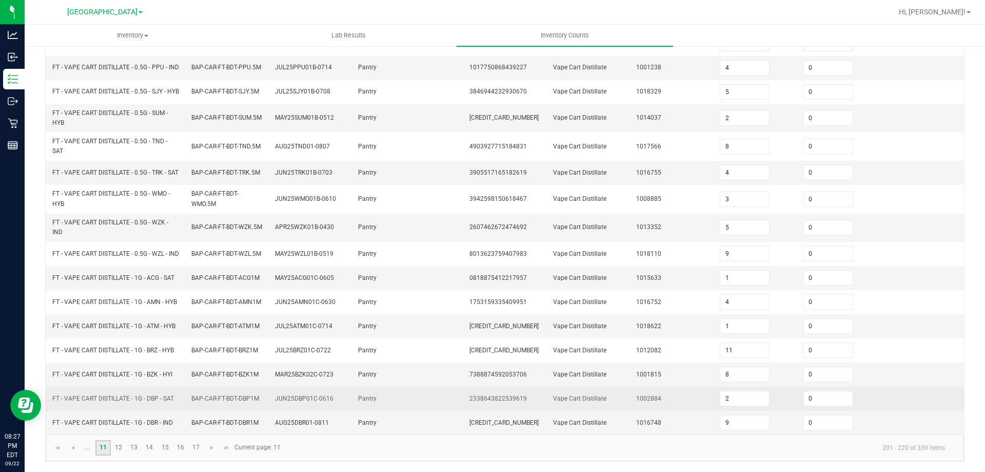
scroll to position [274, 0]
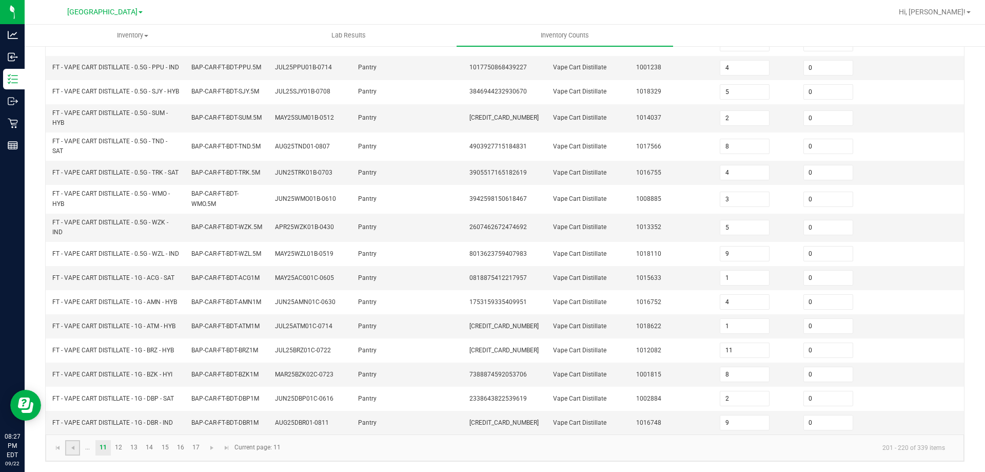
click at [77, 453] on link at bounding box center [72, 447] width 15 height 15
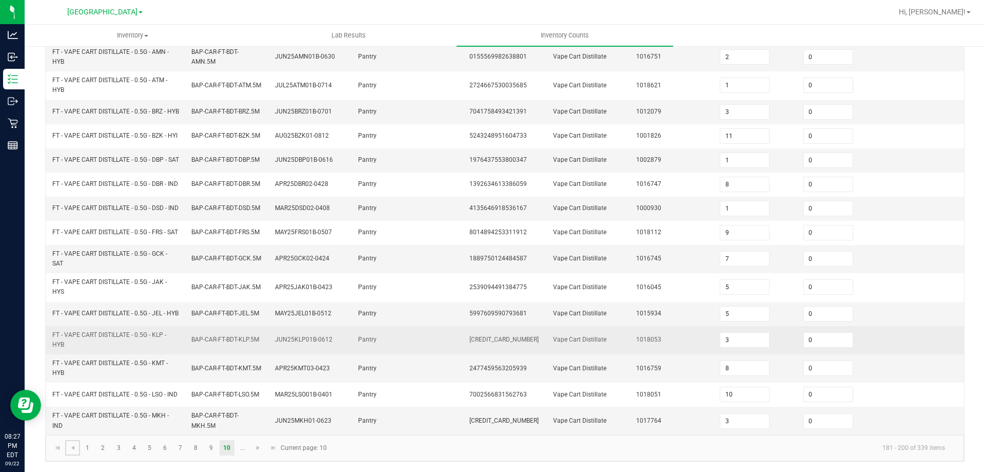
scroll to position [299, 0]
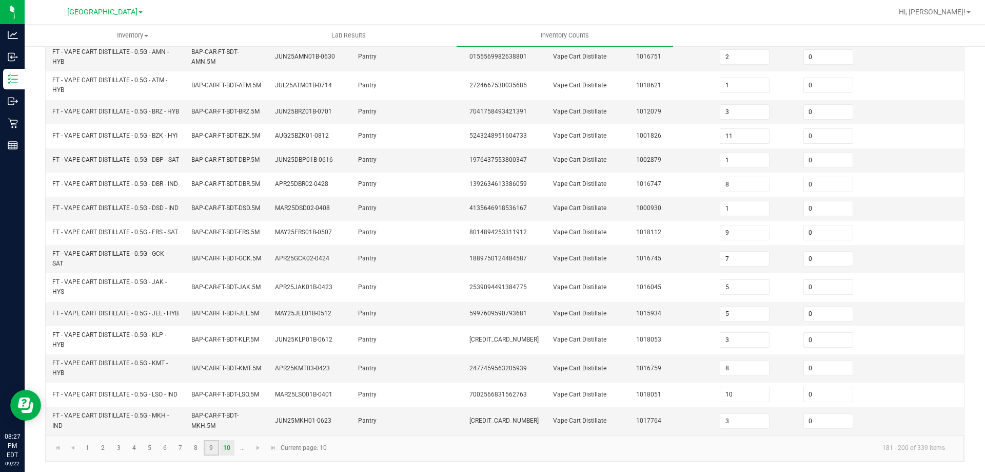
click at [217, 448] on link "9" at bounding box center [211, 447] width 15 height 15
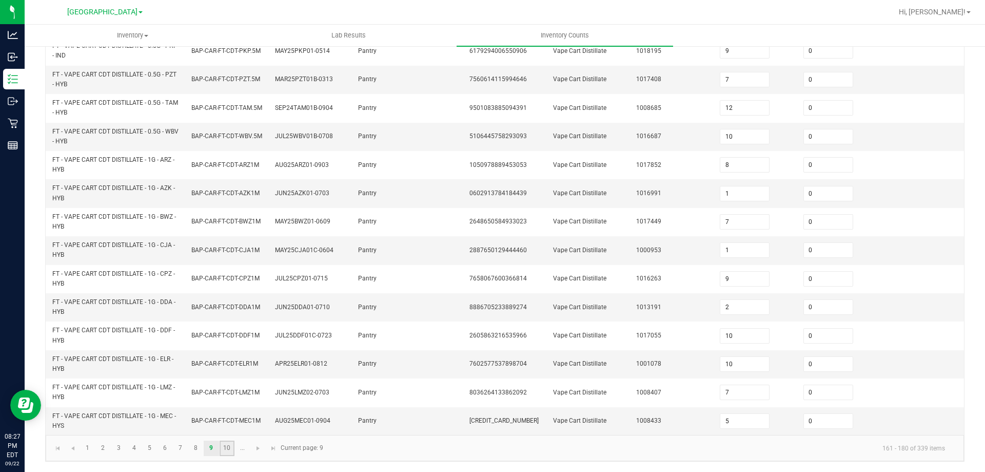
click at [225, 452] on link "10" at bounding box center [227, 447] width 15 height 15
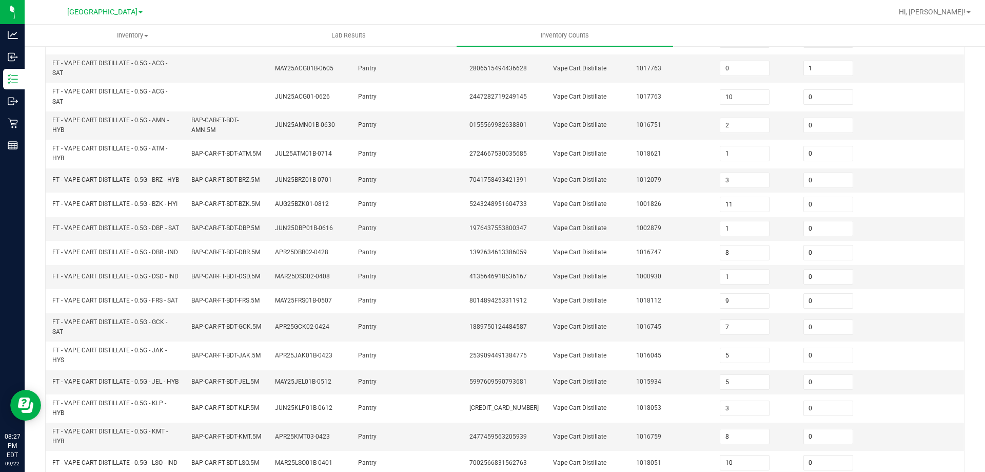
scroll to position [145, 0]
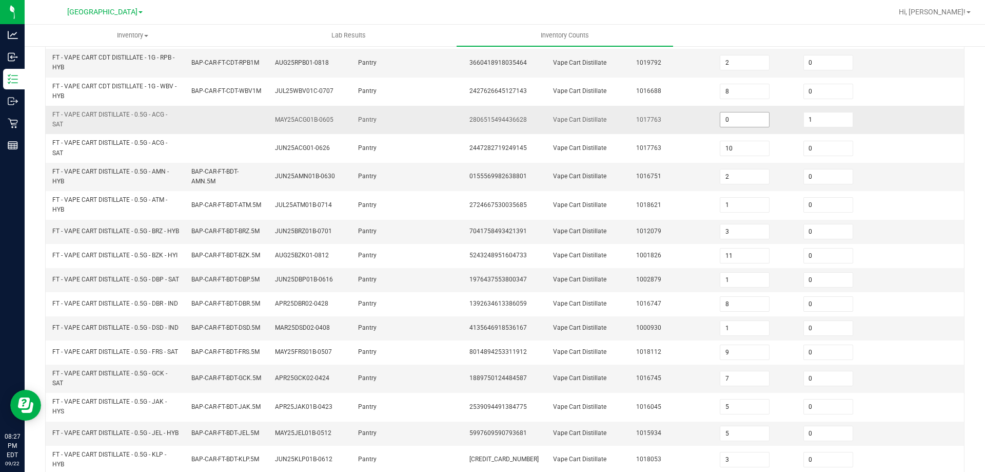
click at [742, 120] on input "0" at bounding box center [744, 119] width 49 height 14
click at [927, 340] on td at bounding box center [923, 328] width 84 height 24
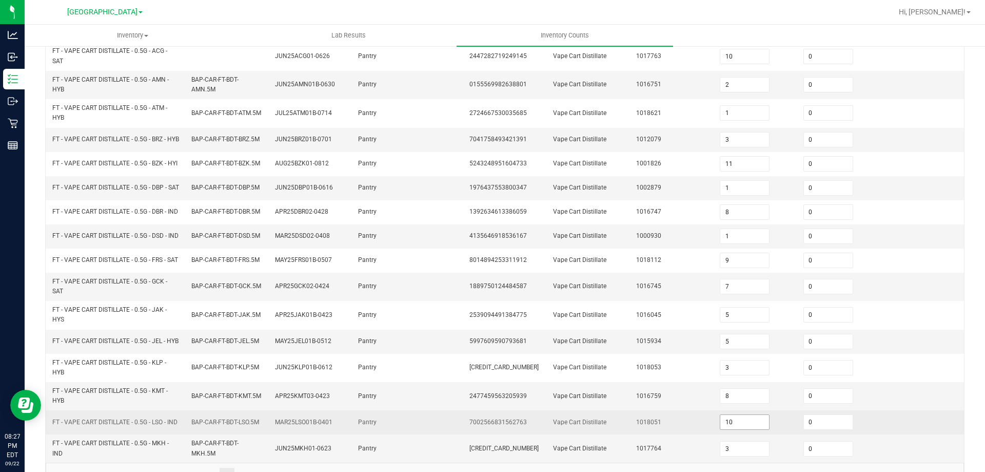
scroll to position [299, 0]
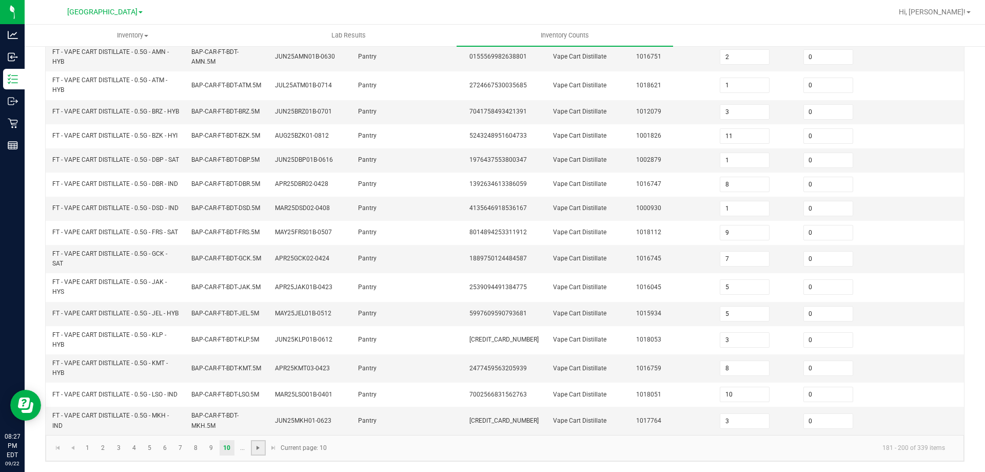
click at [258, 448] on span "Go to the next page" at bounding box center [258, 447] width 8 height 8
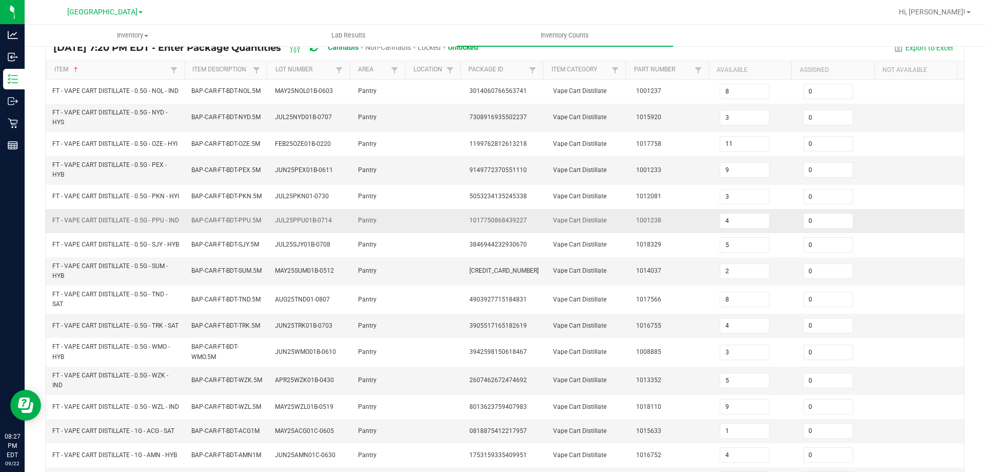
scroll to position [154, 0]
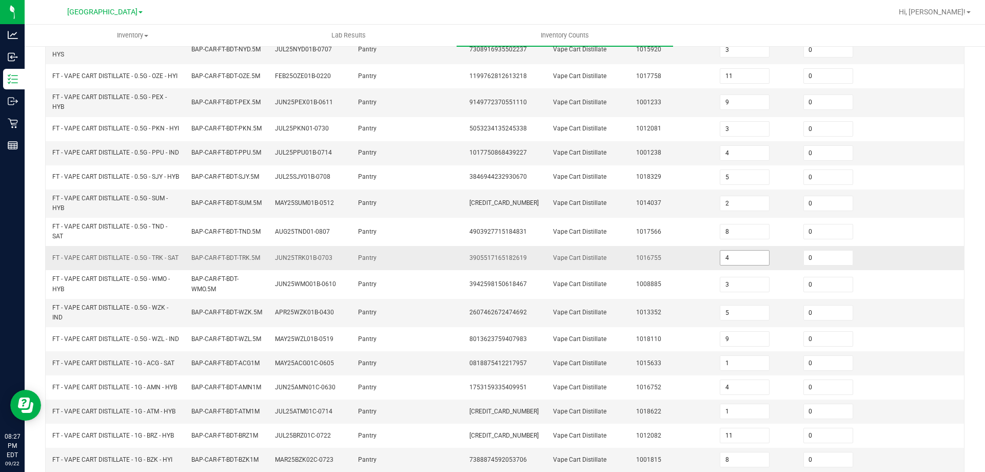
click at [734, 265] on input "4" at bounding box center [744, 257] width 49 height 14
click at [901, 324] on td at bounding box center [923, 313] width 84 height 28
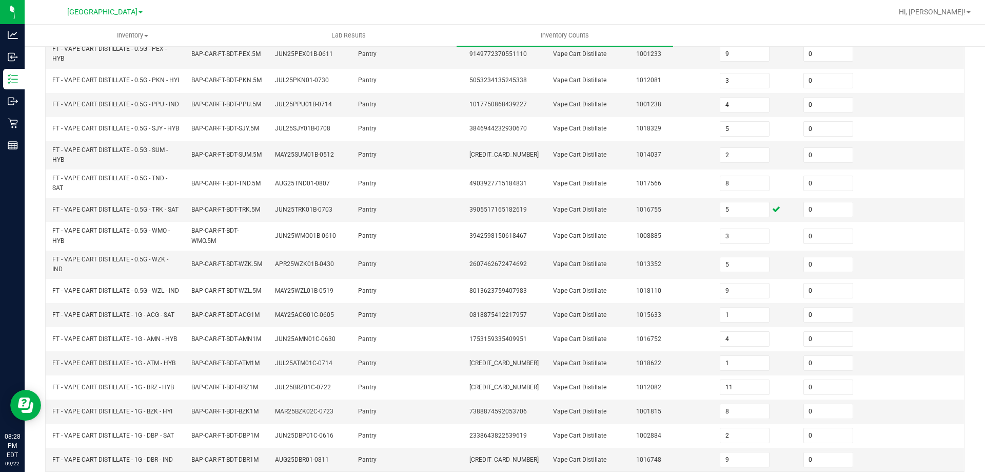
scroll to position [274, 0]
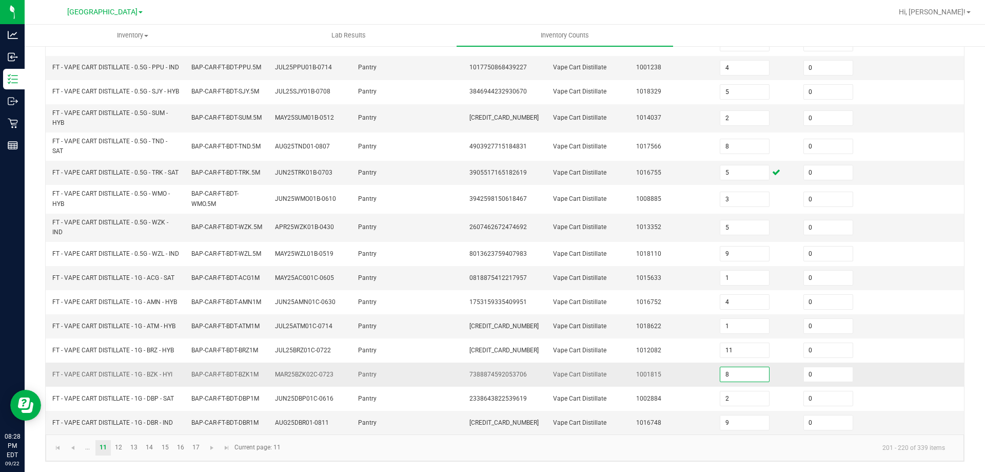
click at [737, 377] on input "8" at bounding box center [744, 374] width 49 height 14
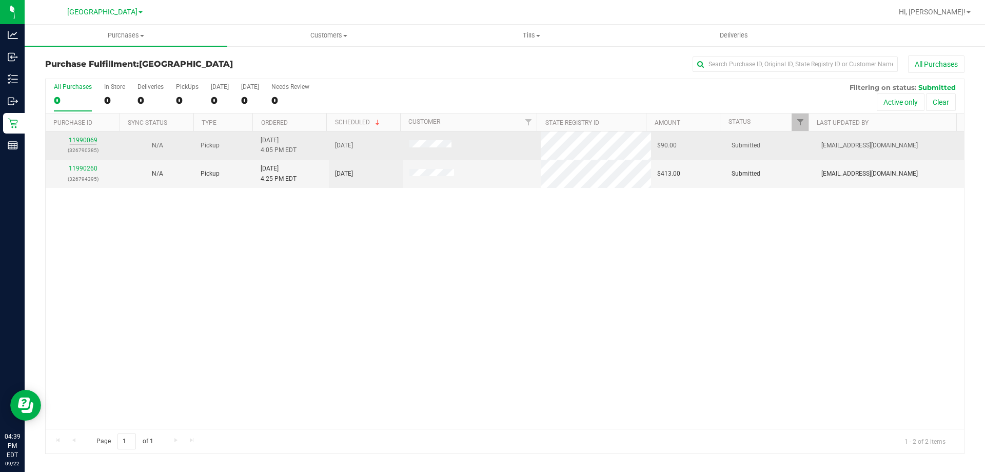
click at [89, 144] on div "11990069 (326790385)" at bounding box center [83, 144] width 62 height 19
click at [87, 140] on link "11990069" at bounding box center [83, 139] width 29 height 7
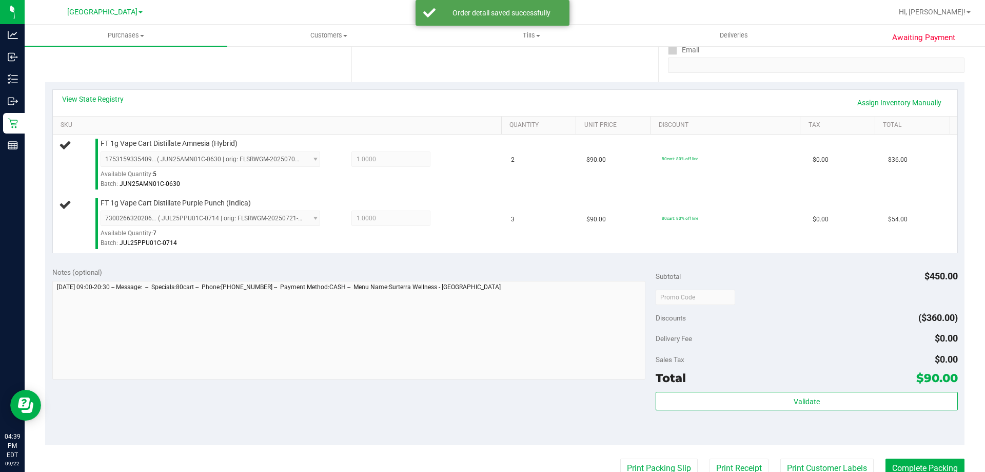
scroll to position [308, 0]
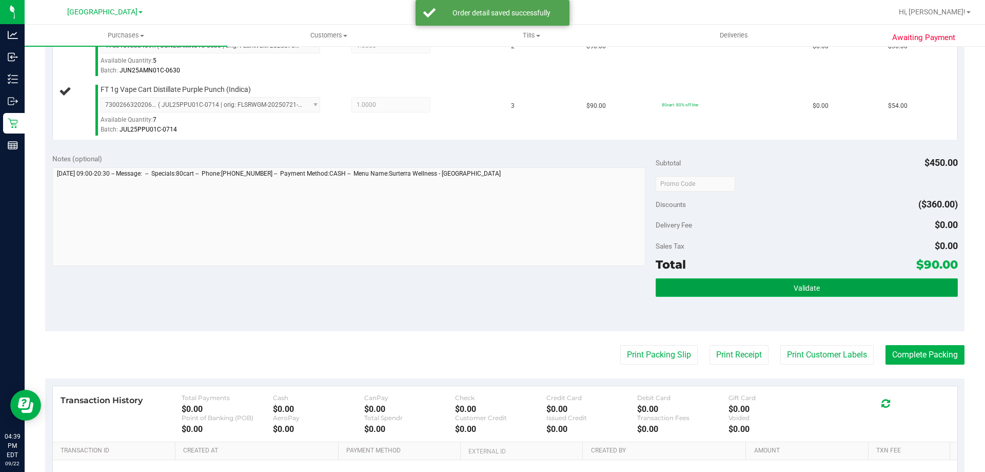
click at [748, 286] on button "Validate" at bounding box center [807, 287] width 302 height 18
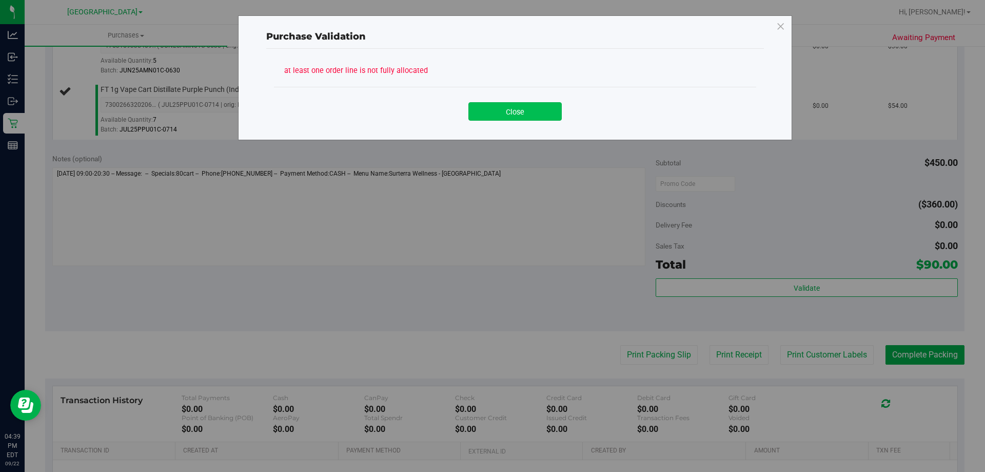
click at [529, 108] on button "Close" at bounding box center [515, 111] width 93 height 18
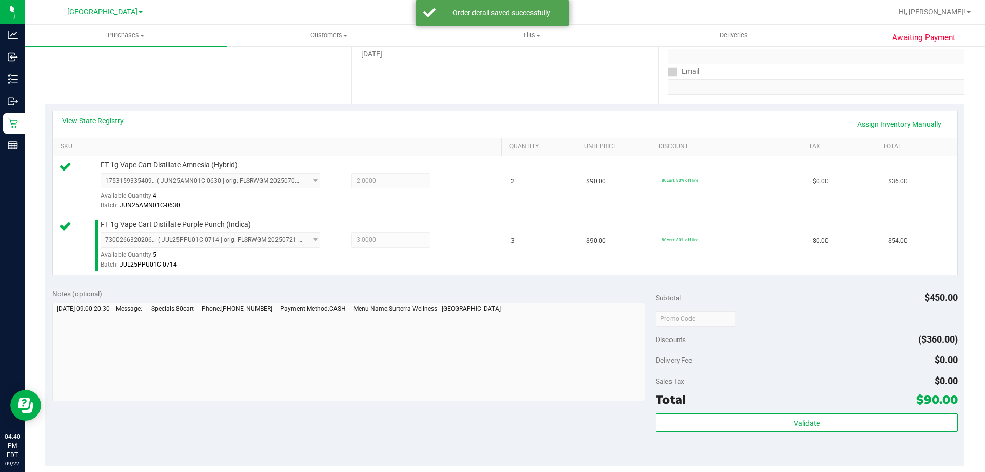
scroll to position [205, 0]
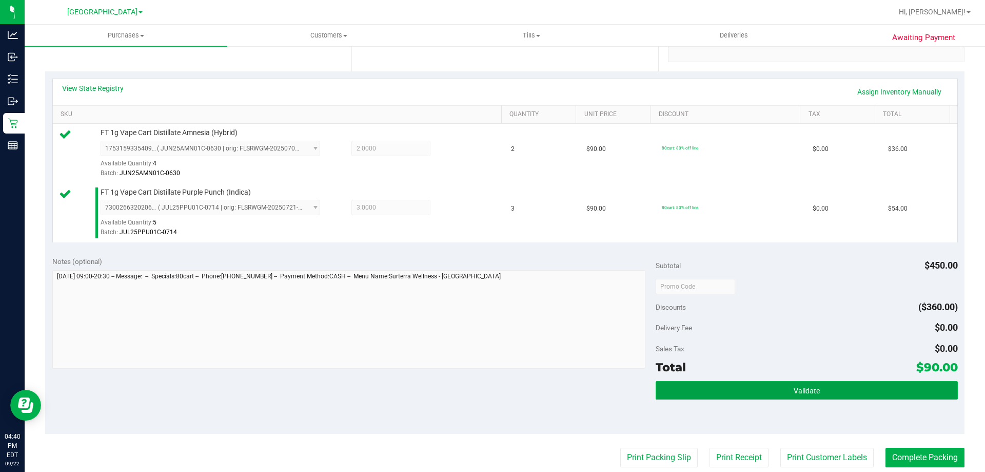
click at [719, 390] on button "Validate" at bounding box center [807, 390] width 302 height 18
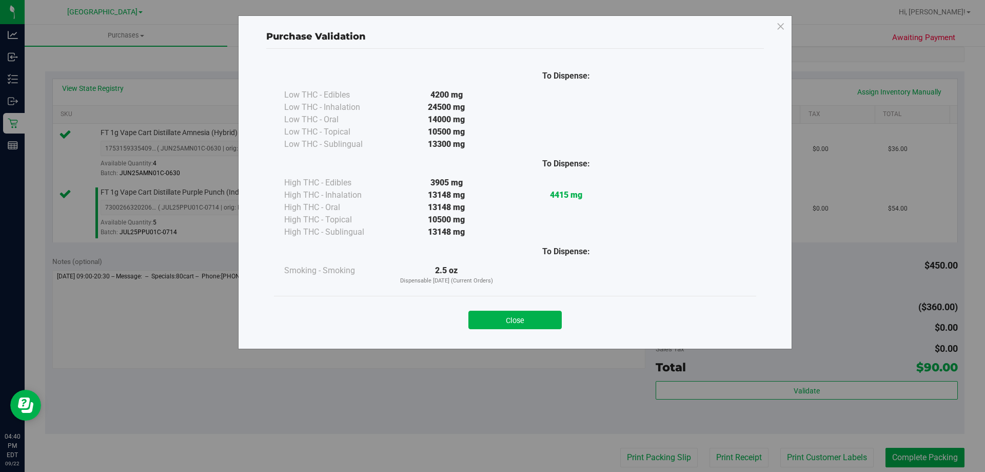
click at [513, 317] on button "Close" at bounding box center [515, 319] width 93 height 18
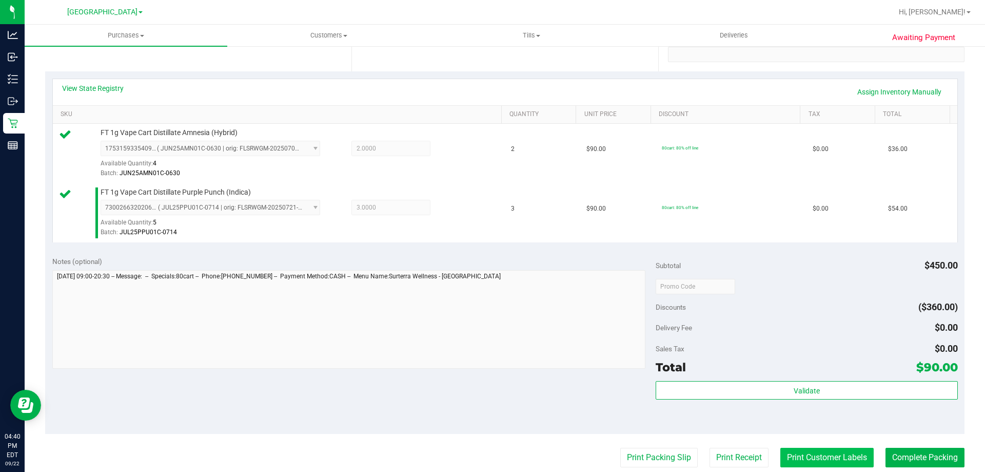
click at [828, 462] on button "Print Customer Labels" at bounding box center [827, 456] width 93 height 19
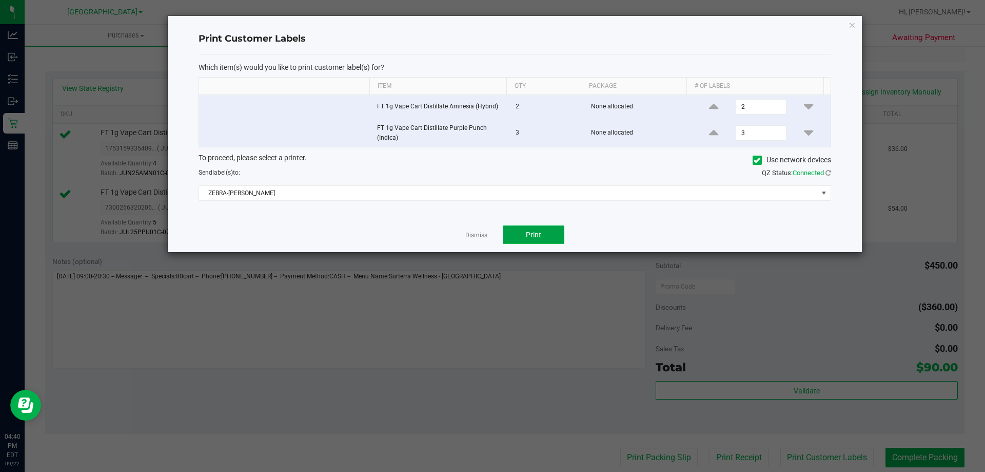
click at [518, 238] on button "Print" at bounding box center [534, 234] width 62 height 18
click at [852, 26] on icon "button" at bounding box center [852, 24] width 7 height 12
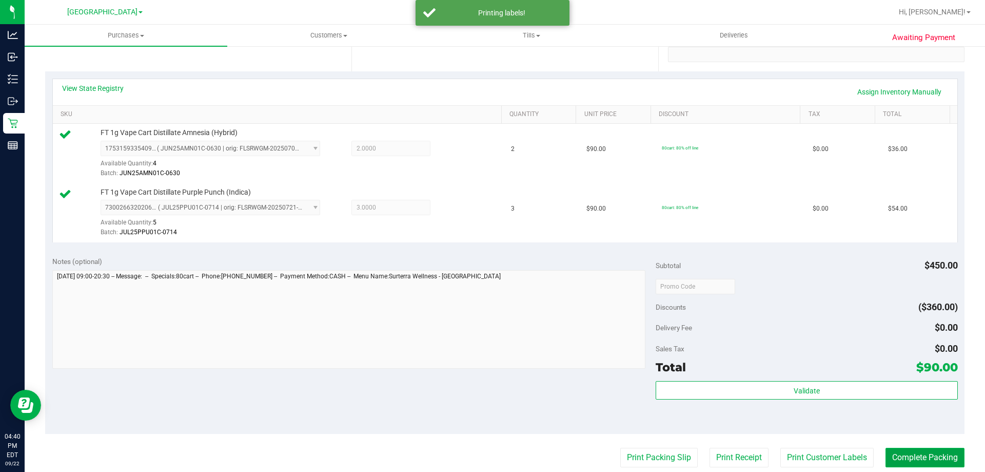
drag, startPoint x: 921, startPoint y: 460, endPoint x: 886, endPoint y: 448, distance: 36.8
click at [920, 459] on button "Complete Packing" at bounding box center [925, 456] width 79 height 19
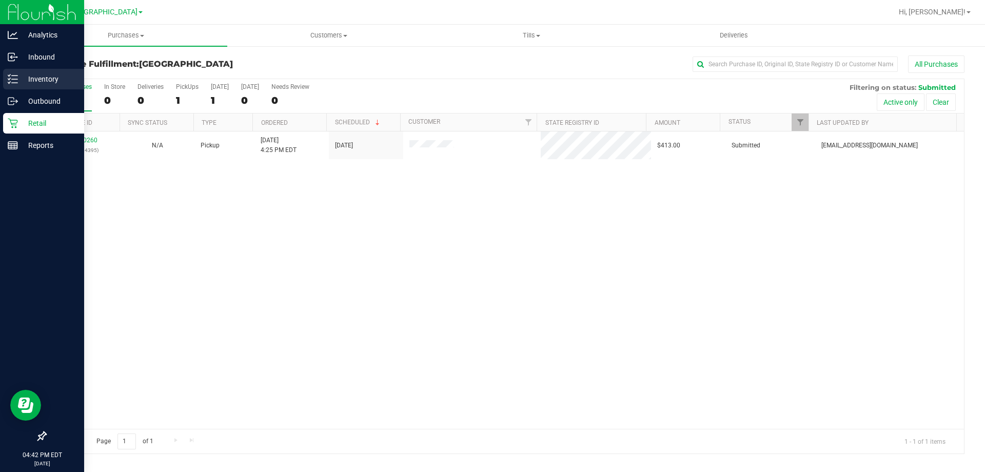
click at [35, 74] on p "Inventory" at bounding box center [49, 79] width 62 height 12
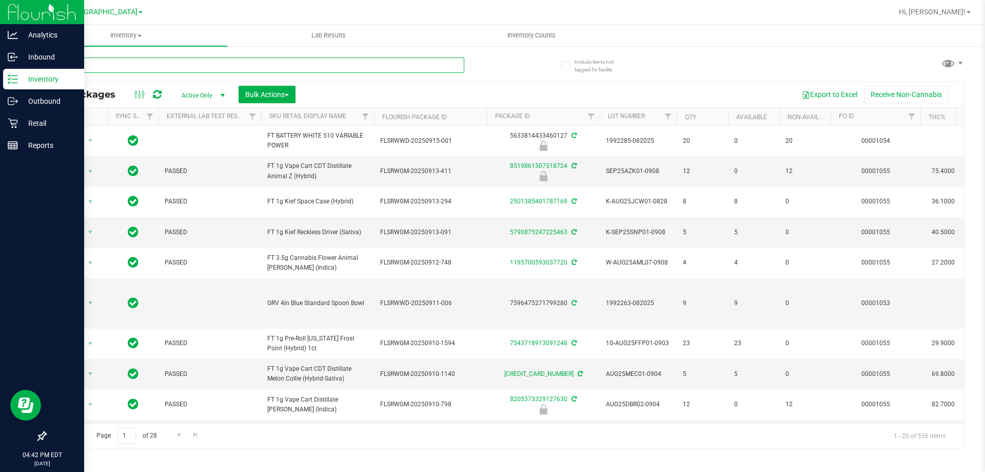
drag, startPoint x: 187, startPoint y: 116, endPoint x: 193, endPoint y: 68, distance: 48.6
click at [193, 68] on input "text" at bounding box center [254, 64] width 419 height 15
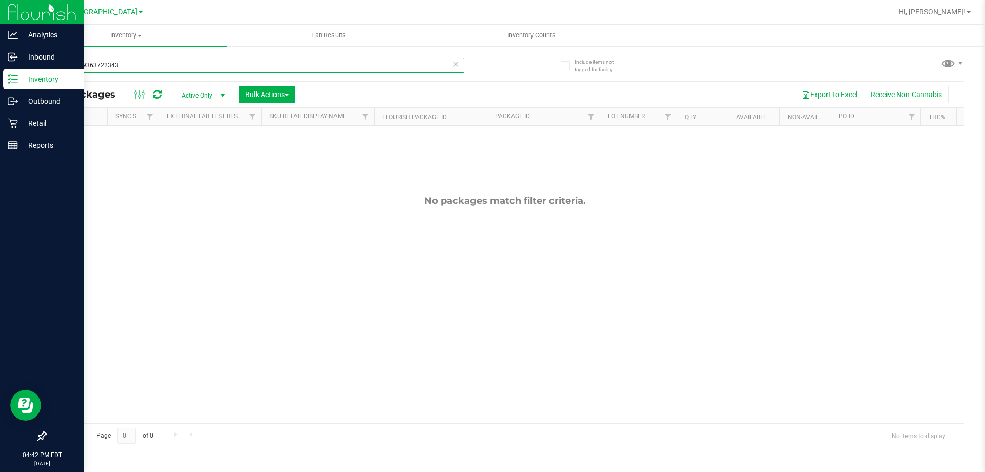
drag, startPoint x: 193, startPoint y: 68, endPoint x: 0, endPoint y: -30, distance: 216.4
click at [0, 0] on html "Analytics Inbound Inventory Outbound Retail Reports 04:42 PM EDT [DATE] 09/22 […" at bounding box center [492, 236] width 985 height 472
drag, startPoint x: 202, startPoint y: 67, endPoint x: 0, endPoint y: -40, distance: 228.9
click at [0, 0] on html "Analytics Inbound Inventory Outbound Retail Reports 04:42 PM EDT [DATE] 09/22 […" at bounding box center [492, 236] width 985 height 472
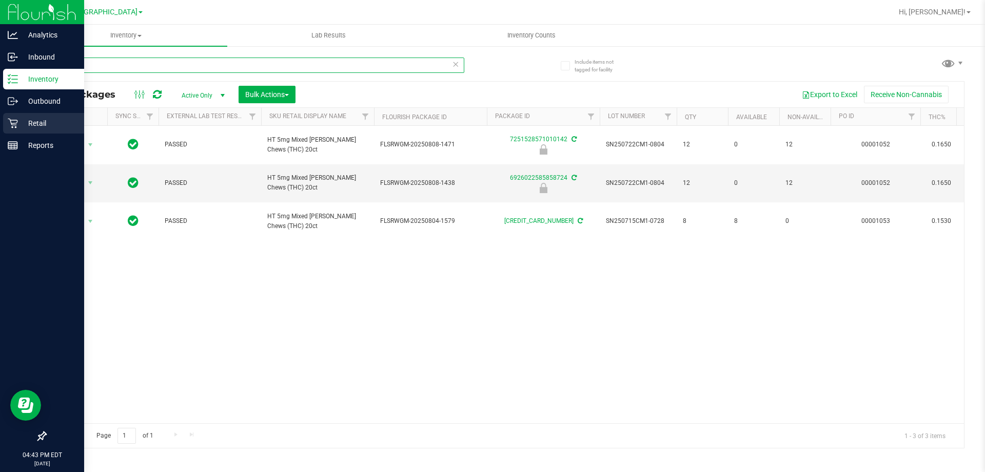
type input "mixed"
click at [12, 126] on icon at bounding box center [13, 124] width 10 height 10
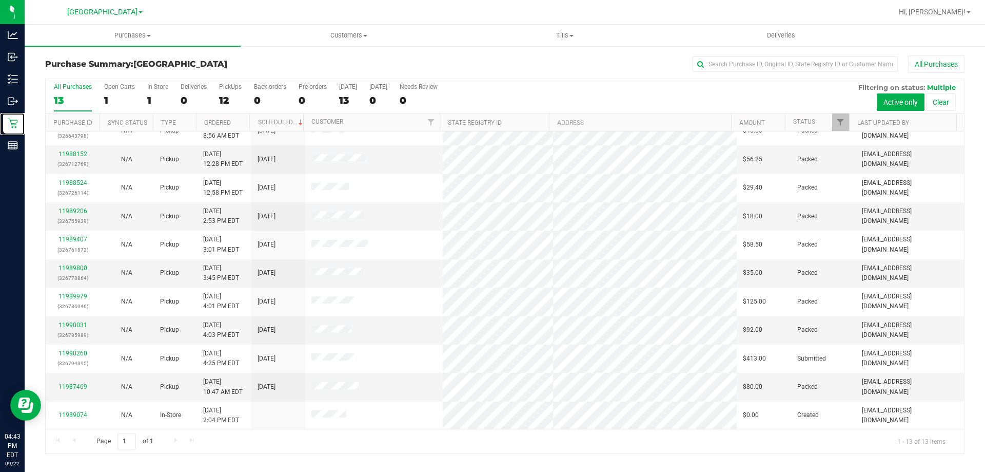
scroll to position [72, 0]
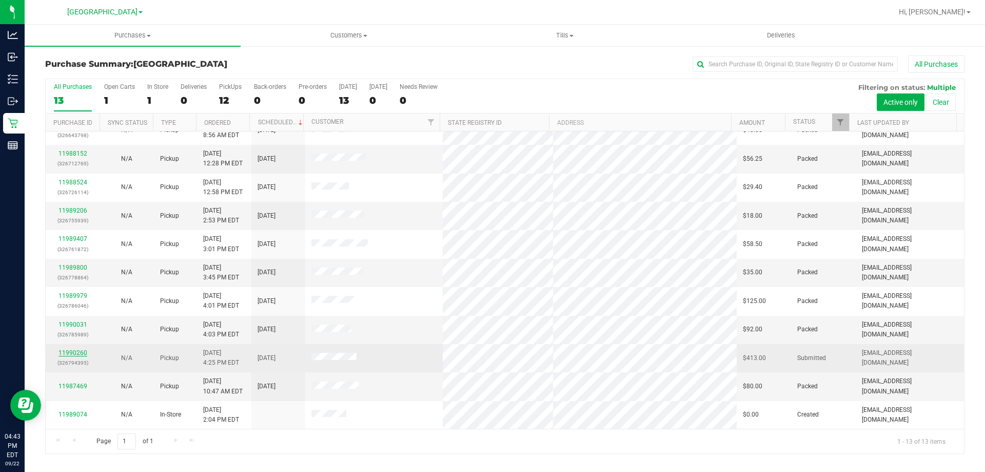
click at [70, 350] on link "11990260" at bounding box center [72, 352] width 29 height 7
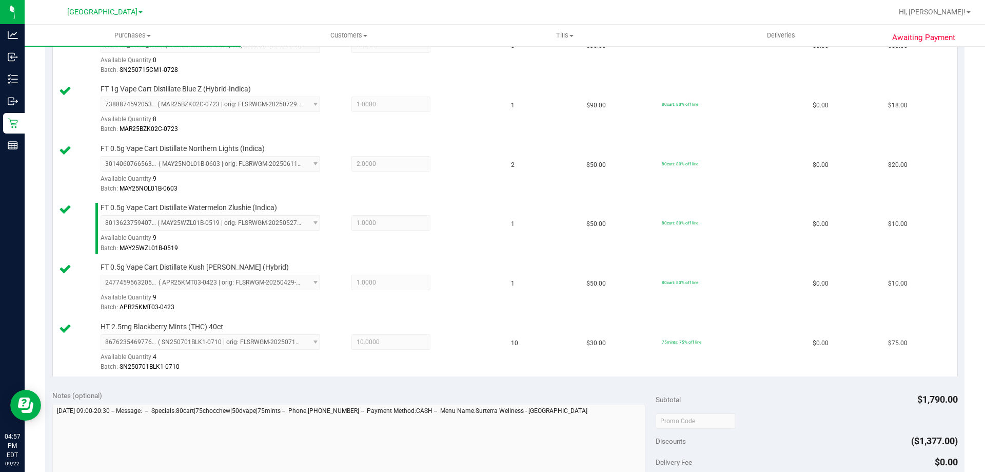
scroll to position [1129, 0]
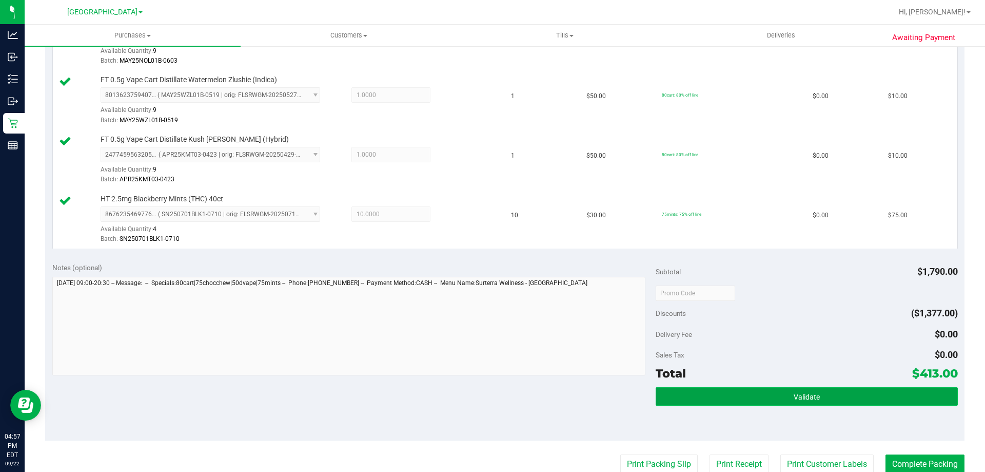
click at [860, 397] on button "Validate" at bounding box center [807, 396] width 302 height 18
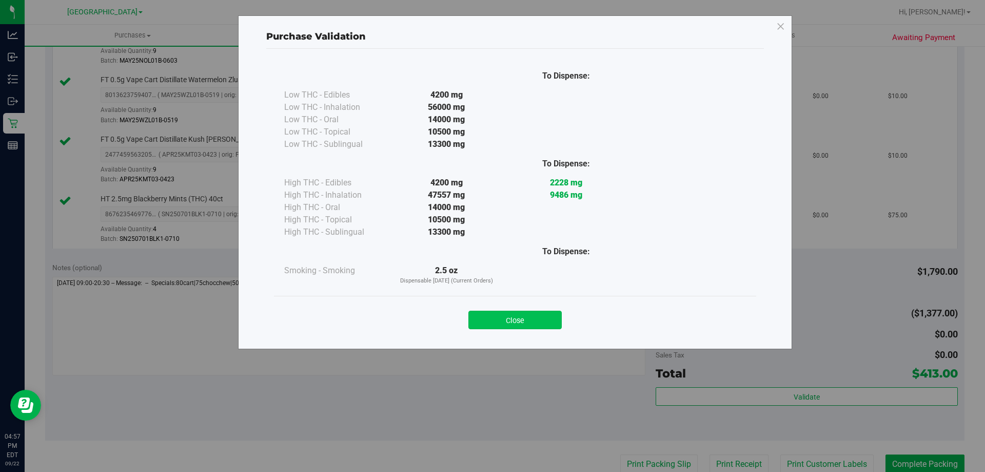
click at [510, 324] on button "Close" at bounding box center [515, 319] width 93 height 18
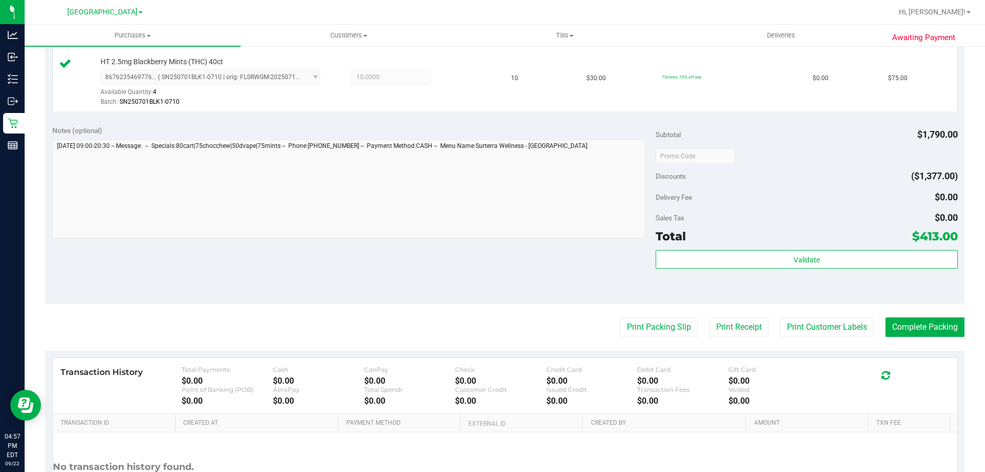
scroll to position [1334, 0]
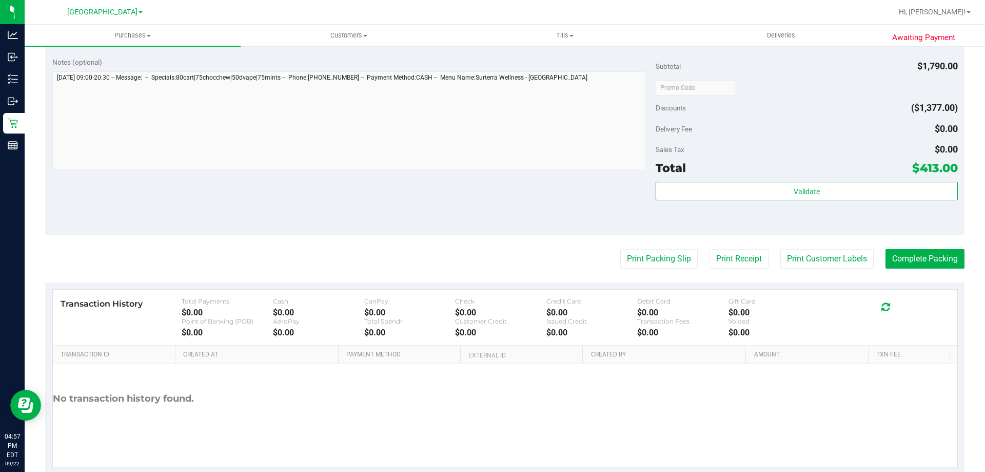
click at [842, 259] on button "Print Customer Labels" at bounding box center [827, 258] width 93 height 19
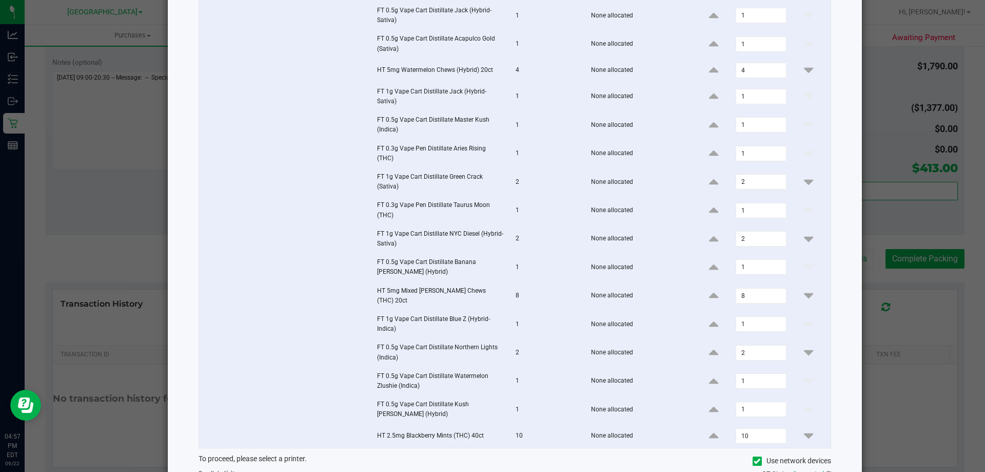
scroll to position [214, 0]
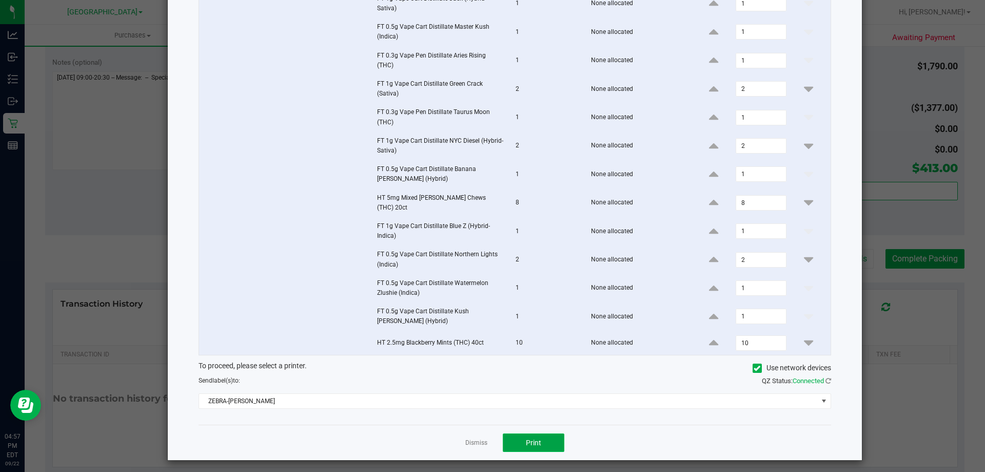
click at [524, 444] on button "Print" at bounding box center [534, 442] width 62 height 18
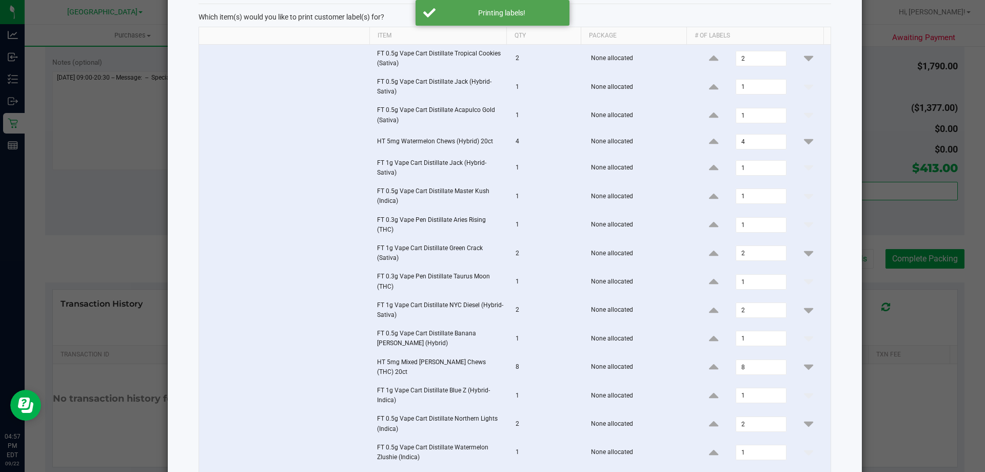
scroll to position [0, 0]
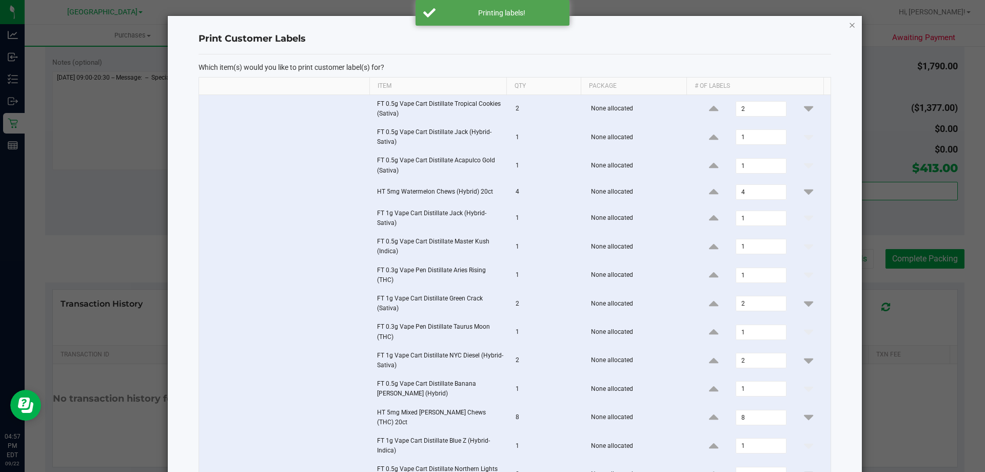
click at [849, 28] on icon "button" at bounding box center [852, 24] width 7 height 12
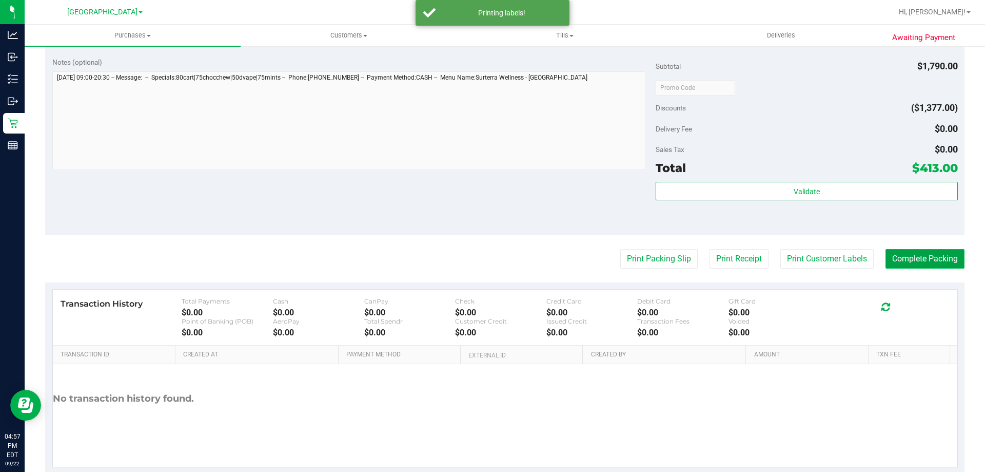
click at [907, 253] on button "Complete Packing" at bounding box center [925, 258] width 79 height 19
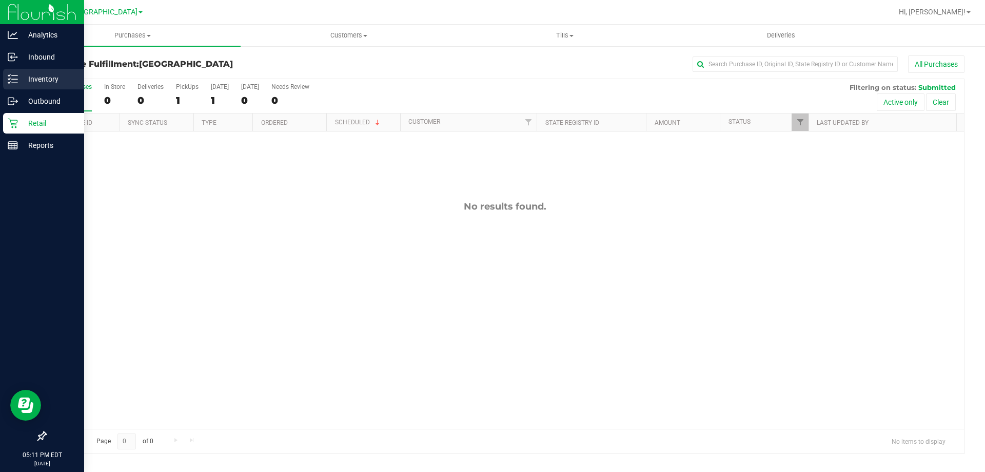
click at [41, 73] on p "Inventory" at bounding box center [49, 79] width 62 height 12
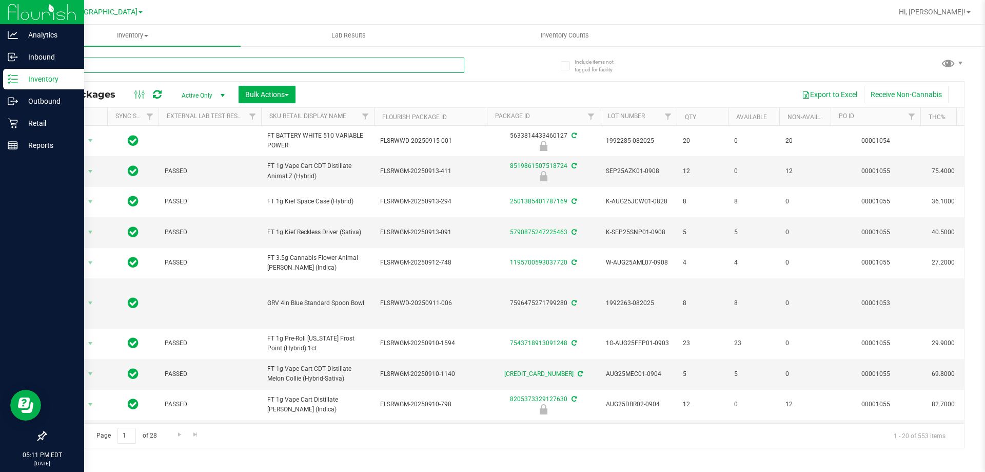
drag, startPoint x: 101, startPoint y: 71, endPoint x: 103, endPoint y: 60, distance: 12.1
click at [102, 67] on input "text" at bounding box center [254, 64] width 419 height 15
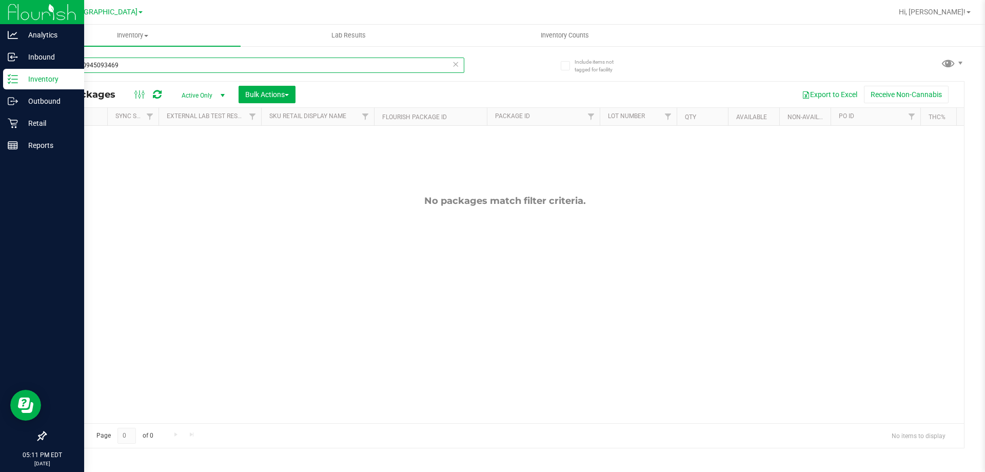
drag, startPoint x: 129, startPoint y: 66, endPoint x: 0, endPoint y: 10, distance: 140.9
click at [0, 10] on div "Analytics Inbound Inventory Outbound Retail Reports 05:11 PM EDT 09/22/2025 09/…" at bounding box center [492, 236] width 985 height 472
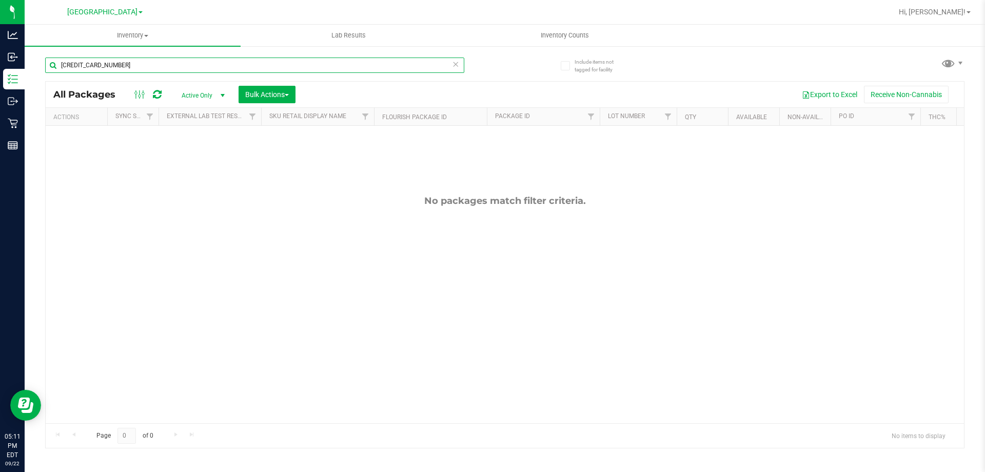
drag, startPoint x: 151, startPoint y: 57, endPoint x: 0, endPoint y: -49, distance: 184.8
click at [0, 0] on html "Analytics Inbound Inventory Outbound Retail Reports 05:11 PM EDT 09/22/2025 09/…" at bounding box center [492, 236] width 985 height 472
drag, startPoint x: 162, startPoint y: 68, endPoint x: 0, endPoint y: -62, distance: 207.3
click at [0, 0] on html "Analytics Inbound Inventory Outbound Retail Reports 05:14 PM EDT 09/22/2025 09/…" at bounding box center [492, 236] width 985 height 472
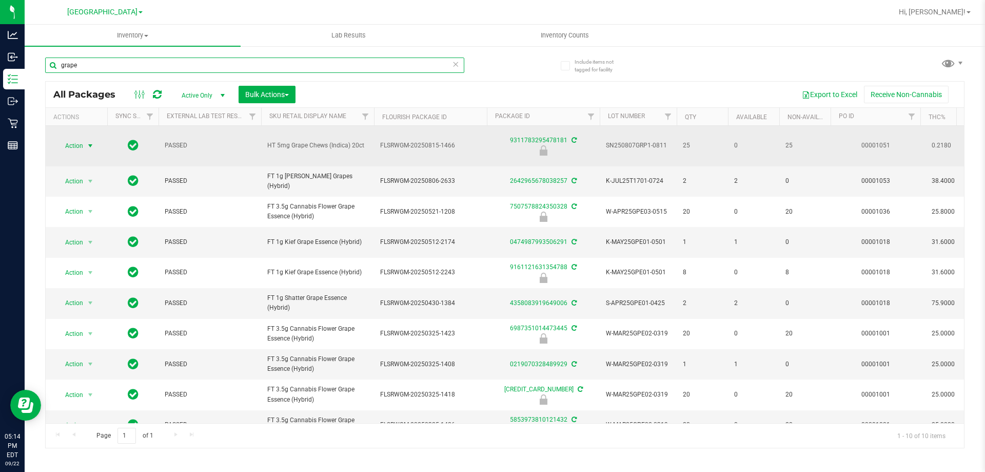
type input "grape"
click at [90, 149] on span "select" at bounding box center [90, 146] width 8 height 8
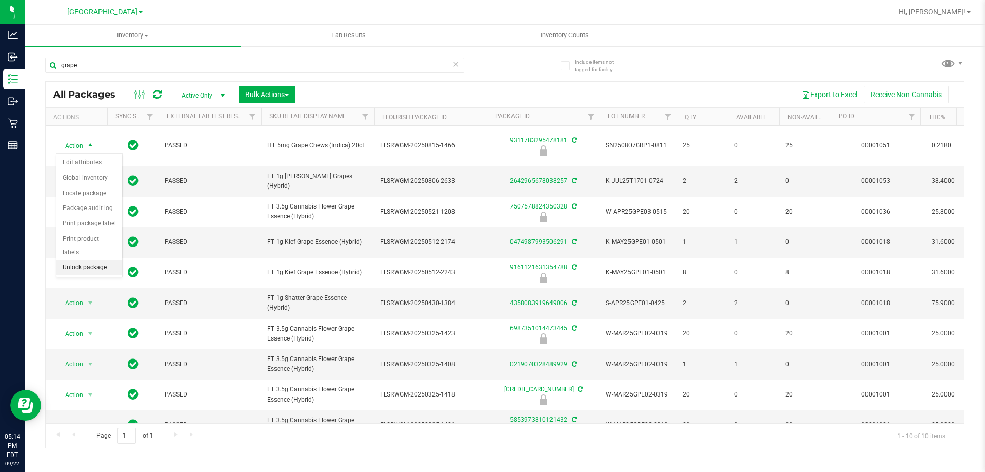
click at [96, 260] on li "Unlock package" at bounding box center [89, 267] width 66 height 15
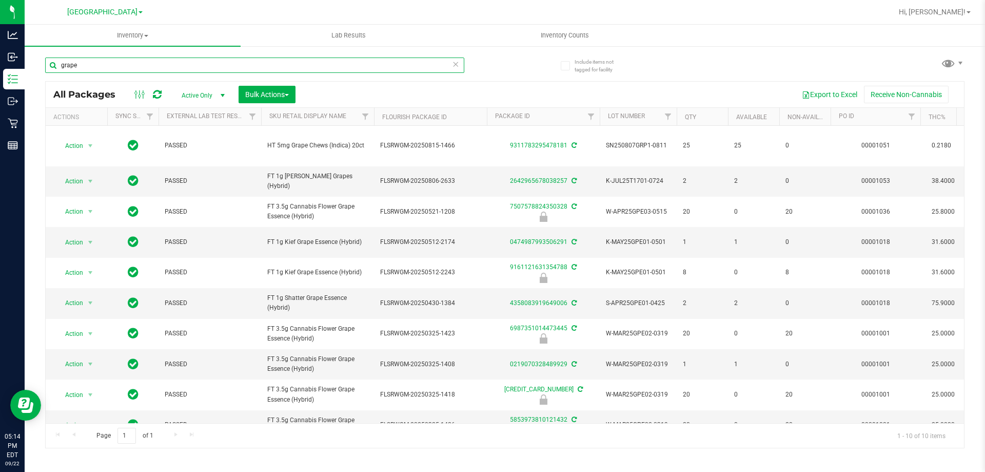
drag, startPoint x: 91, startPoint y: 61, endPoint x: 0, endPoint y: -58, distance: 150.2
click at [0, 0] on html "Analytics Inbound Inventory Outbound Retail Reports 05:14 PM EDT 09/22/2025 09/…" at bounding box center [492, 236] width 985 height 472
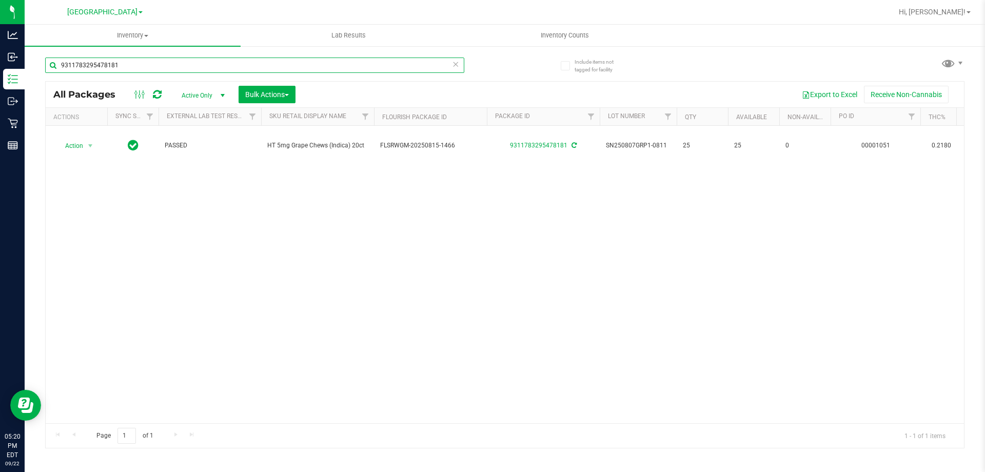
type input "9311783295478181"
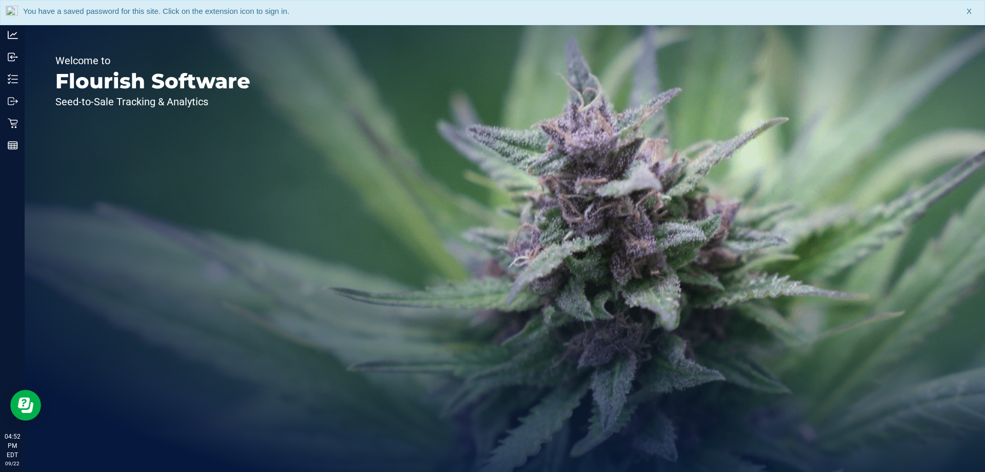
click at [970, 12] on span "X" at bounding box center [969, 12] width 5 height 12
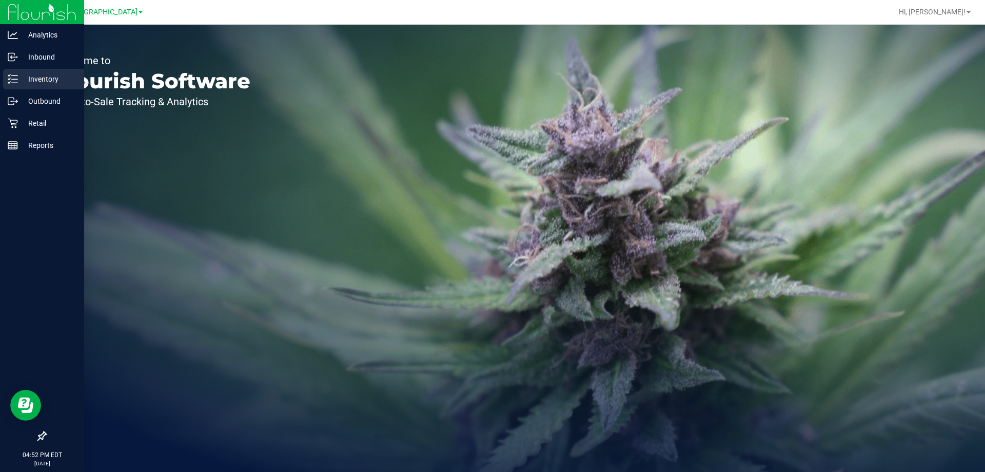
click at [21, 74] on p "Inventory" at bounding box center [49, 79] width 62 height 12
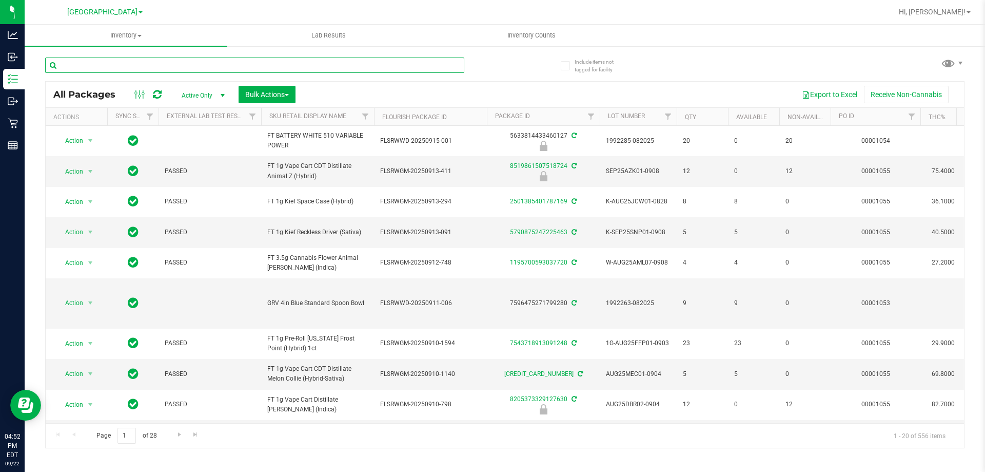
click at [96, 67] on input "text" at bounding box center [254, 64] width 419 height 15
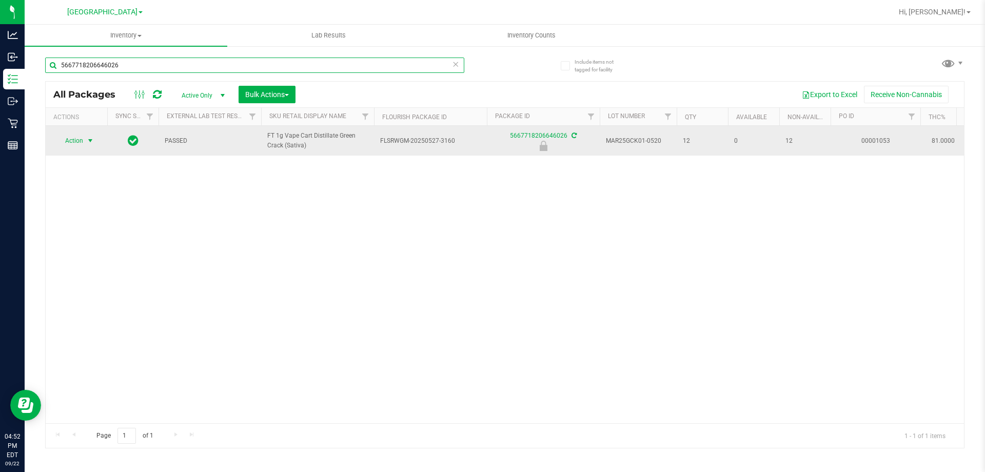
type input "5667718206646026"
click at [86, 143] on span "select" at bounding box center [90, 140] width 8 height 8
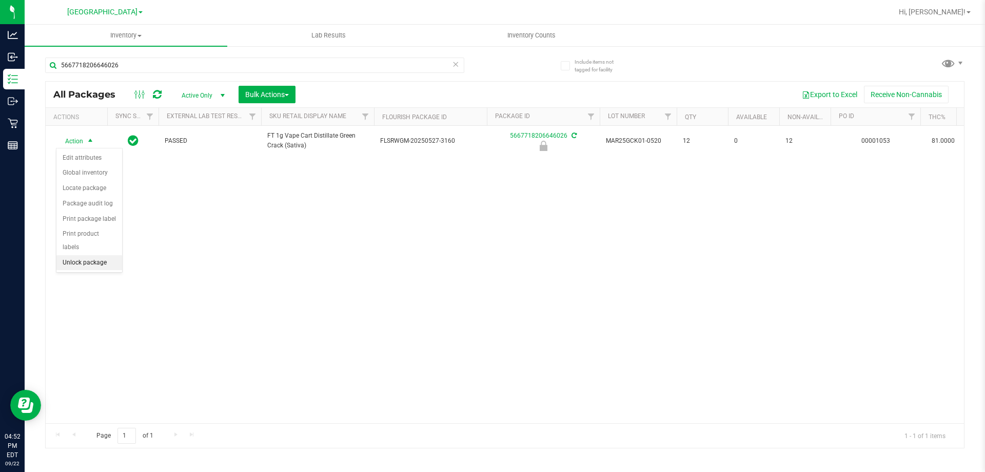
click at [109, 255] on li "Unlock package" at bounding box center [89, 262] width 66 height 15
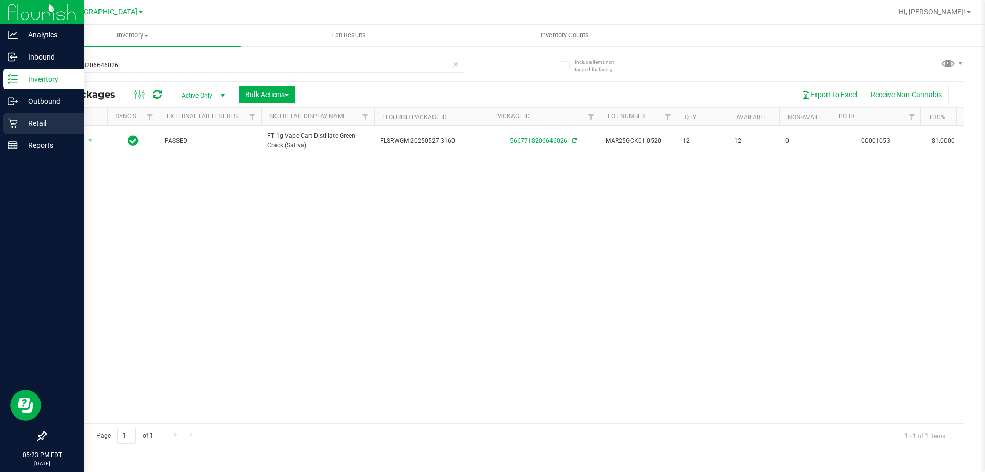
click at [21, 121] on p "Retail" at bounding box center [49, 123] width 62 height 12
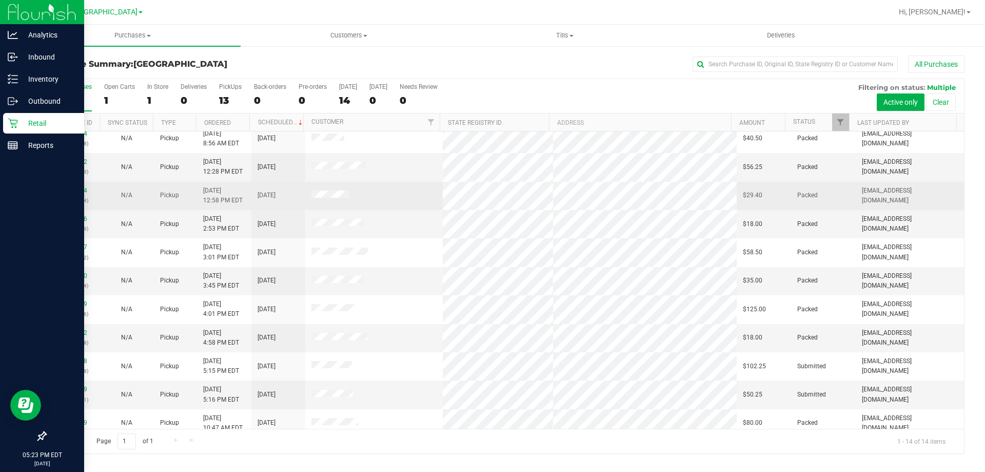
scroll to position [101, 0]
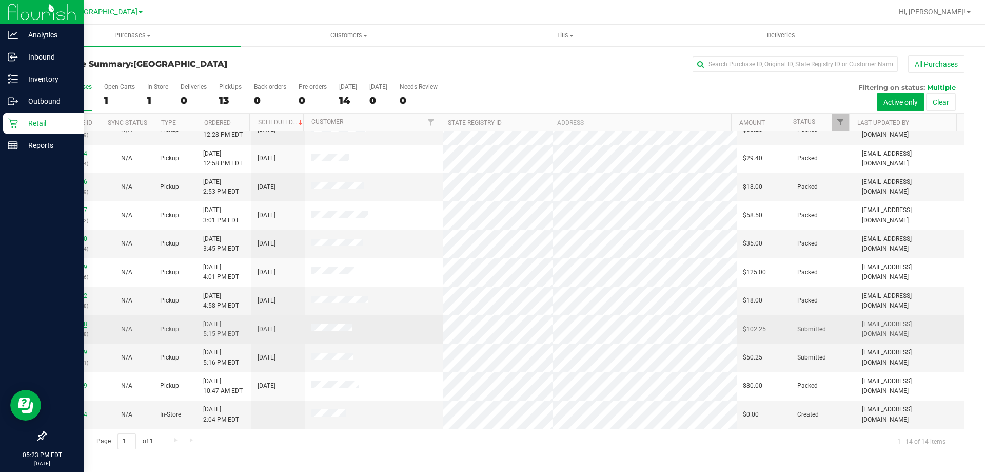
click at [71, 325] on link "11990668" at bounding box center [72, 323] width 29 height 7
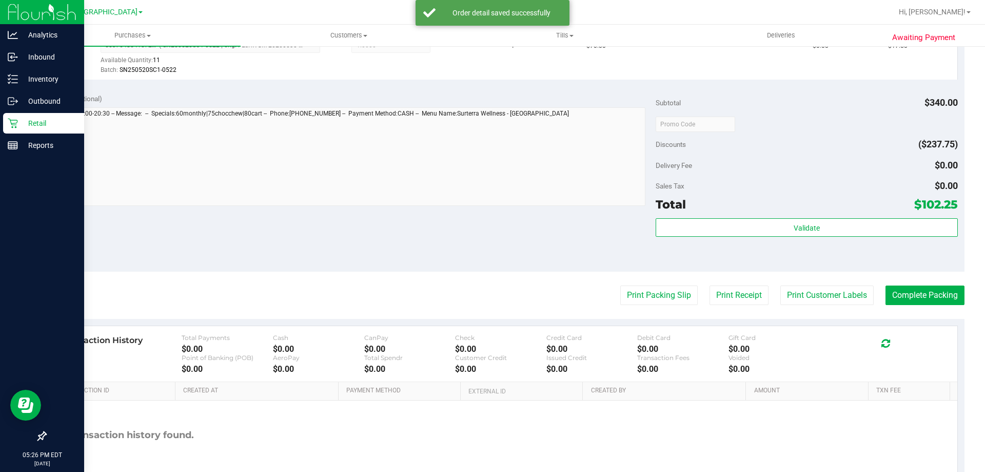
scroll to position [616, 0]
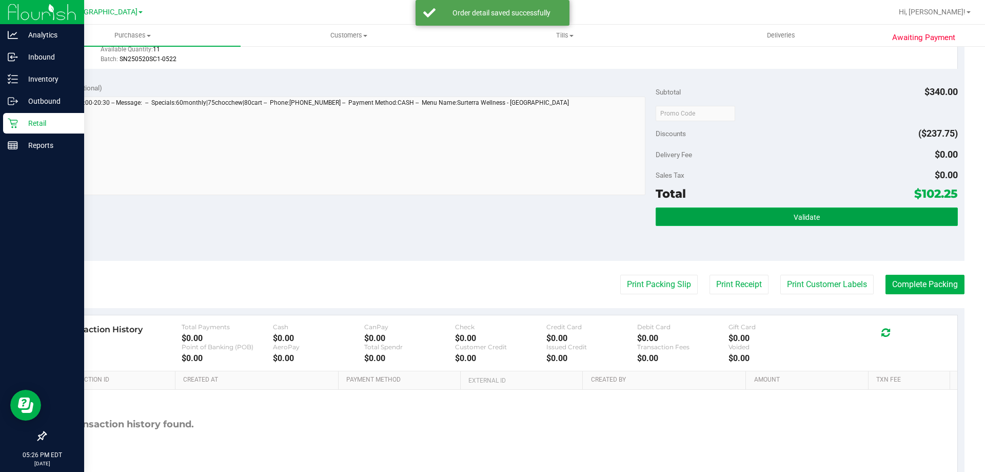
click at [847, 219] on button "Validate" at bounding box center [807, 216] width 302 height 18
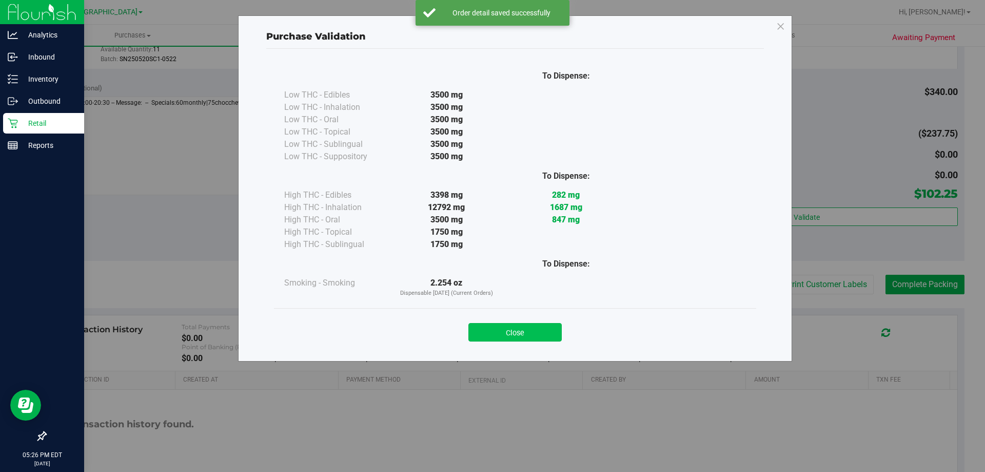
click at [542, 334] on button "Close" at bounding box center [515, 332] width 93 height 18
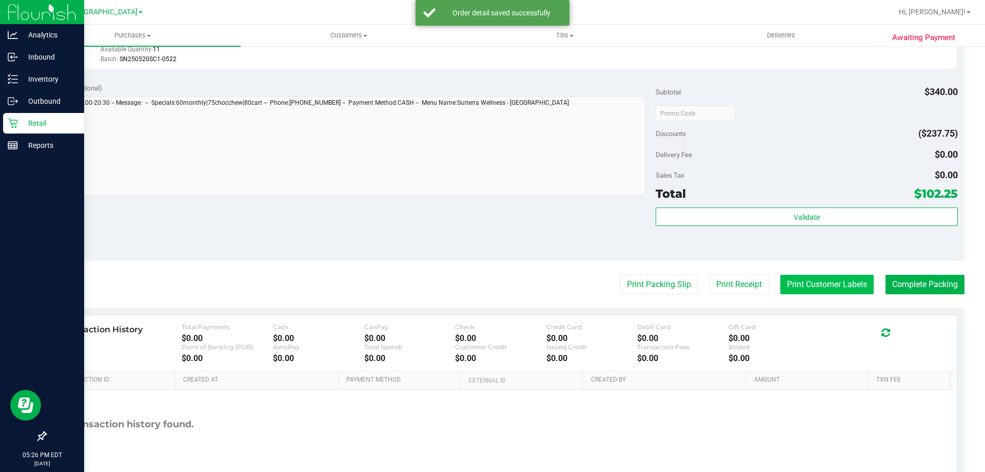
click at [796, 283] on button "Print Customer Labels" at bounding box center [827, 284] width 93 height 19
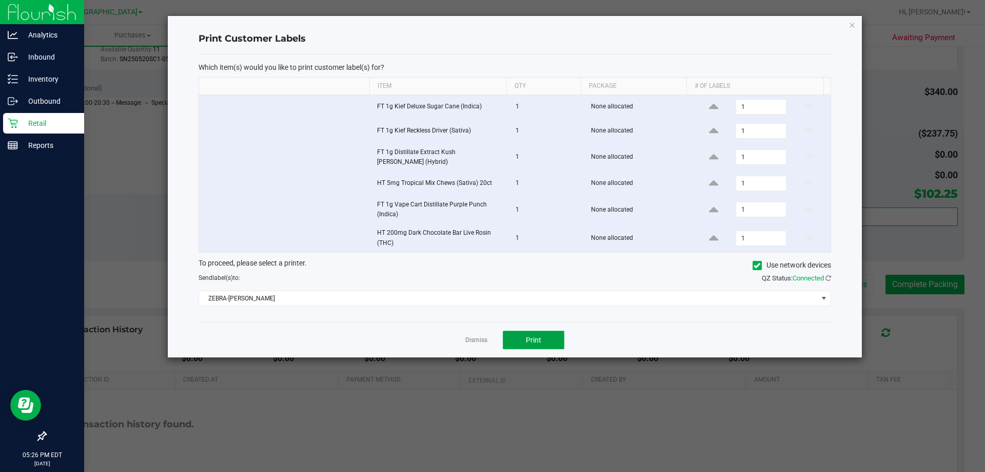
click at [552, 336] on button "Print" at bounding box center [534, 339] width 62 height 18
click at [854, 23] on icon "button" at bounding box center [852, 24] width 7 height 12
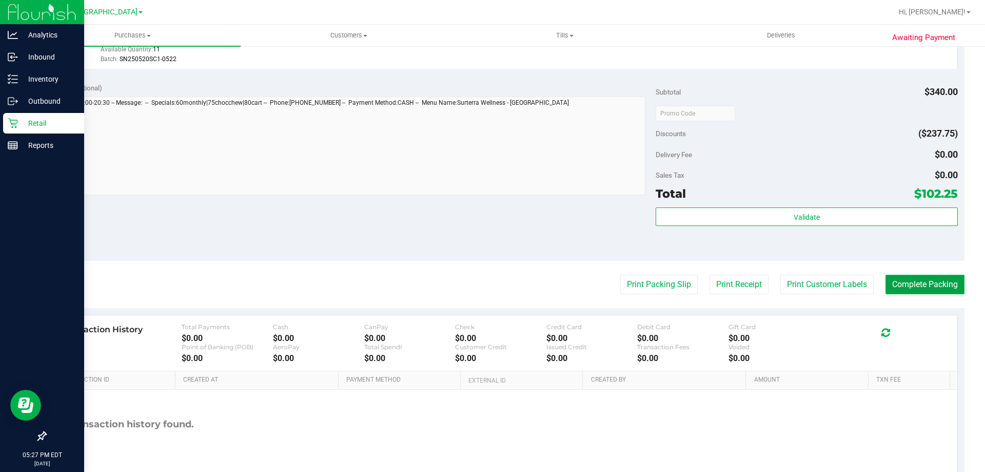
click at [920, 288] on button "Complete Packing" at bounding box center [925, 284] width 79 height 19
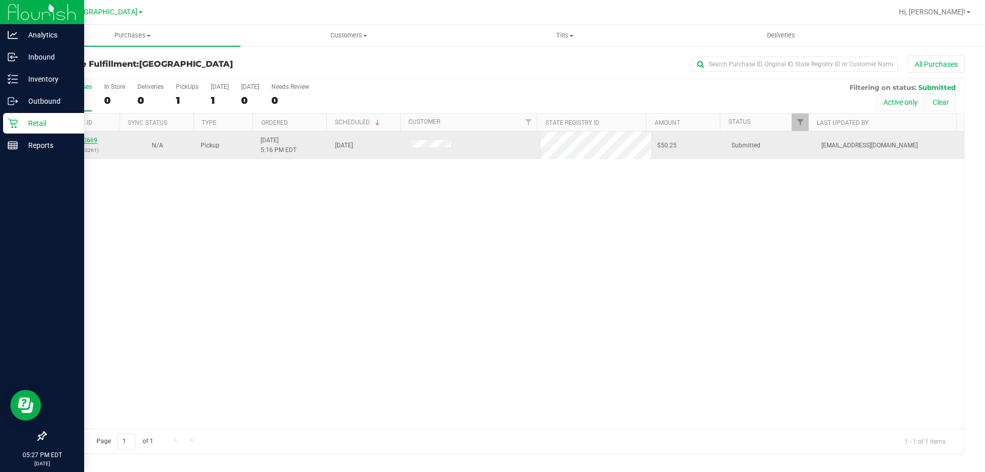
click at [71, 140] on link "11990669" at bounding box center [83, 139] width 29 height 7
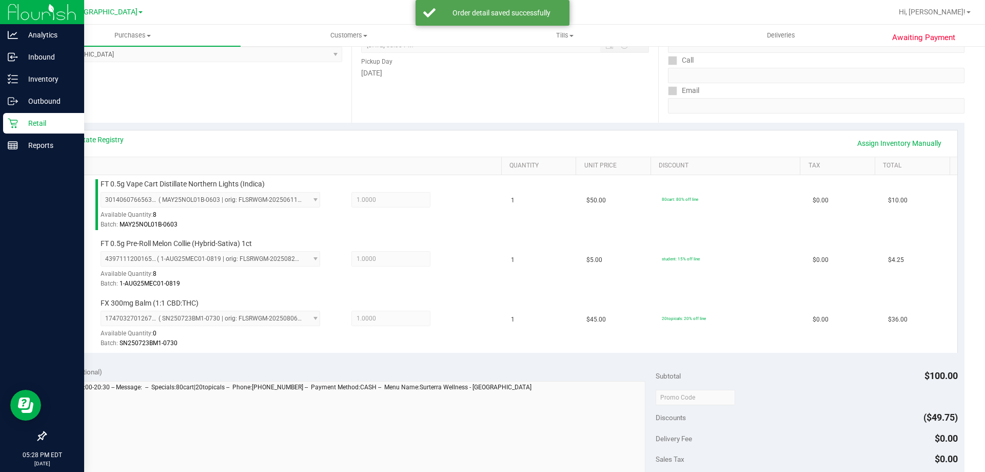
scroll to position [359, 0]
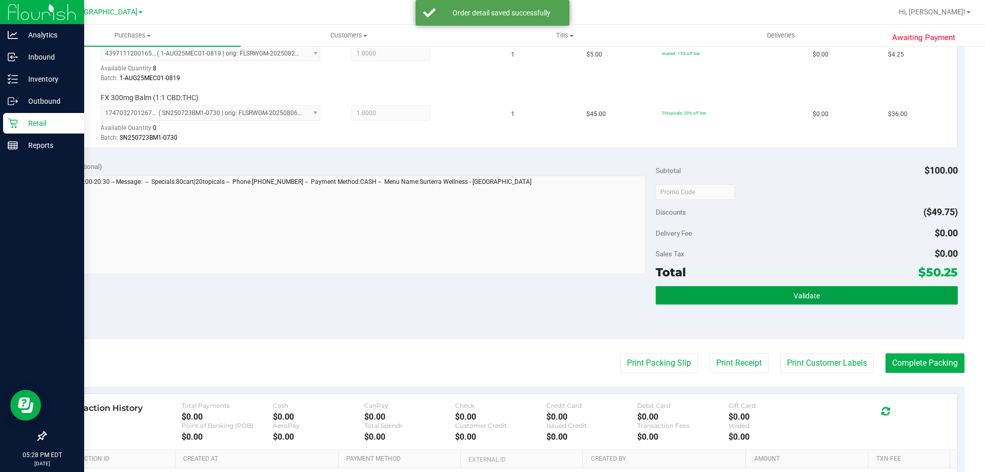
click at [824, 293] on button "Validate" at bounding box center [807, 295] width 302 height 18
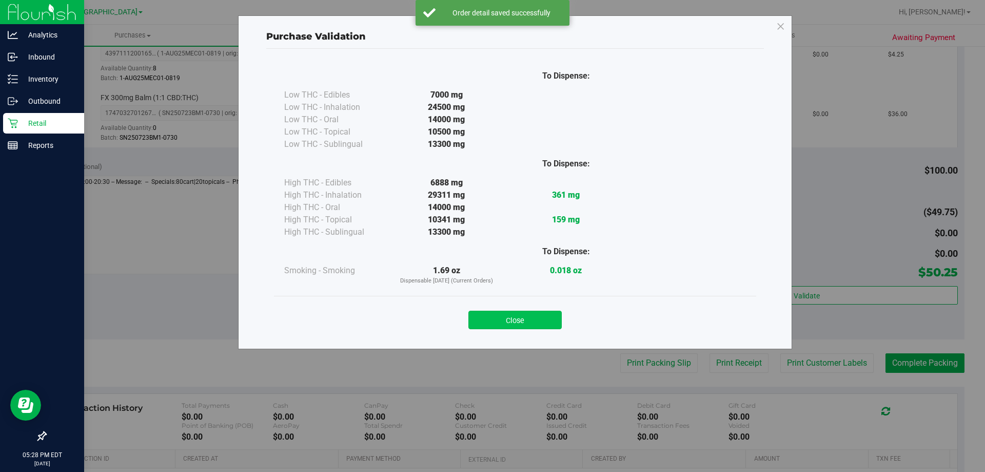
click at [537, 318] on button "Close" at bounding box center [515, 319] width 93 height 18
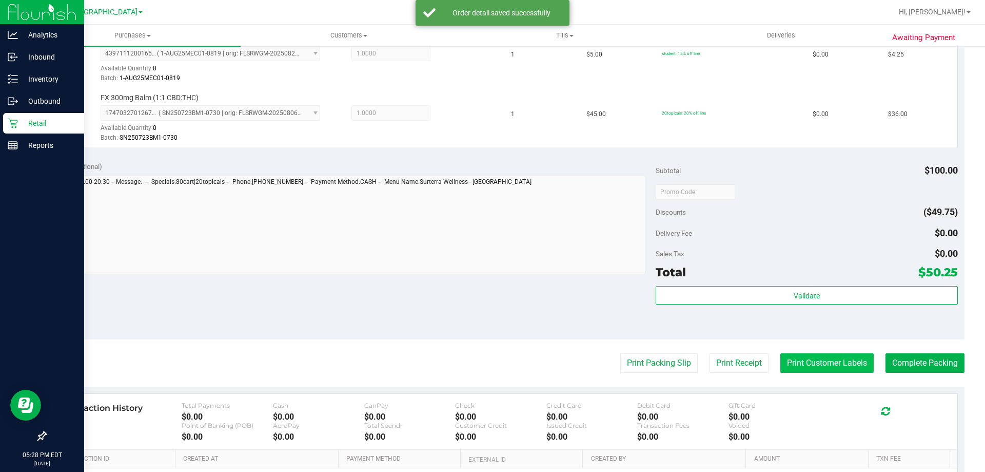
click at [843, 364] on button "Print Customer Labels" at bounding box center [827, 362] width 93 height 19
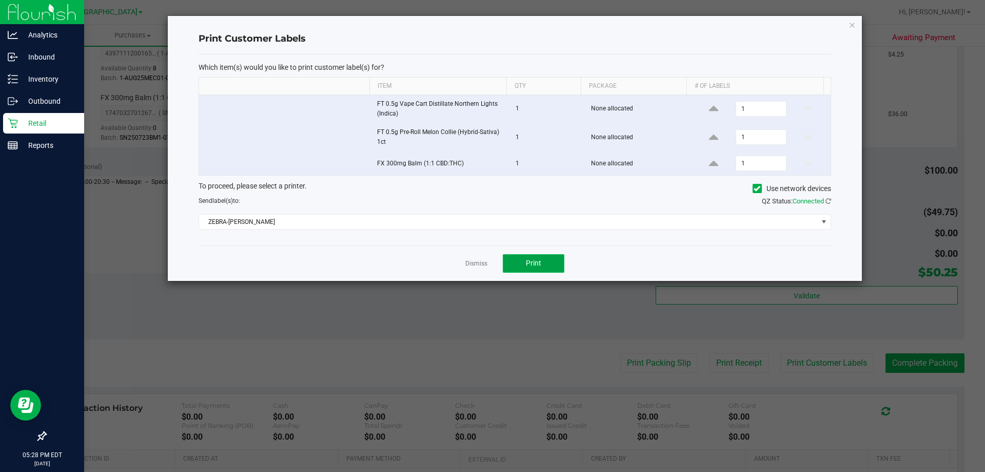
click at [542, 262] on button "Print" at bounding box center [534, 263] width 62 height 18
click at [852, 27] on icon "button" at bounding box center [852, 24] width 7 height 12
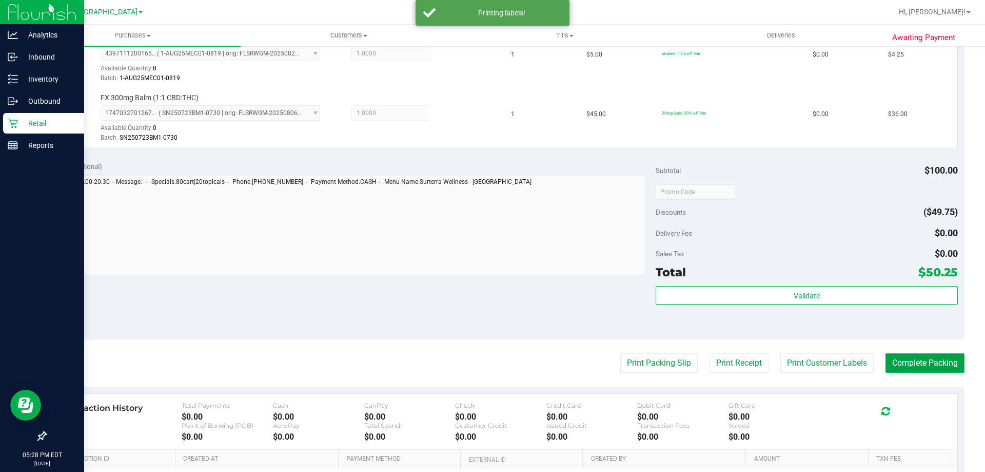
click at [929, 357] on button "Complete Packing" at bounding box center [925, 362] width 79 height 19
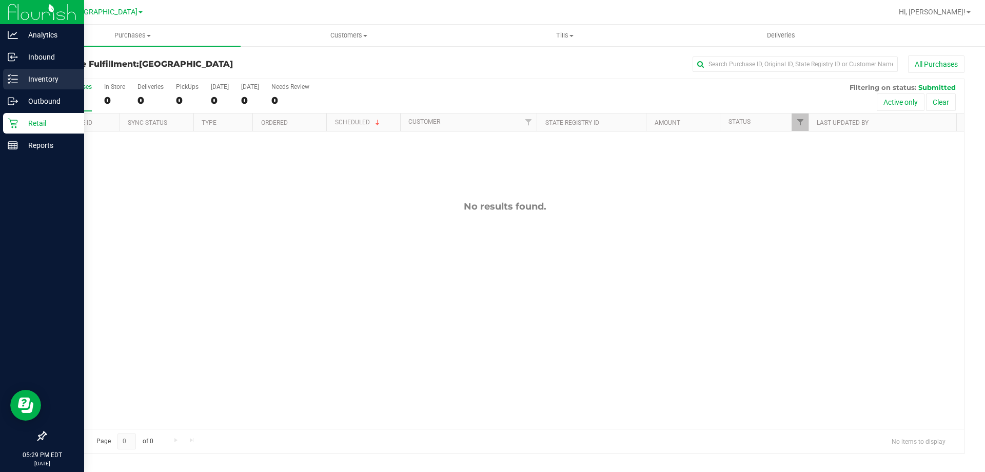
click at [25, 82] on p "Inventory" at bounding box center [49, 79] width 62 height 12
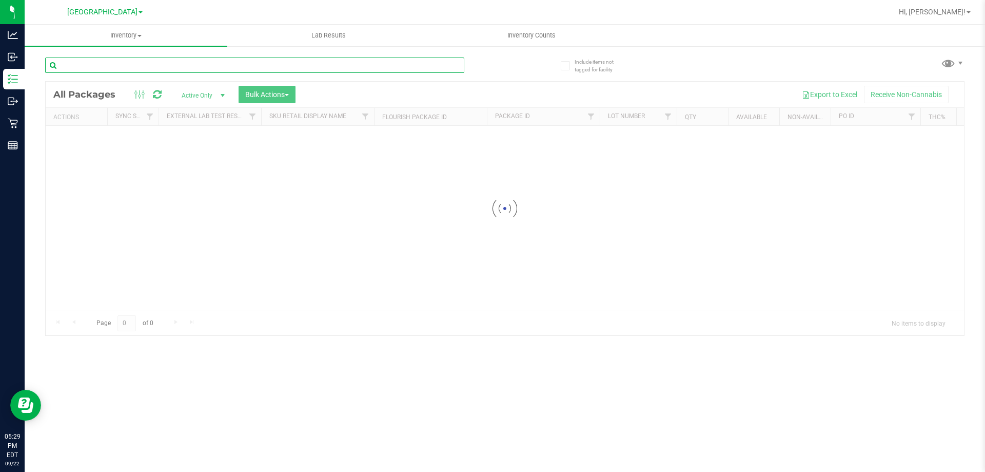
click at [125, 68] on input "text" at bounding box center [254, 64] width 419 height 15
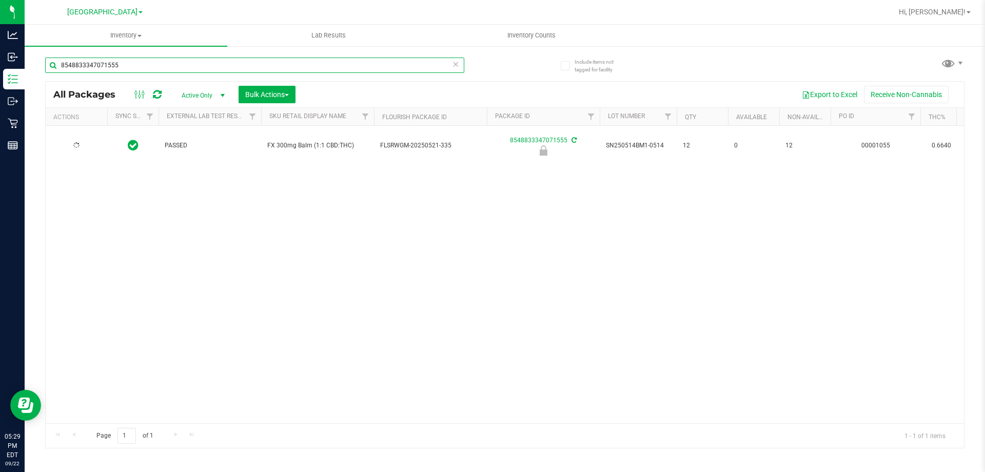
type input "8548833347071555"
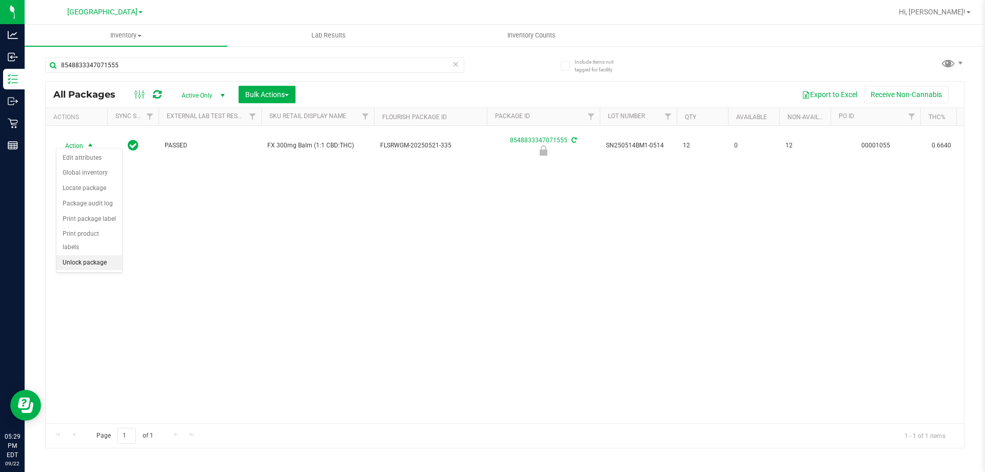
click at [96, 255] on li "Unlock package" at bounding box center [89, 262] width 66 height 15
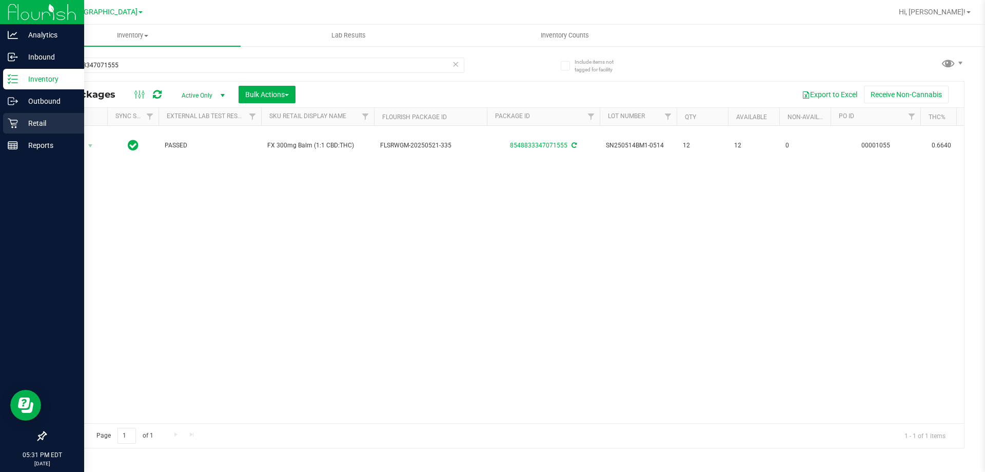
click at [26, 116] on div "Retail" at bounding box center [43, 123] width 81 height 21
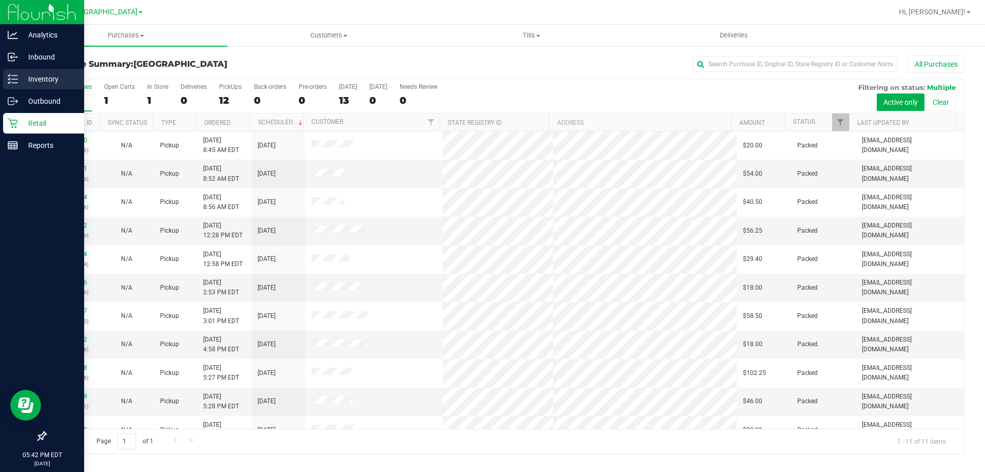
click at [23, 73] on p "Inventory" at bounding box center [49, 79] width 62 height 12
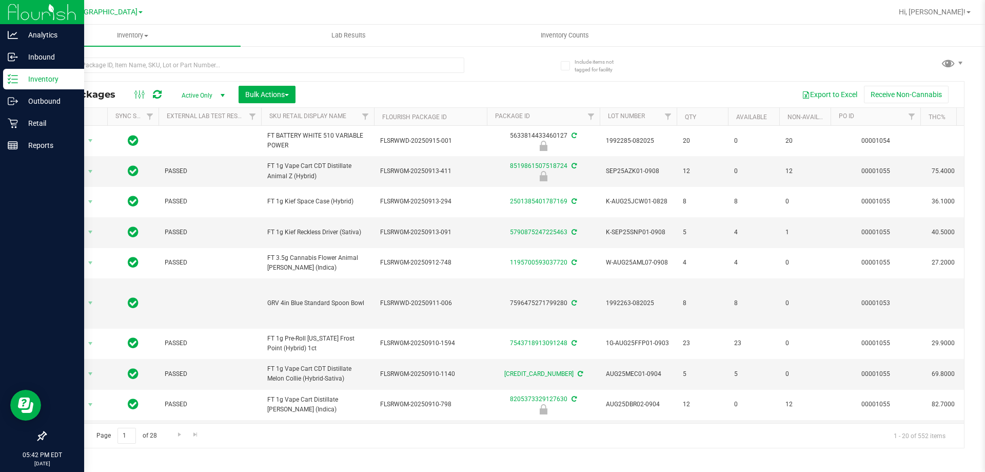
click at [149, 77] on div at bounding box center [254, 69] width 419 height 24
click at [151, 66] on input "text" at bounding box center [254, 64] width 419 height 15
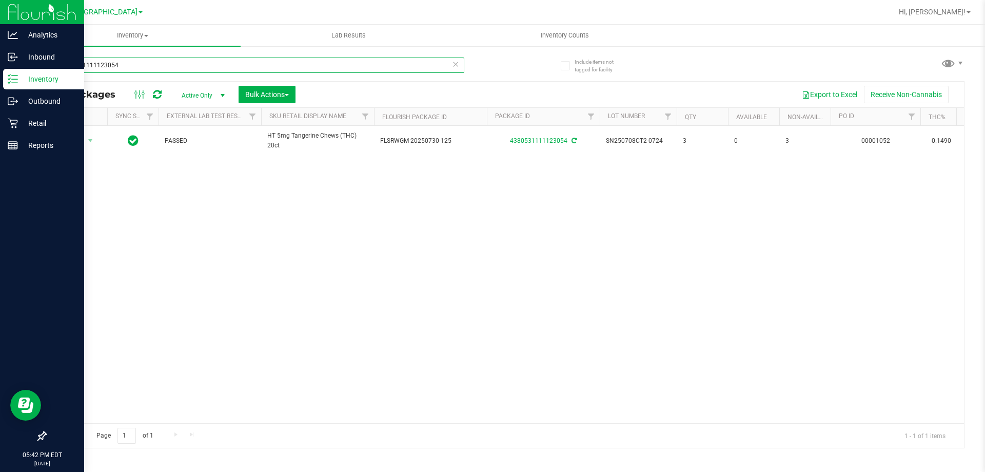
drag, startPoint x: 151, startPoint y: 66, endPoint x: 0, endPoint y: 11, distance: 161.0
click at [0, 25] on div "Analytics Inbound Inventory Outbound Retail Reports 05:42 PM EDT 09/22/2025 09/…" at bounding box center [492, 236] width 985 height 472
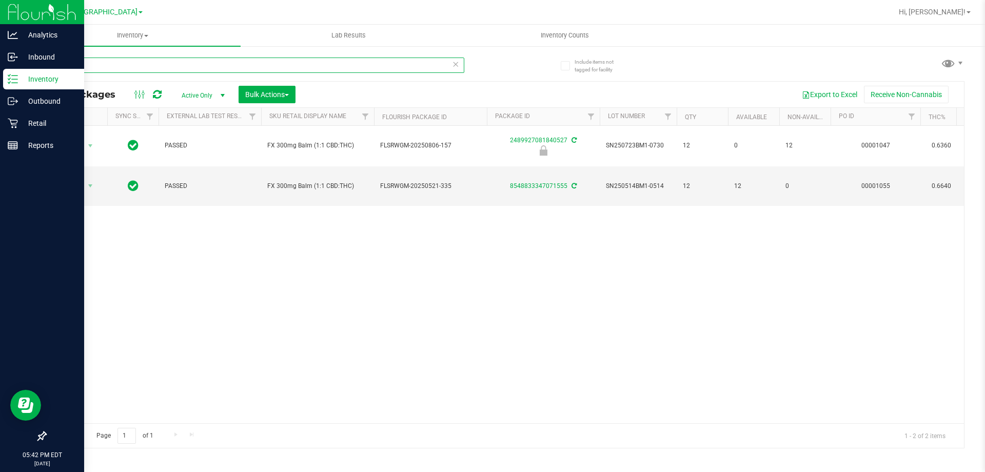
drag, startPoint x: 154, startPoint y: 72, endPoint x: 0, endPoint y: 7, distance: 167.4
click at [0, 18] on div "Analytics Inbound Inventory Outbound Retail Reports 05:42 PM EDT 09/22/2025 09/…" at bounding box center [492, 236] width 985 height 472
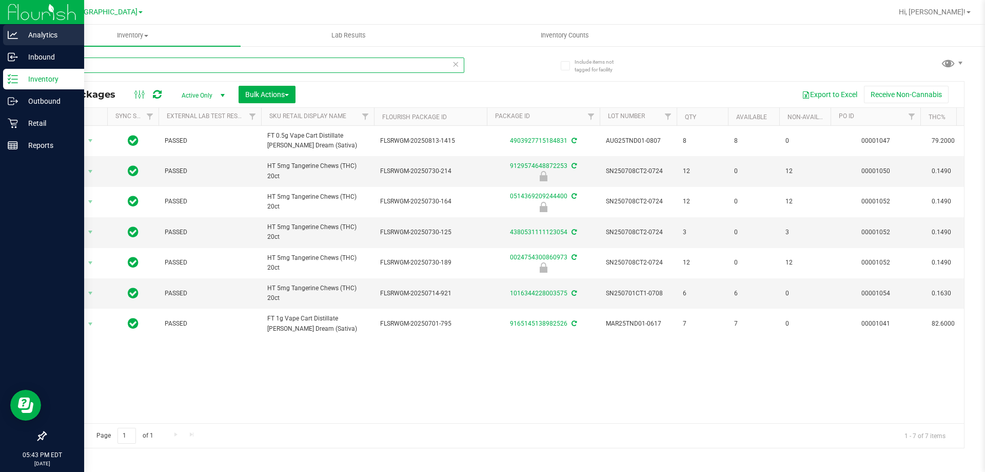
drag, startPoint x: 147, startPoint y: 70, endPoint x: 0, endPoint y: 31, distance: 152.5
click at [0, 66] on div "Analytics Inbound Inventory Outbound Retail Reports 05:43 PM EDT 09/22/2025 09/…" at bounding box center [492, 236] width 985 height 472
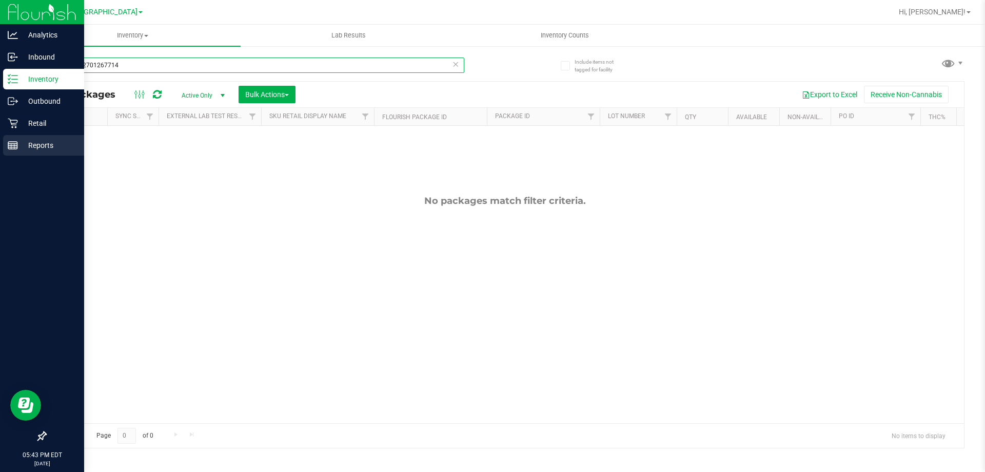
type input "1747032701267714"
click at [36, 140] on p "Reports" at bounding box center [49, 145] width 62 height 12
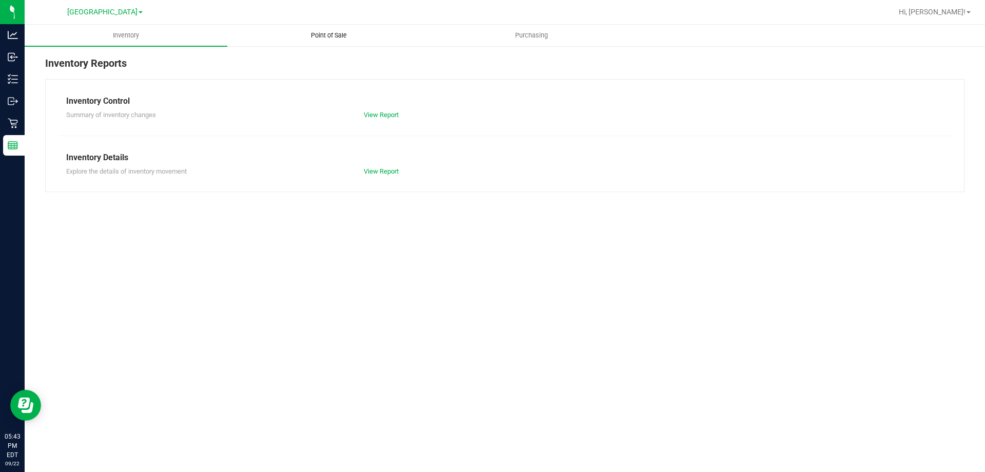
click at [333, 34] on span "Point of Sale" at bounding box center [329, 35] width 64 height 9
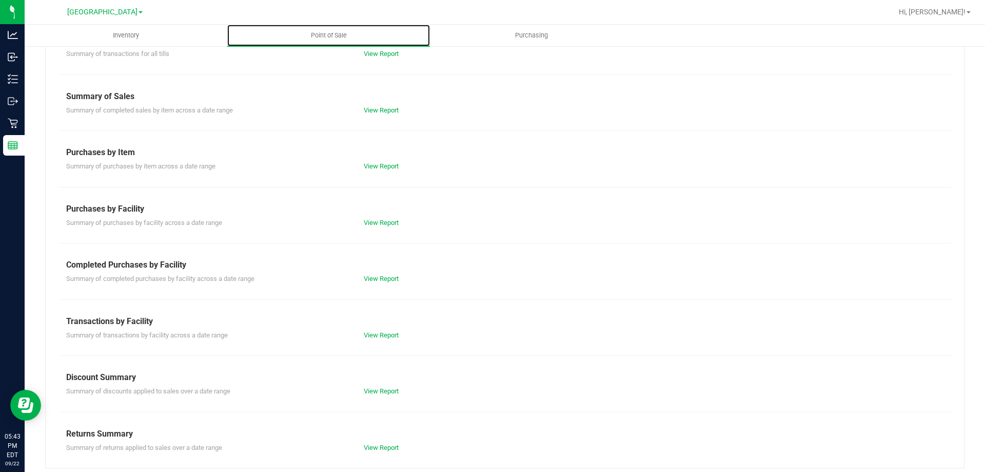
scroll to position [68, 0]
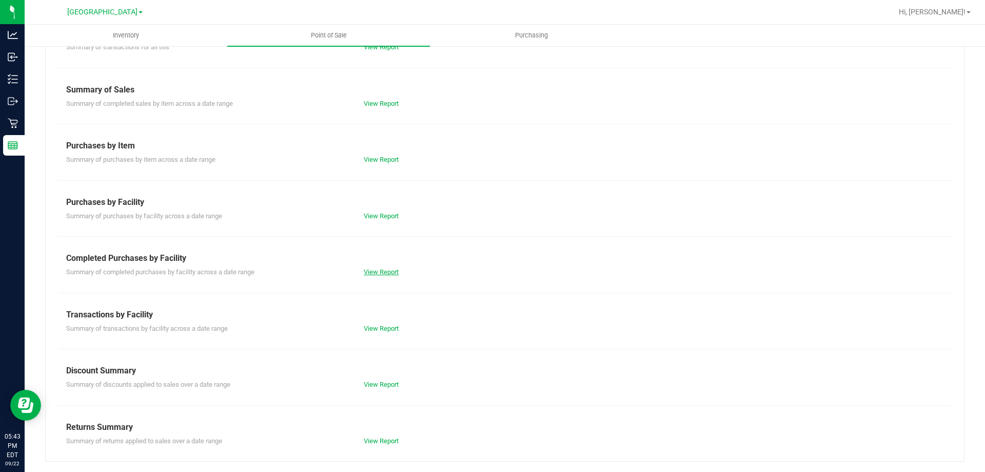
click at [381, 270] on link "View Report" at bounding box center [381, 272] width 35 height 8
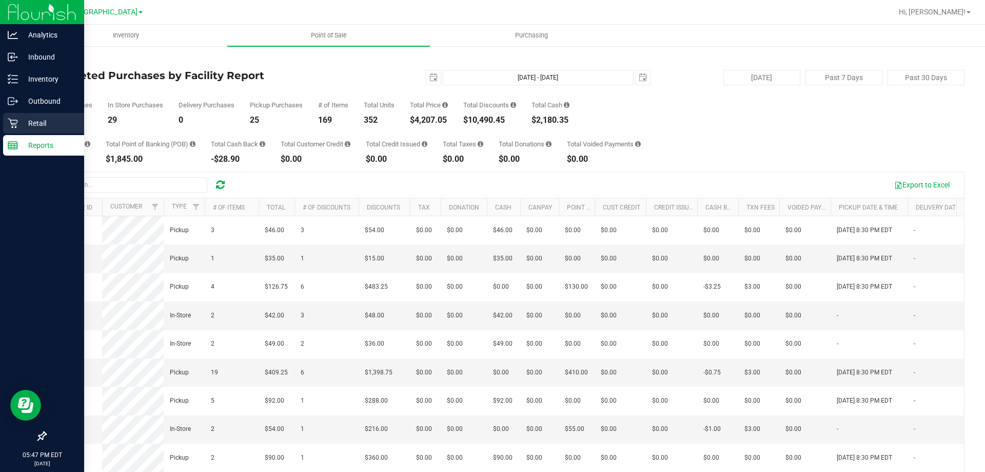
click at [22, 119] on p "Retail" at bounding box center [49, 123] width 62 height 12
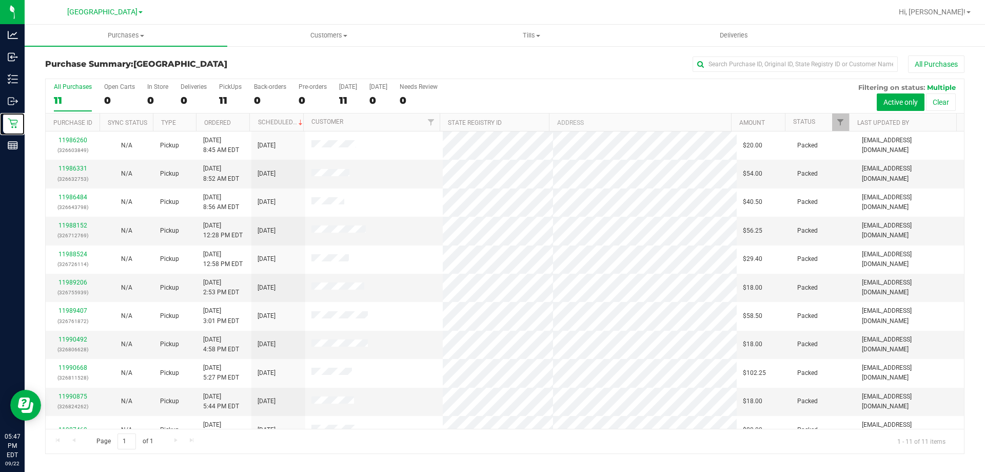
scroll to position [15, 0]
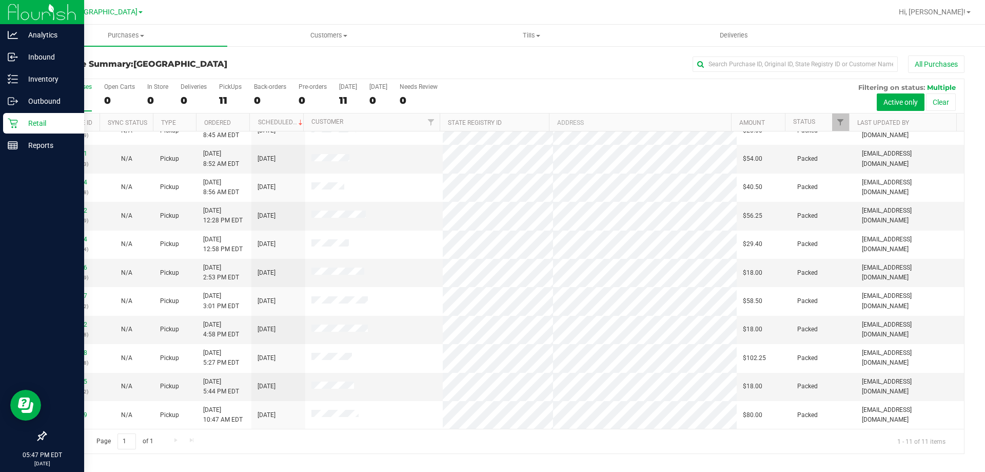
click at [44, 123] on p "Retail" at bounding box center [49, 123] width 62 height 12
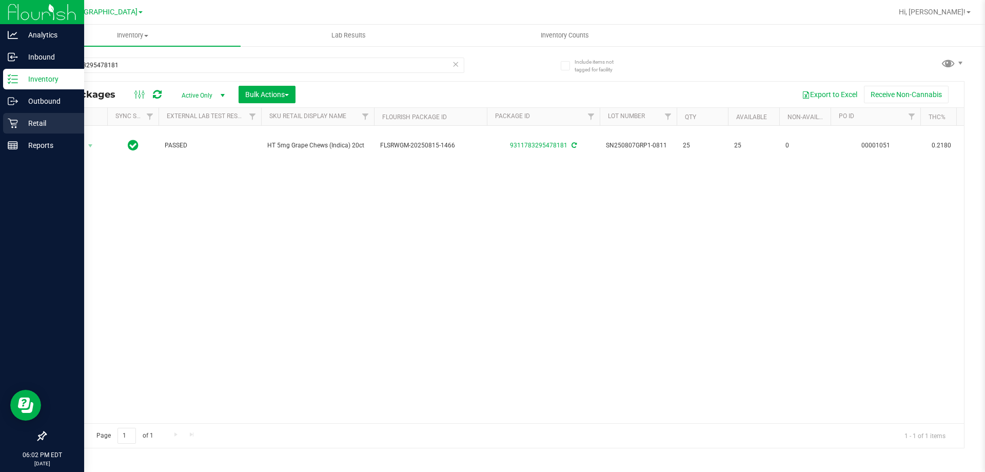
click at [22, 124] on p "Retail" at bounding box center [49, 123] width 62 height 12
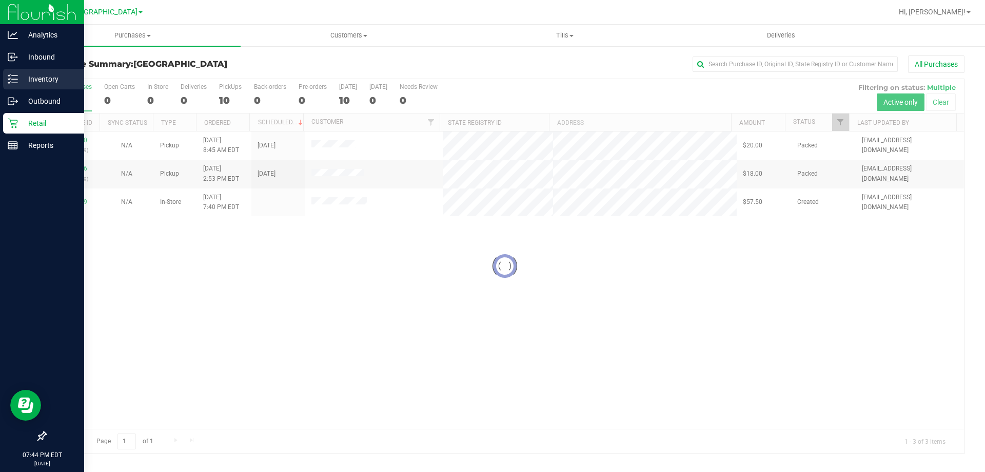
click at [43, 80] on p "Inventory" at bounding box center [49, 79] width 62 height 12
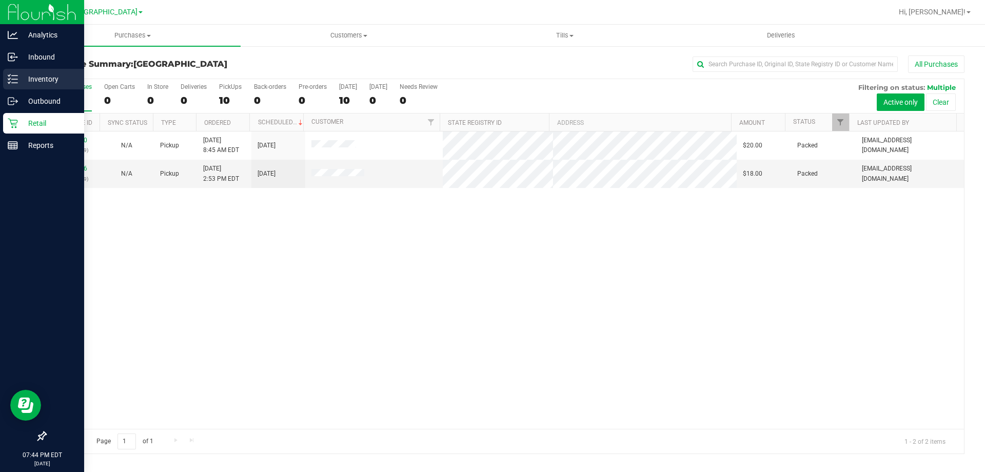
click at [43, 80] on p "Inventory" at bounding box center [49, 79] width 62 height 12
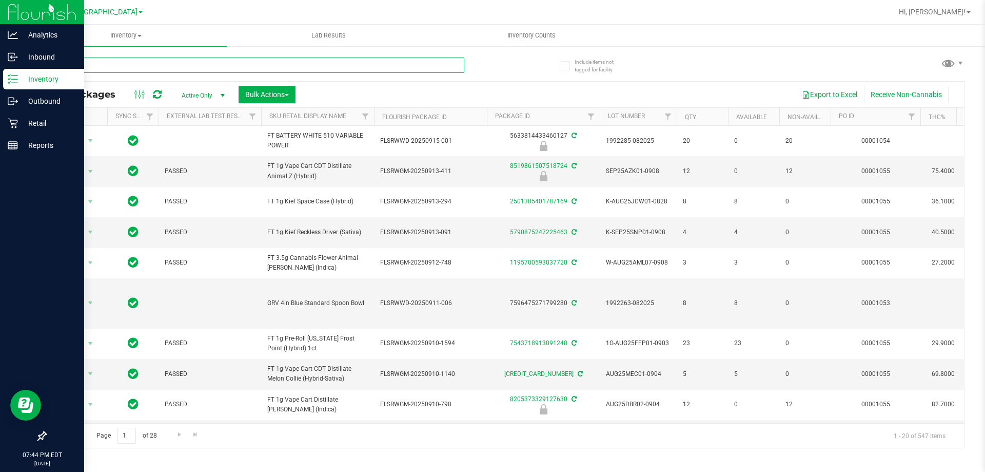
click at [97, 67] on input "text" at bounding box center [254, 64] width 419 height 15
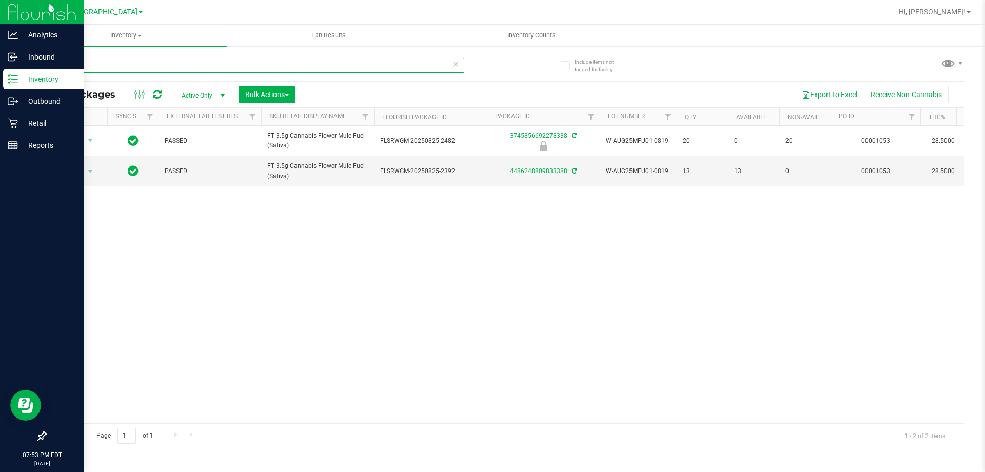
drag, startPoint x: 139, startPoint y: 62, endPoint x: 0, endPoint y: -45, distance: 175.3
click at [0, 0] on html "Analytics Inbound Inventory Outbound Retail Reports 07:53 PM EDT [DATE] 09/22 […" at bounding box center [492, 236] width 985 height 472
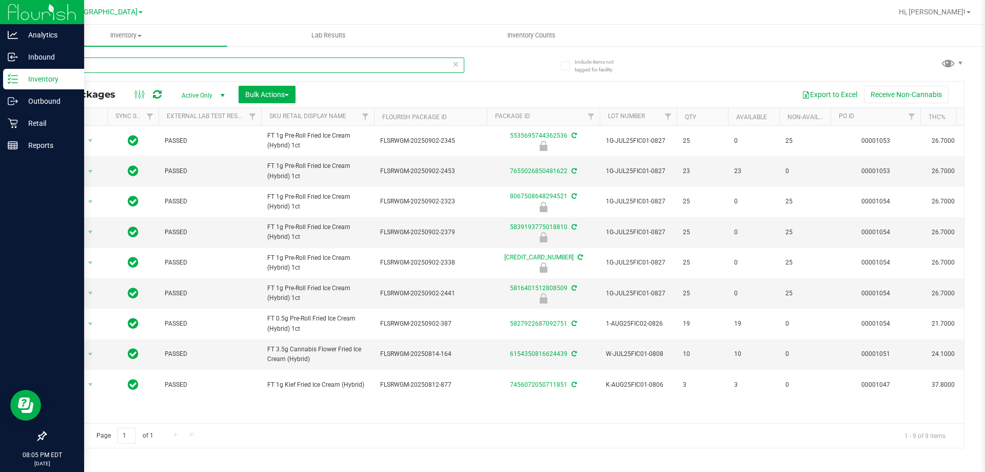
drag, startPoint x: 95, startPoint y: 60, endPoint x: 0, endPoint y: 10, distance: 107.4
click at [0, 20] on div "Analytics Inbound Inventory Outbound Retail Reports 08:05 PM EDT [DATE] 09/22 […" at bounding box center [492, 236] width 985 height 472
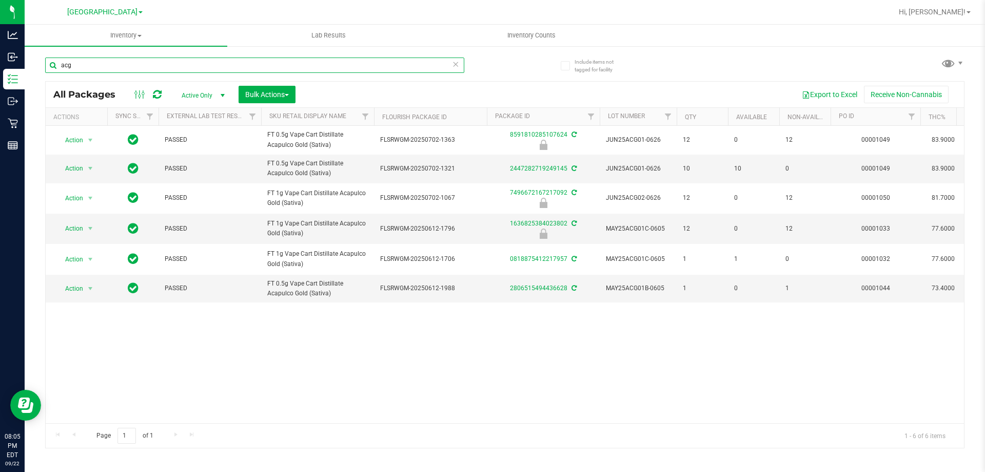
type input "acg"
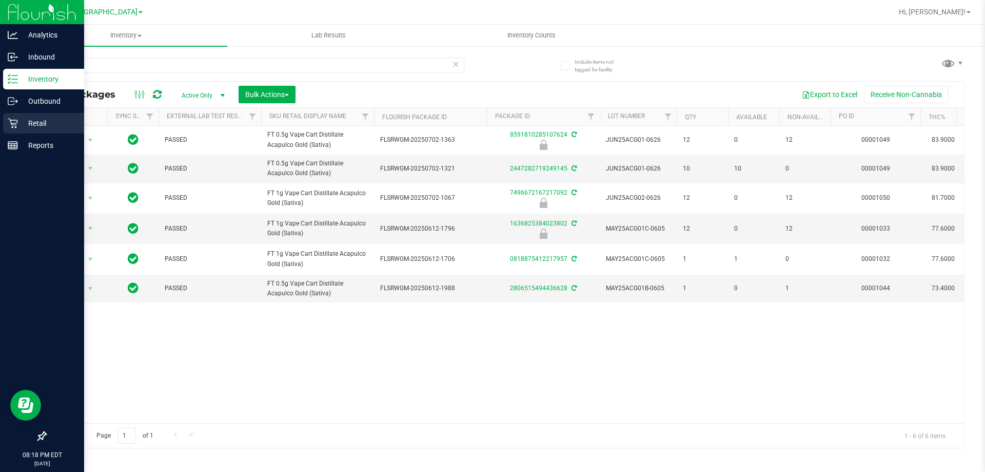
click at [24, 126] on p "Retail" at bounding box center [49, 123] width 62 height 12
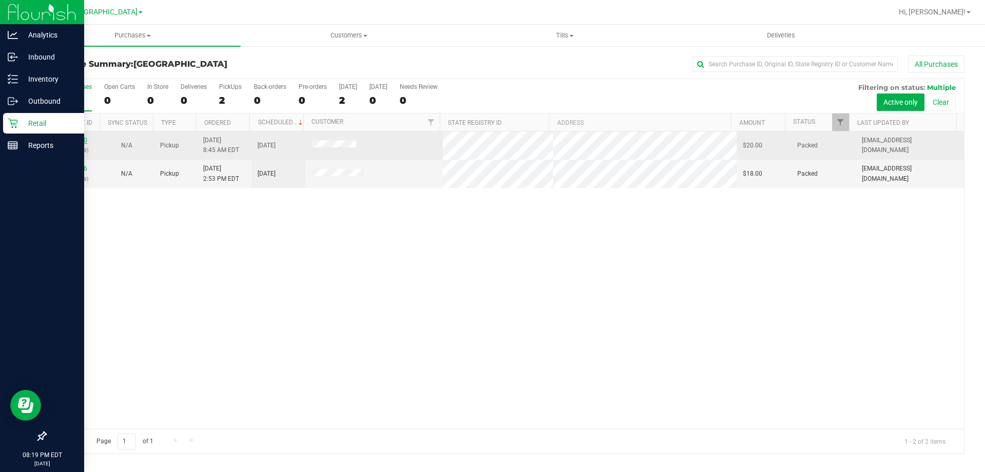
click at [74, 138] on link "11986260" at bounding box center [72, 139] width 29 height 7
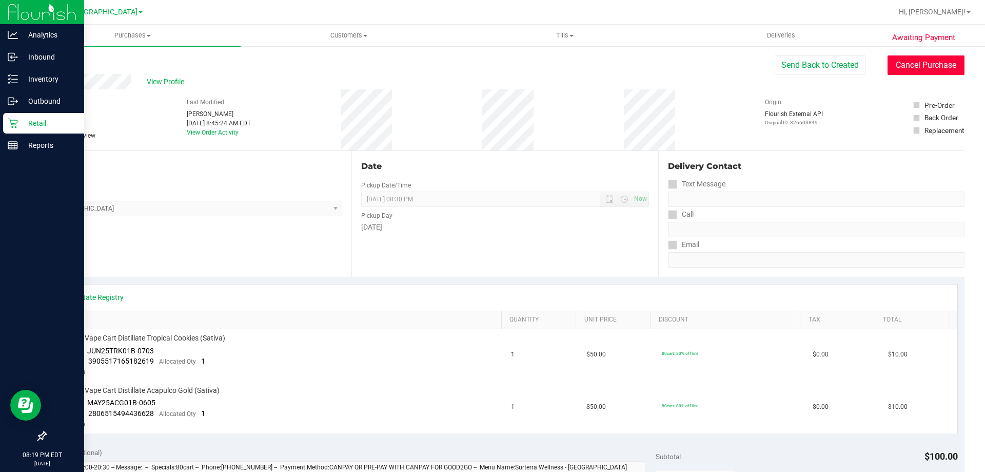
click at [900, 68] on button "Cancel Purchase" at bounding box center [926, 64] width 77 height 19
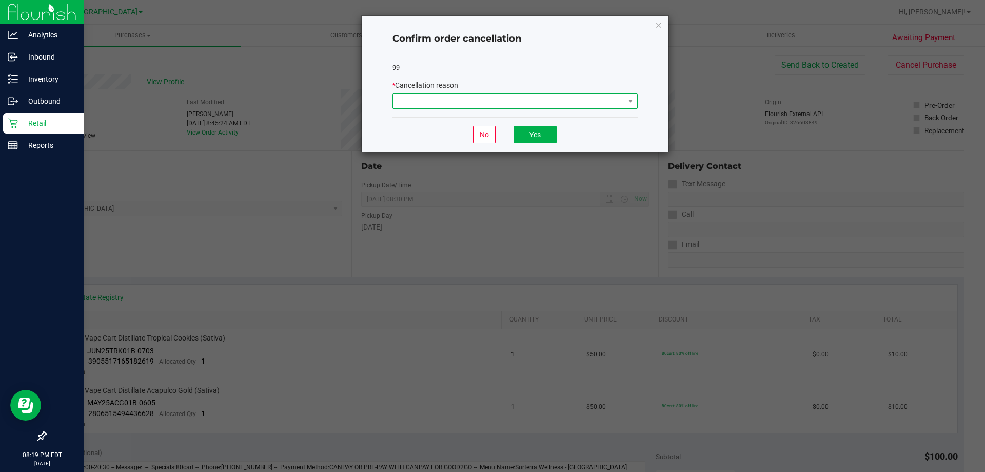
click at [574, 101] on span at bounding box center [508, 101] width 231 height 14
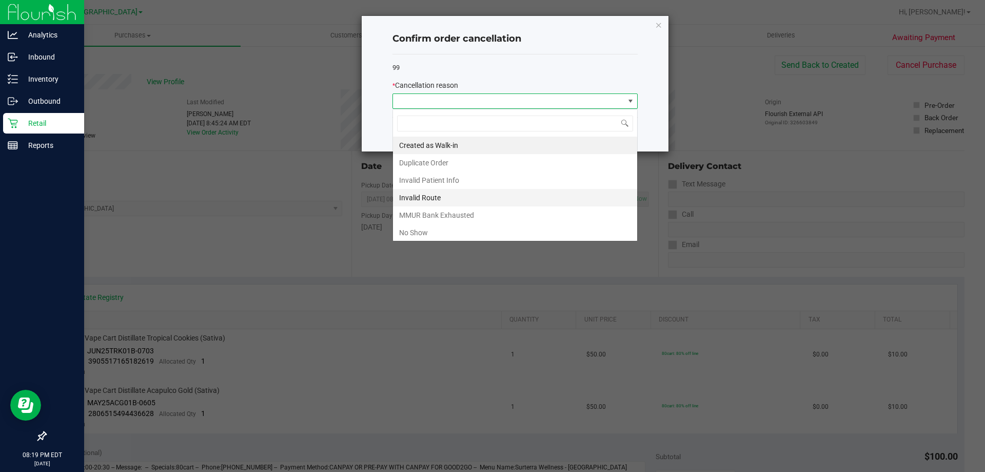
scroll to position [15, 245]
click at [460, 236] on li "No Show" at bounding box center [515, 232] width 244 height 17
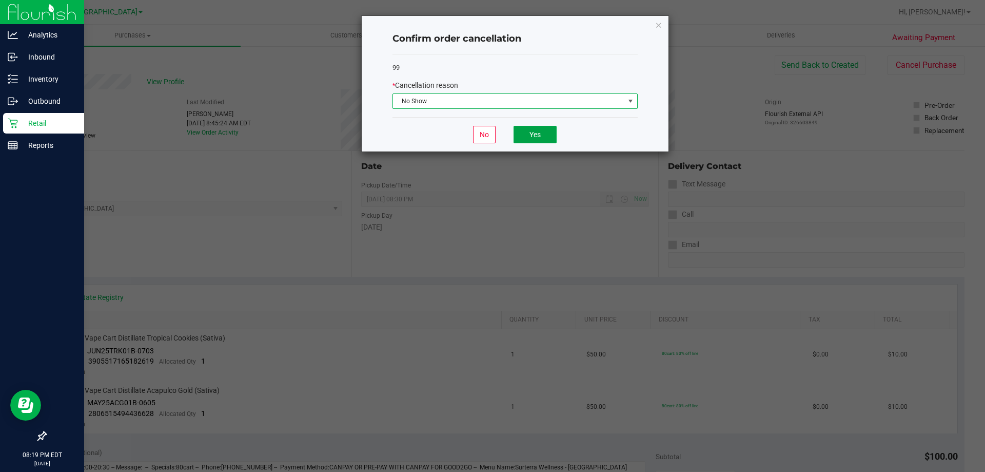
drag, startPoint x: 551, startPoint y: 129, endPoint x: 191, endPoint y: 141, distance: 360.4
click at [551, 129] on button "Yes" at bounding box center [535, 134] width 43 height 17
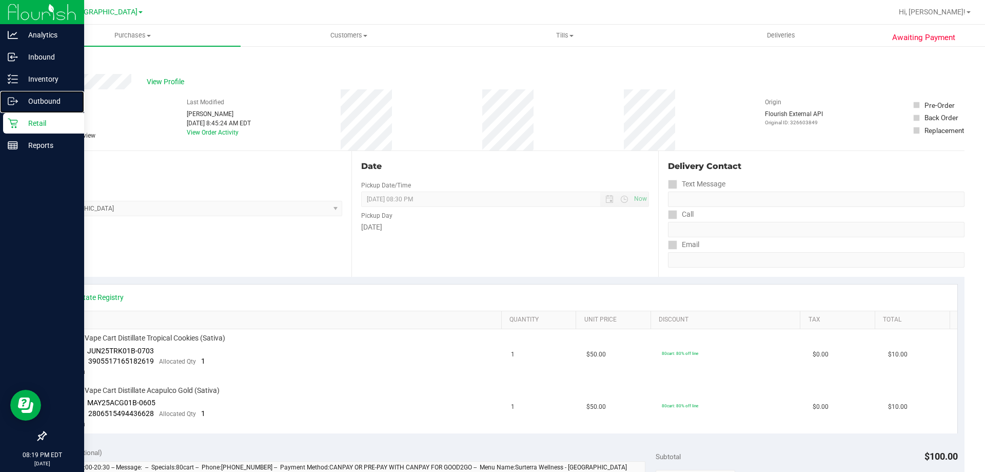
drag, startPoint x: 0, startPoint y: 107, endPoint x: 22, endPoint y: 130, distance: 31.9
click at [1, 107] on link "Outbound" at bounding box center [42, 102] width 84 height 22
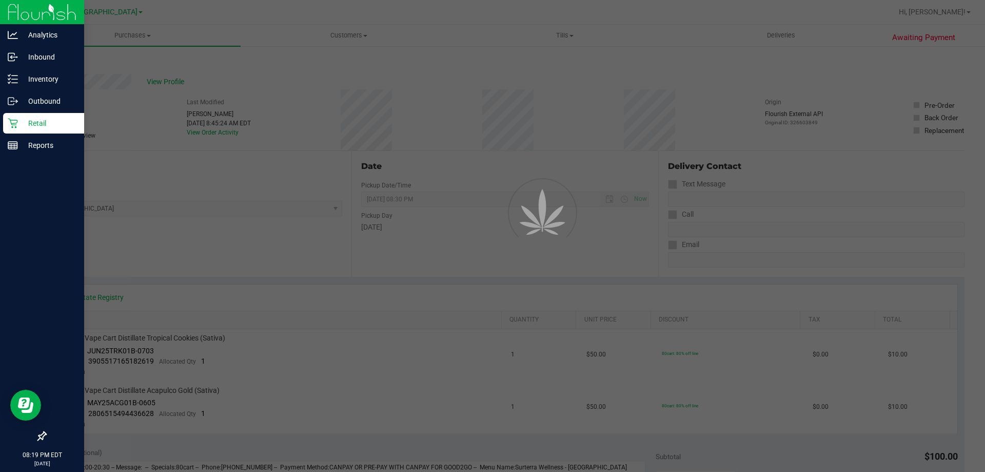
click at [23, 130] on div "Retail" at bounding box center [43, 123] width 81 height 21
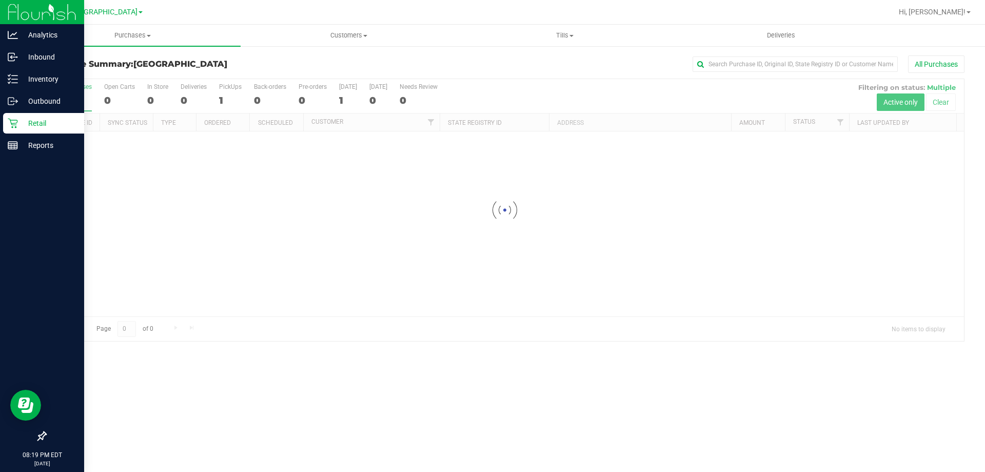
click at [25, 129] on div "Retail" at bounding box center [43, 123] width 81 height 21
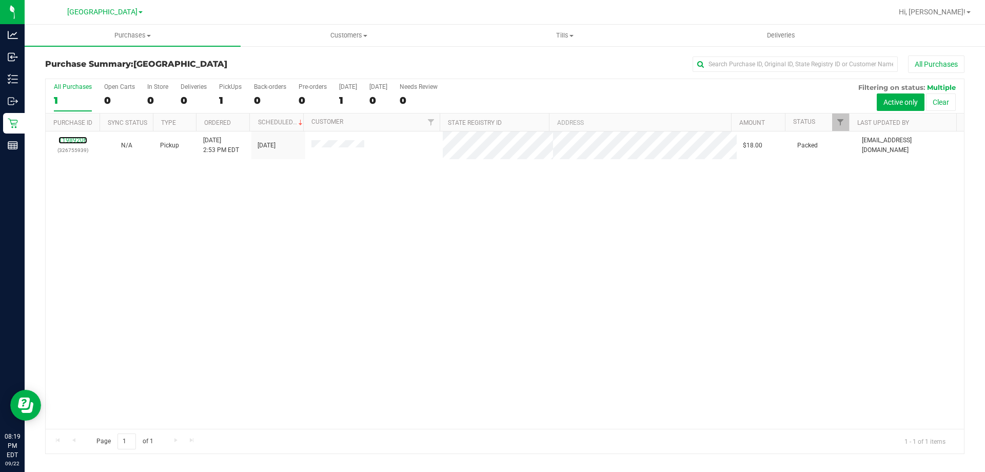
click at [70, 140] on link "11989206" at bounding box center [72, 139] width 29 height 7
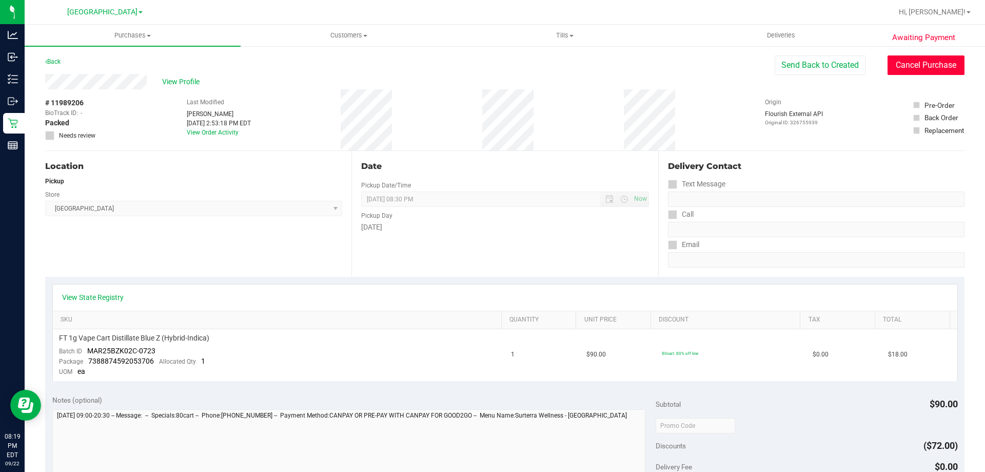
click at [912, 70] on button "Cancel Purchase" at bounding box center [926, 64] width 77 height 19
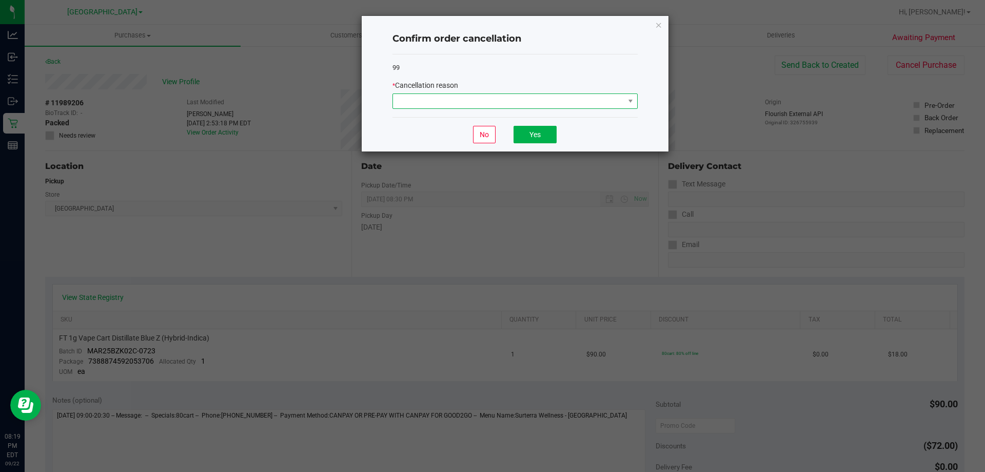
click at [588, 96] on span at bounding box center [508, 101] width 231 height 14
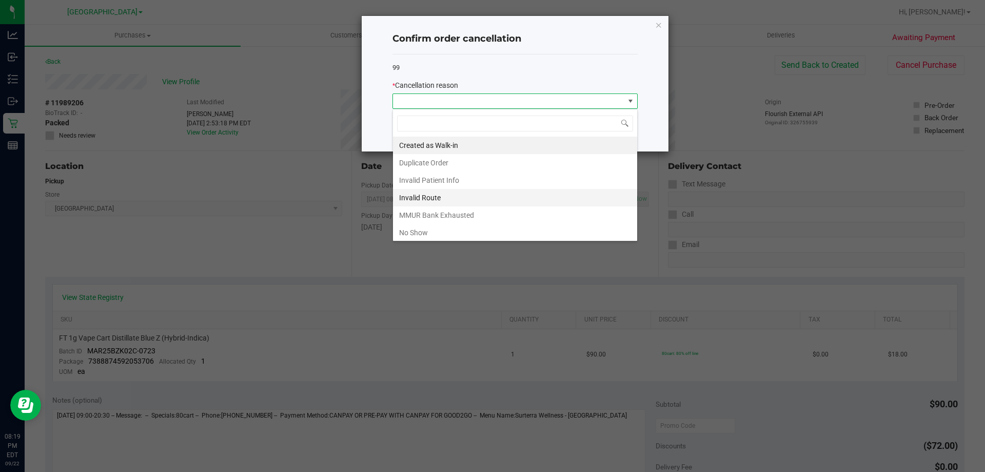
scroll to position [15, 245]
click at [454, 229] on li "No Show" at bounding box center [515, 232] width 244 height 17
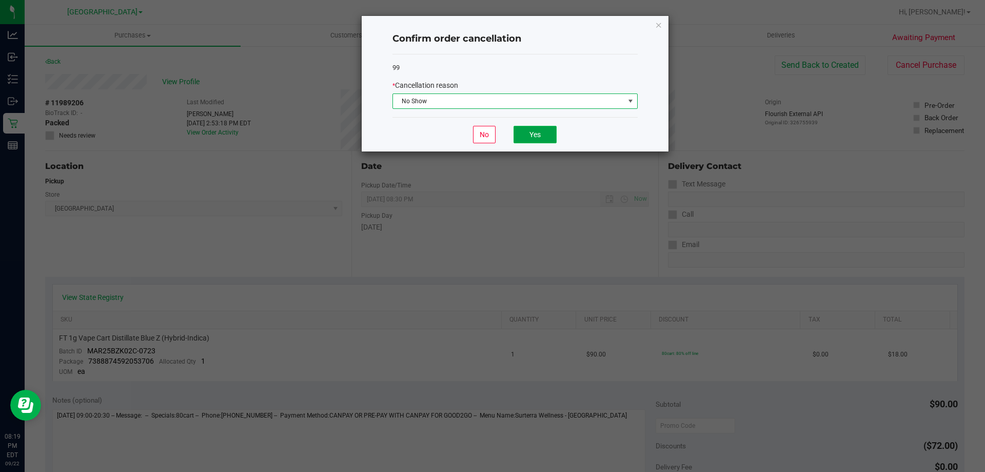
click at [537, 134] on button "Yes" at bounding box center [535, 134] width 43 height 17
